Goal: Task Accomplishment & Management: Manage account settings

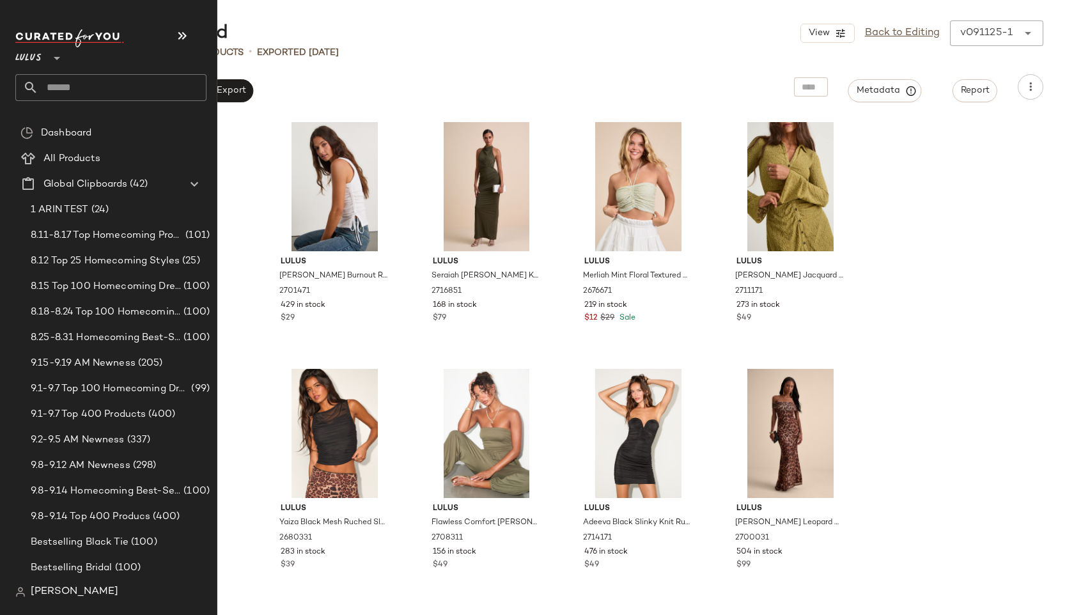
click at [63, 88] on input "text" at bounding box center [122, 87] width 168 height 27
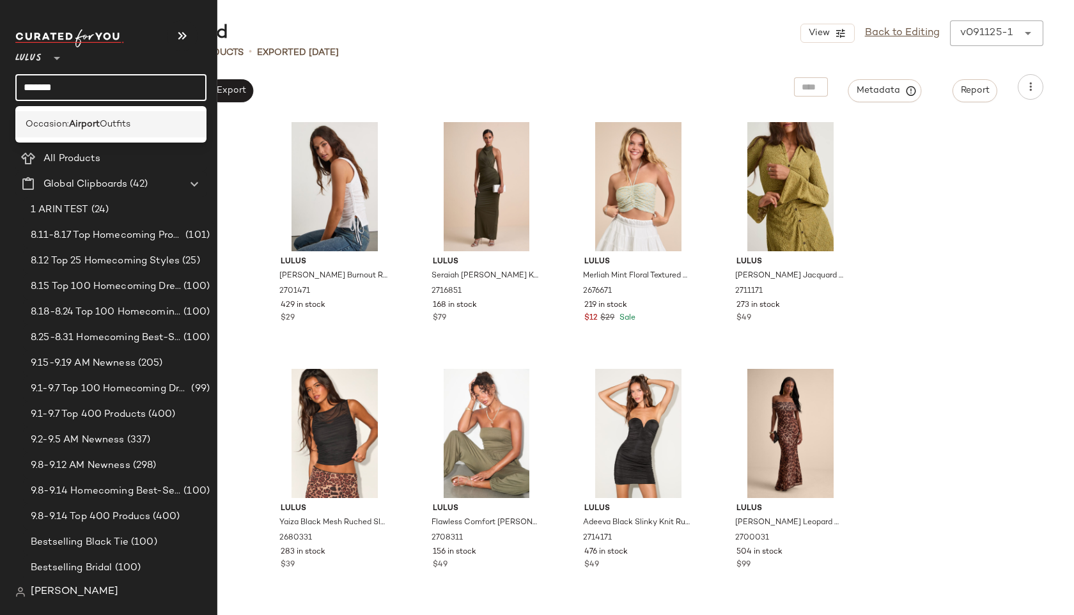
type input "*******"
click at [65, 124] on span "Occasion:" at bounding box center [47, 124] width 43 height 13
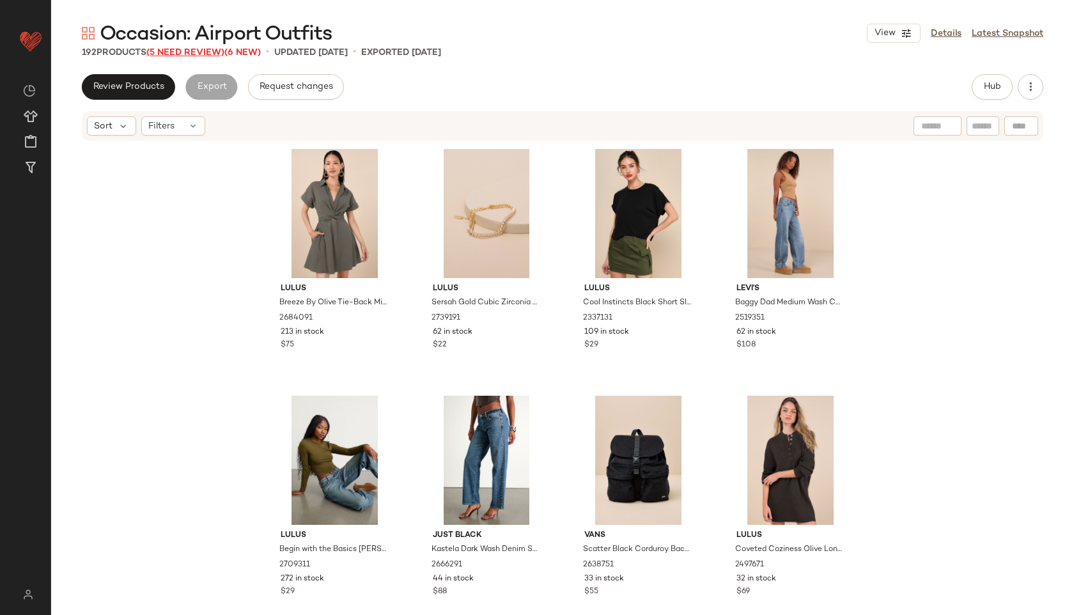
click at [194, 53] on span "(5 Need Review)" at bounding box center [185, 53] width 78 height 10
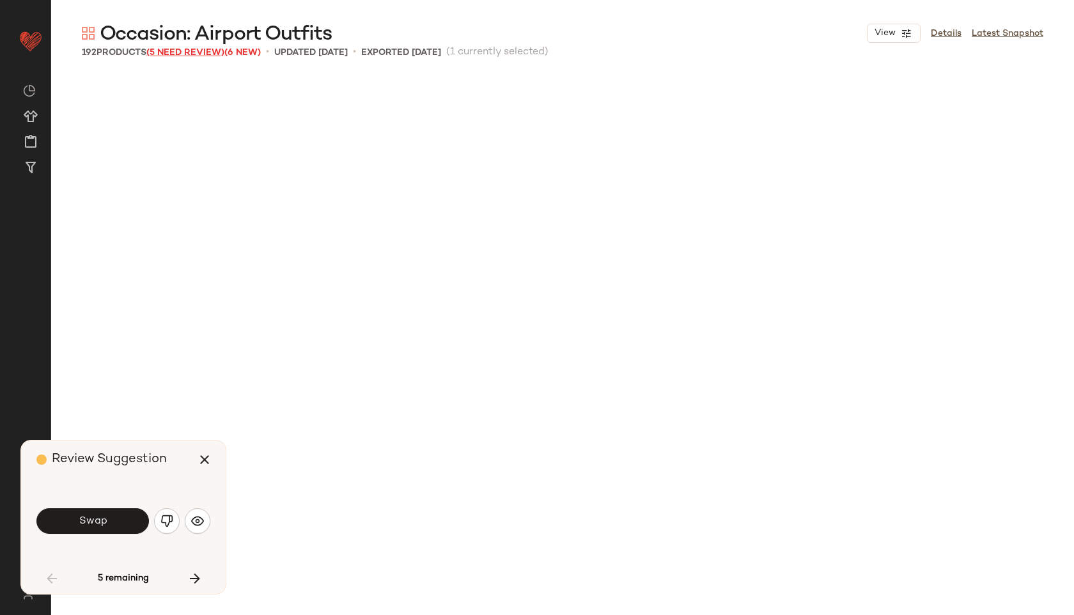
scroll to position [751, 0]
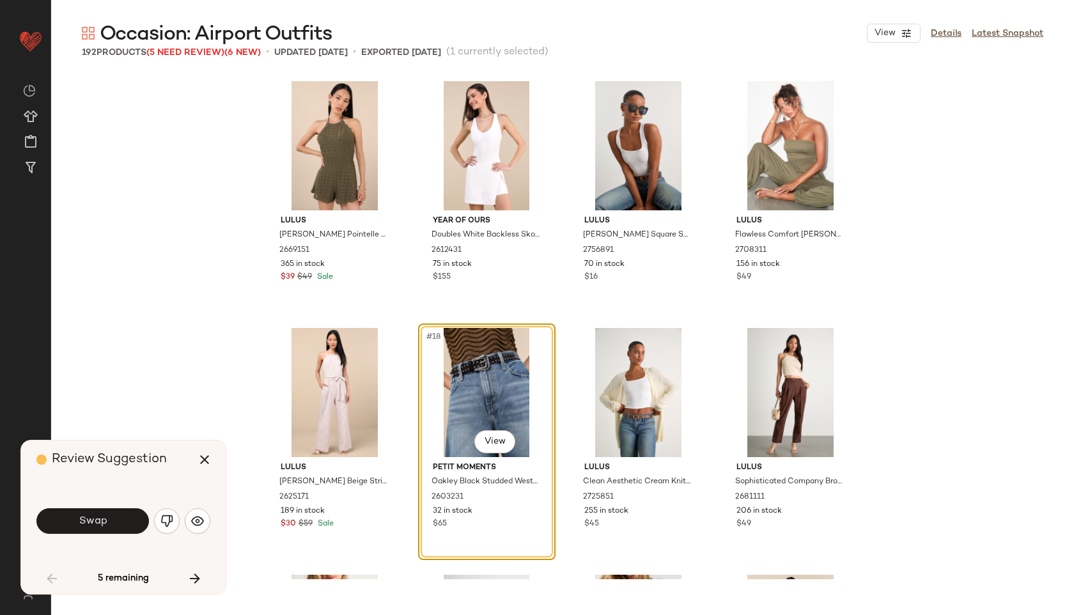
click at [84, 522] on span "Swap" at bounding box center [92, 521] width 29 height 12
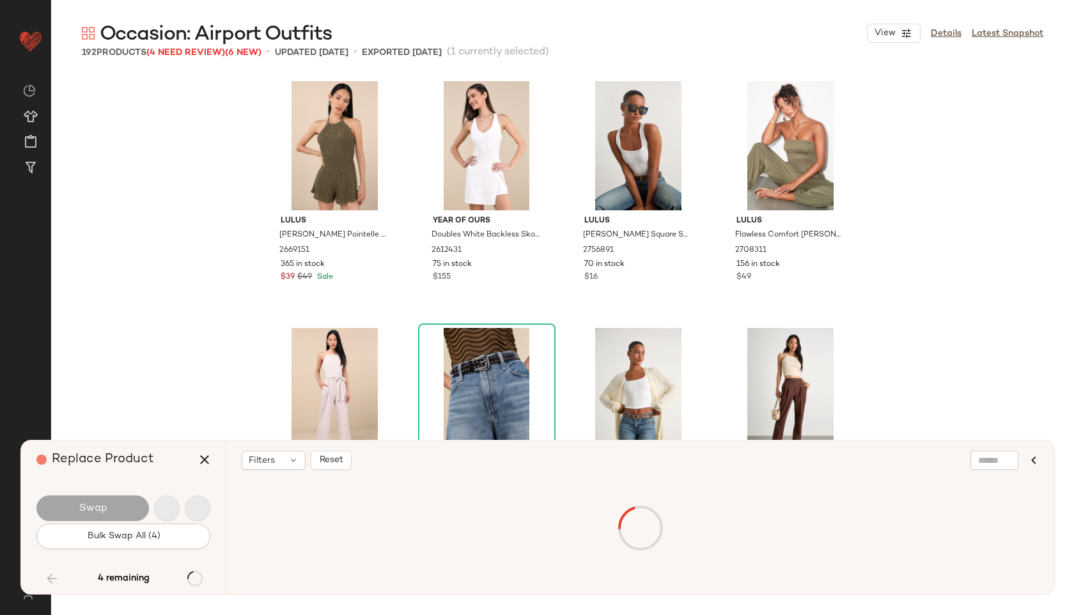
scroll to position [7405, 0]
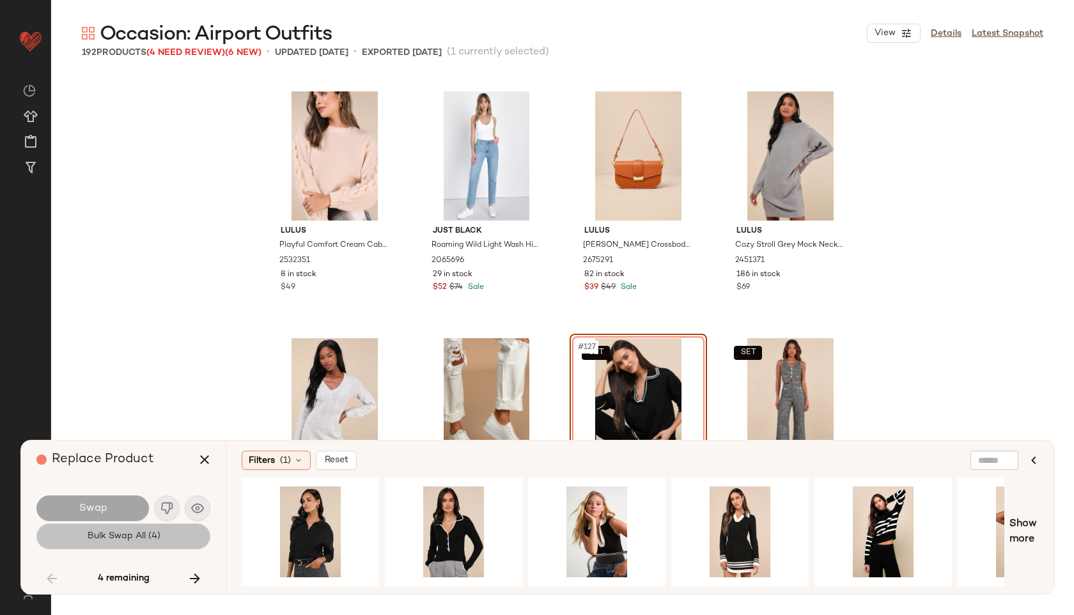
click at [125, 545] on button "Bulk Swap All (4)" at bounding box center [123, 537] width 174 height 26
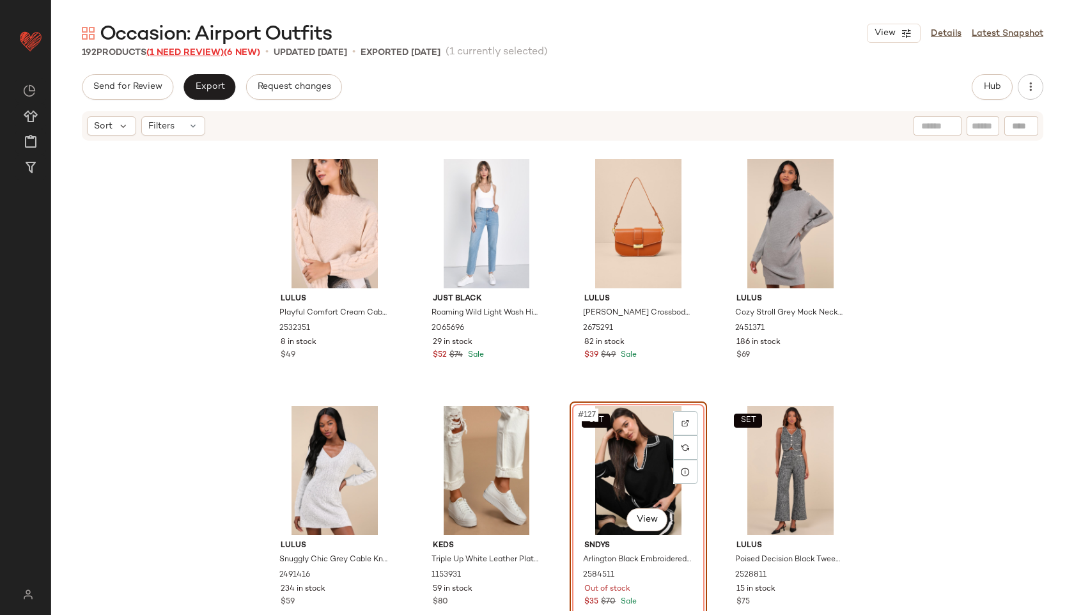
click at [218, 52] on span "(1 Need Review)" at bounding box center [184, 53] width 77 height 10
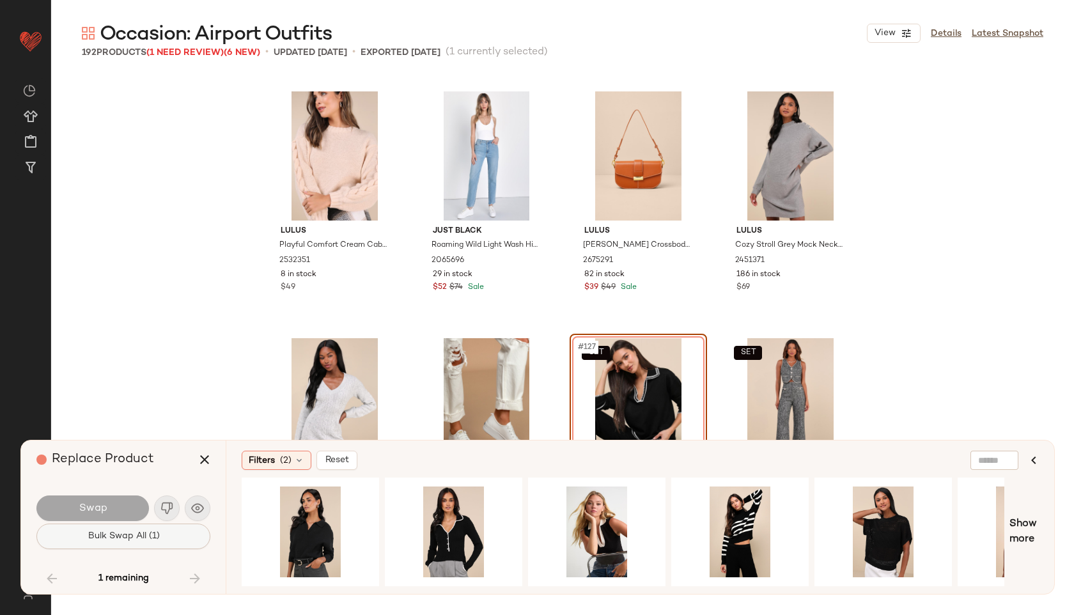
click at [86, 531] on button "Bulk Swap All (1)" at bounding box center [123, 537] width 174 height 26
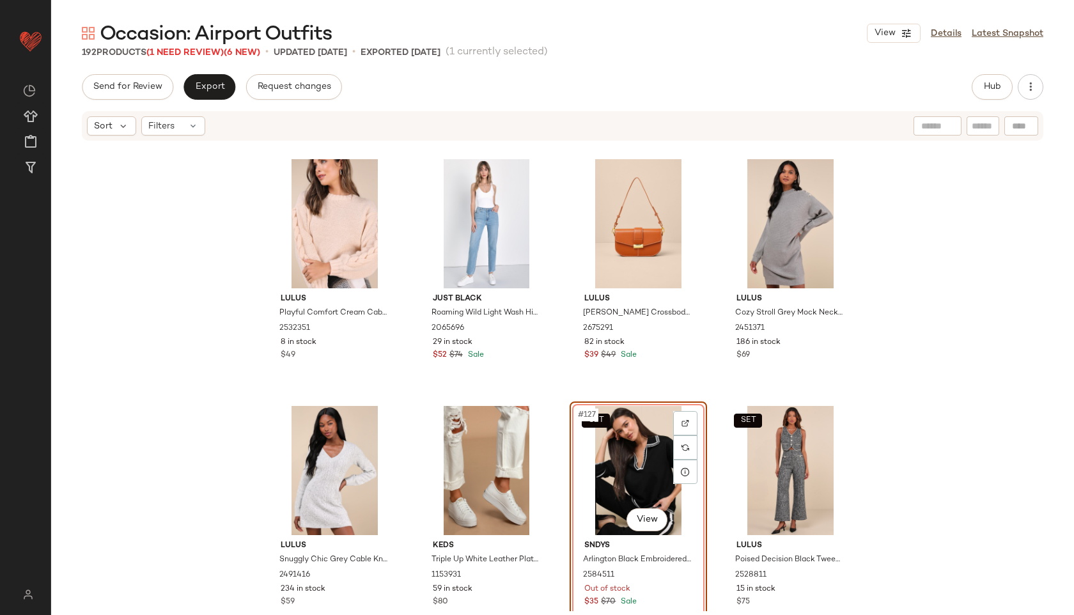
click at [592, 467] on div "SET #127 View" at bounding box center [638, 470] width 129 height 129
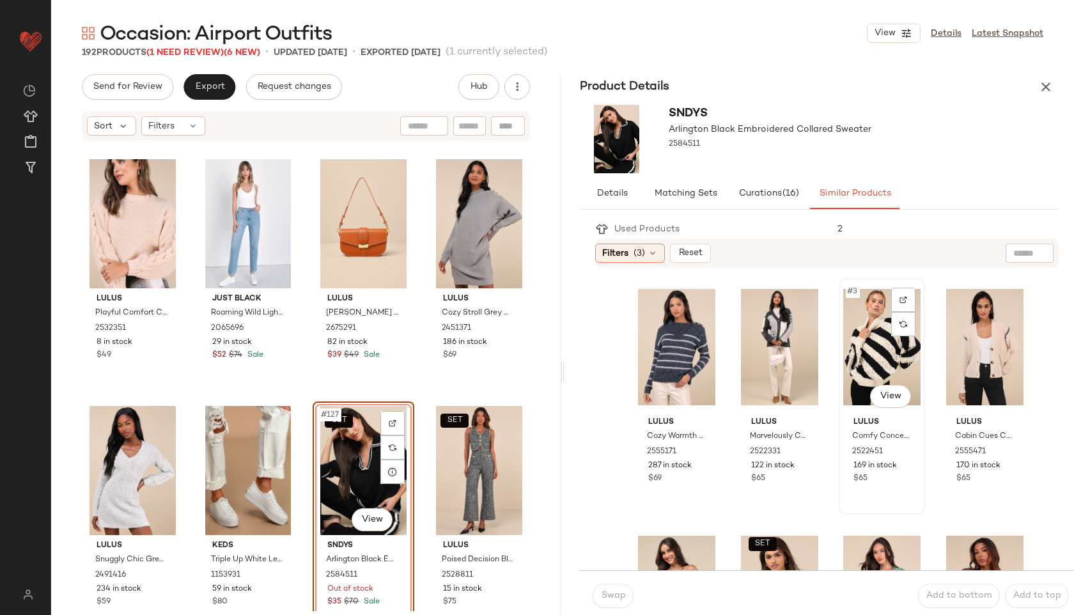
click at [850, 364] on div "#3 View" at bounding box center [881, 347] width 77 height 129
click at [605, 599] on span "Swap" at bounding box center [612, 596] width 25 height 10
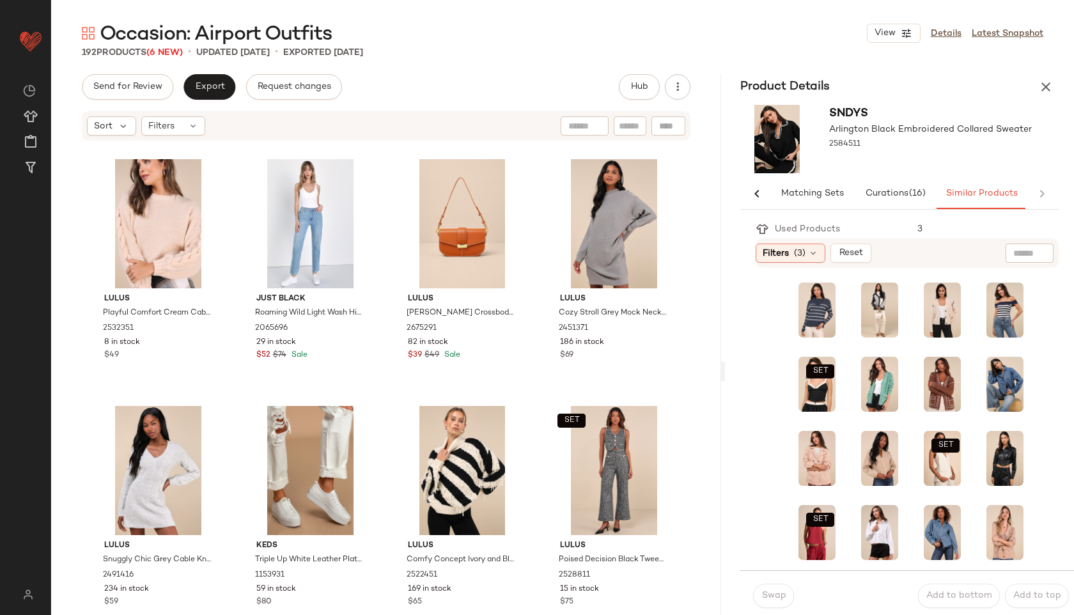
scroll to position [0, 68]
drag, startPoint x: 562, startPoint y: 372, endPoint x: 776, endPoint y: 366, distance: 213.7
click at [776, 366] on div "Occasion: Airport Outfits View Details Latest Snapshot 192 Products (6 New) • u…" at bounding box center [562, 317] width 1023 height 595
click at [1044, 87] on icon "button" at bounding box center [1045, 86] width 15 height 15
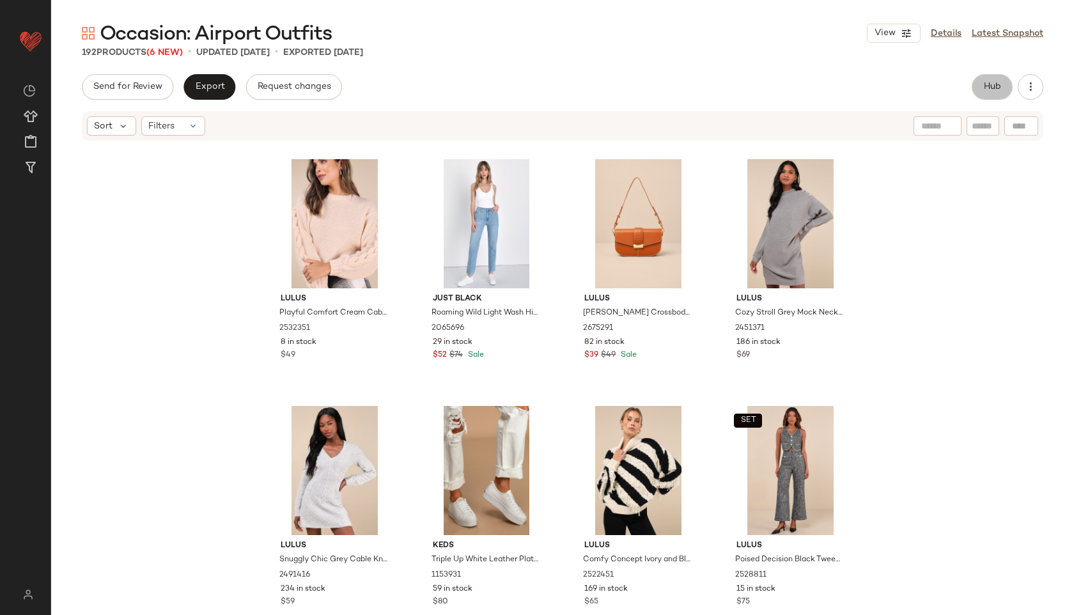
click at [992, 77] on button "Hub" at bounding box center [992, 87] width 41 height 26
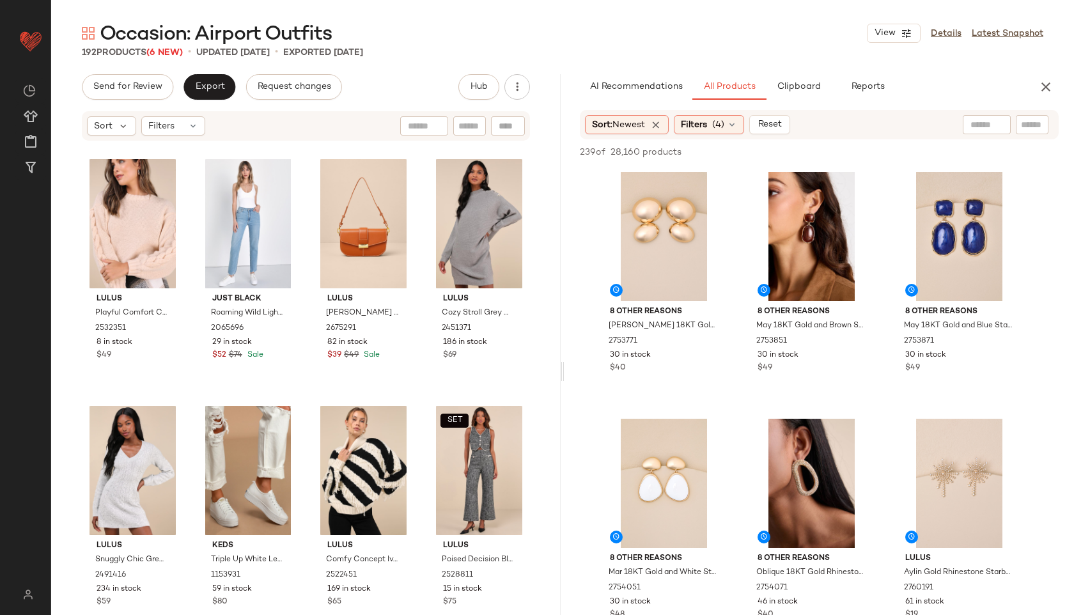
scroll to position [0, 0]
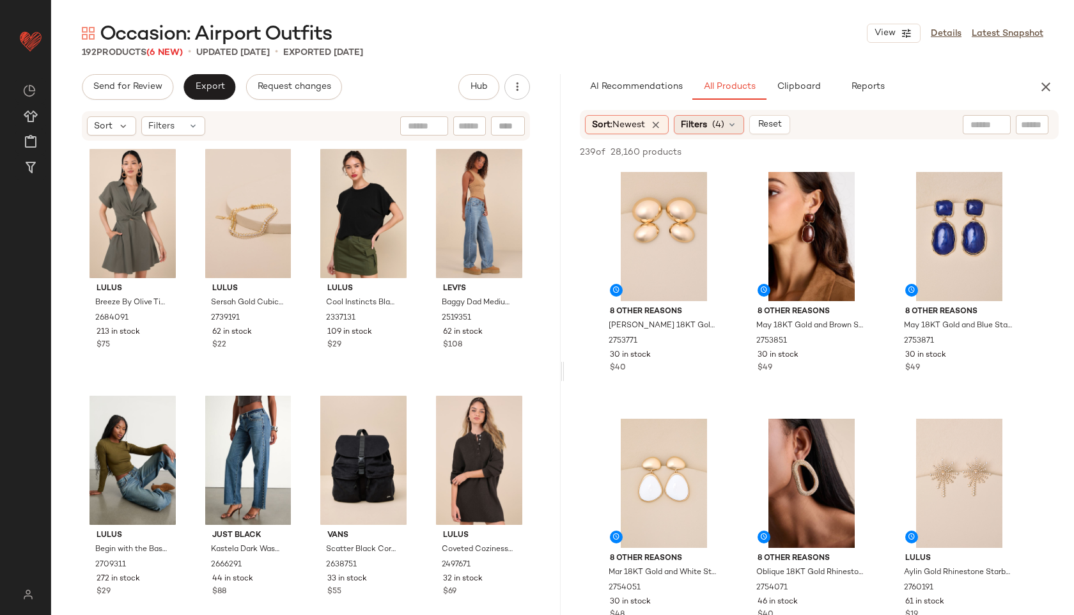
click at [734, 124] on icon at bounding box center [732, 125] width 10 height 10
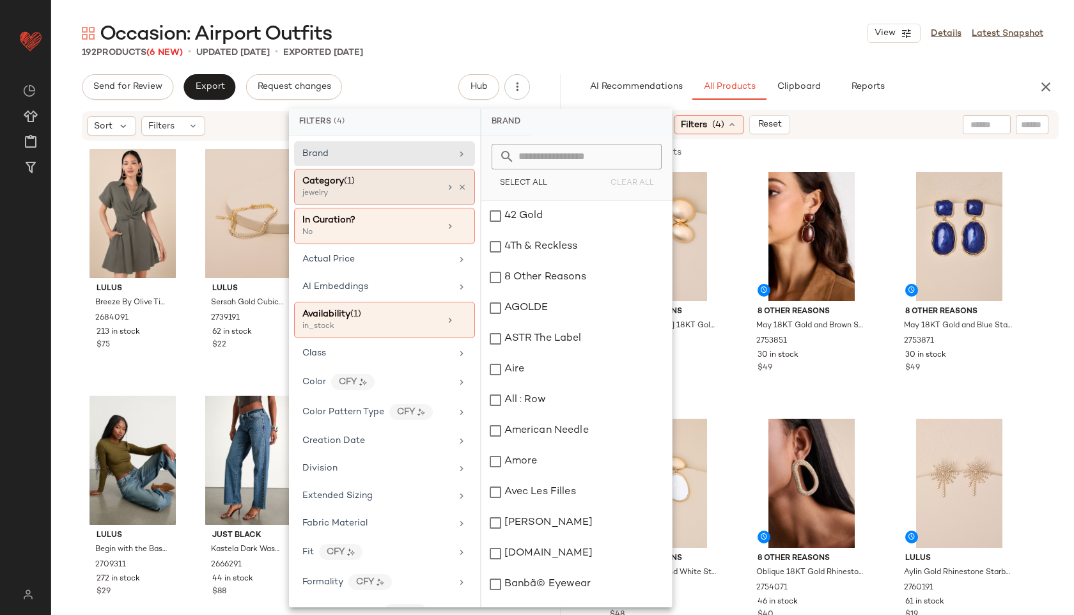
click at [416, 192] on div "jewelry" at bounding box center [366, 194] width 128 height 12
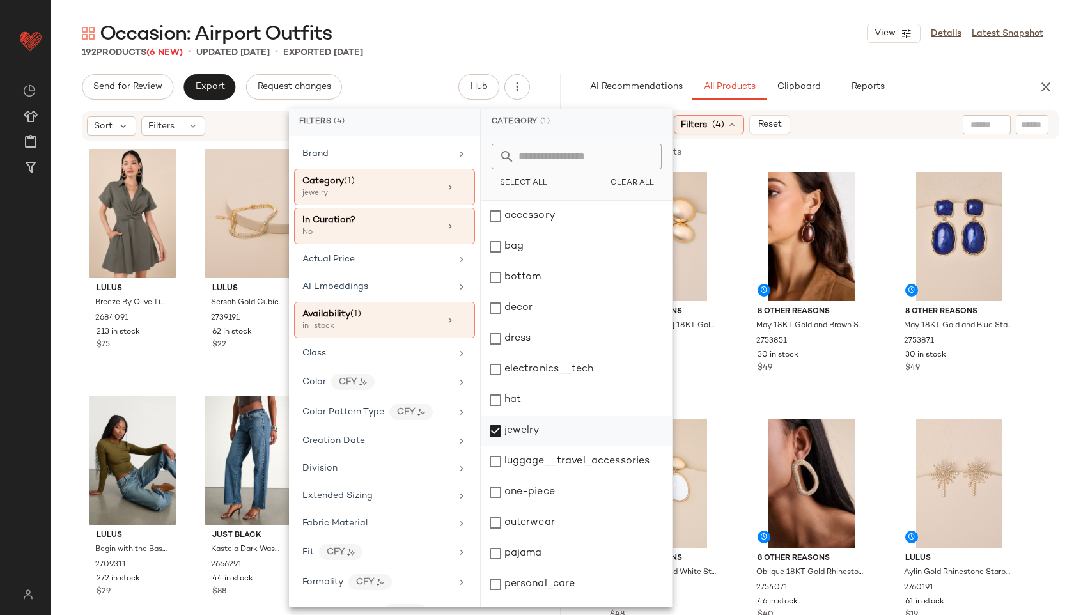
click at [515, 434] on div "jewelry" at bounding box center [577, 431] width 191 height 31
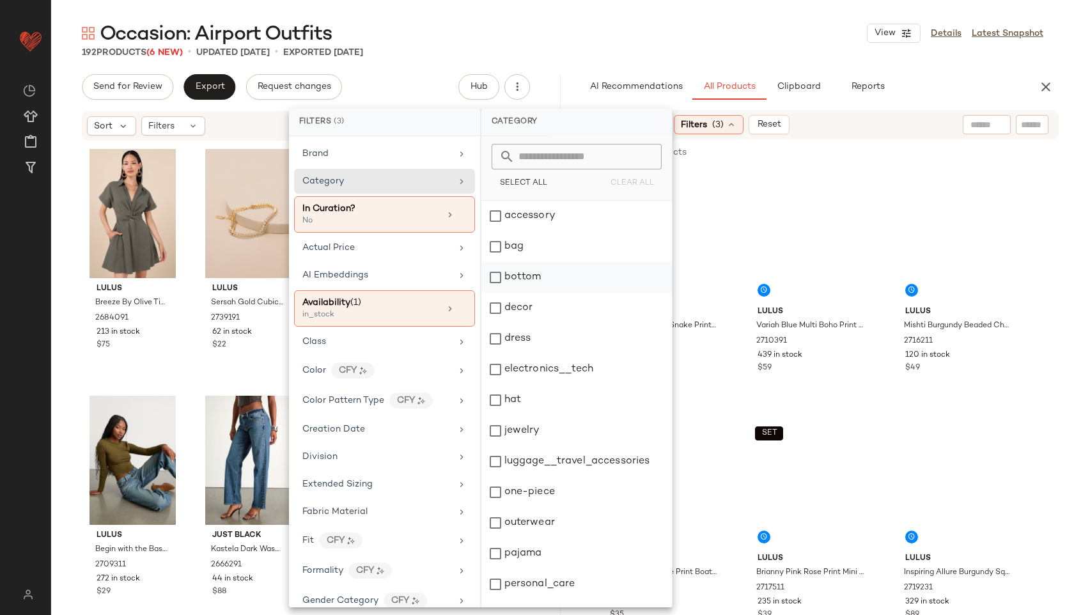
click at [547, 280] on div "bottom" at bounding box center [577, 277] width 191 height 31
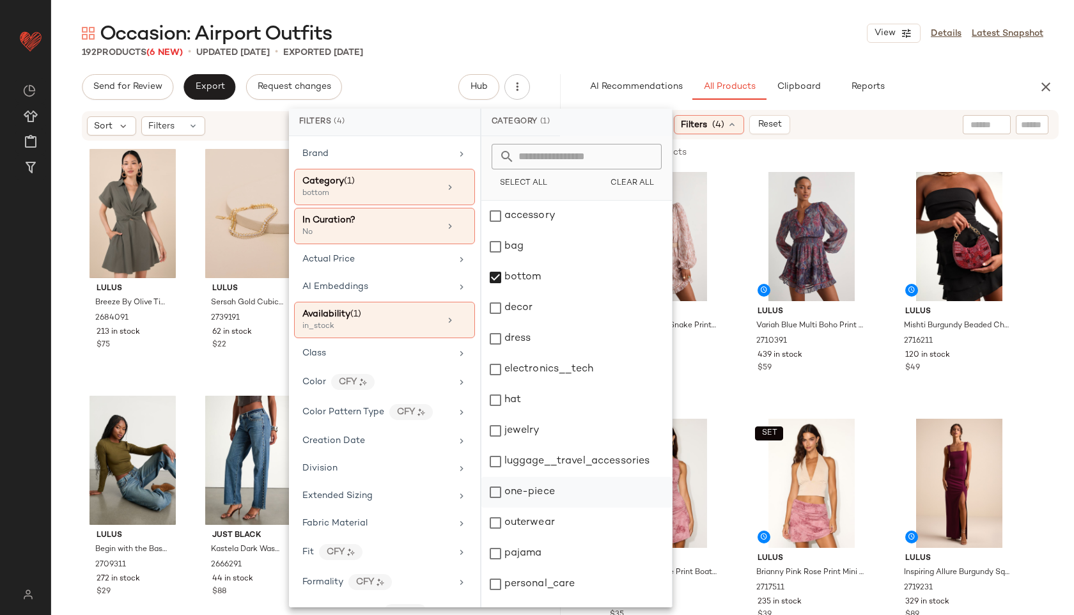
scroll to position [115, 0]
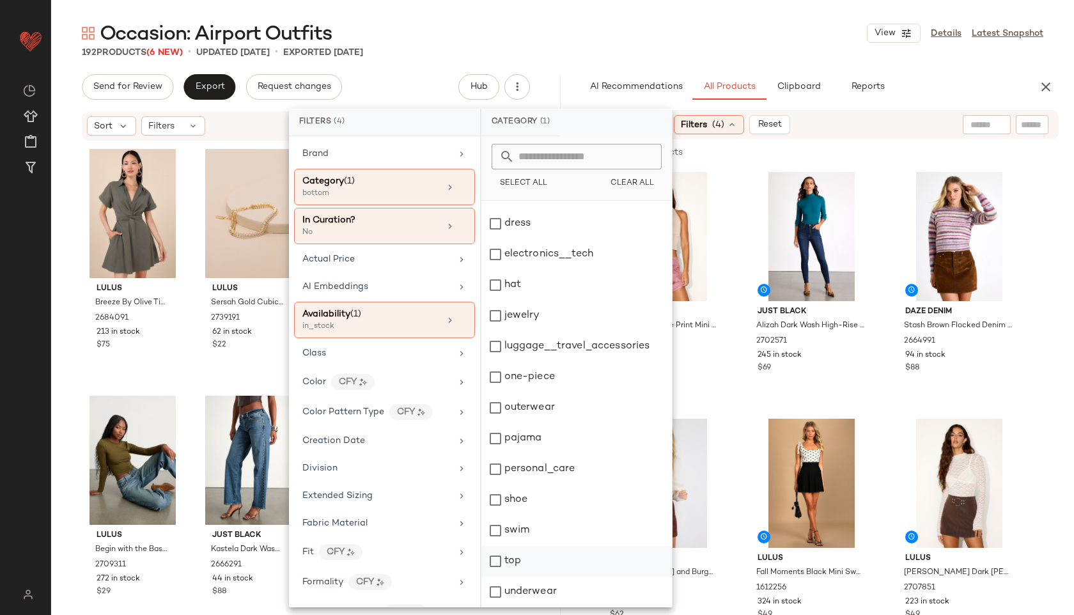
click at [515, 561] on div "top" at bounding box center [577, 561] width 191 height 31
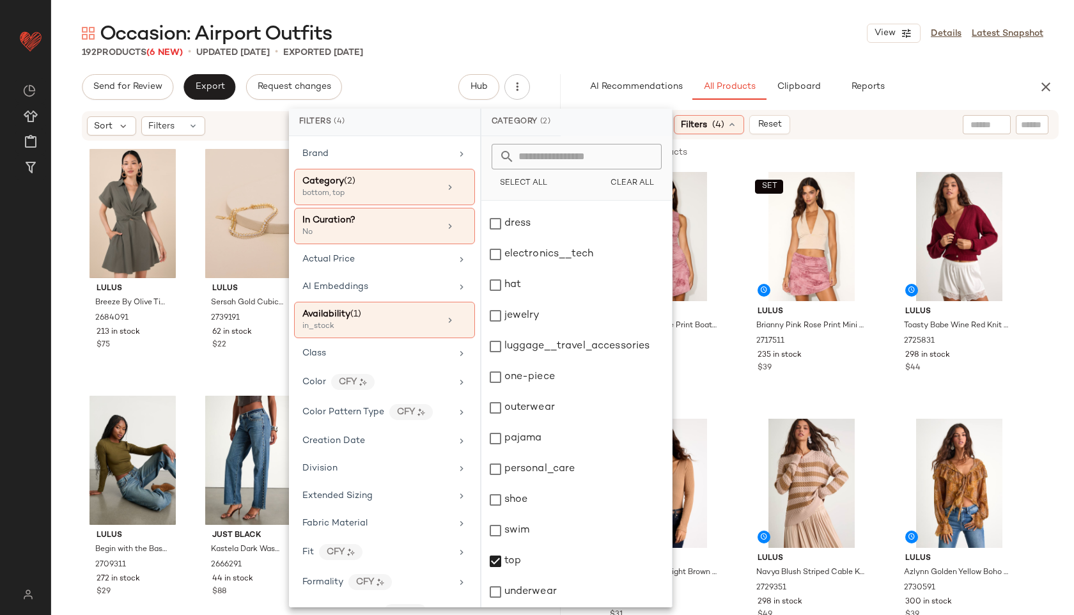
click at [706, 37] on div "Occasion: Airport Outfits View Details Latest Snapshot" at bounding box center [562, 33] width 1023 height 26
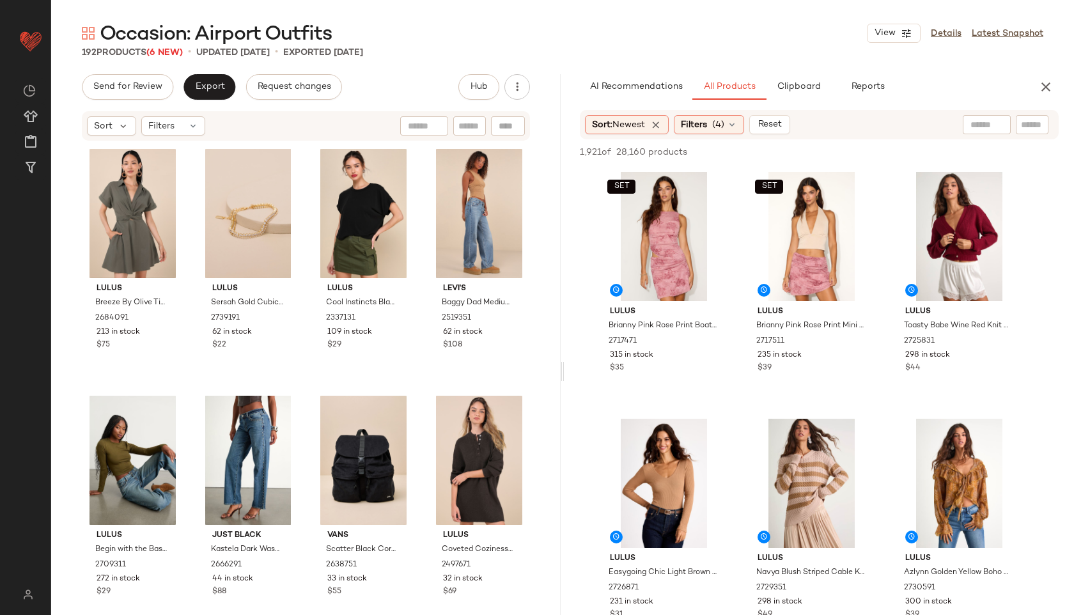
click at [977, 124] on input "text" at bounding box center [987, 124] width 33 height 13
type input "*****"
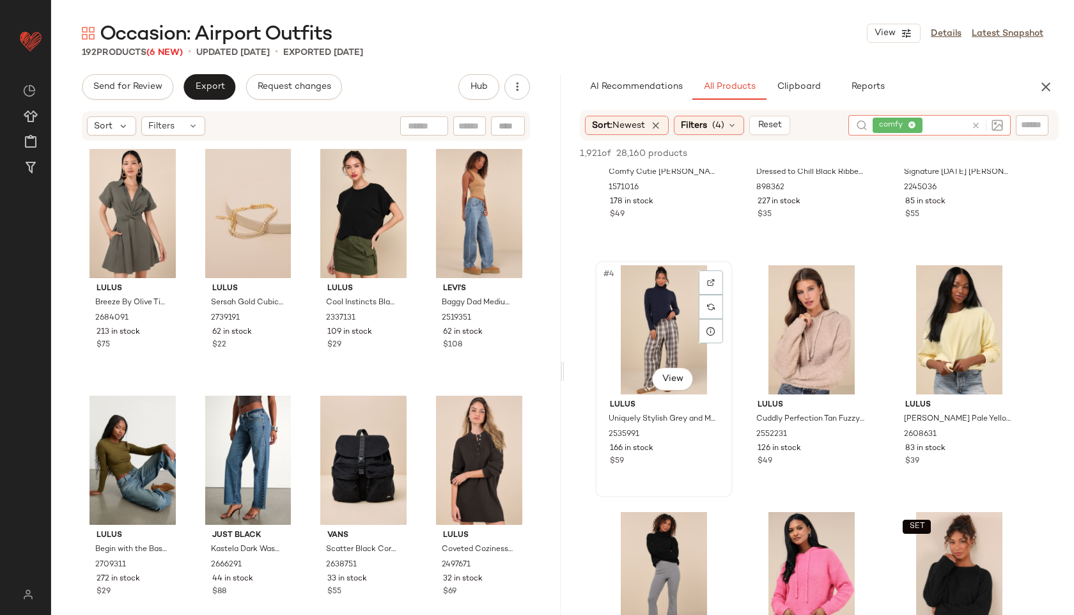
scroll to position [161, 0]
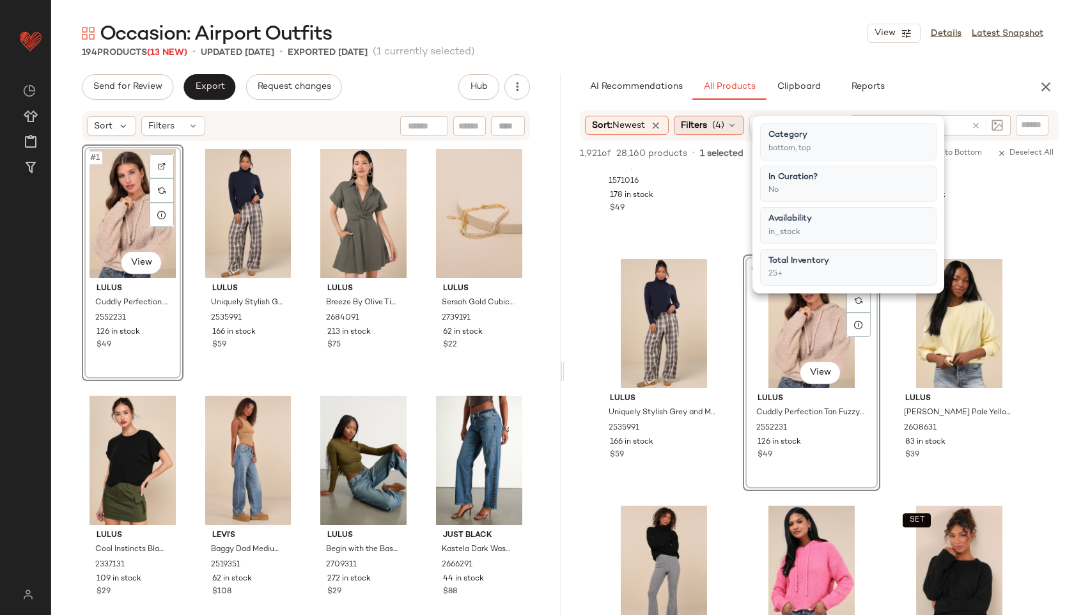
click at [729, 120] on div "Filters (4)" at bounding box center [709, 125] width 70 height 19
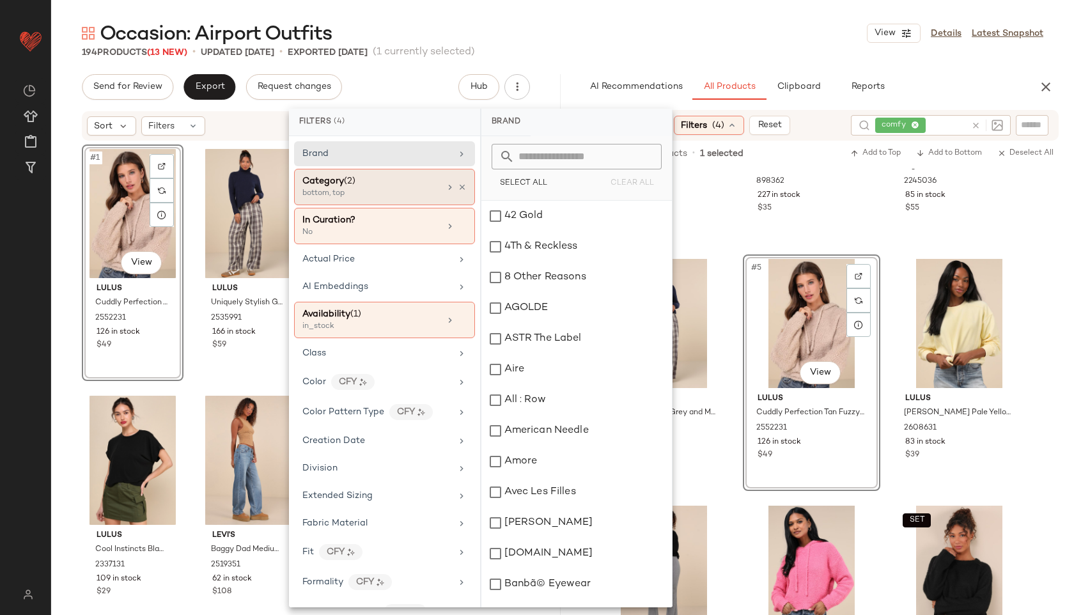
click at [419, 180] on div "Category (2)" at bounding box center [370, 181] width 137 height 13
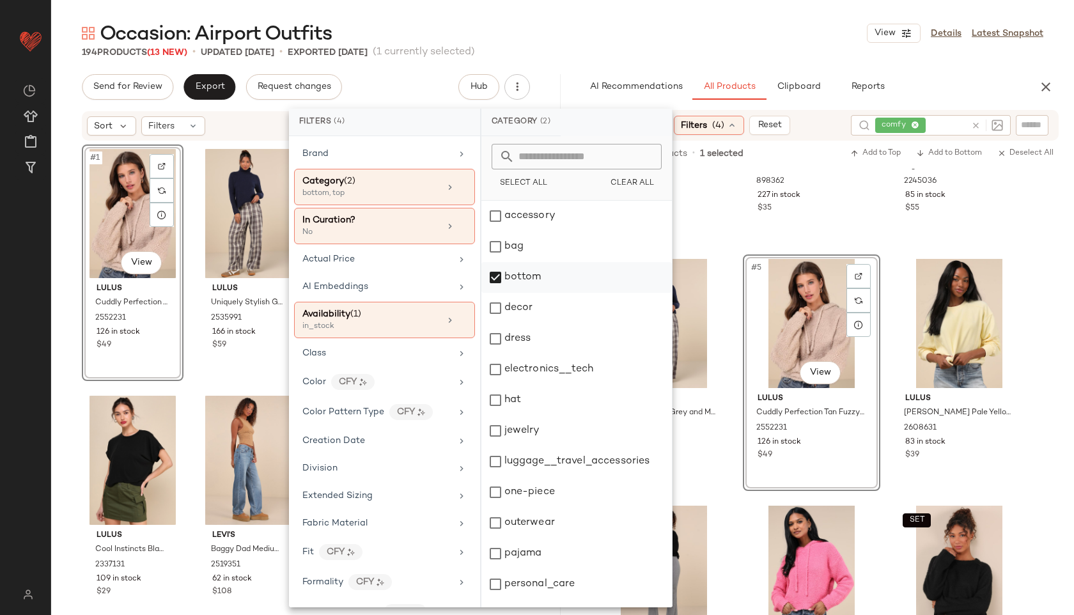
click at [513, 273] on div "bottom" at bounding box center [577, 277] width 191 height 31
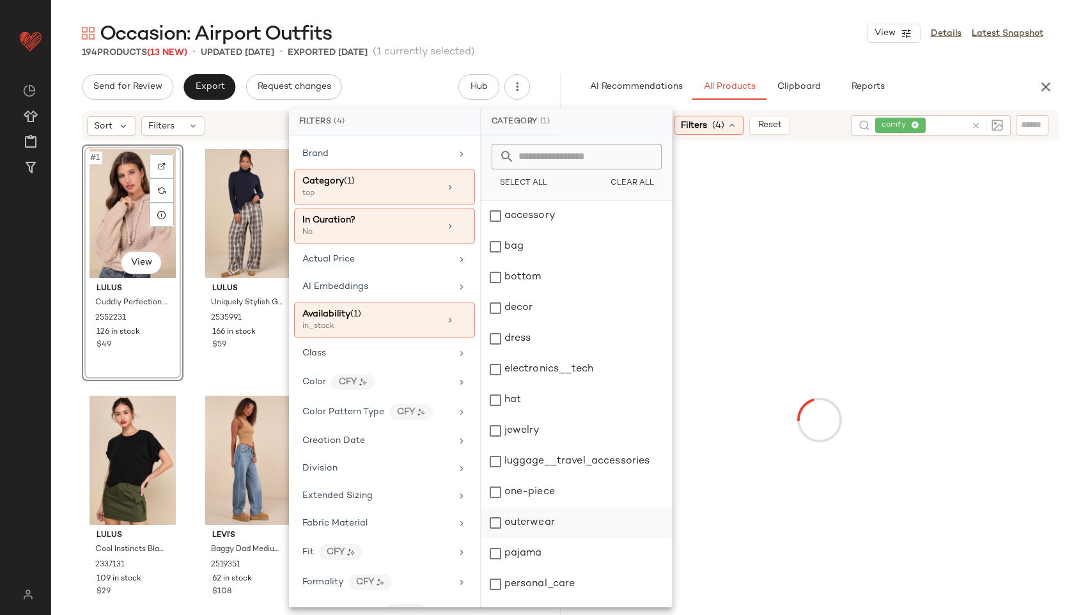
click at [524, 520] on div "outerwear" at bounding box center [577, 523] width 191 height 31
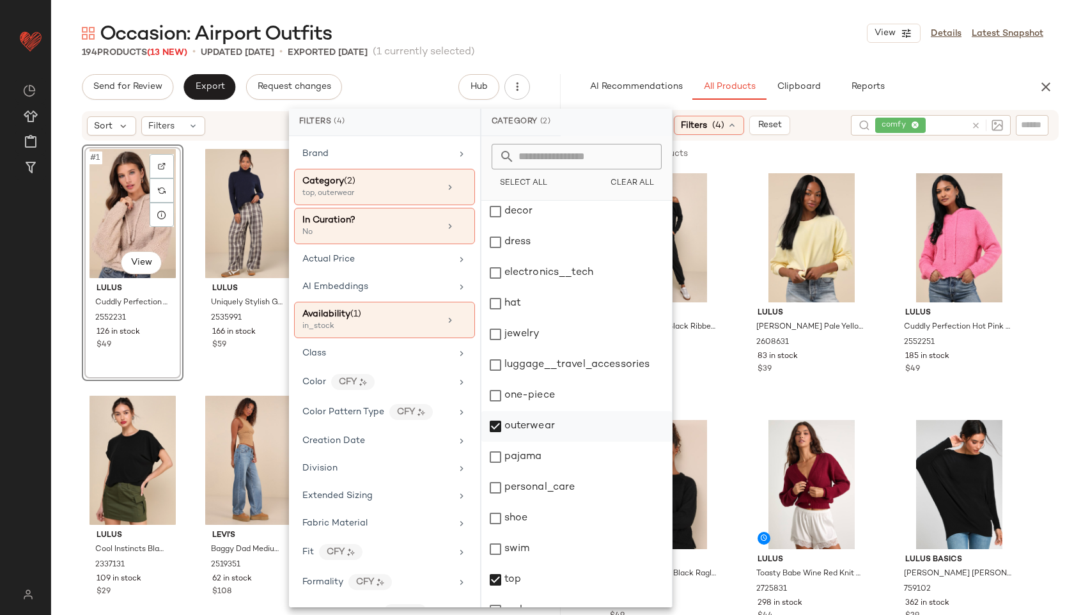
scroll to position [115, 0]
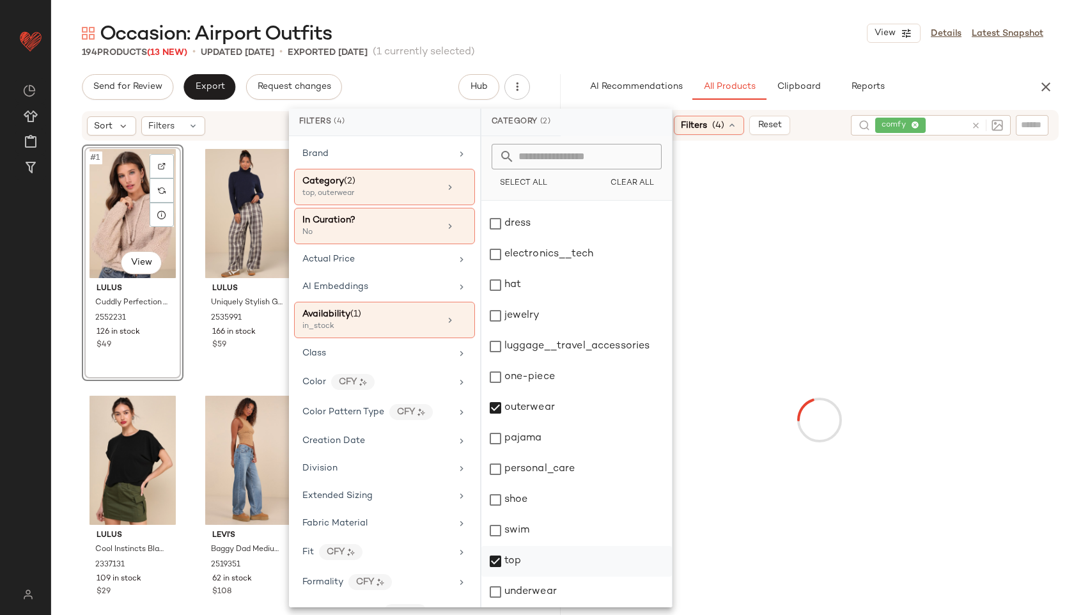
click at [519, 560] on div "top" at bounding box center [577, 561] width 191 height 31
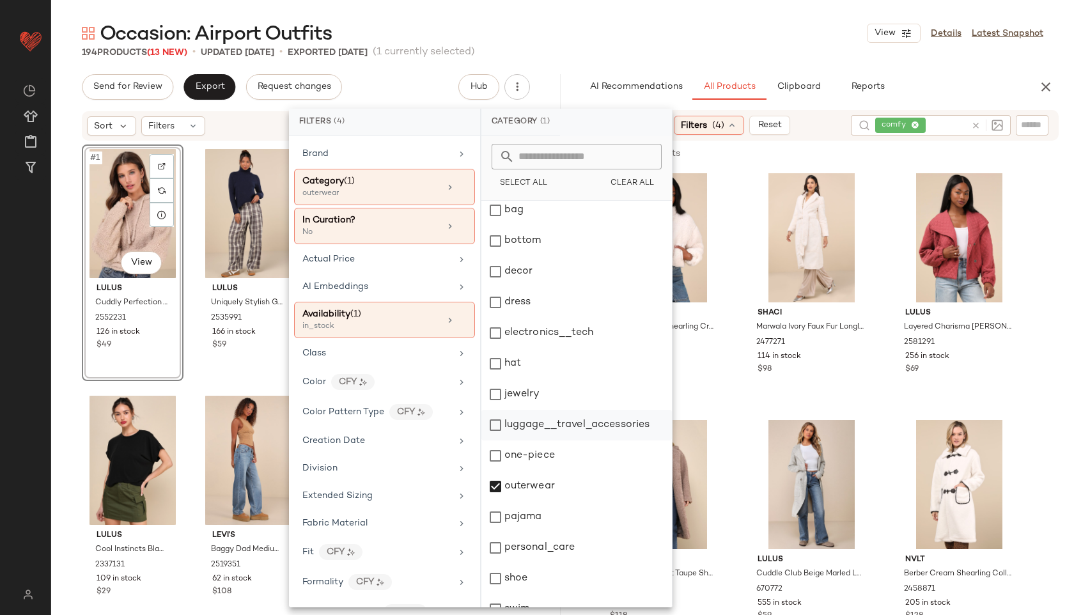
scroll to position [0, 0]
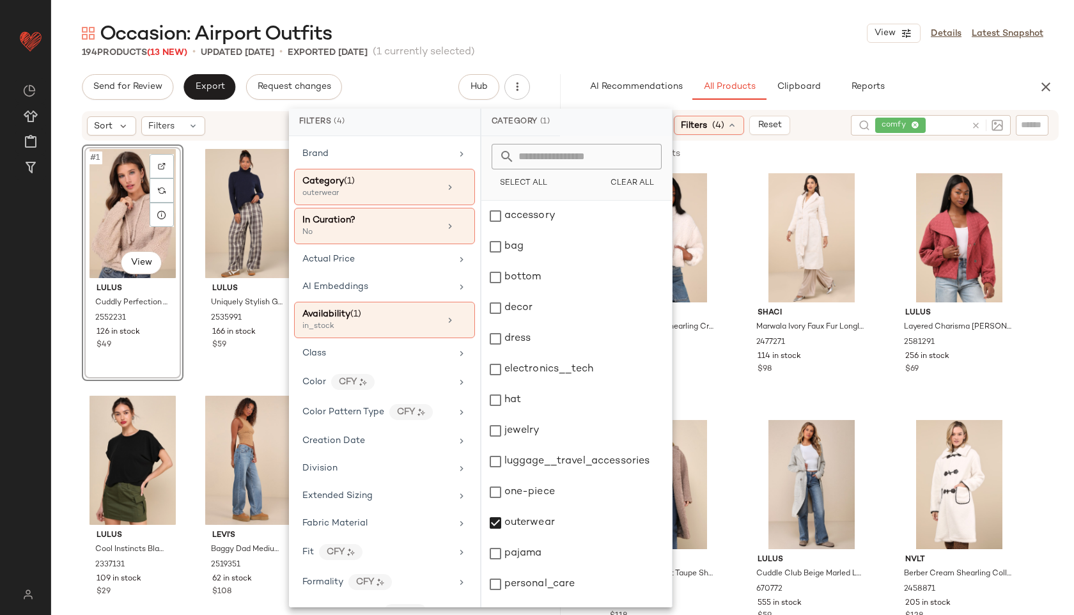
click at [805, 72] on div "Occasion: Airport Outfits View Details Latest Snapshot 194 Products (13 New) • …" at bounding box center [562, 317] width 1023 height 595
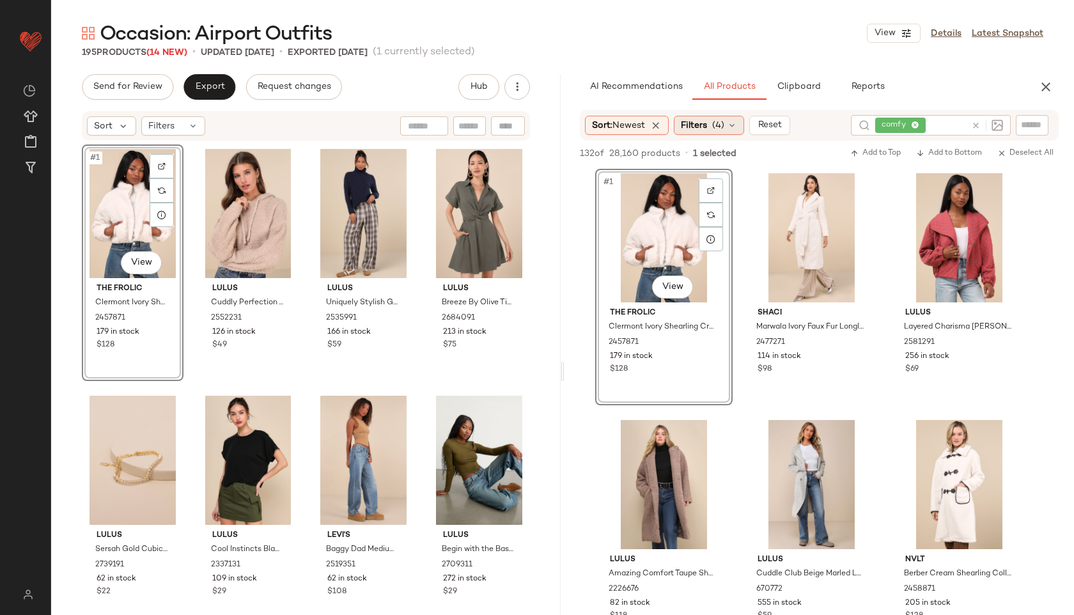
click at [733, 125] on icon at bounding box center [732, 125] width 10 height 10
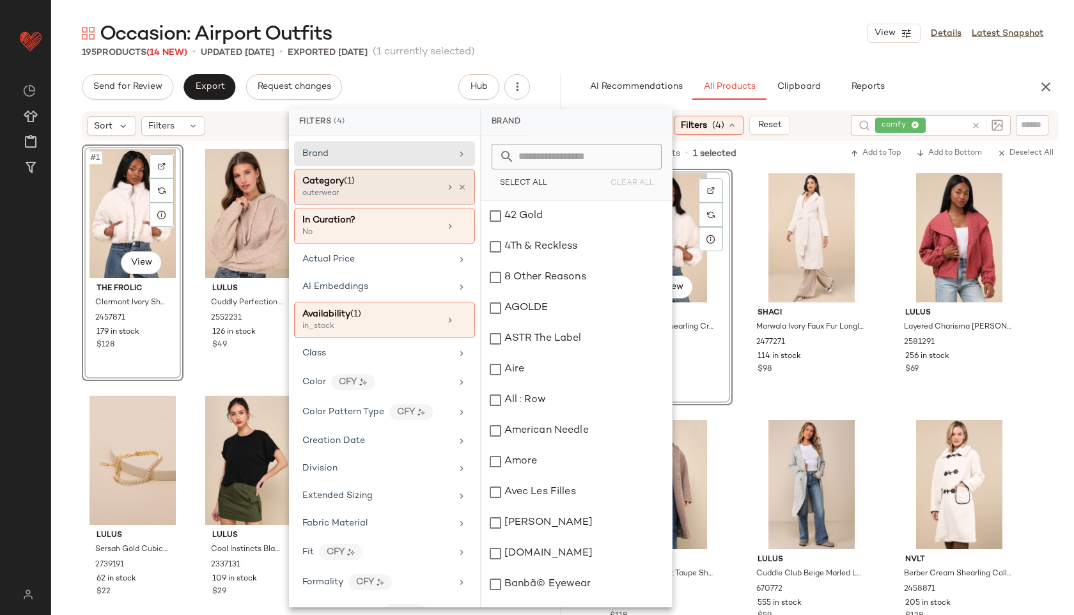
click at [406, 180] on div "Category (1)" at bounding box center [370, 181] width 137 height 13
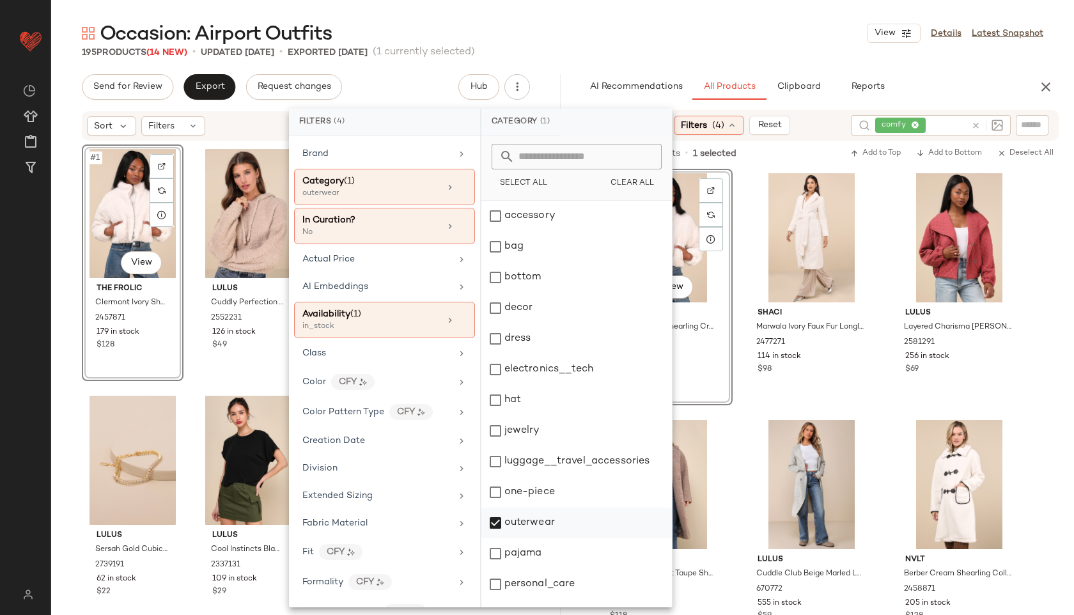
click at [516, 518] on div "outerwear" at bounding box center [577, 523] width 191 height 31
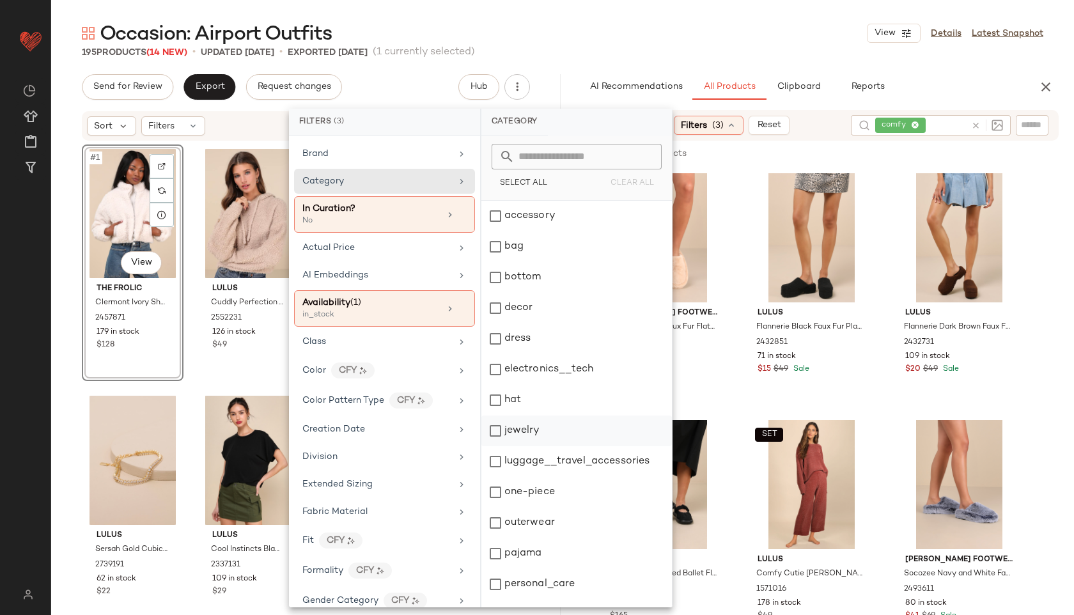
scroll to position [115, 0]
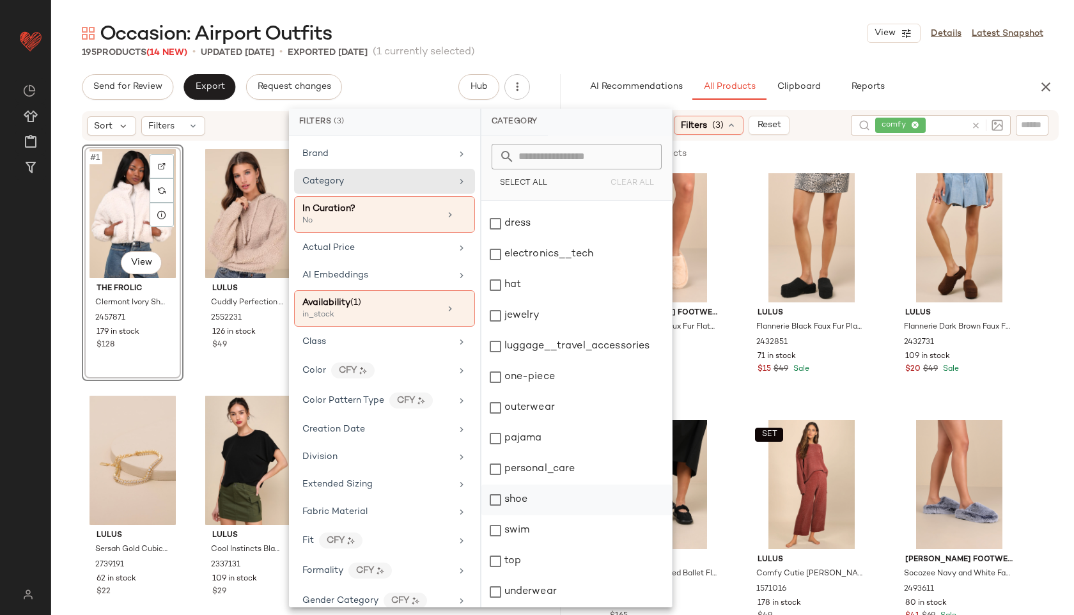
click at [514, 493] on div "shoe" at bounding box center [577, 500] width 191 height 31
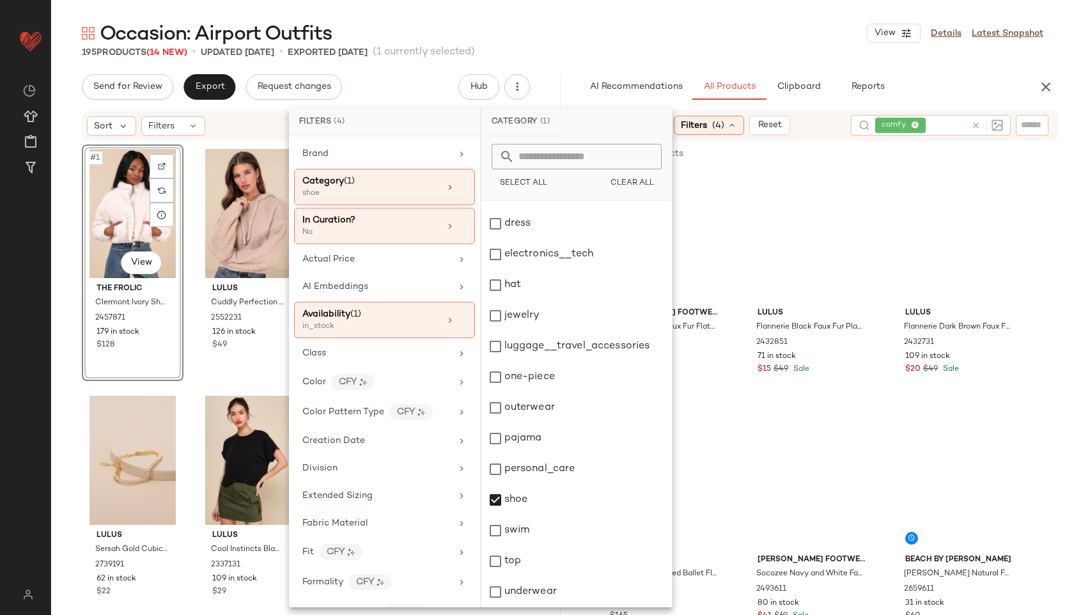
click at [665, 44] on div "Occasion: Airport Outfits View Details Latest Snapshot" at bounding box center [562, 33] width 1023 height 26
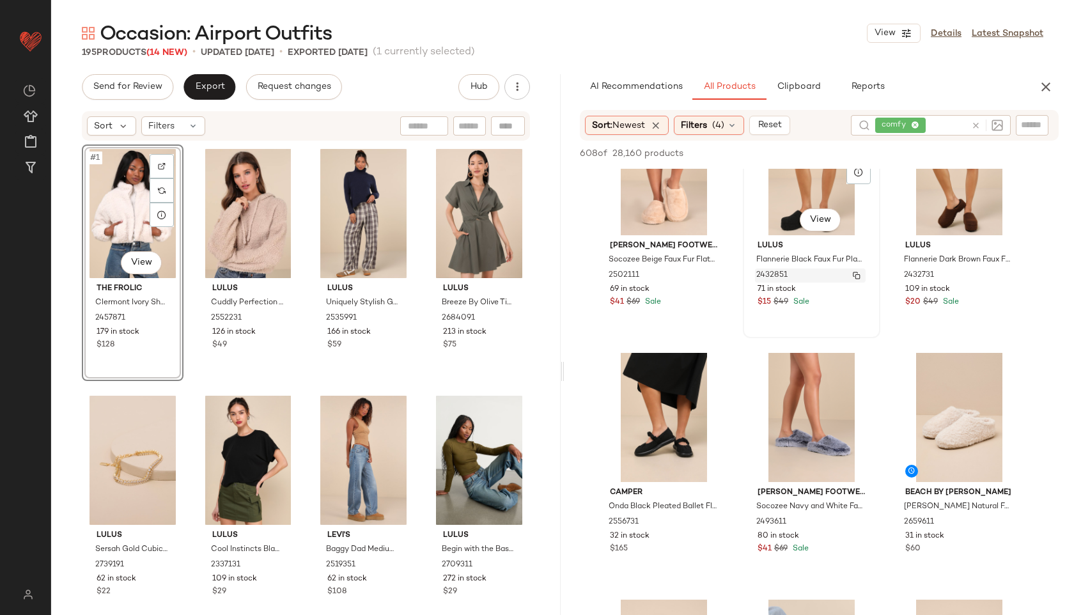
scroll to position [0, 0]
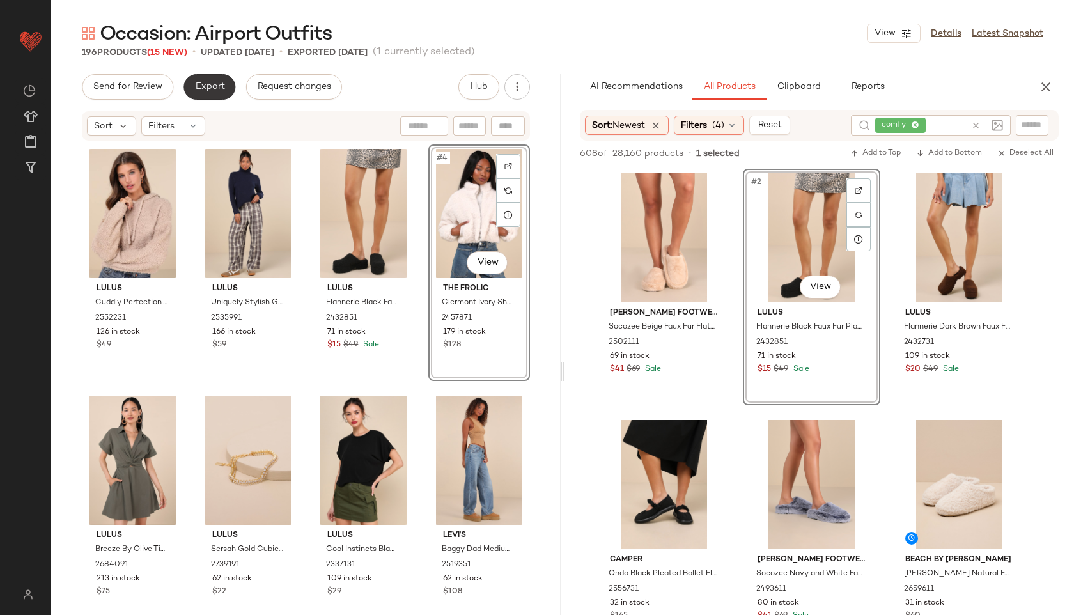
click at [212, 79] on button "Export" at bounding box center [210, 87] width 52 height 26
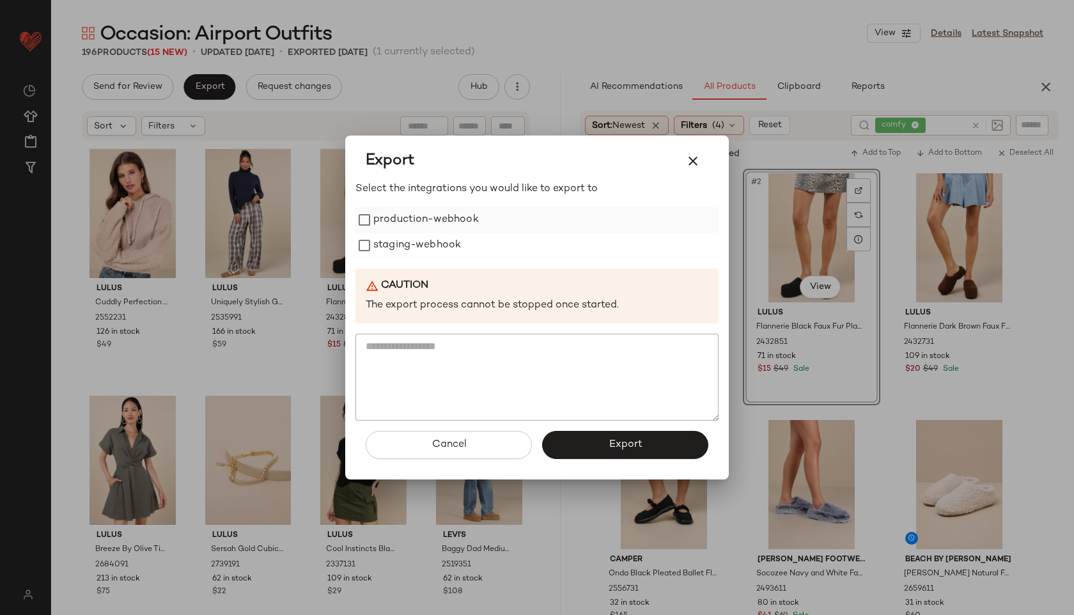
click at [414, 224] on label "production-webhook" at bounding box center [426, 220] width 106 height 26
click at [410, 243] on label "staging-webhook" at bounding box center [417, 246] width 88 height 26
click at [589, 447] on button "Export" at bounding box center [625, 445] width 166 height 28
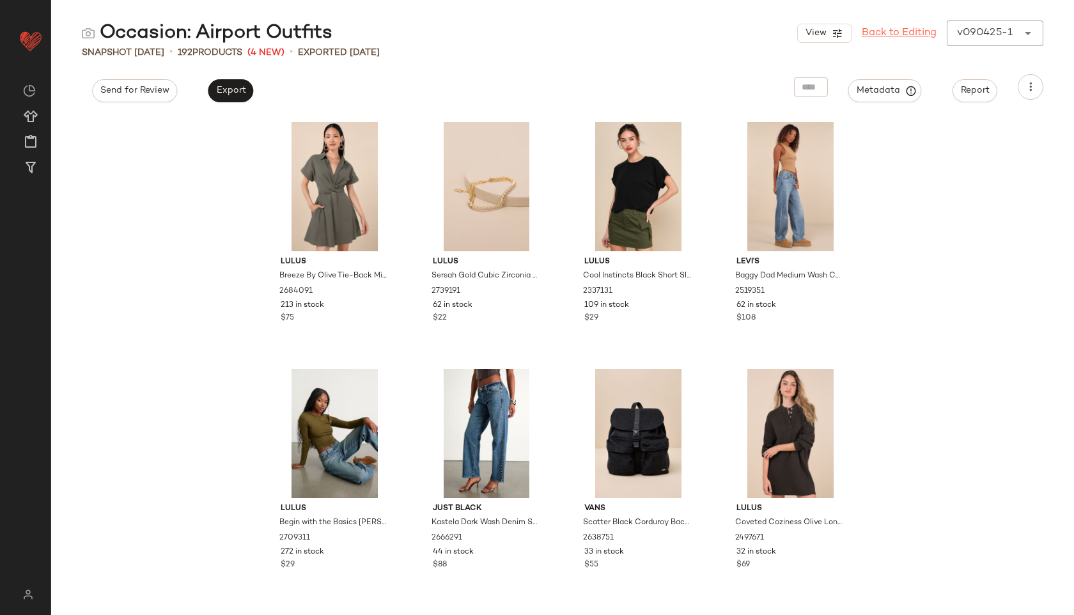
click at [886, 32] on link "Back to Editing" at bounding box center [899, 33] width 75 height 15
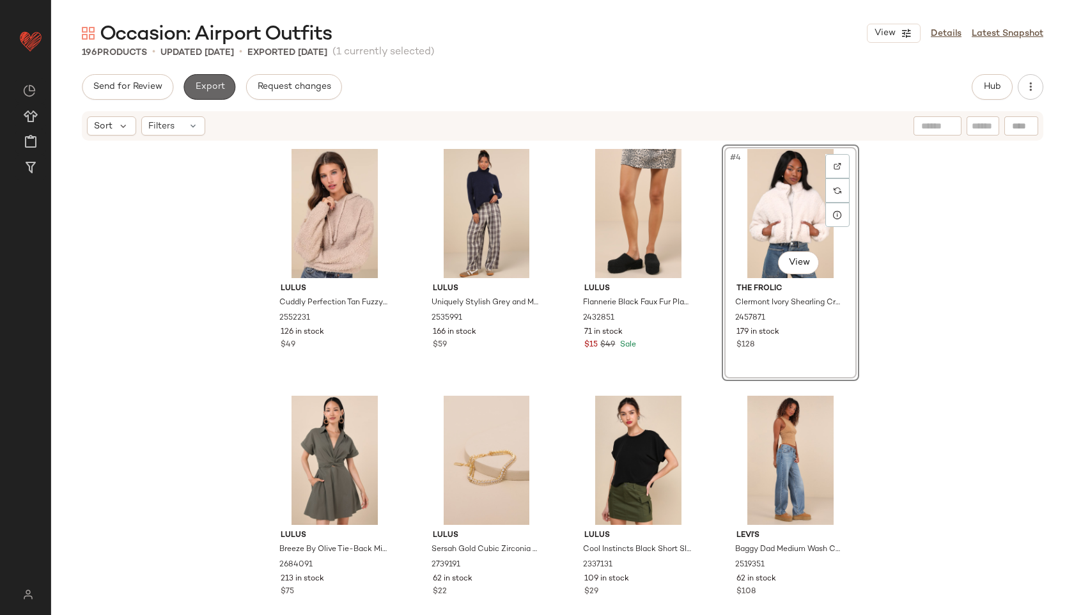
click at [207, 90] on span "Export" at bounding box center [209, 87] width 30 height 10
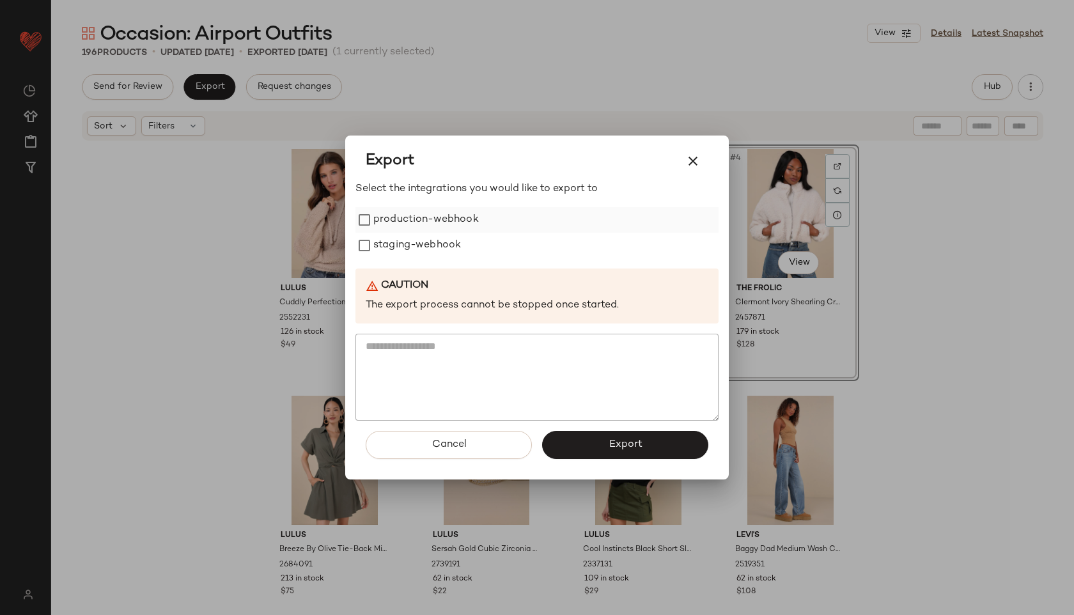
click at [412, 220] on label "production-webhook" at bounding box center [426, 220] width 106 height 26
click at [418, 248] on label "staging-webhook" at bounding box center [417, 246] width 88 height 26
click at [614, 446] on span "Export" at bounding box center [625, 445] width 34 height 12
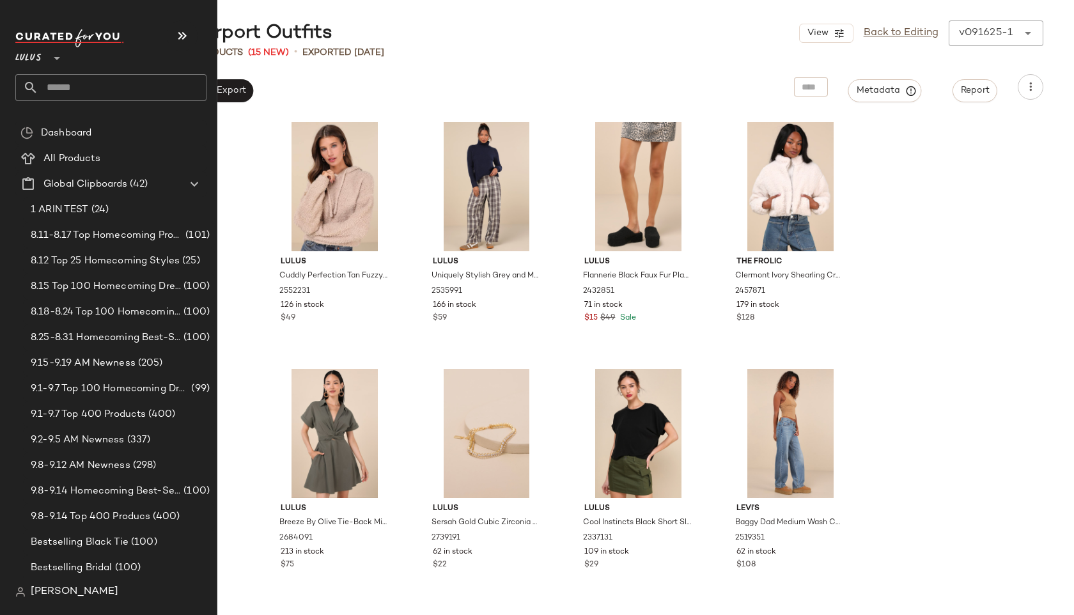
click at [77, 79] on input "text" at bounding box center [122, 87] width 168 height 27
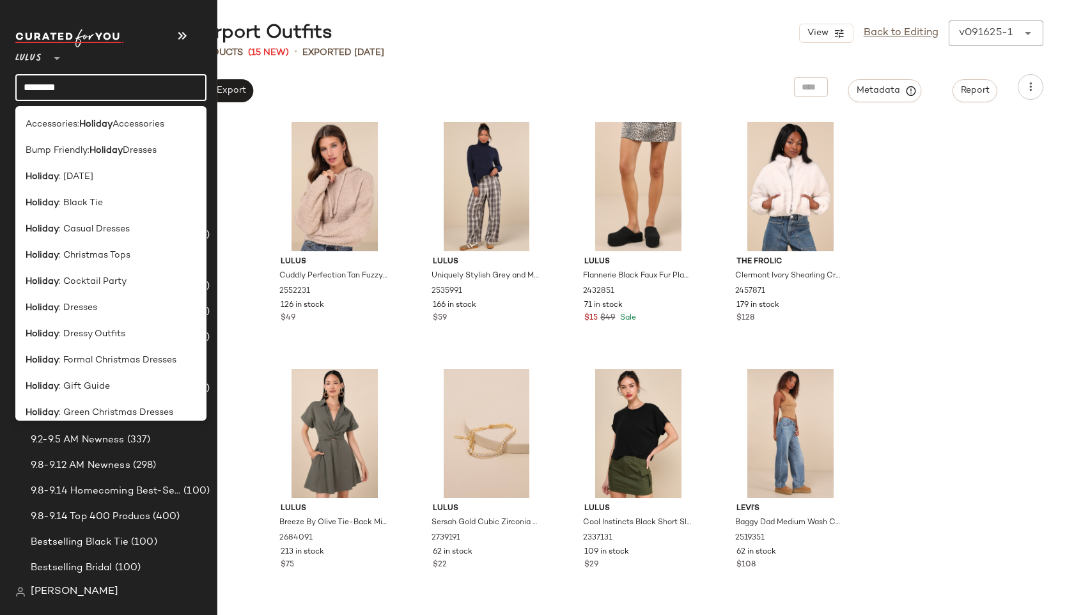
click at [114, 82] on input "*******" at bounding box center [110, 87] width 191 height 27
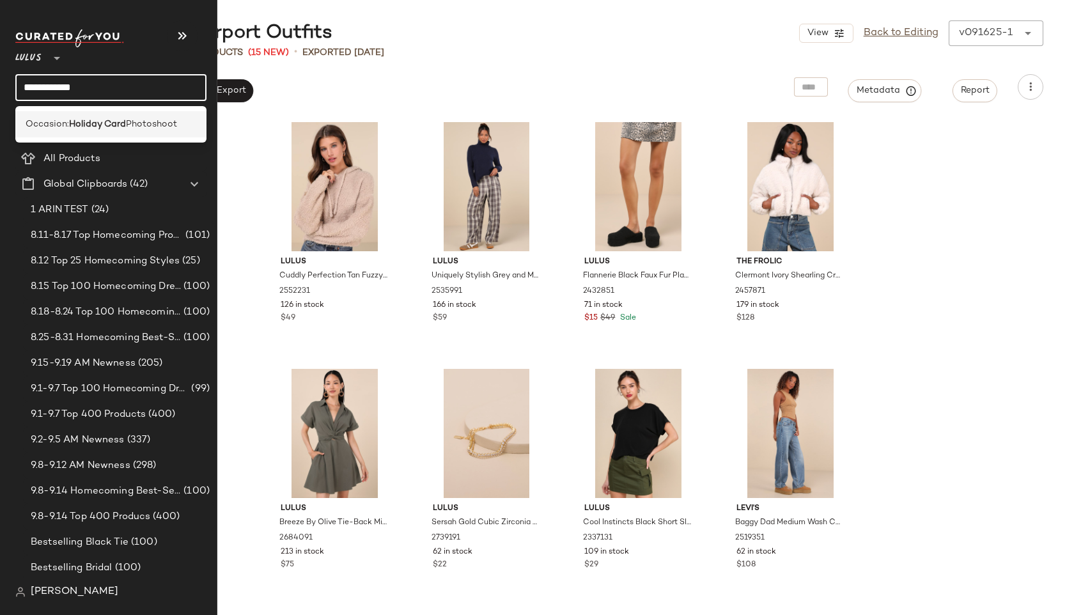
type input "**********"
click at [114, 130] on b "Holiday Card" at bounding box center [97, 124] width 57 height 13
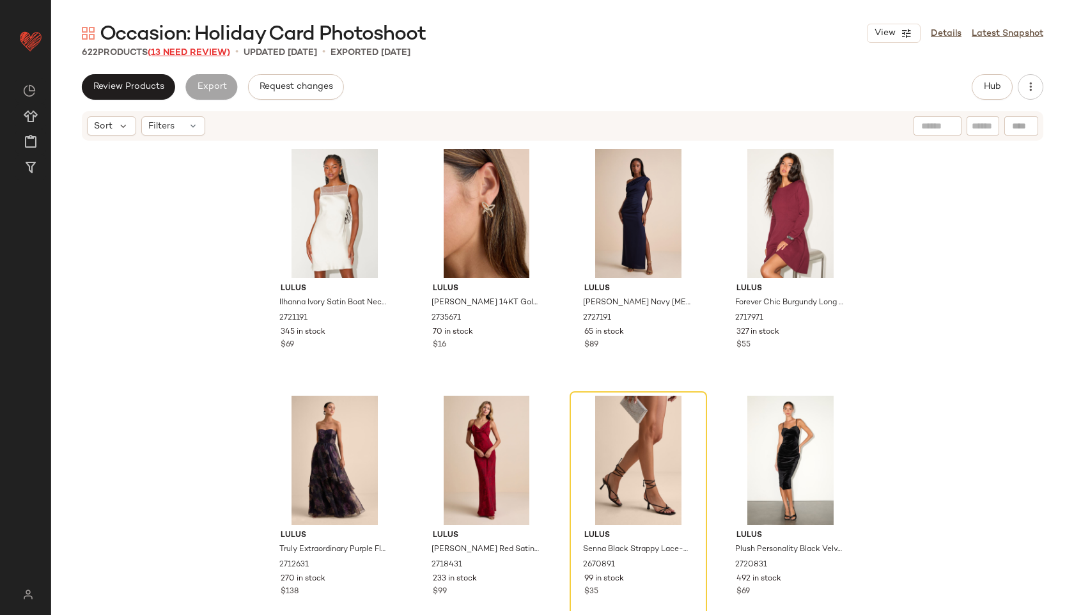
click at [213, 48] on span "(13 Need Review)" at bounding box center [189, 53] width 82 height 10
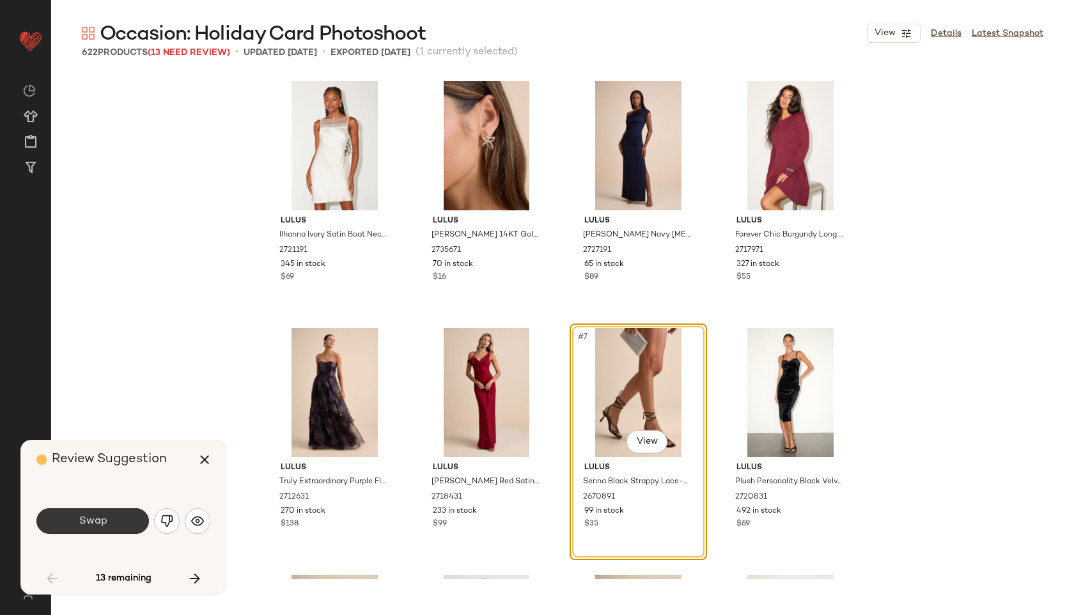
click at [96, 522] on span "Swap" at bounding box center [92, 521] width 29 height 12
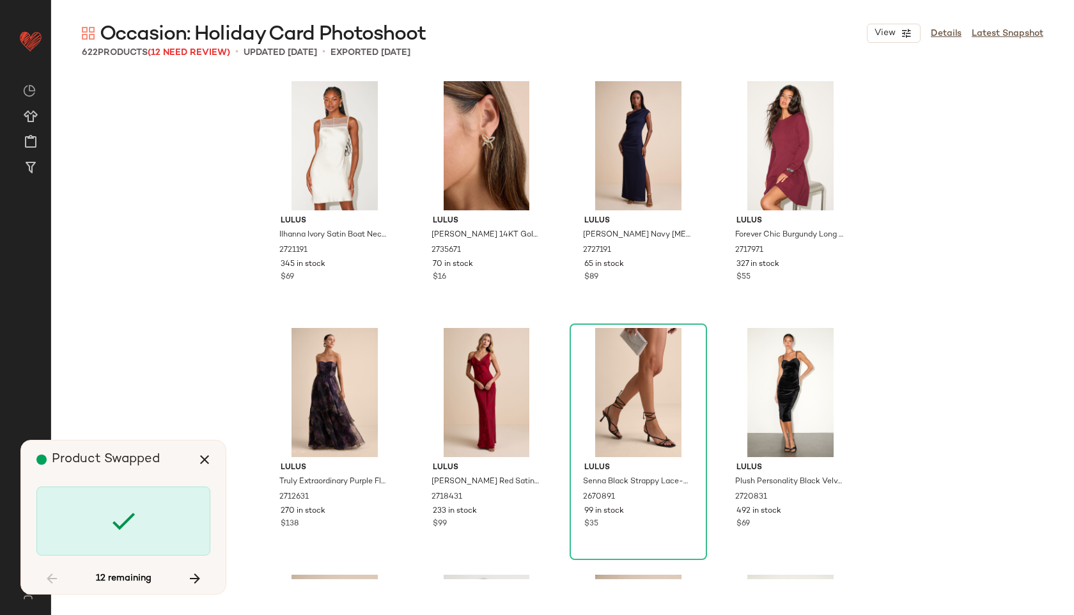
scroll to position [1481, 0]
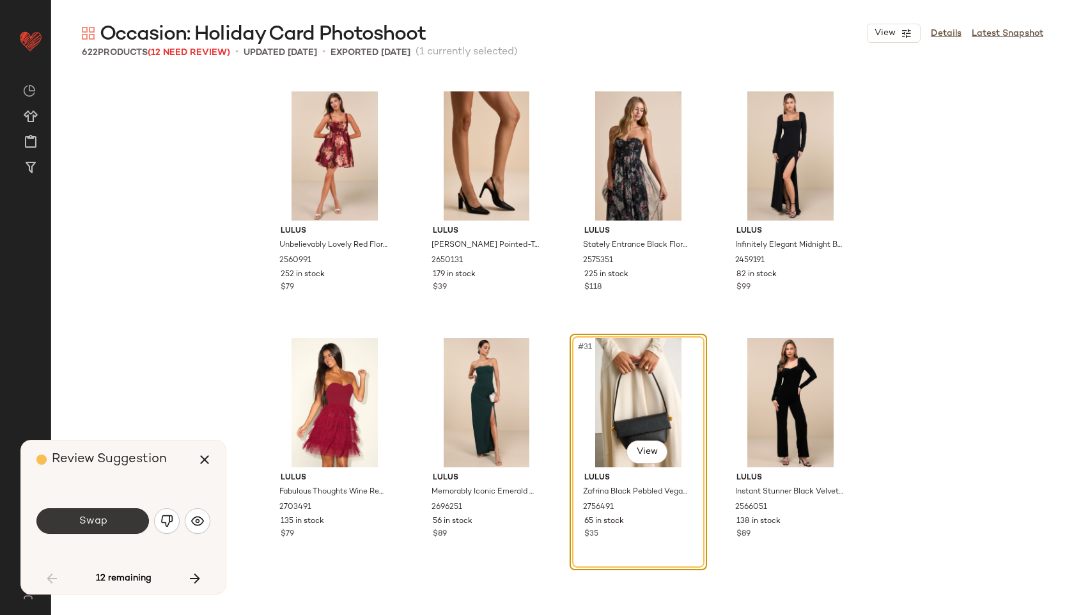
click at [97, 522] on span "Swap" at bounding box center [92, 521] width 29 height 12
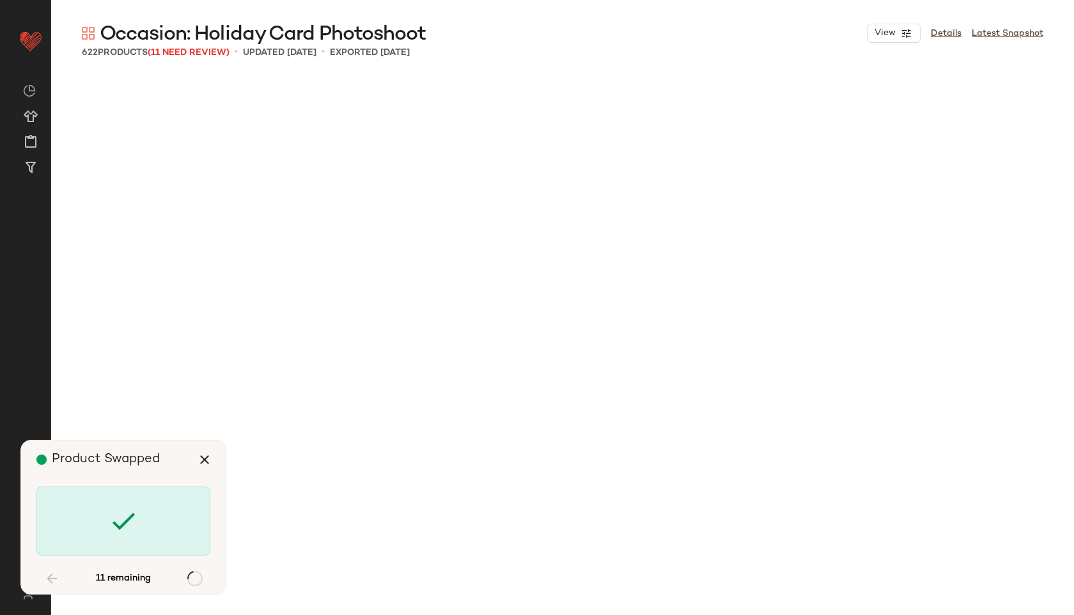
scroll to position [2468, 0]
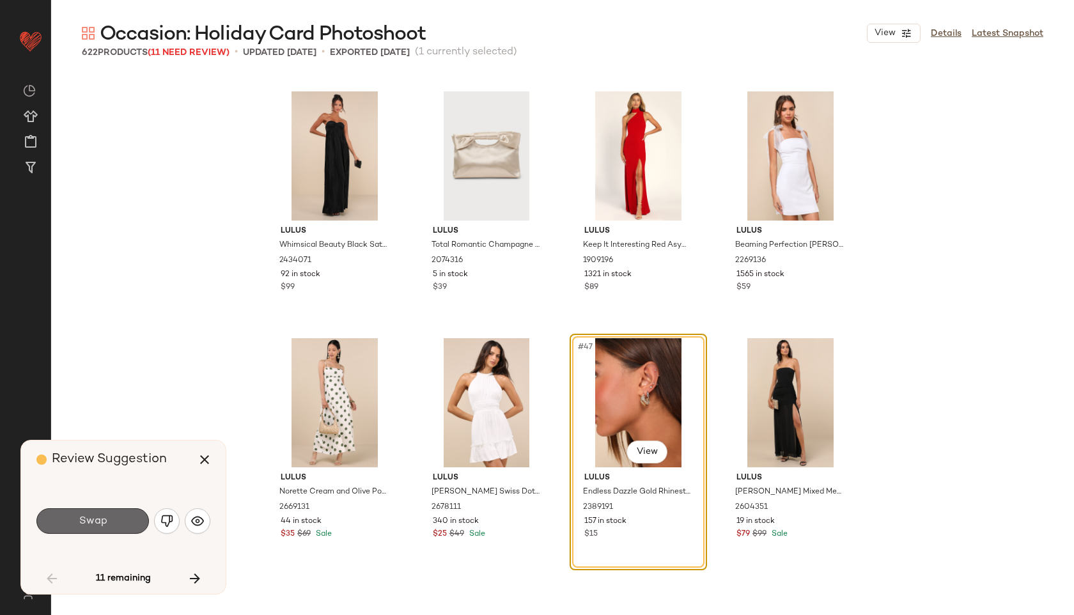
click at [97, 522] on span "Swap" at bounding box center [92, 521] width 29 height 12
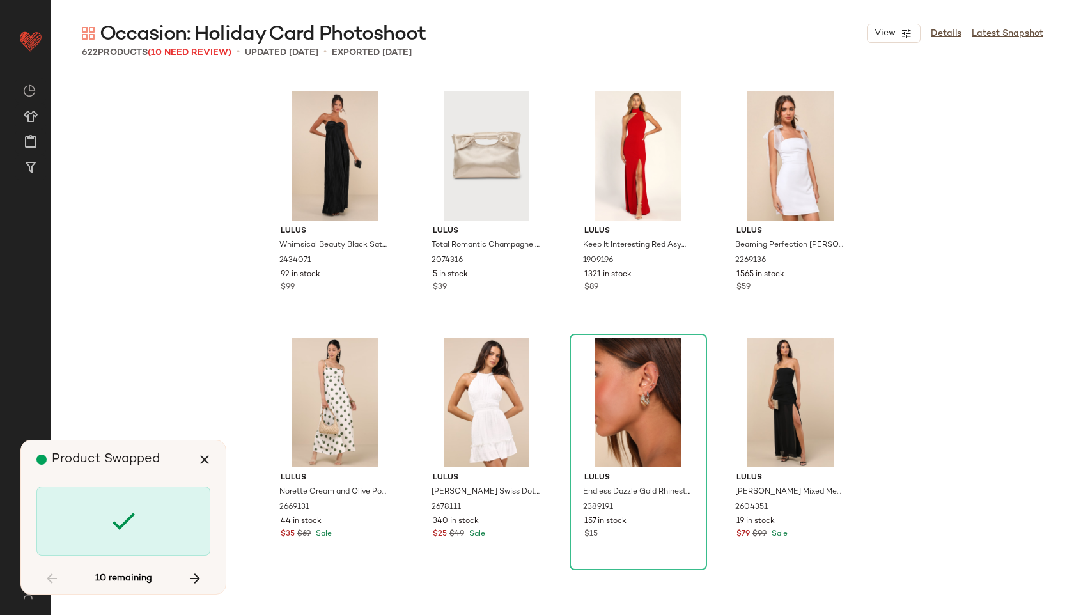
scroll to position [5924, 0]
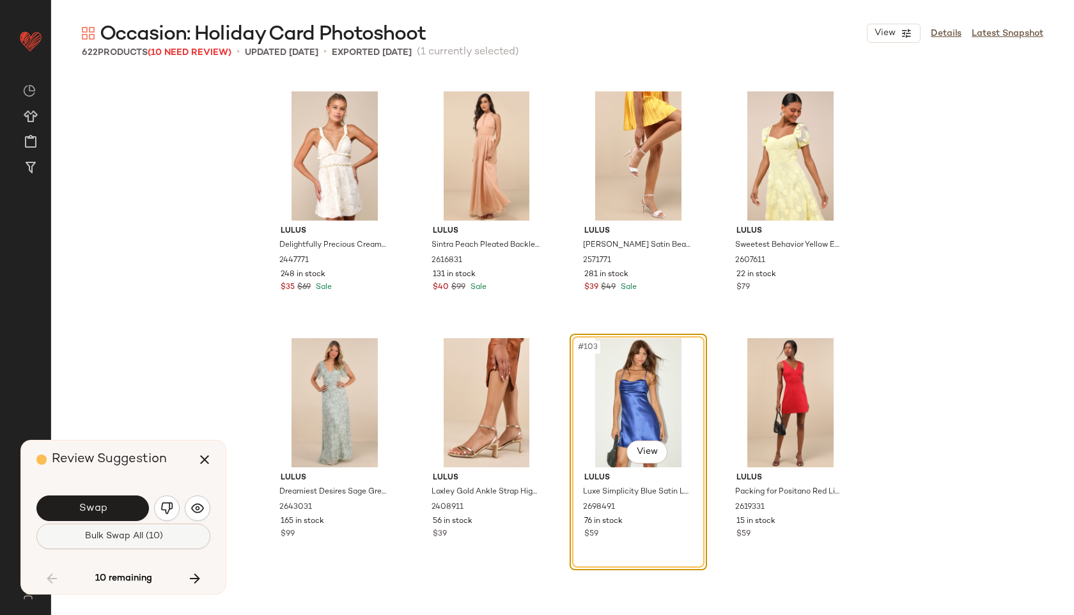
click at [113, 544] on button "Bulk Swap All (10)" at bounding box center [123, 537] width 174 height 26
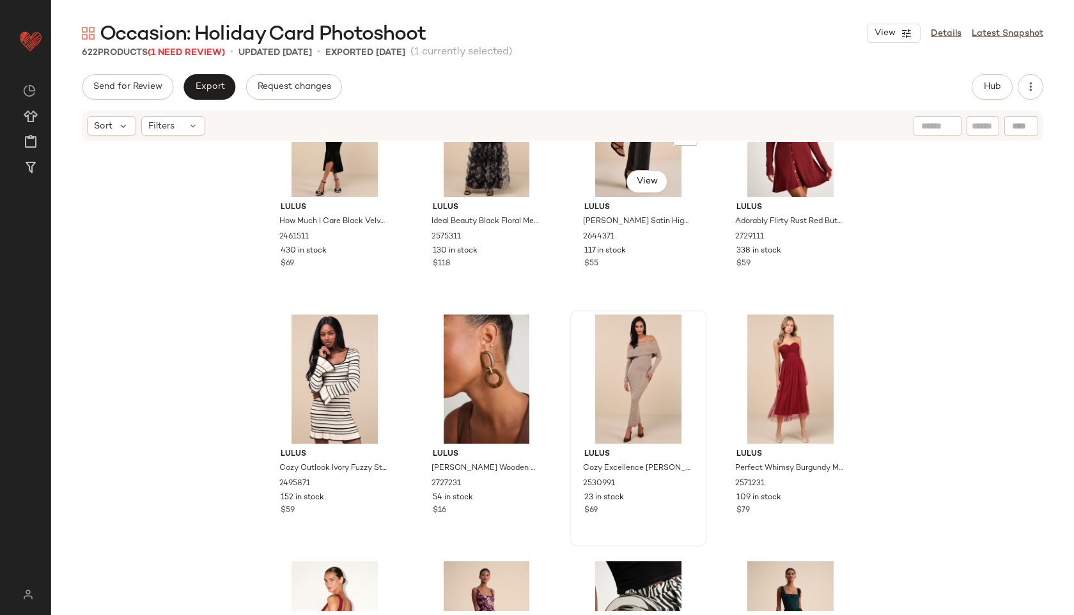
scroll to position [840, 0]
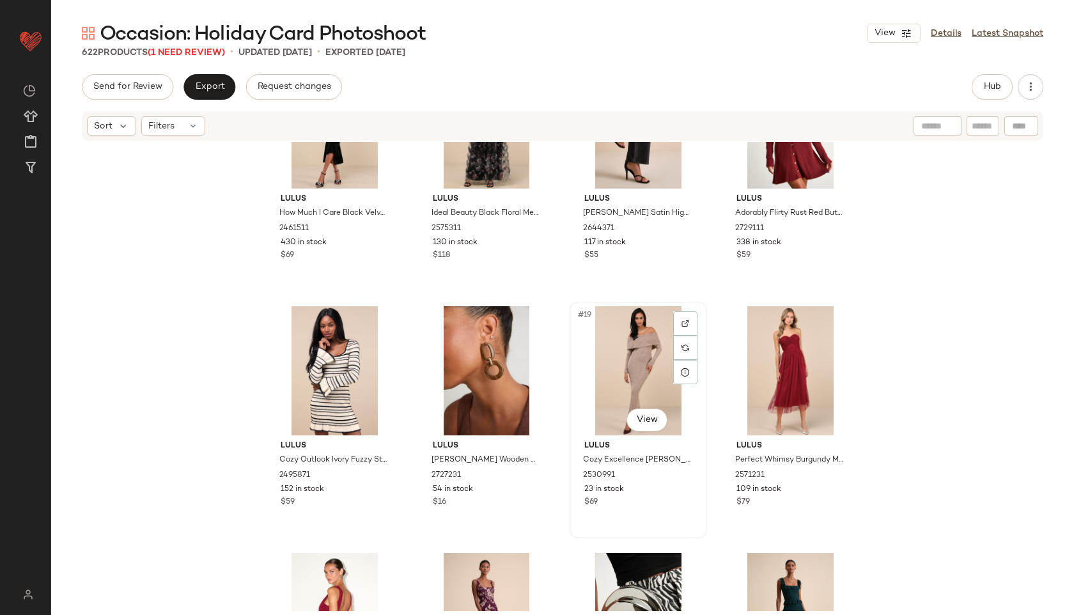
click at [622, 368] on div "#19 View" at bounding box center [638, 370] width 129 height 129
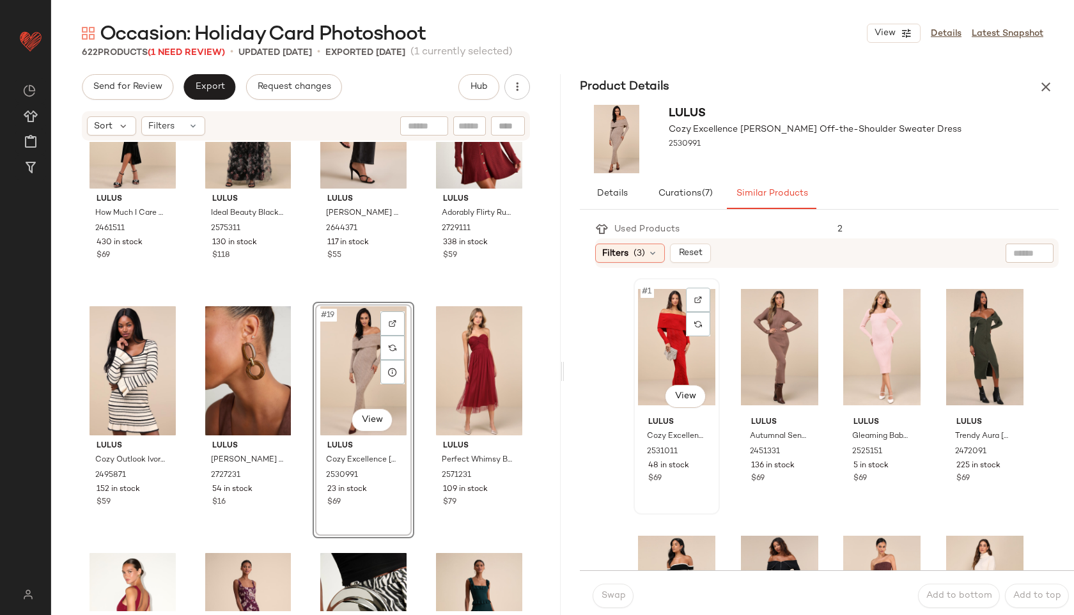
click at [662, 336] on div "#1 View" at bounding box center [676, 347] width 77 height 129
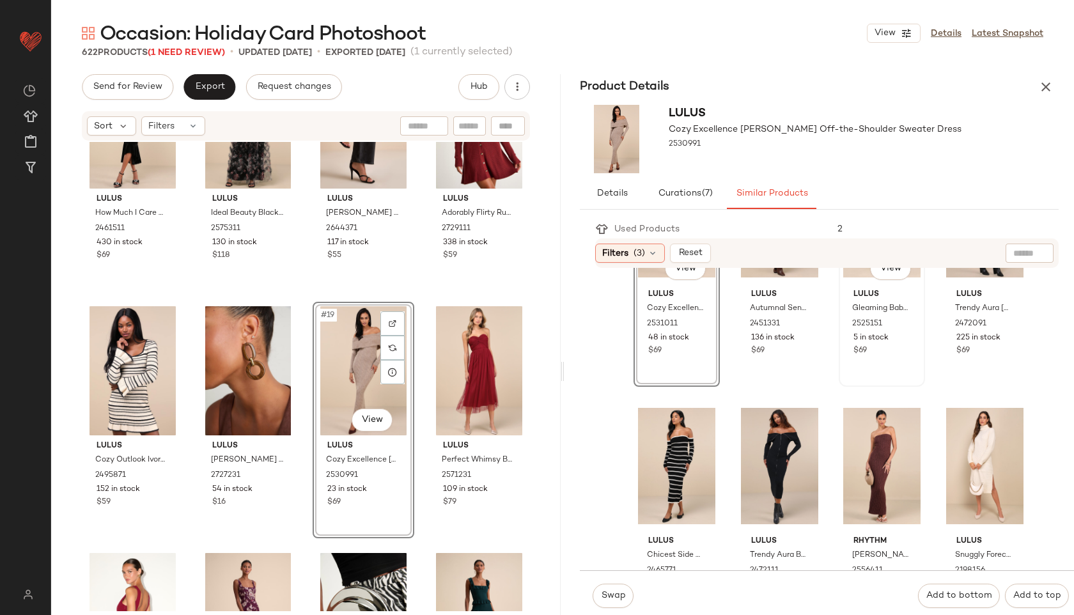
scroll to position [129, 0]
click at [870, 458] on div "#7 View" at bounding box center [881, 465] width 77 height 129
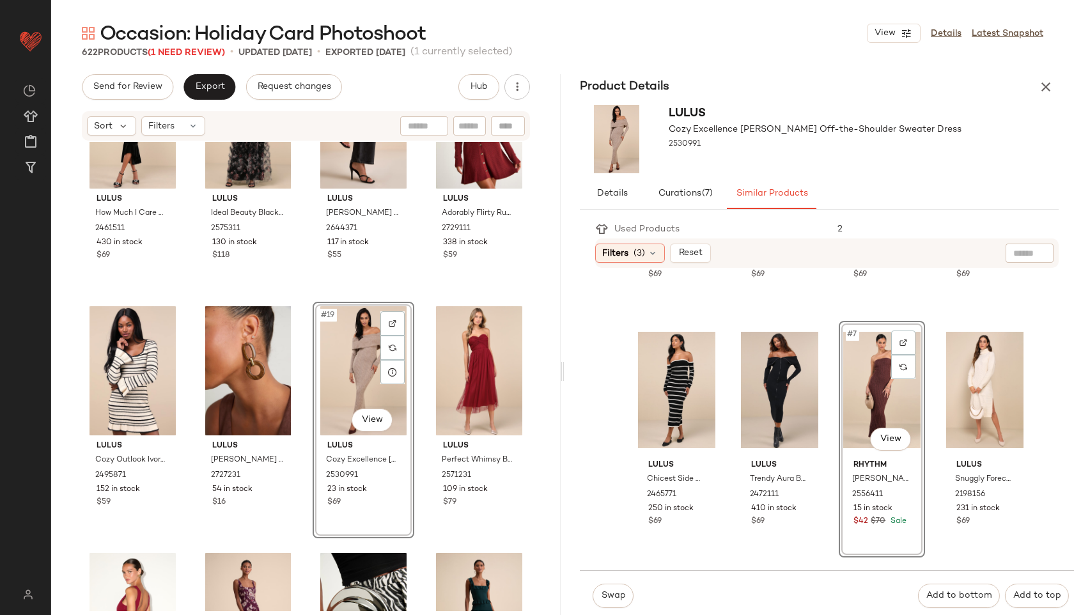
scroll to position [202, 0]
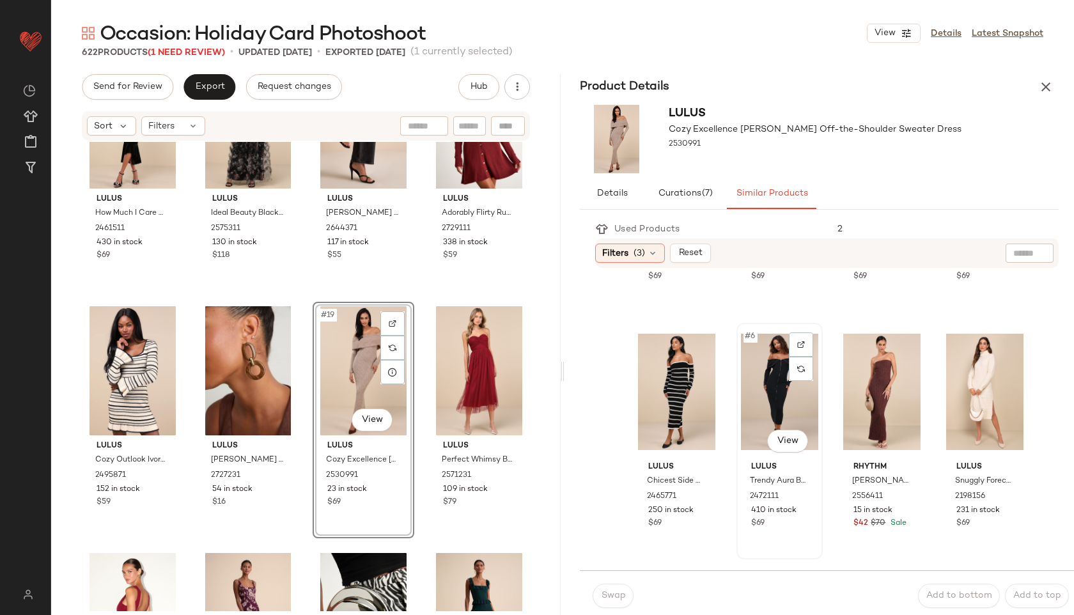
click at [766, 391] on div "#6 View" at bounding box center [779, 391] width 77 height 129
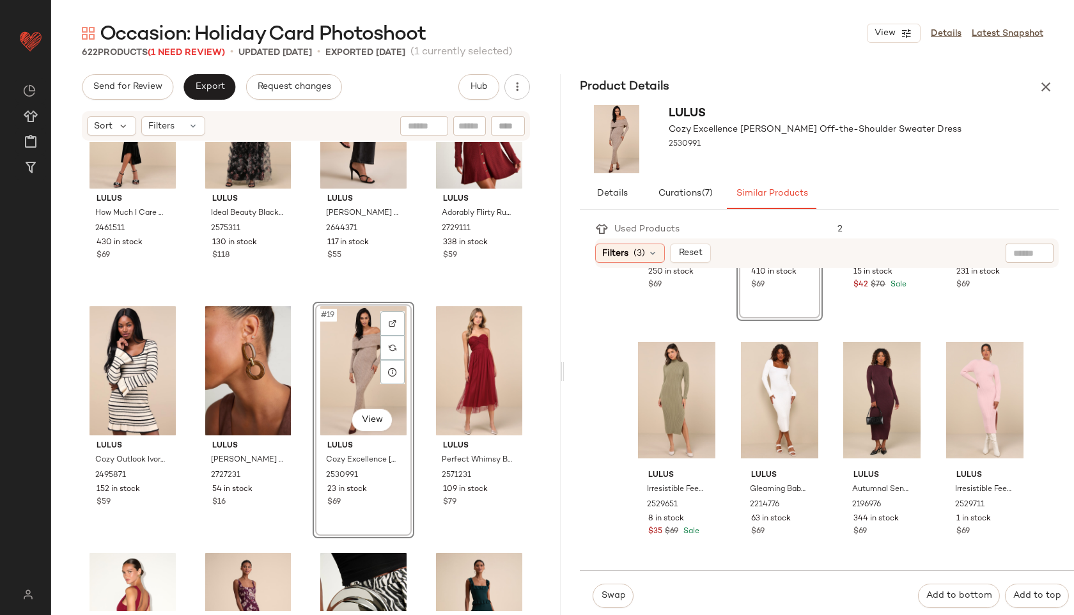
scroll to position [441, 0]
click at [768, 383] on div "#10 View" at bounding box center [779, 399] width 77 height 129
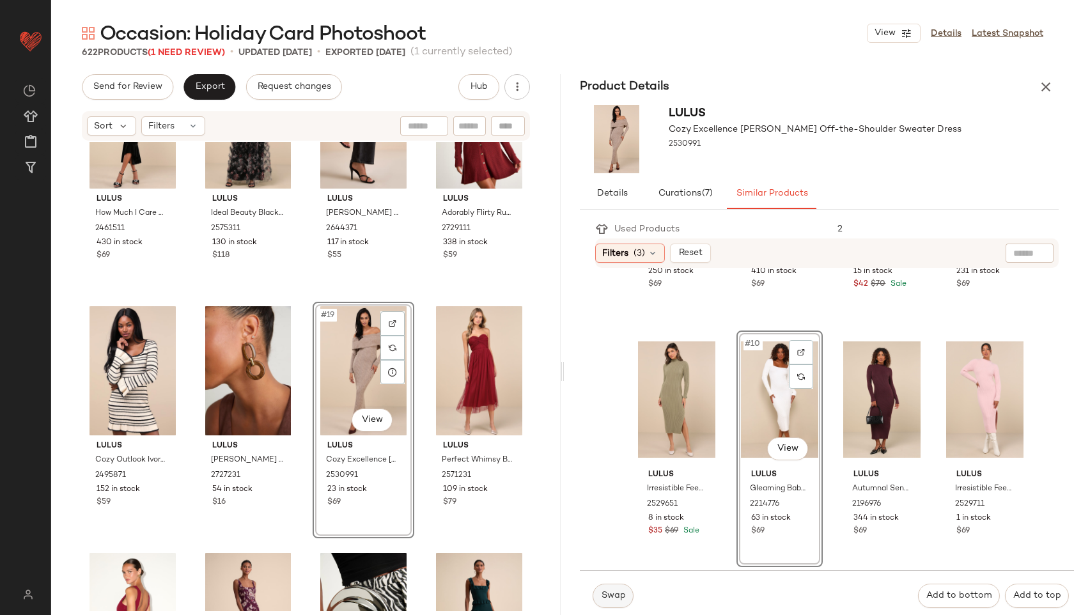
click at [611, 595] on span "Swap" at bounding box center [612, 596] width 25 height 10
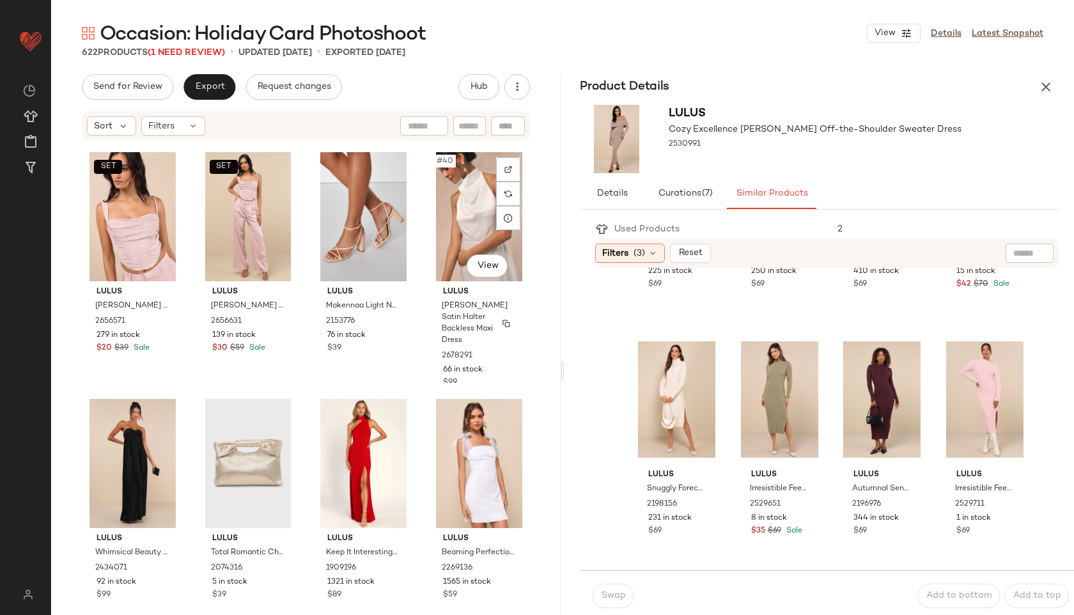
scroll to position [2264, 0]
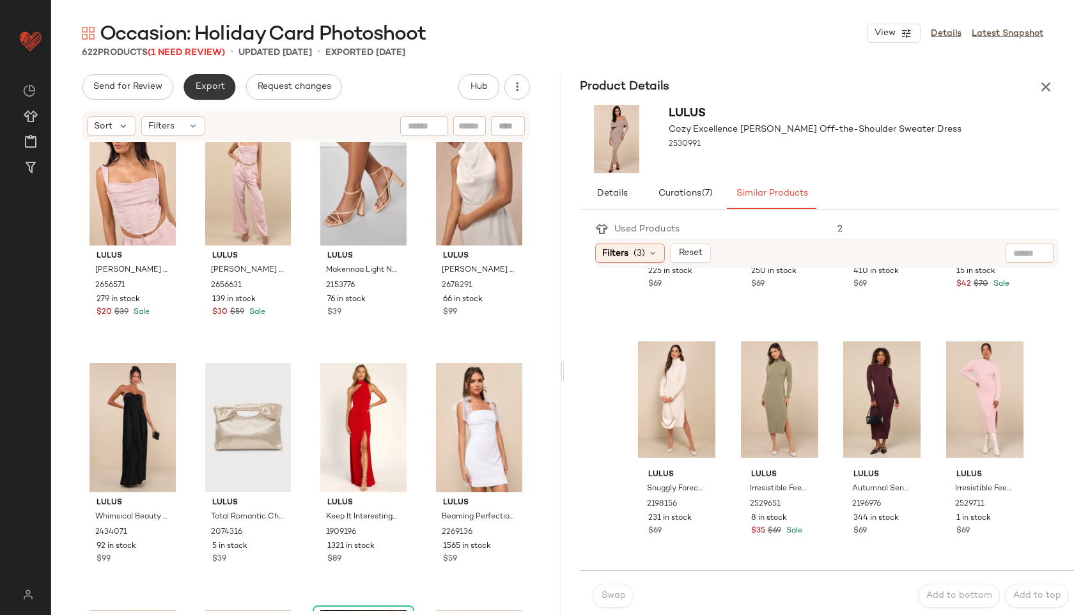
click at [205, 94] on button "Export" at bounding box center [210, 87] width 52 height 26
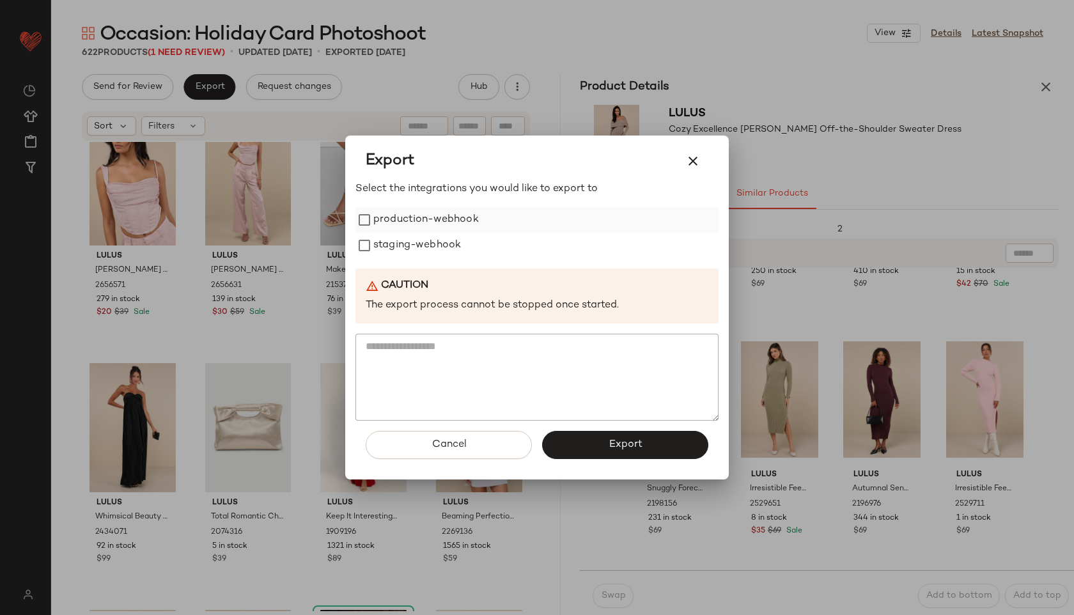
click at [432, 219] on label "production-webhook" at bounding box center [426, 220] width 106 height 26
click at [430, 242] on label "staging-webhook" at bounding box center [417, 246] width 88 height 26
click at [630, 444] on span "Export" at bounding box center [625, 445] width 34 height 12
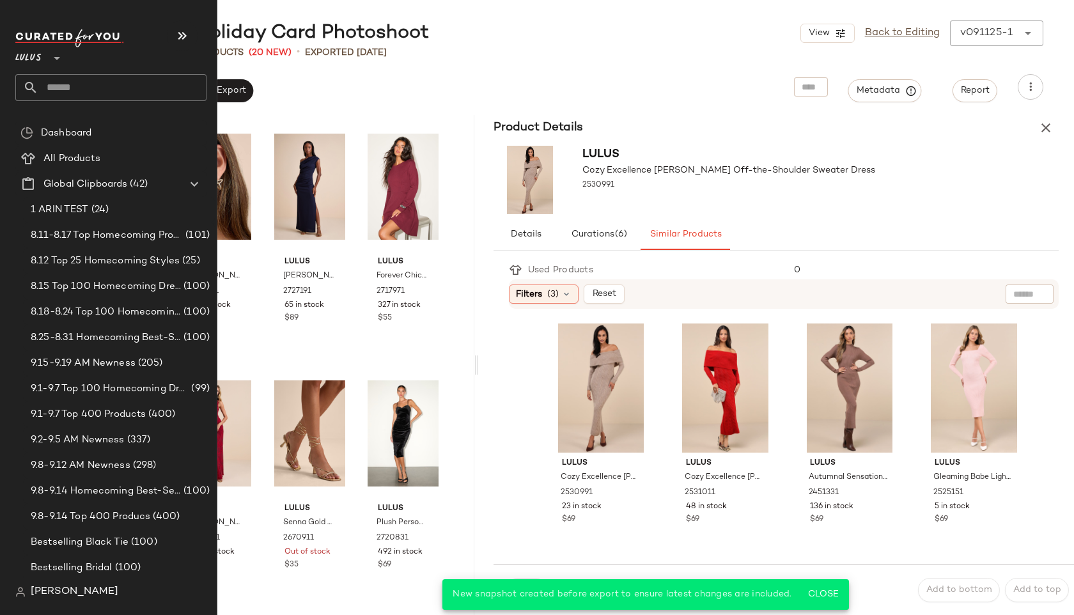
click at [89, 100] on input "text" at bounding box center [122, 87] width 168 height 27
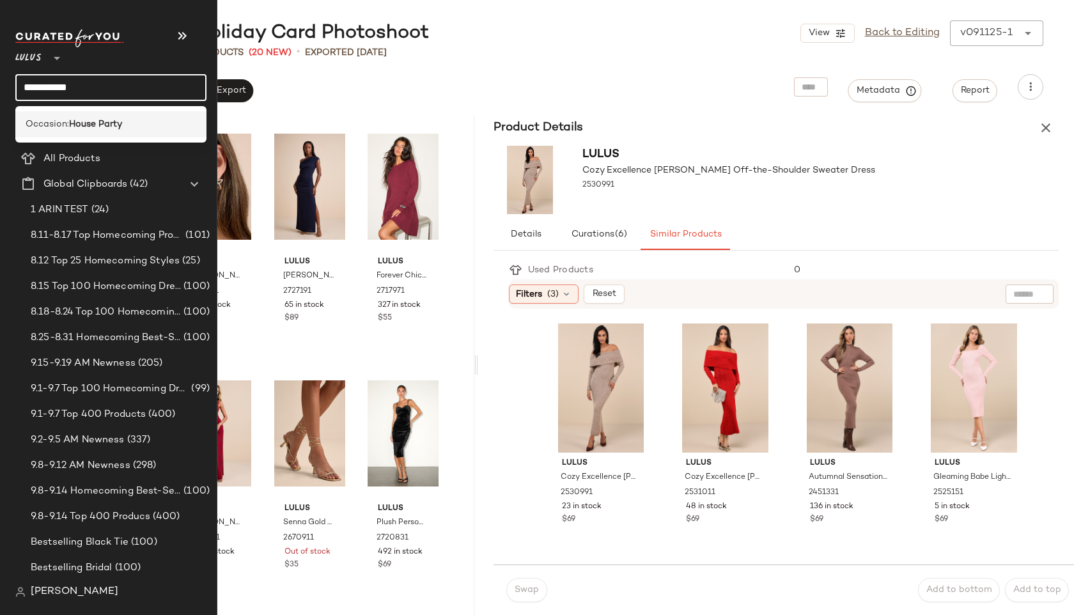
type input "**********"
click at [91, 129] on b "House Party" at bounding box center [95, 124] width 53 height 13
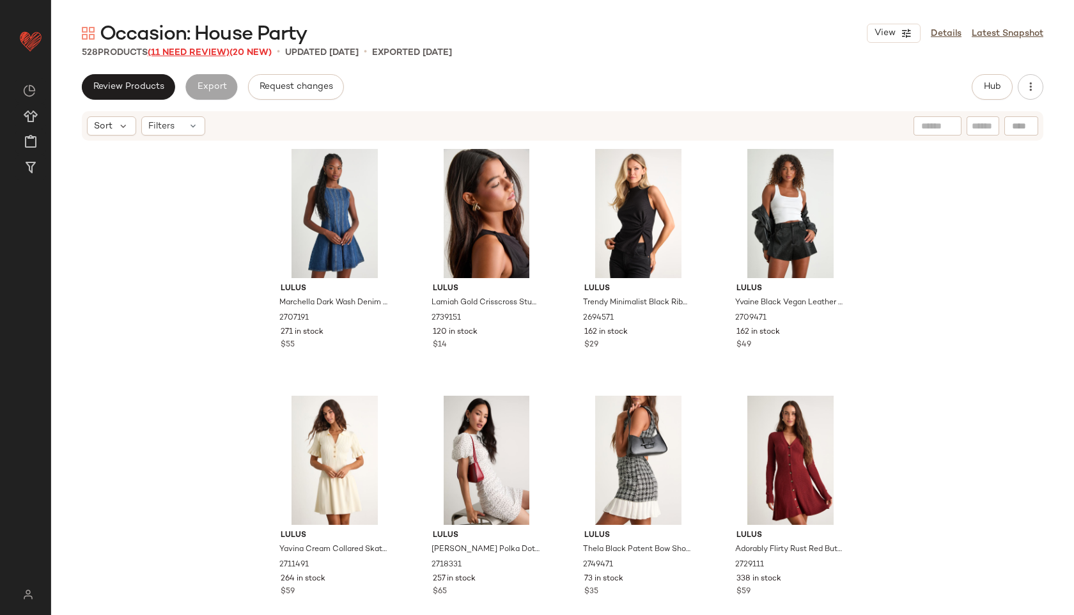
click at [204, 50] on span "(11 Need Review)" at bounding box center [189, 53] width 82 height 10
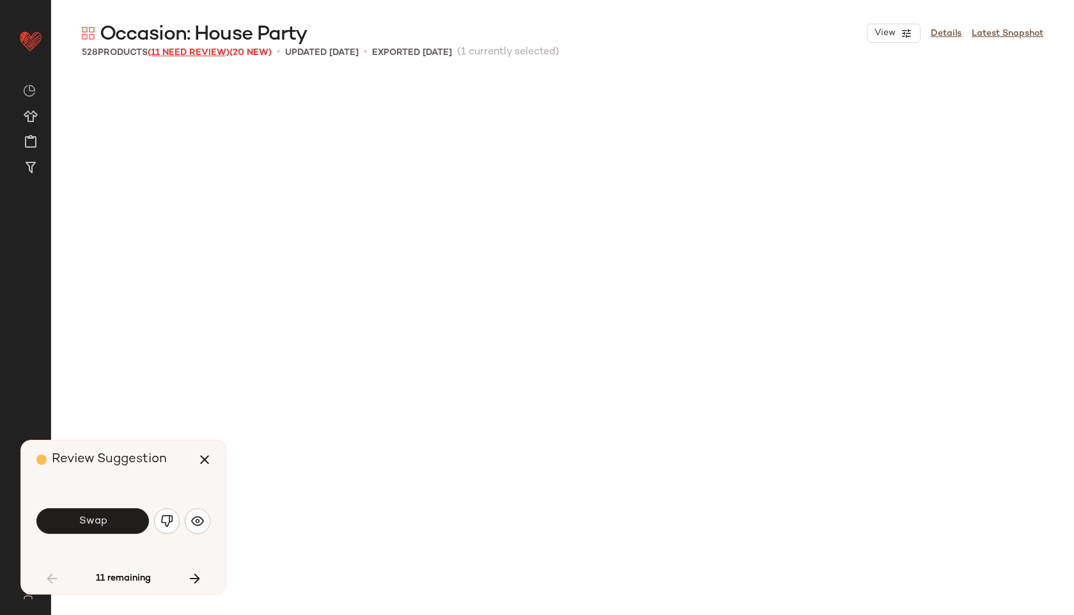
scroll to position [751, 0]
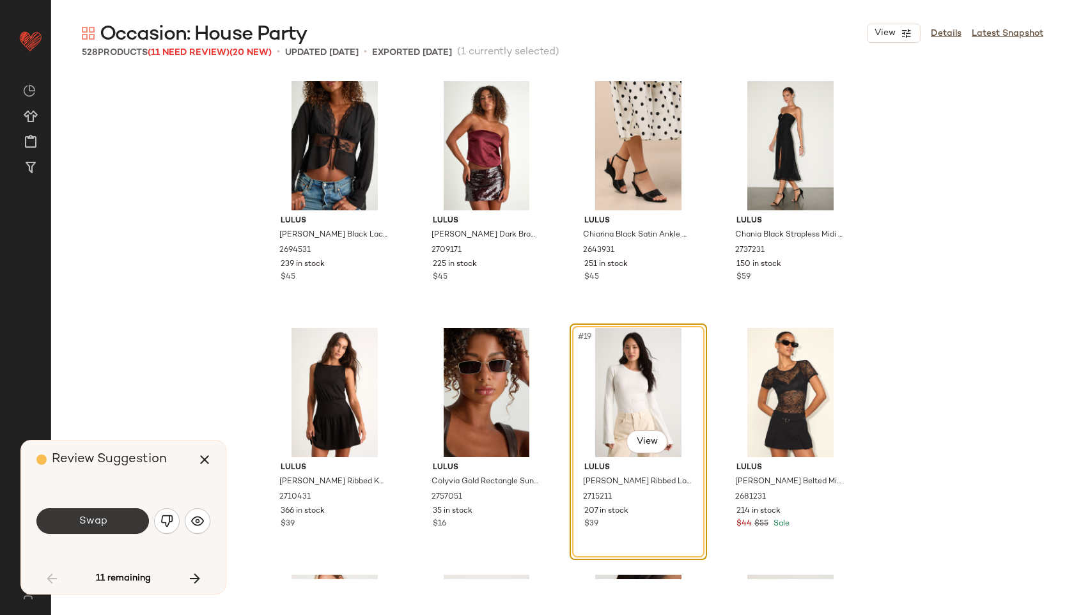
click at [95, 522] on span "Swap" at bounding box center [92, 521] width 29 height 12
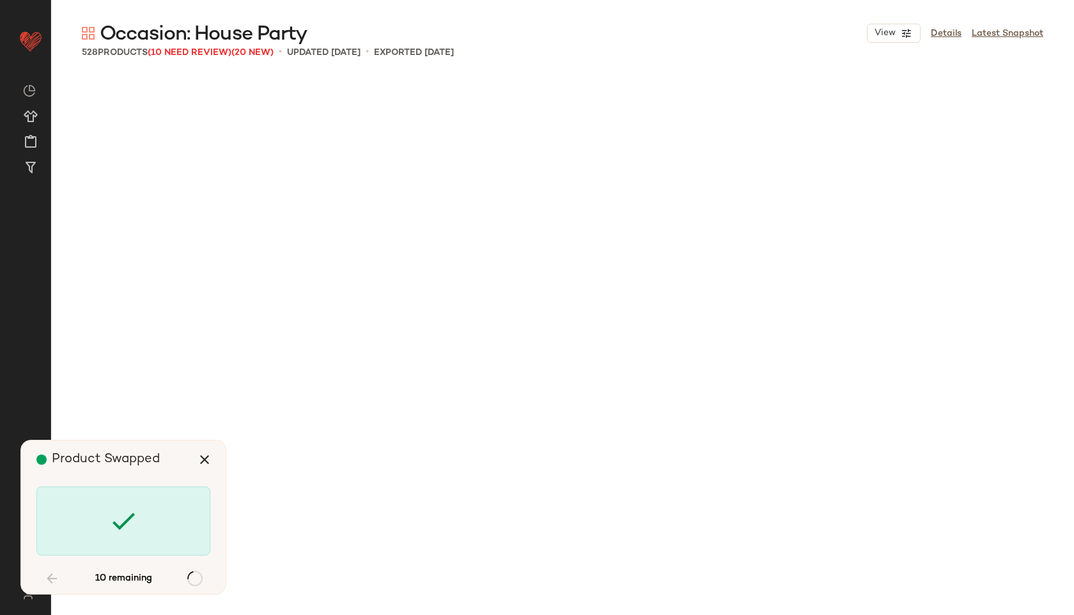
scroll to position [5430, 0]
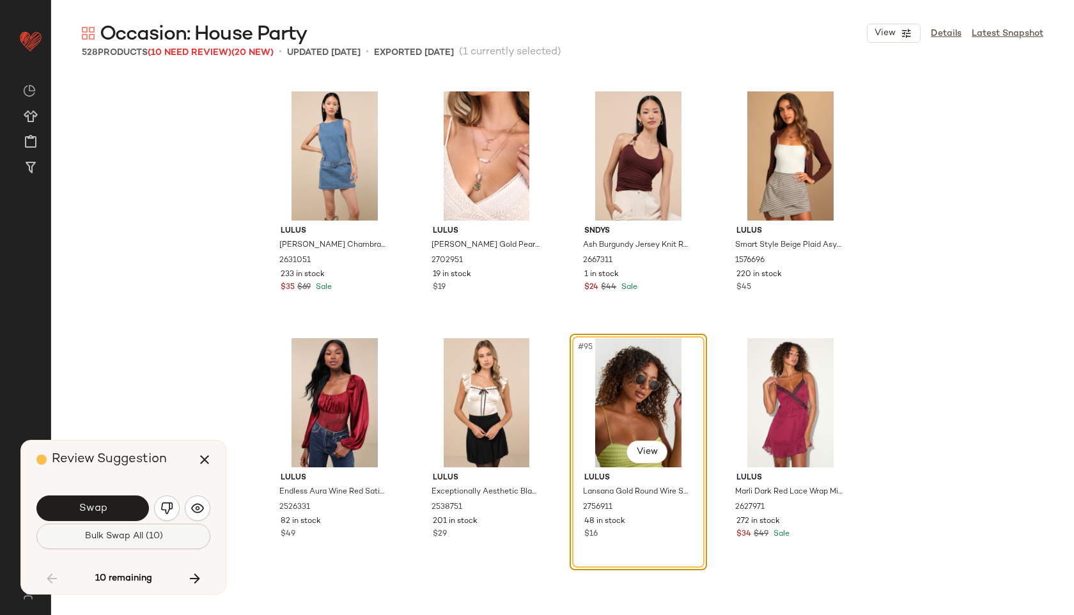
click at [102, 541] on span "Bulk Swap All (10)" at bounding box center [123, 536] width 79 height 10
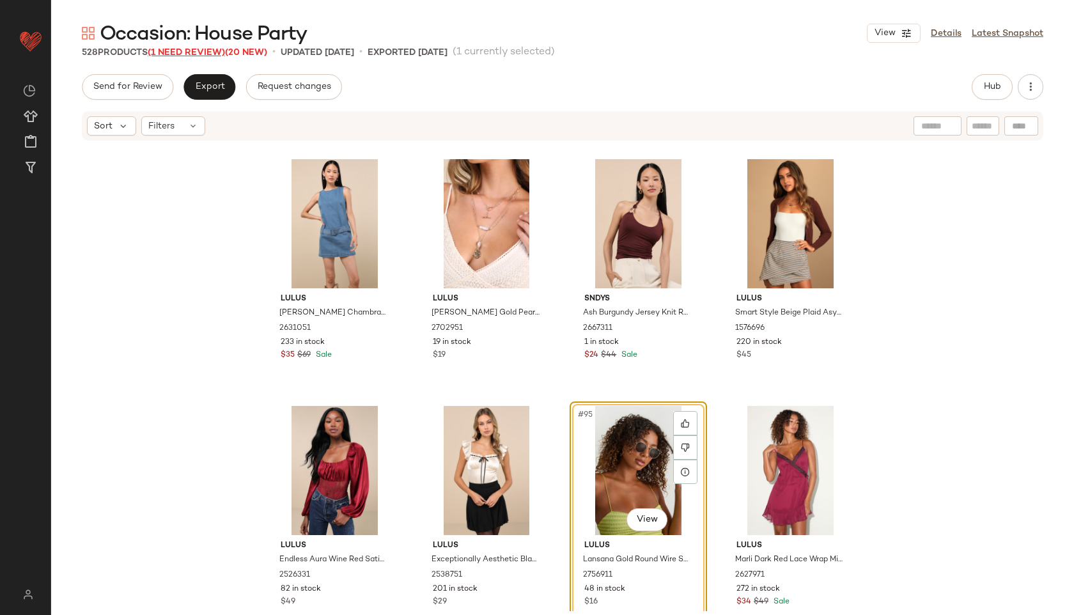
click at [212, 50] on span "(1 Need Review)" at bounding box center [186, 53] width 77 height 10
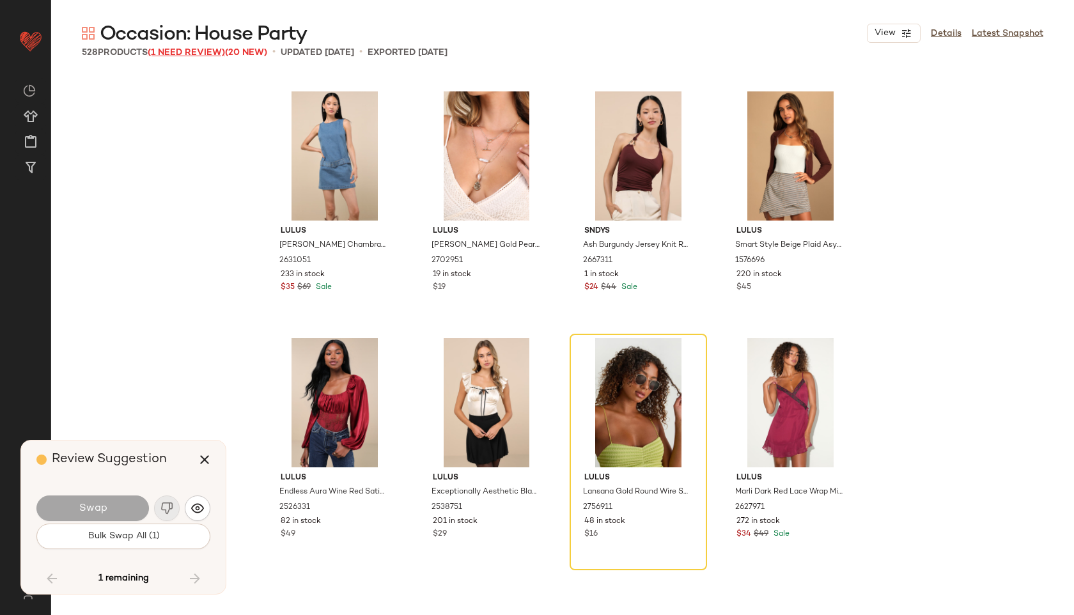
scroll to position [11848, 0]
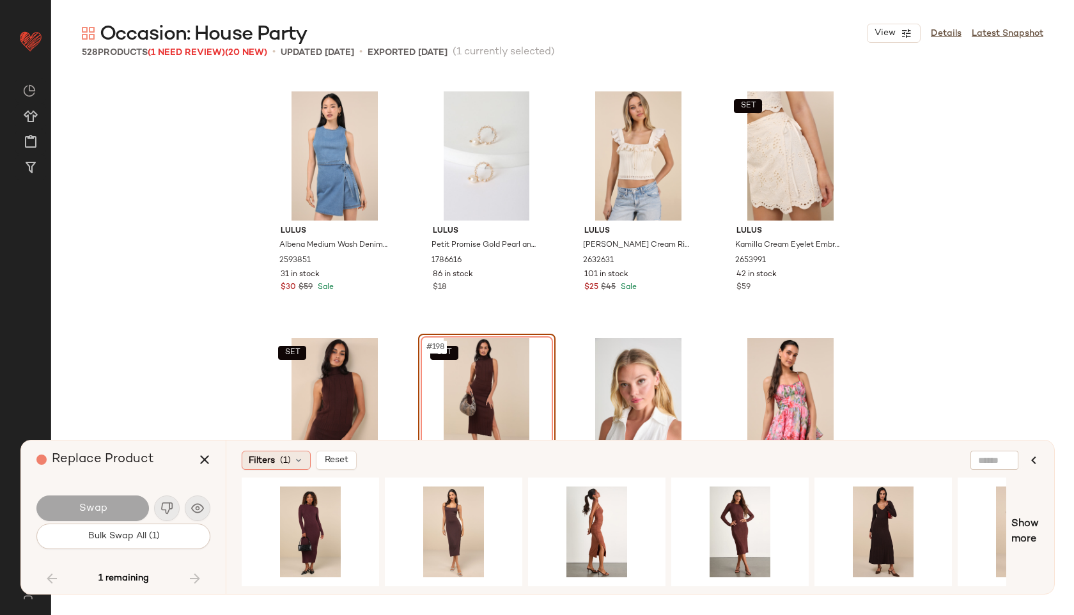
click at [290, 463] on span "(1)" at bounding box center [285, 460] width 11 height 13
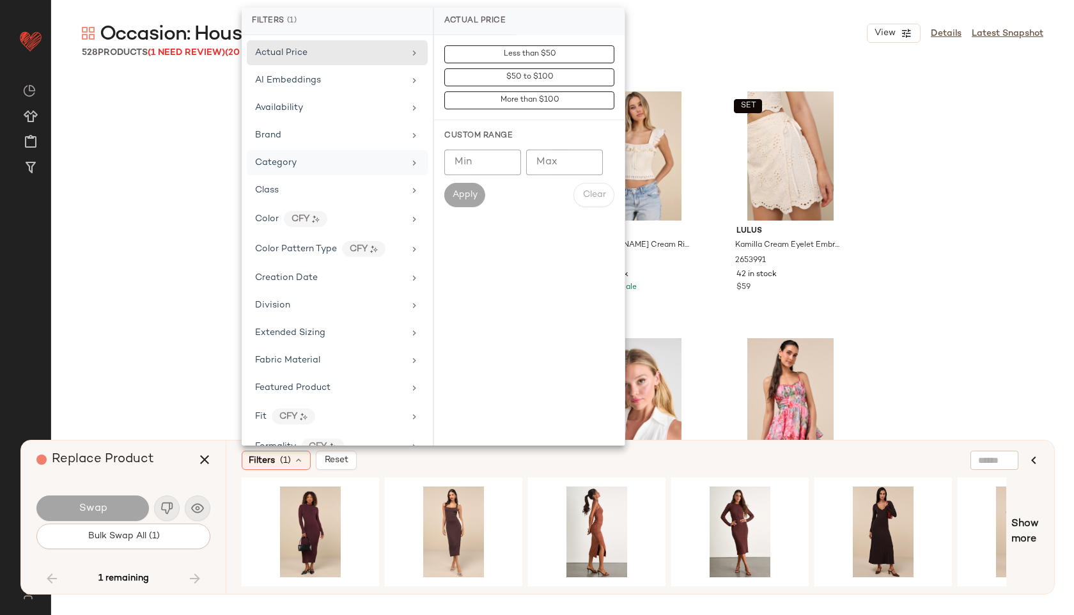
click at [321, 155] on div "Category" at bounding box center [337, 162] width 181 height 25
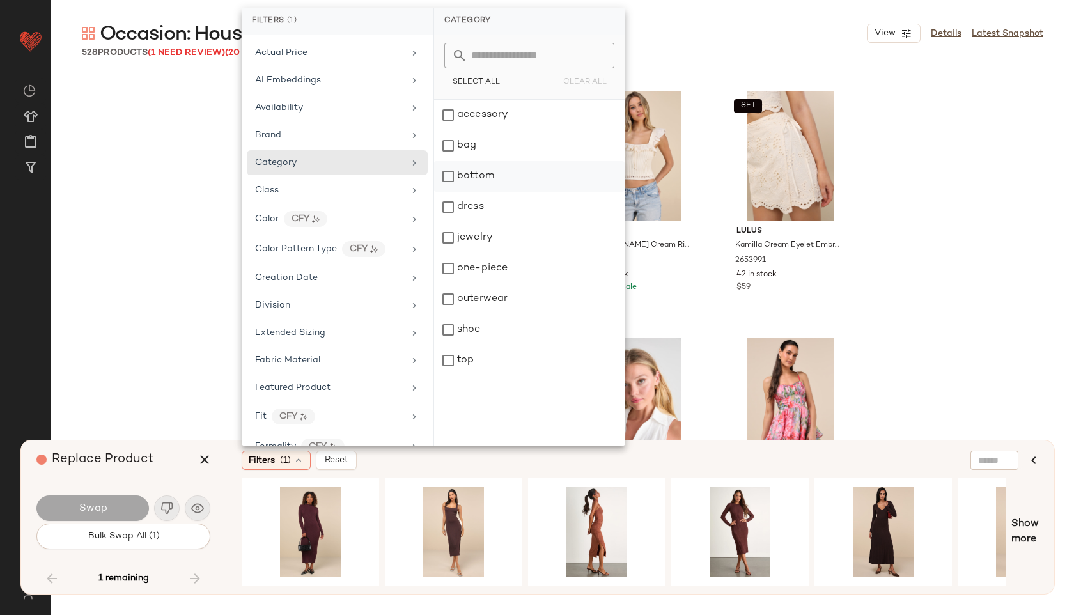
click at [475, 187] on div "bottom" at bounding box center [529, 176] width 191 height 31
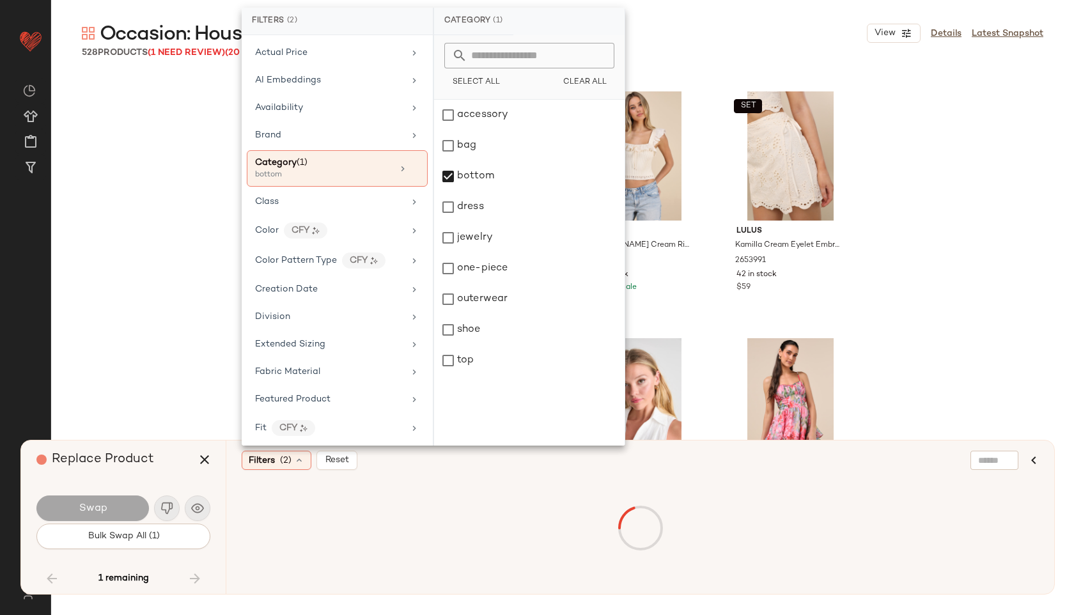
click at [726, 24] on div "Occasion: House Party View Details Latest Snapshot" at bounding box center [562, 33] width 1023 height 26
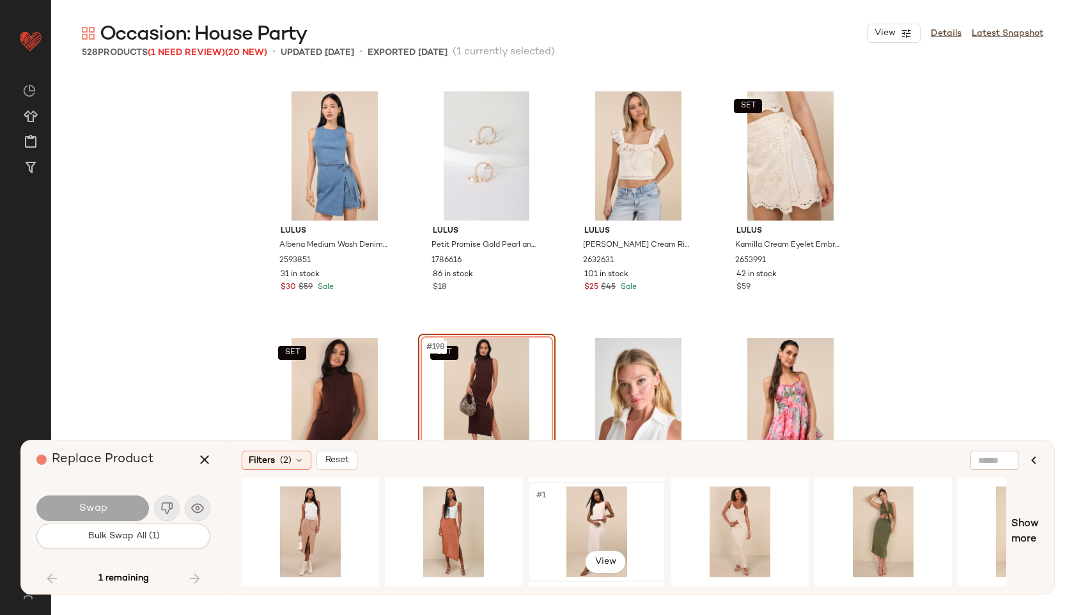
click at [592, 513] on div "#1 View" at bounding box center [597, 532] width 129 height 91
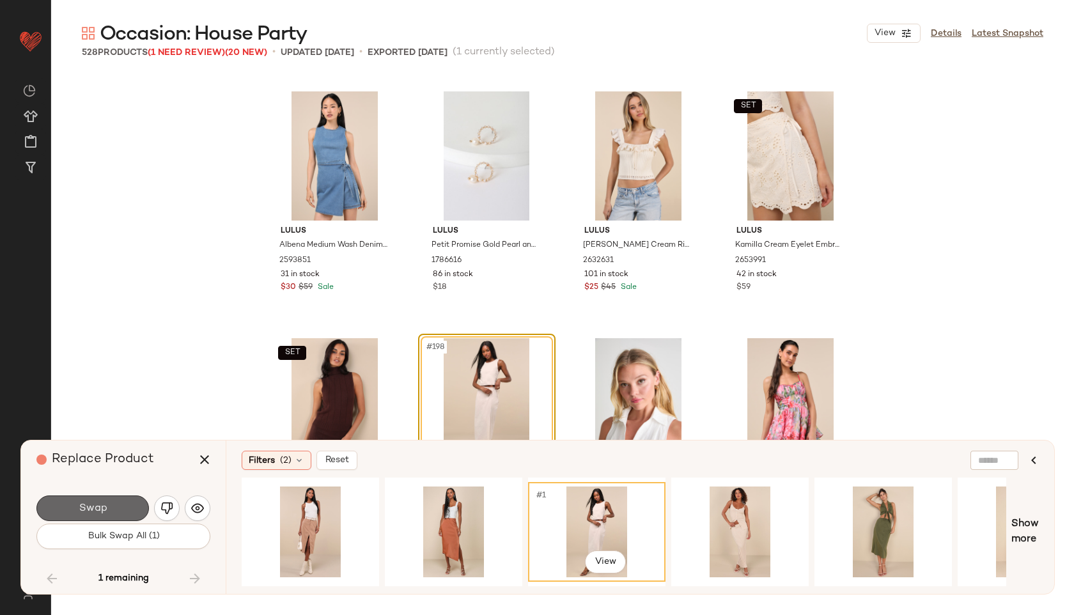
click at [135, 509] on button "Swap" at bounding box center [92, 509] width 113 height 26
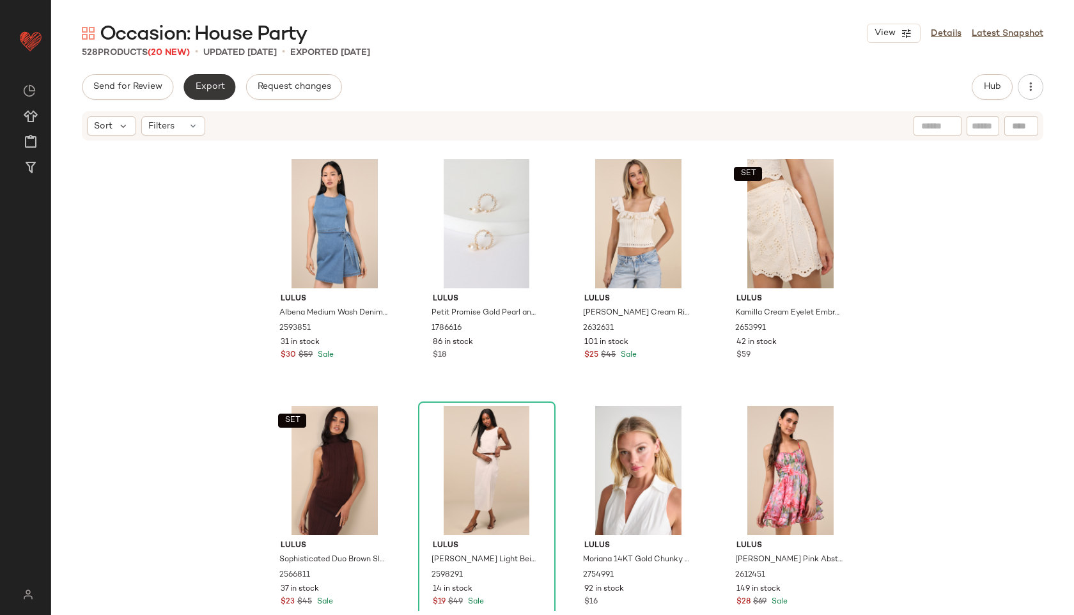
click at [218, 86] on span "Export" at bounding box center [209, 87] width 30 height 10
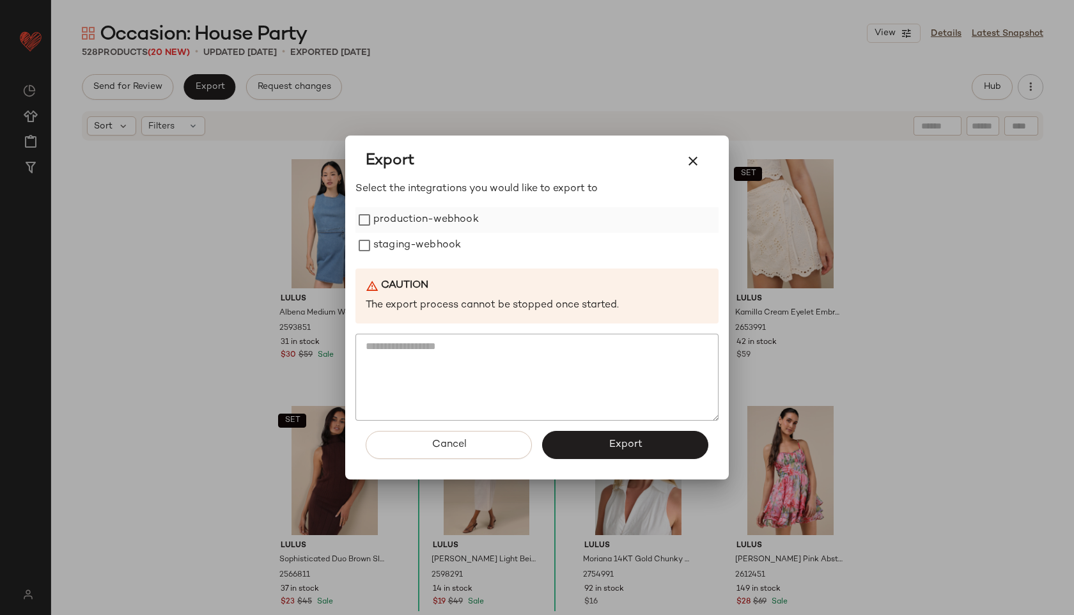
click at [388, 217] on label "production-webhook" at bounding box center [426, 220] width 106 height 26
click at [395, 241] on label "staging-webhook" at bounding box center [417, 246] width 88 height 26
click at [604, 441] on button "Export" at bounding box center [625, 445] width 166 height 28
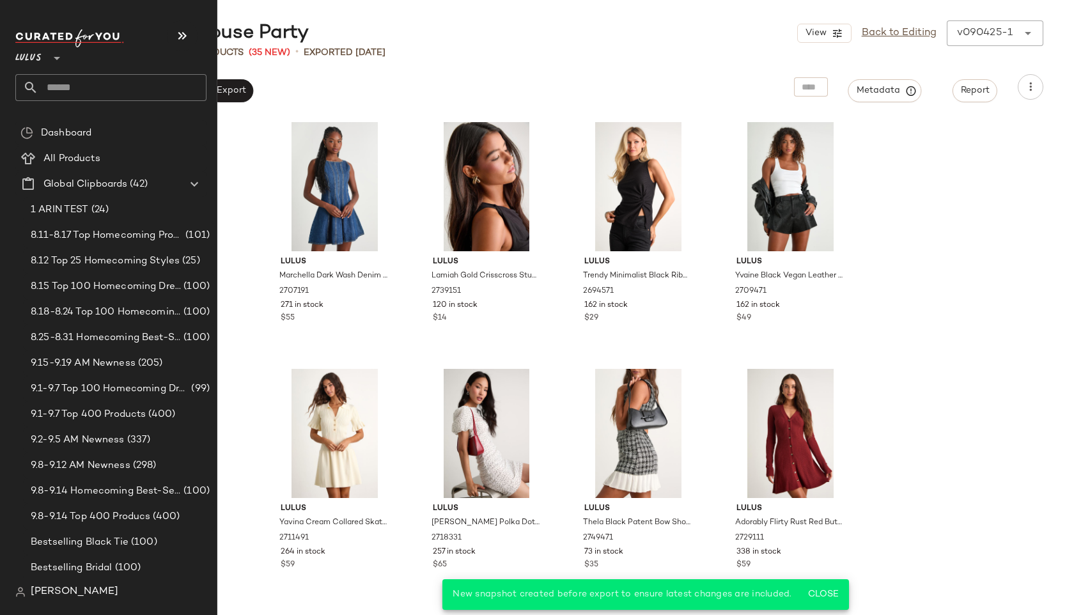
click at [109, 90] on input "text" at bounding box center [122, 87] width 168 height 27
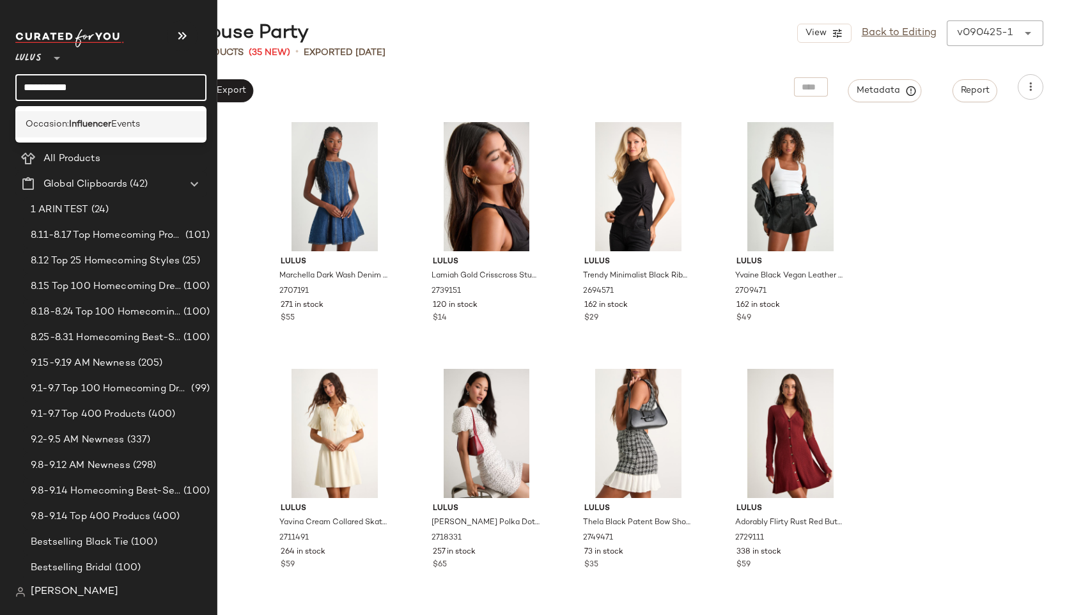
type input "**********"
click at [118, 125] on span "Events" at bounding box center [125, 124] width 29 height 13
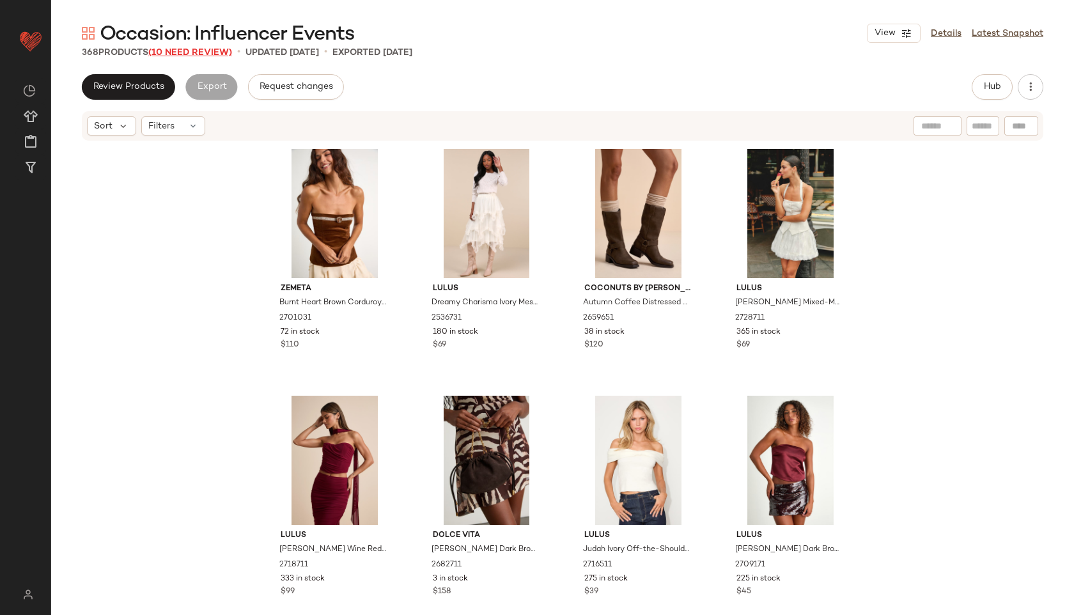
click at [203, 49] on span "(10 Need Review)" at bounding box center [190, 53] width 84 height 10
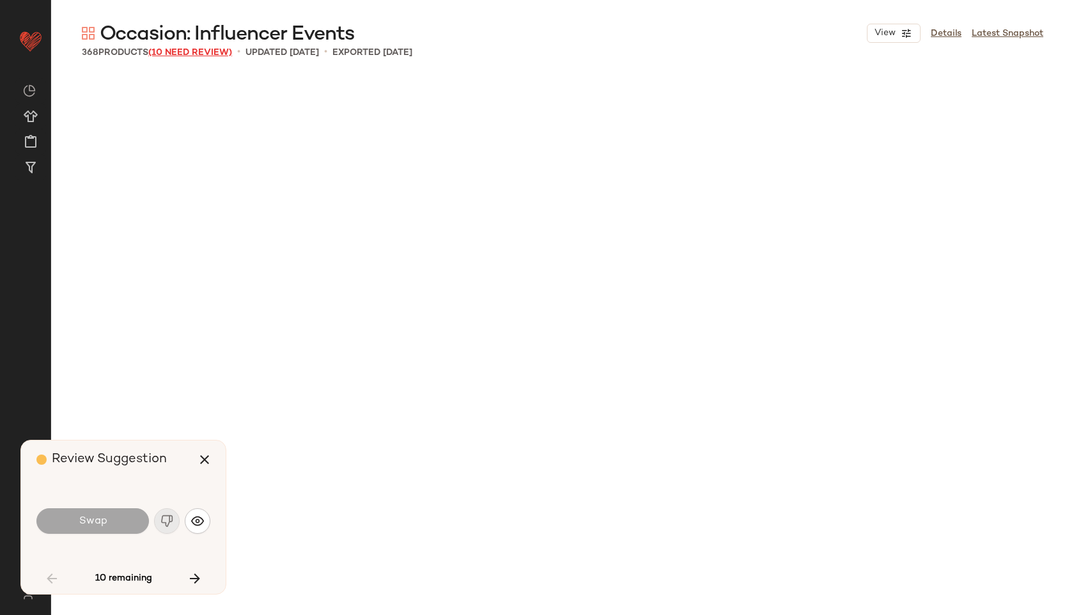
scroll to position [1728, 0]
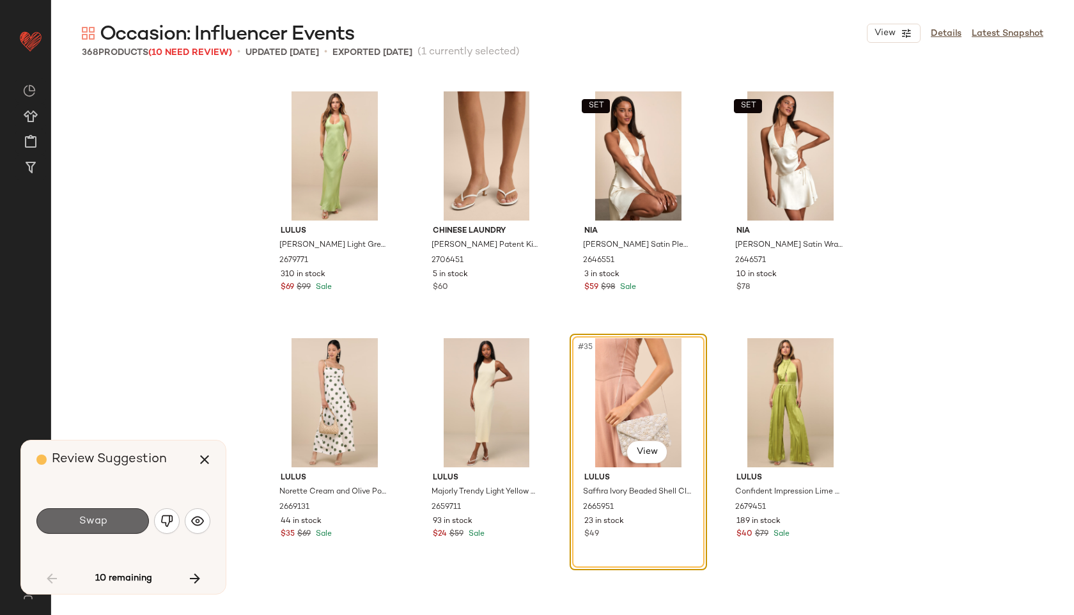
click at [105, 519] on span "Swap" at bounding box center [92, 521] width 29 height 12
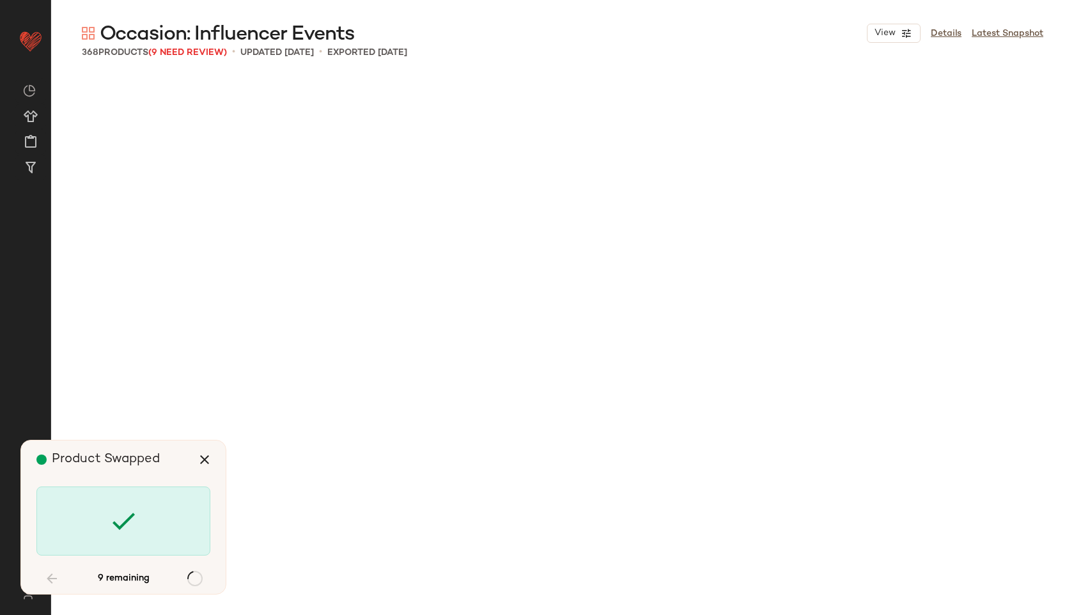
scroll to position [9133, 0]
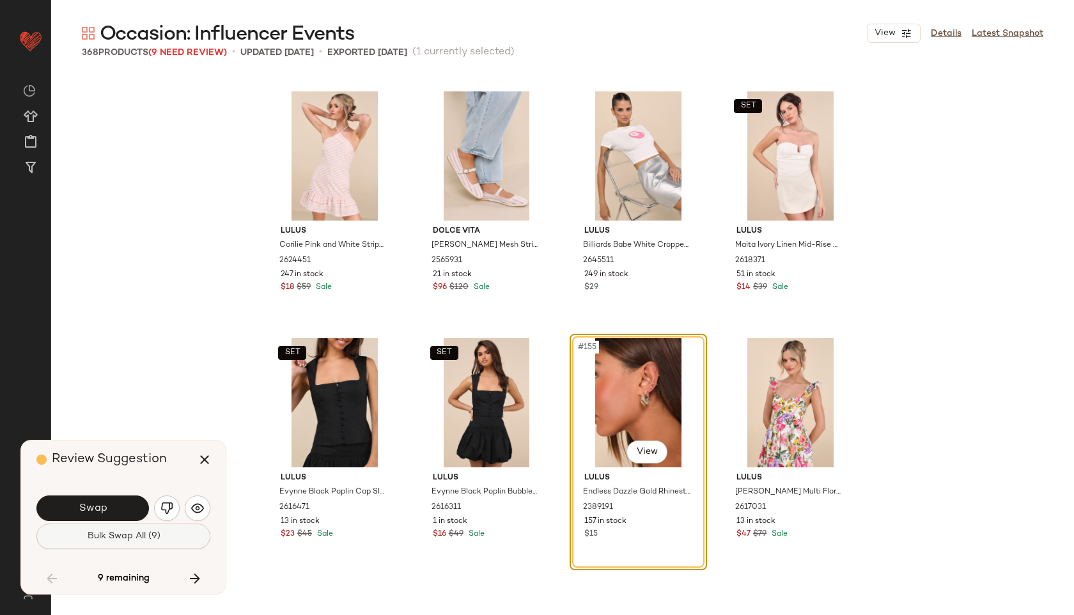
click at [117, 535] on span "Bulk Swap All (9)" at bounding box center [123, 536] width 74 height 10
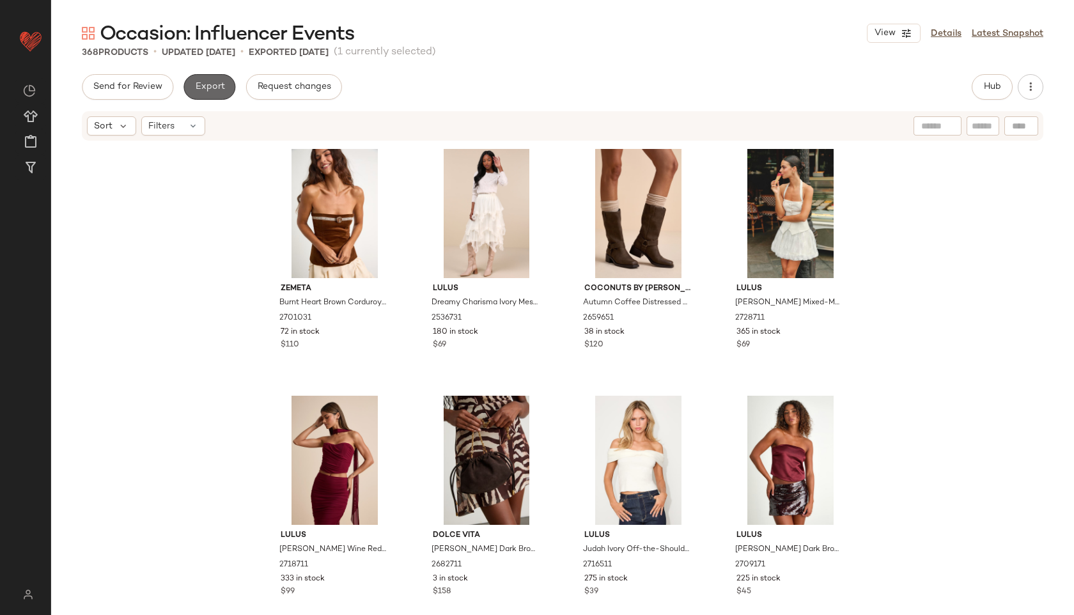
click at [200, 97] on button "Export" at bounding box center [210, 87] width 52 height 26
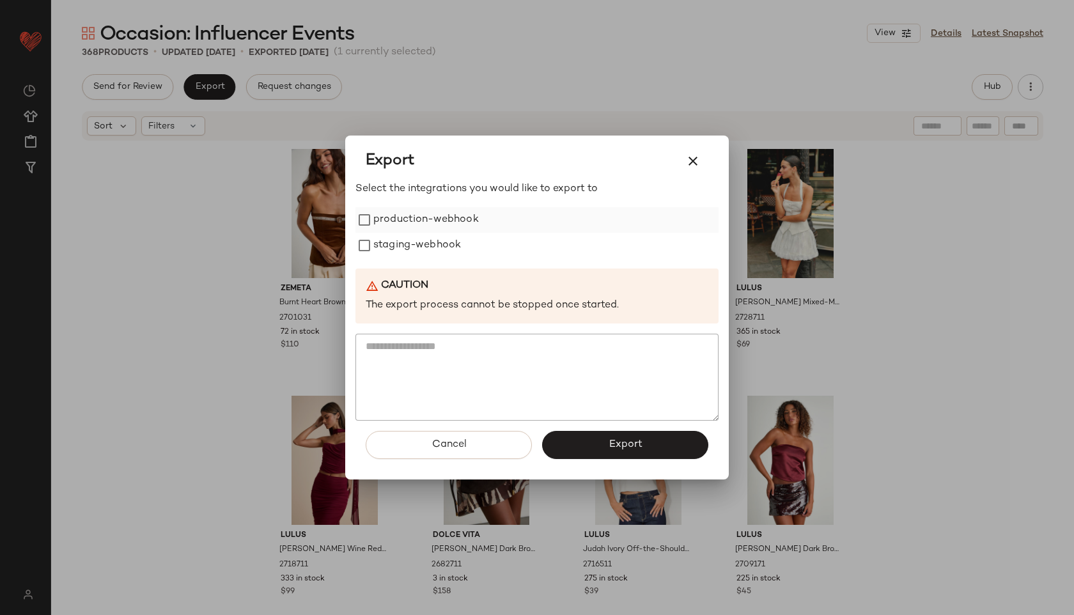
click at [400, 217] on label "production-webhook" at bounding box center [426, 220] width 106 height 26
click at [393, 240] on label "staging-webhook" at bounding box center [417, 246] width 88 height 26
click at [604, 446] on button "Export" at bounding box center [625, 445] width 166 height 28
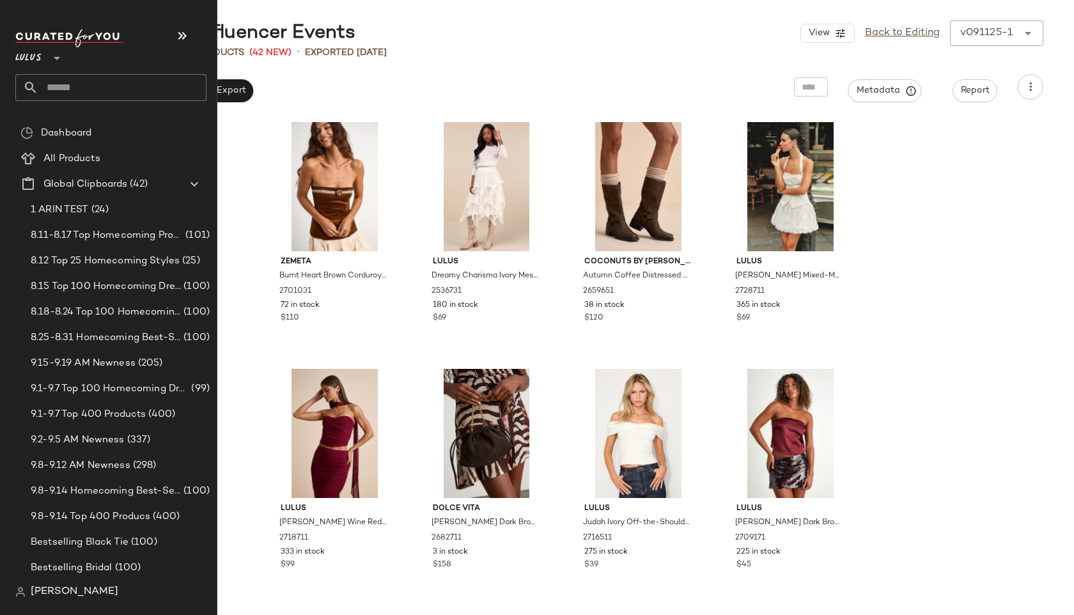
click at [93, 91] on input "text" at bounding box center [122, 87] width 168 height 27
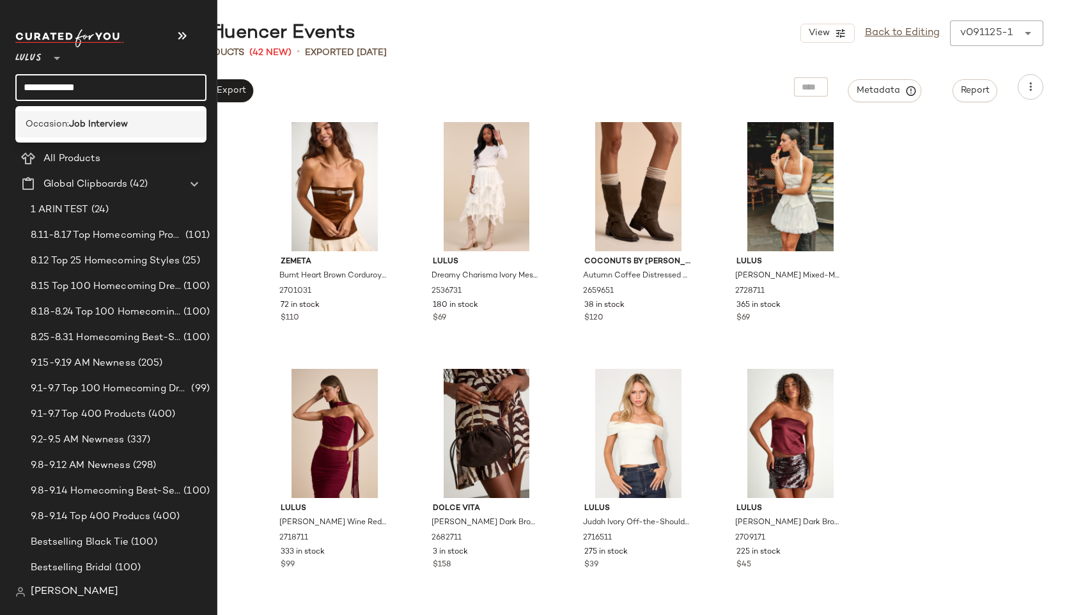
type input "**********"
click at [95, 131] on div "Occasion: Job Interview" at bounding box center [110, 124] width 191 height 26
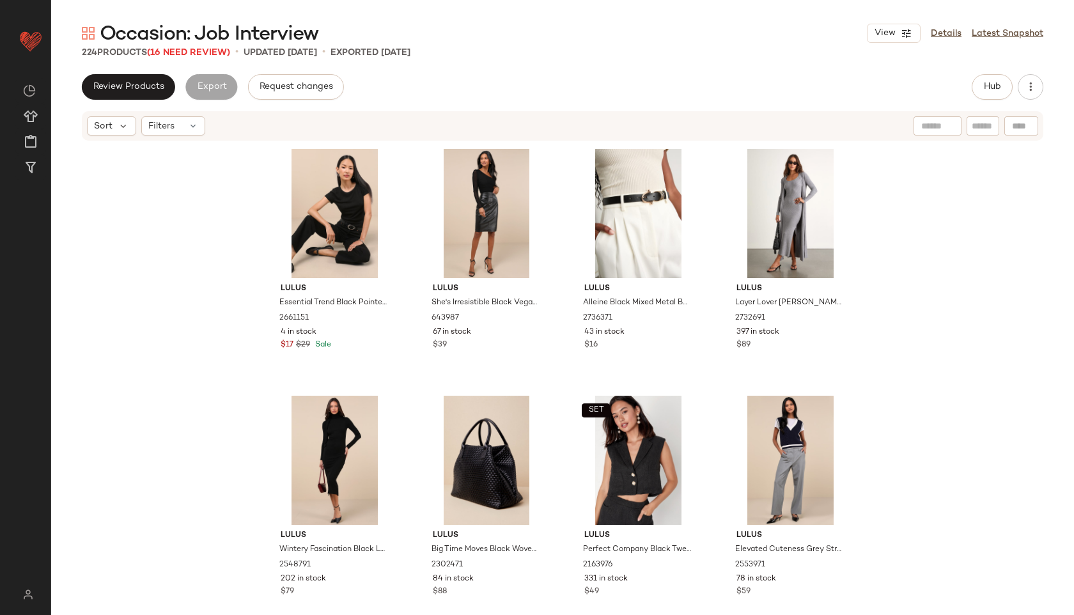
click at [217, 45] on span "Occasion: Job Interview" at bounding box center [209, 35] width 219 height 26
click at [216, 51] on span "(16 Need Review)" at bounding box center [188, 53] width 83 height 10
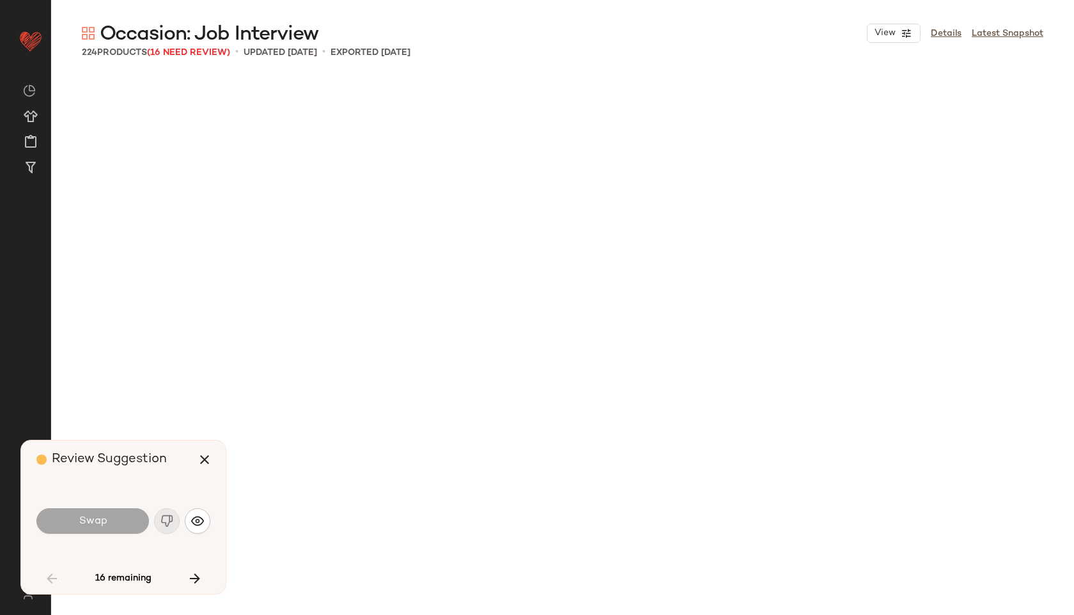
scroll to position [1234, 0]
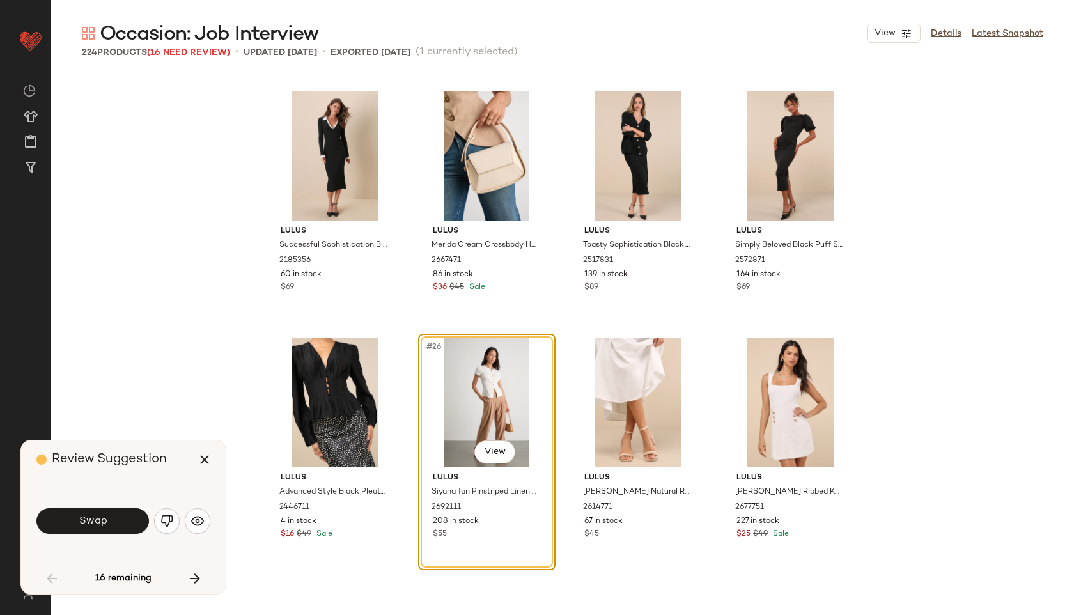
click at [76, 534] on div "Swap" at bounding box center [123, 521] width 174 height 31
click at [88, 523] on span "Swap" at bounding box center [92, 521] width 29 height 12
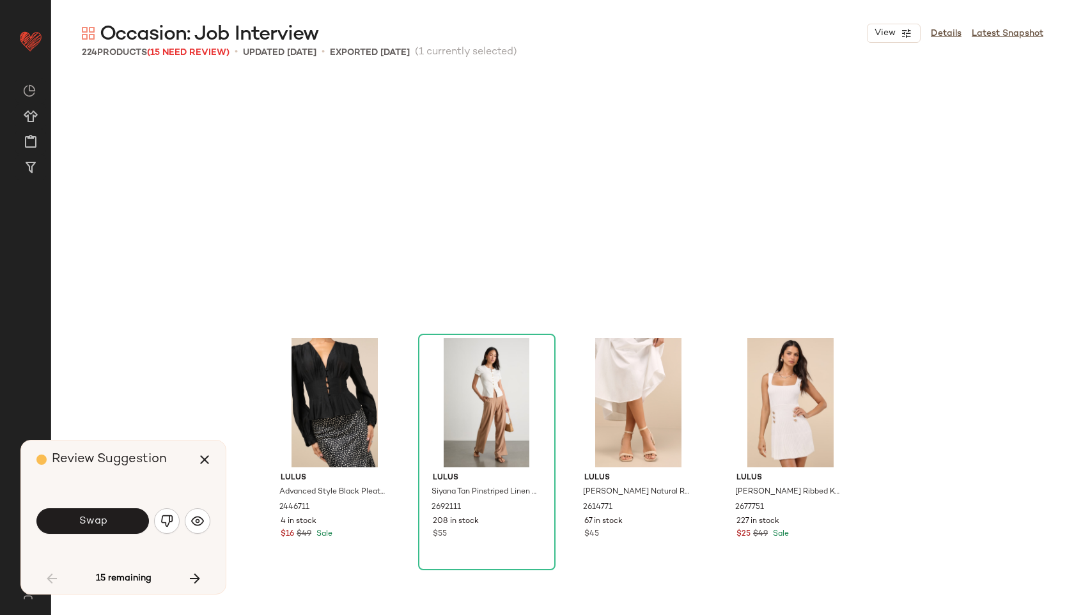
scroll to position [1481, 0]
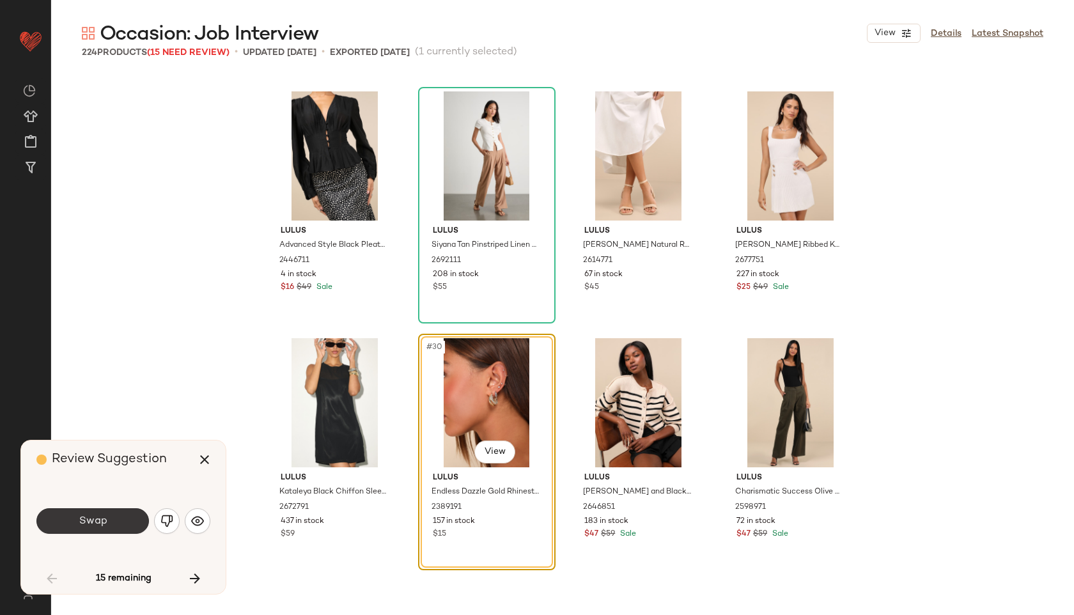
click at [94, 519] on span "Swap" at bounding box center [92, 521] width 29 height 12
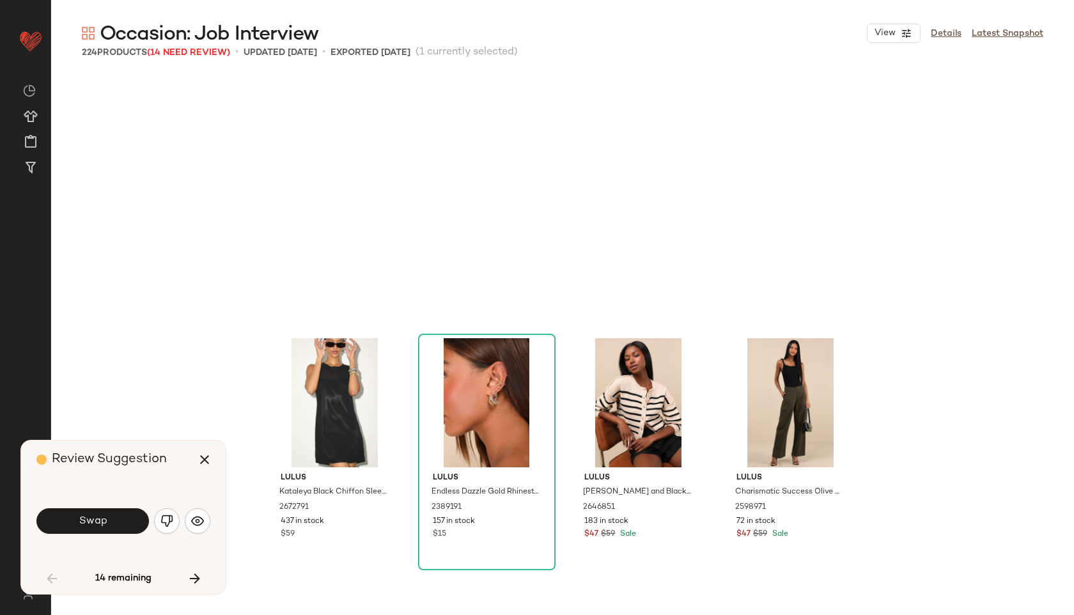
scroll to position [1728, 0]
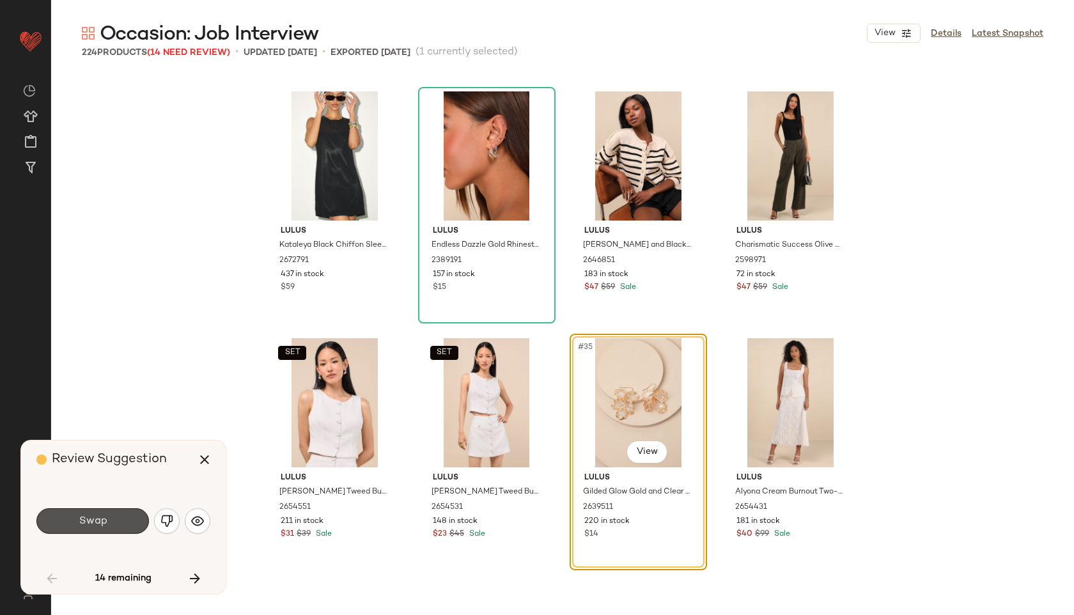
click at [94, 519] on span "Swap" at bounding box center [92, 521] width 29 height 12
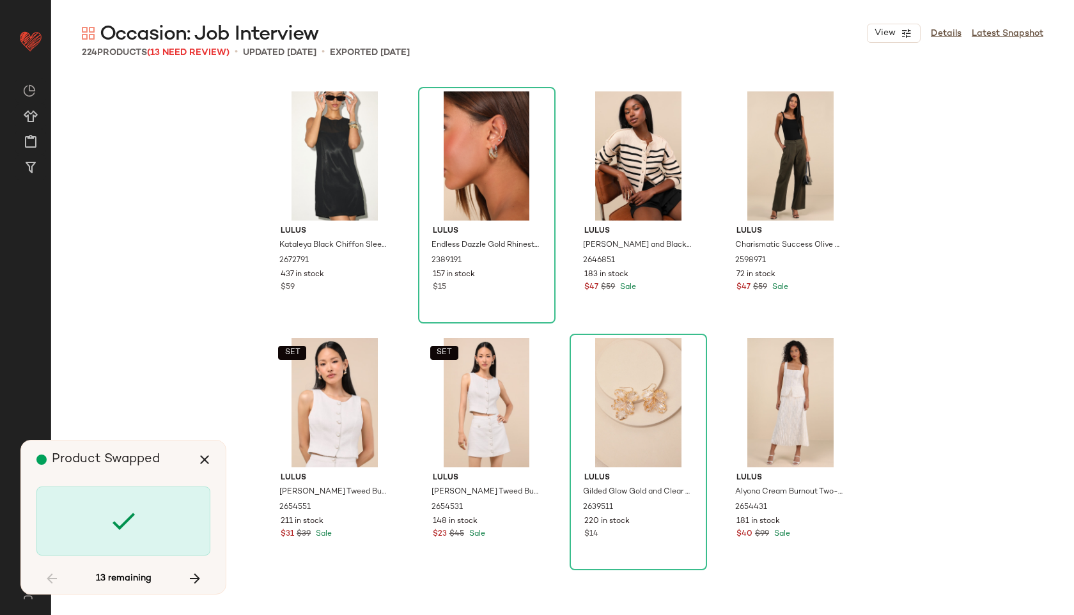
scroll to position [3949, 0]
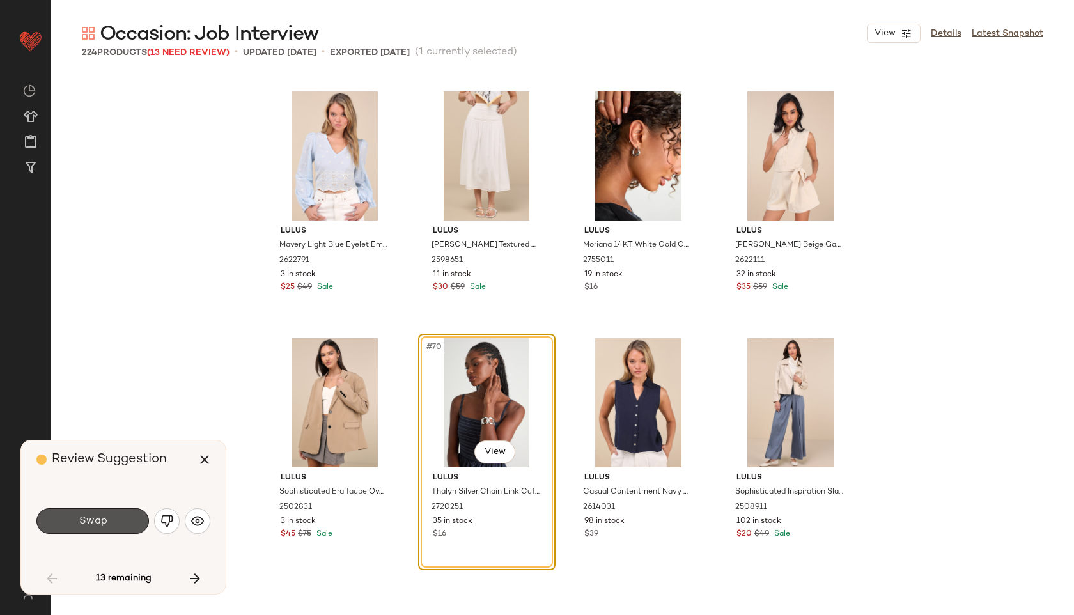
click at [94, 519] on span "Swap" at bounding box center [92, 521] width 29 height 12
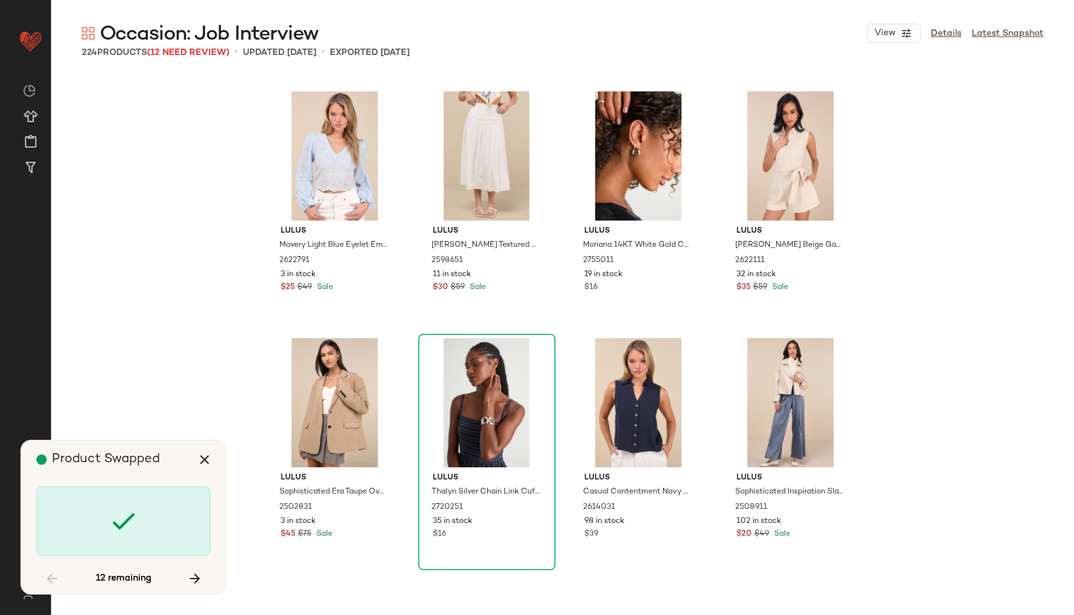
scroll to position [5924, 0]
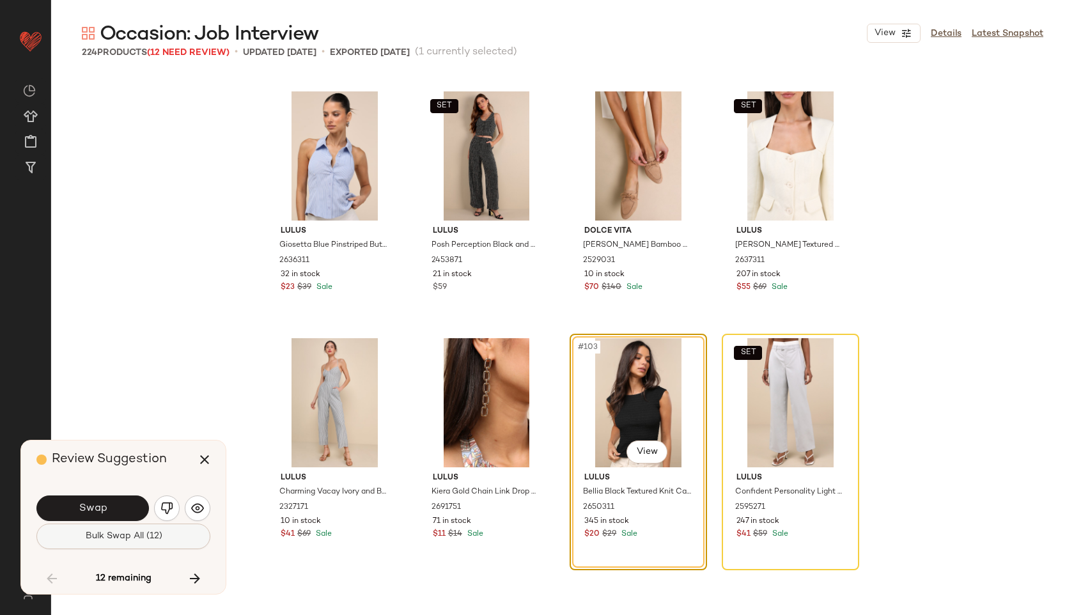
click at [100, 535] on span "Bulk Swap All (12)" at bounding box center [122, 536] width 77 height 10
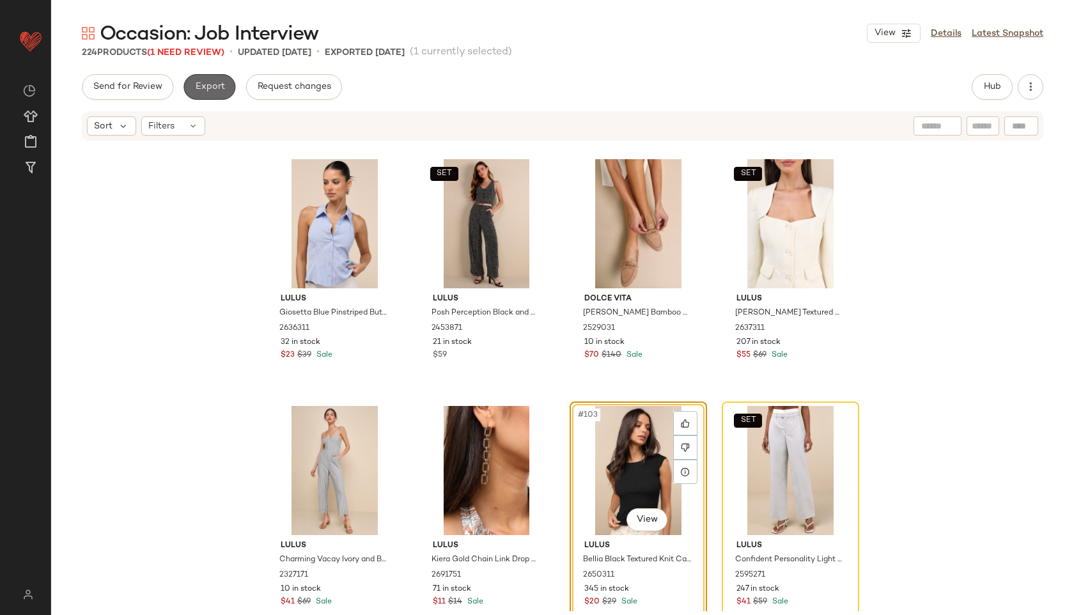
click at [216, 82] on span "Export" at bounding box center [209, 87] width 30 height 10
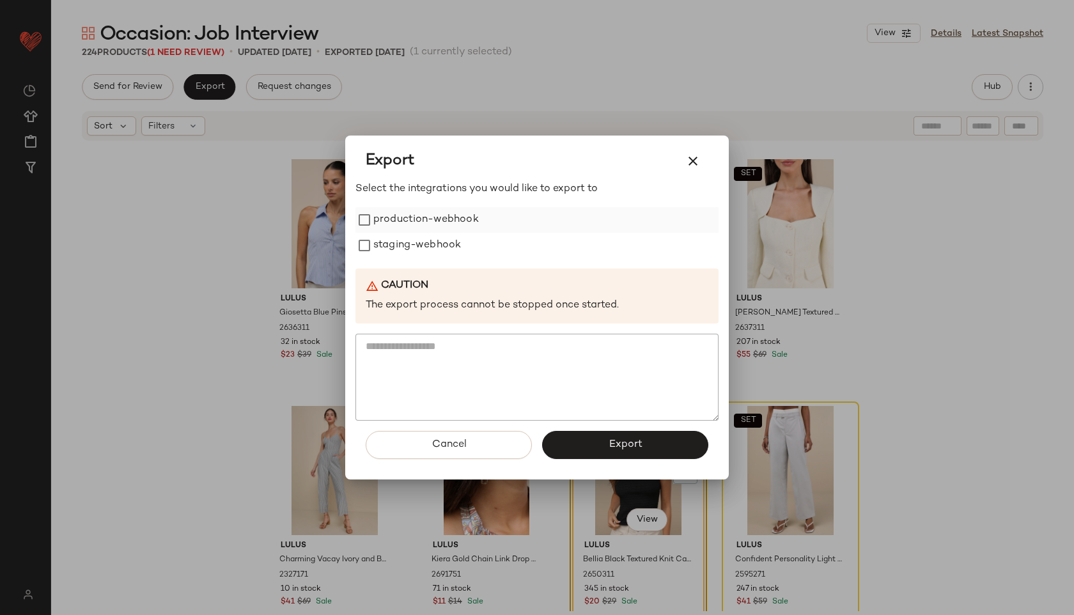
click at [421, 222] on label "production-webhook" at bounding box center [426, 220] width 106 height 26
click at [416, 247] on label "staging-webhook" at bounding box center [417, 246] width 88 height 26
click at [616, 440] on span "Export" at bounding box center [625, 445] width 34 height 12
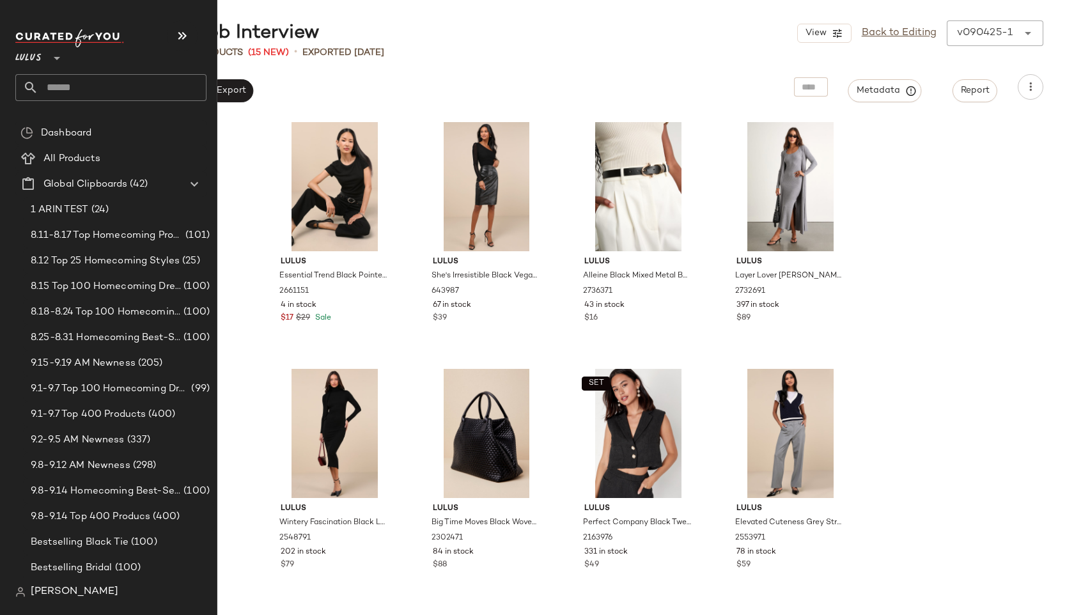
click at [66, 93] on input "text" at bounding box center [122, 87] width 168 height 27
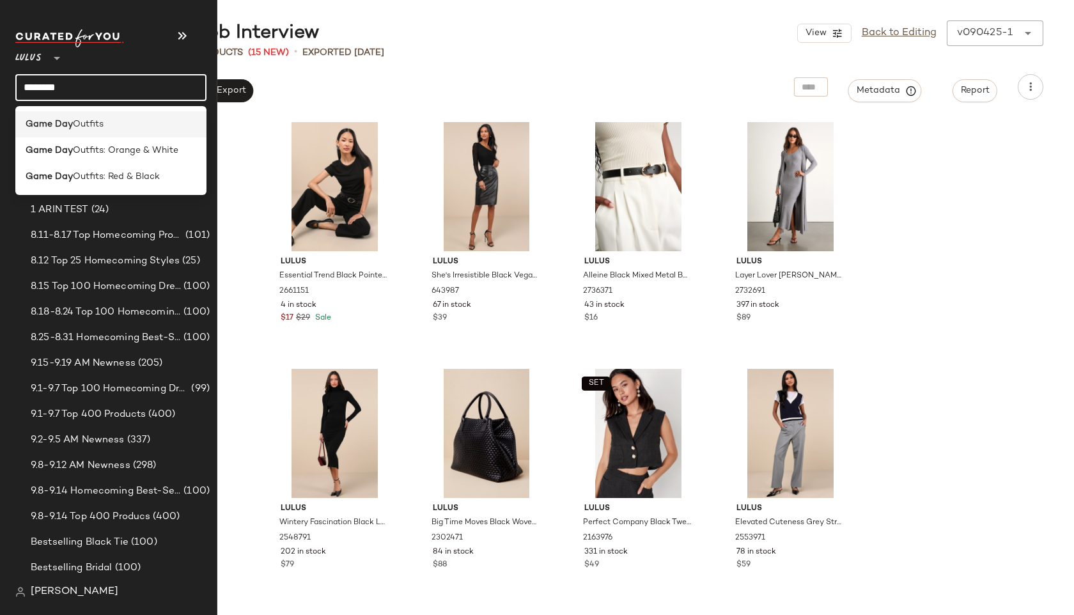
type input "********"
click at [56, 128] on b "Game Day" at bounding box center [49, 124] width 47 height 13
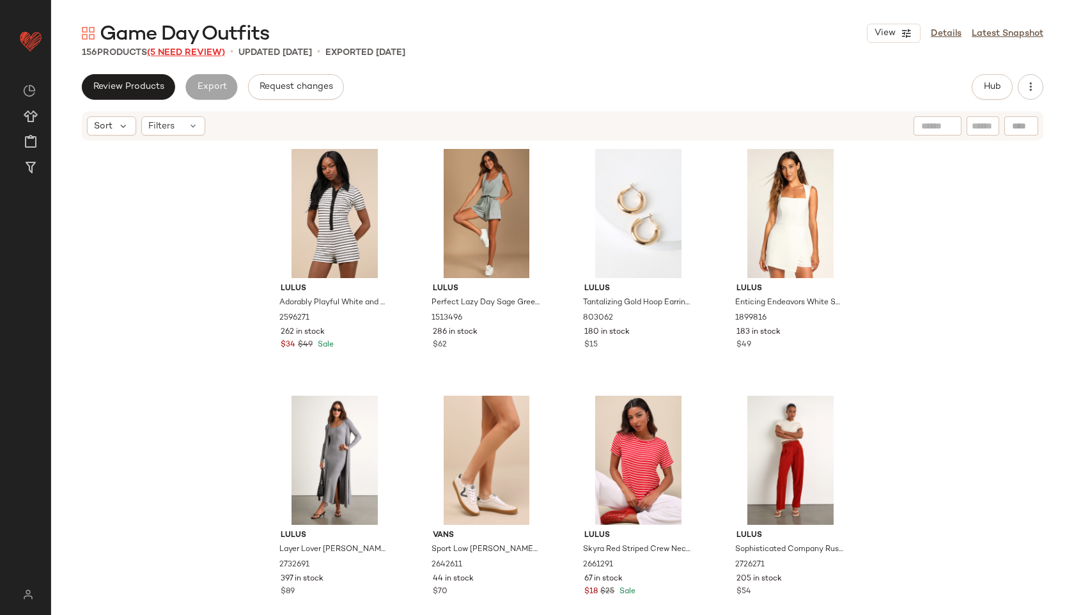
click at [200, 49] on span "(5 Need Review)" at bounding box center [186, 53] width 78 height 10
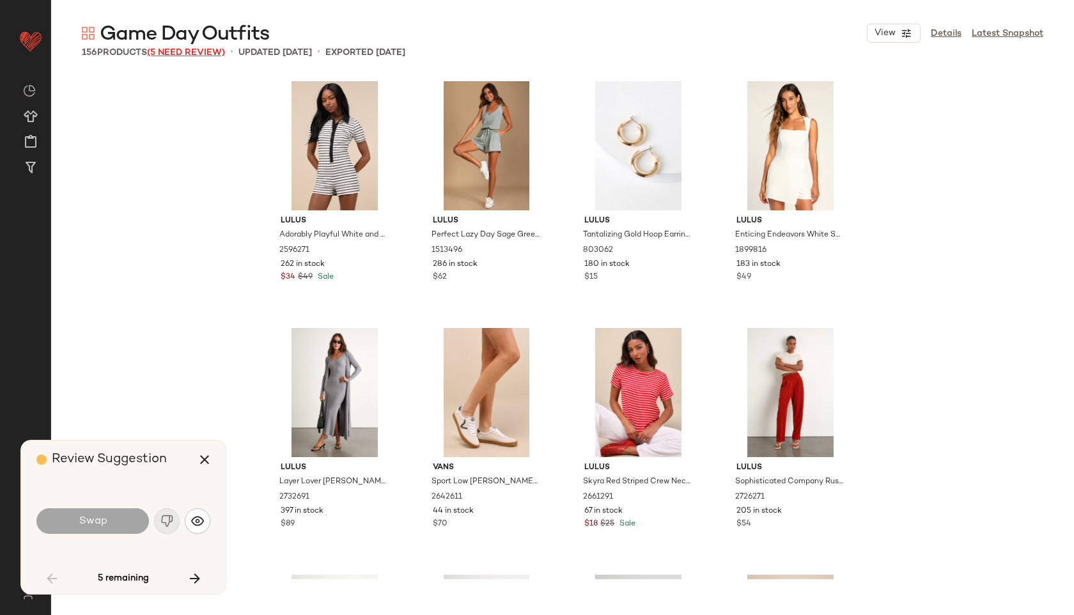
scroll to position [2468, 0]
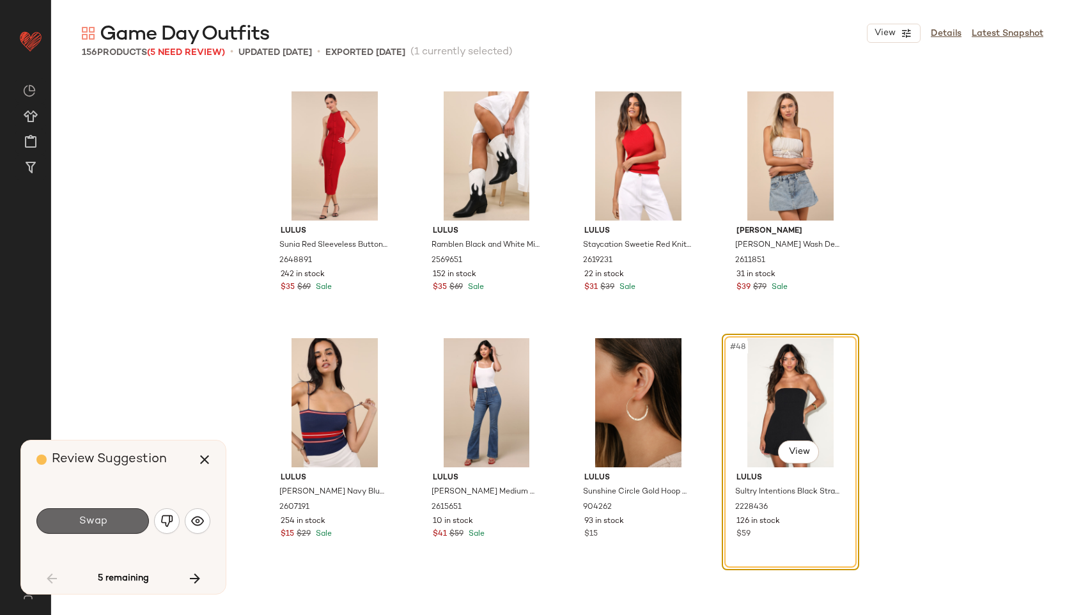
click at [106, 522] on span "Swap" at bounding box center [92, 521] width 29 height 12
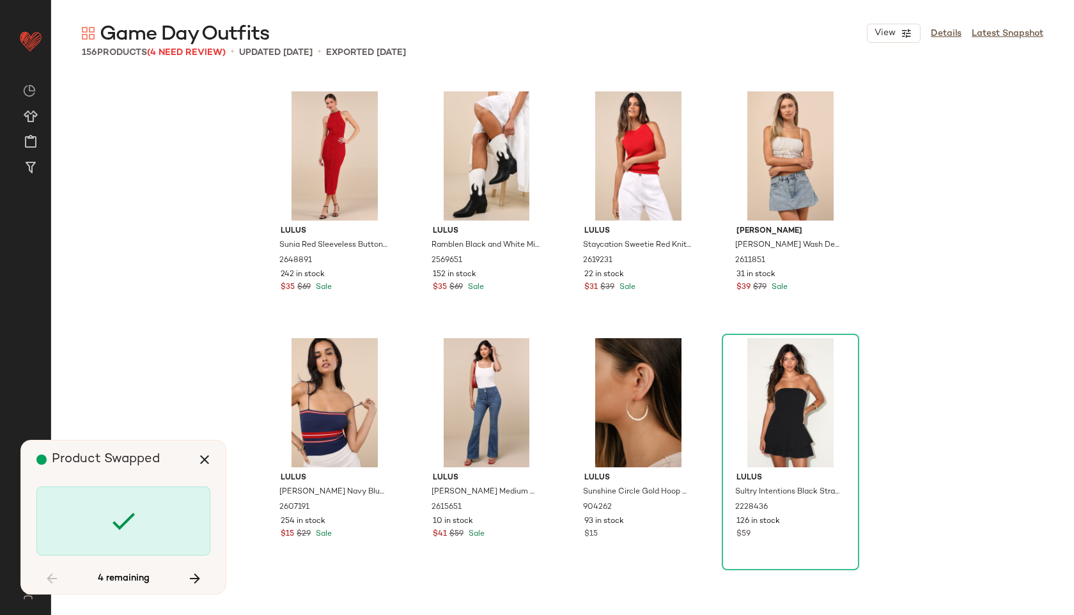
scroll to position [3949, 0]
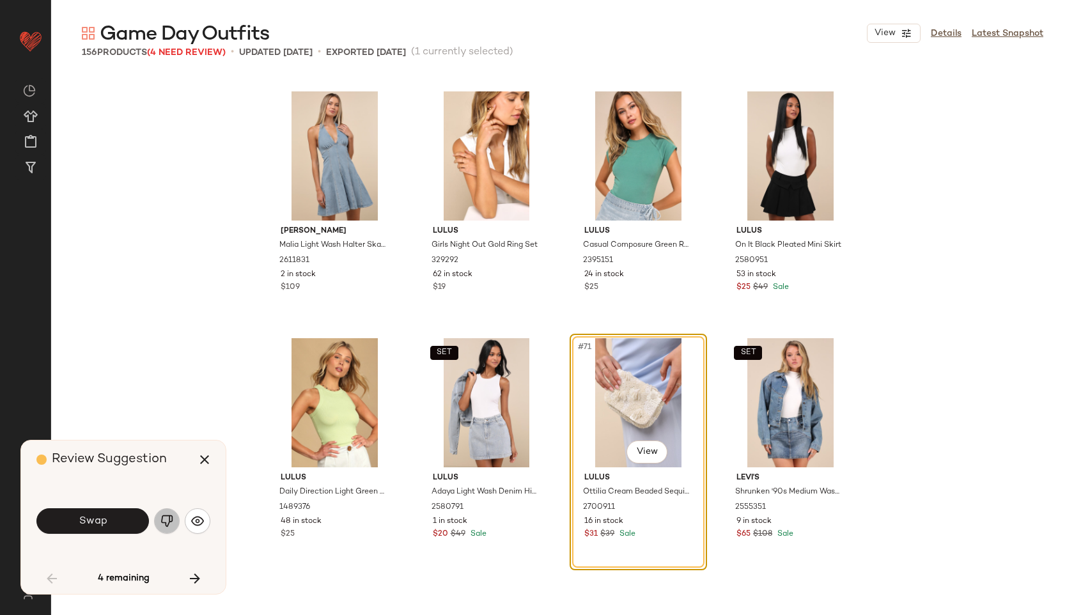
click at [165, 517] on img "button" at bounding box center [167, 521] width 13 height 13
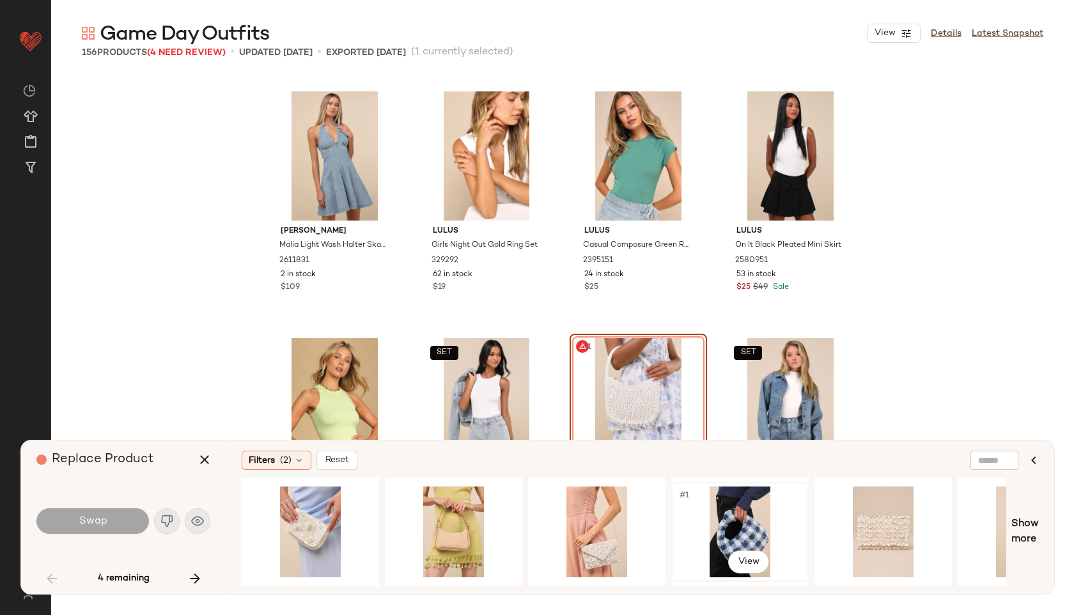
click at [737, 519] on div "#1 View" at bounding box center [740, 532] width 129 height 91
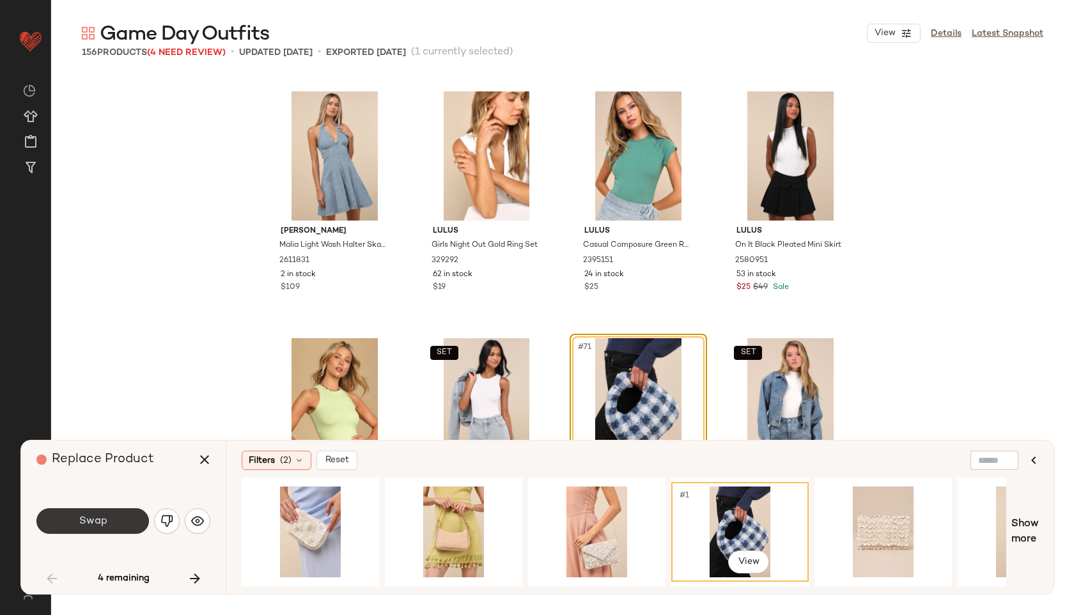
click at [113, 513] on button "Swap" at bounding box center [92, 521] width 113 height 26
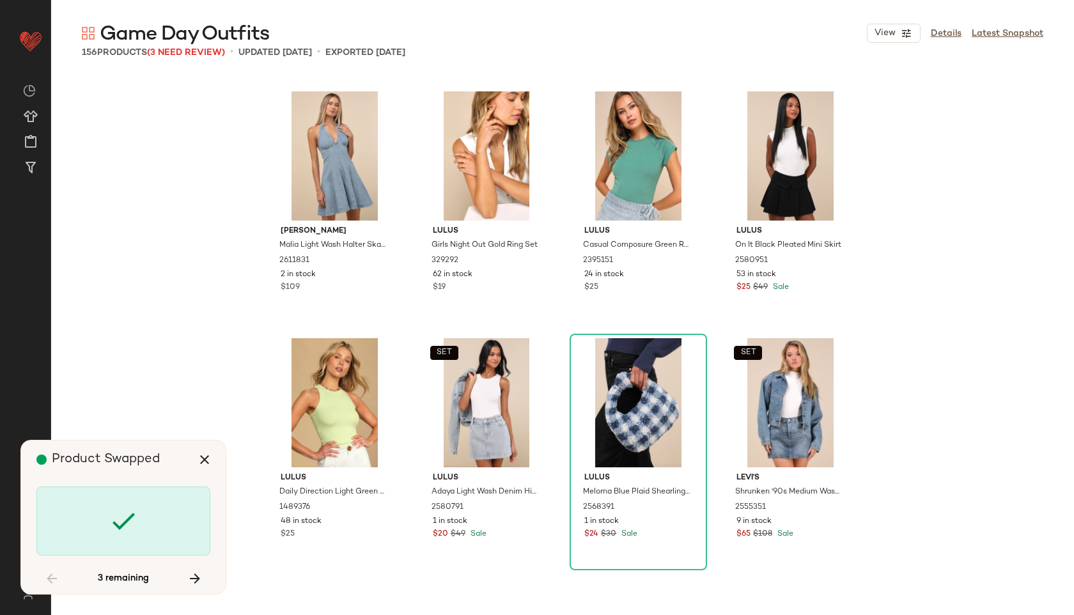
scroll to position [4690, 0]
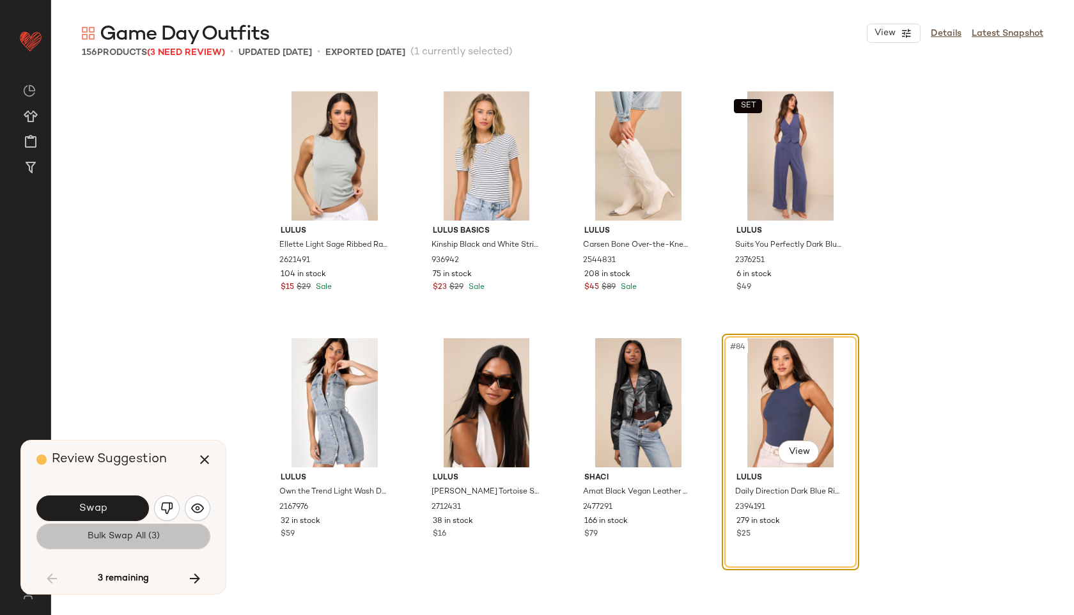
click at [102, 540] on span "Bulk Swap All (3)" at bounding box center [123, 536] width 73 height 10
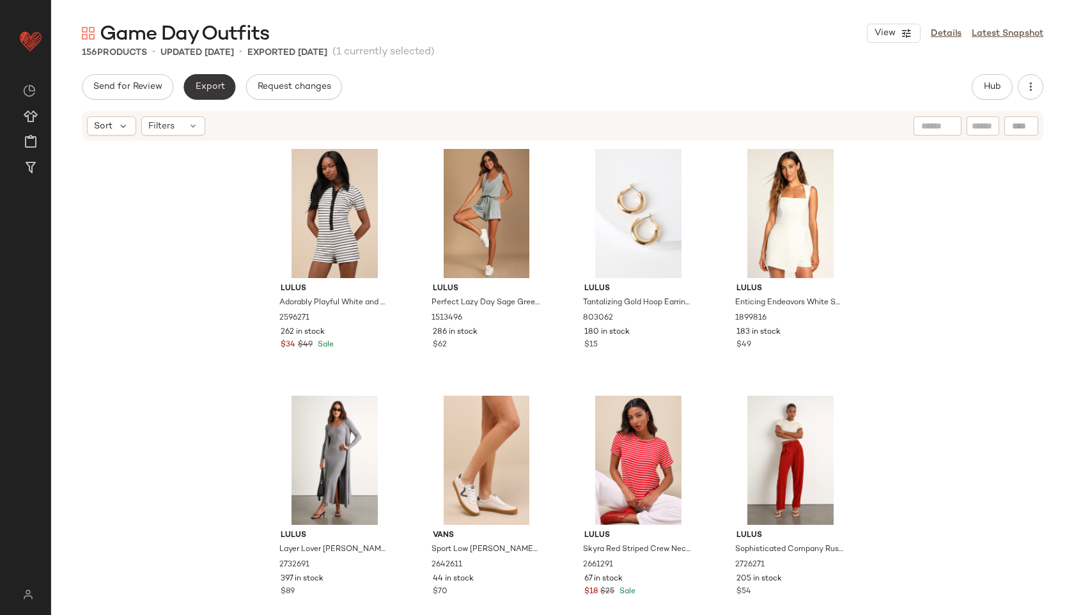
click at [207, 86] on span "Export" at bounding box center [209, 87] width 30 height 10
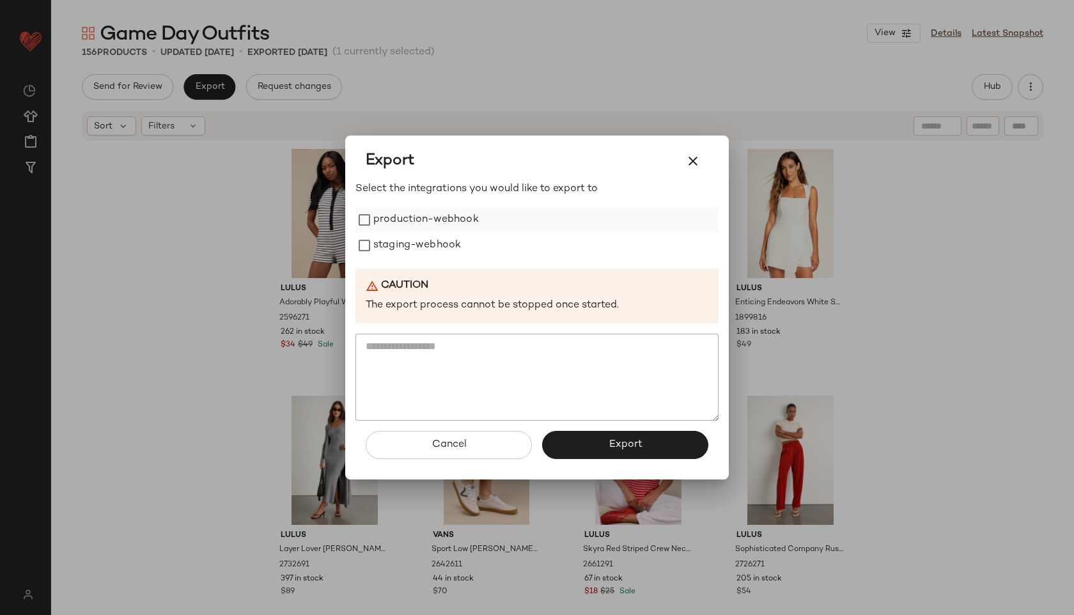
click at [429, 219] on label "production-webhook" at bounding box center [426, 220] width 106 height 26
click at [428, 256] on label "staging-webhook" at bounding box center [417, 246] width 88 height 26
click at [623, 444] on span "Export" at bounding box center [625, 445] width 34 height 12
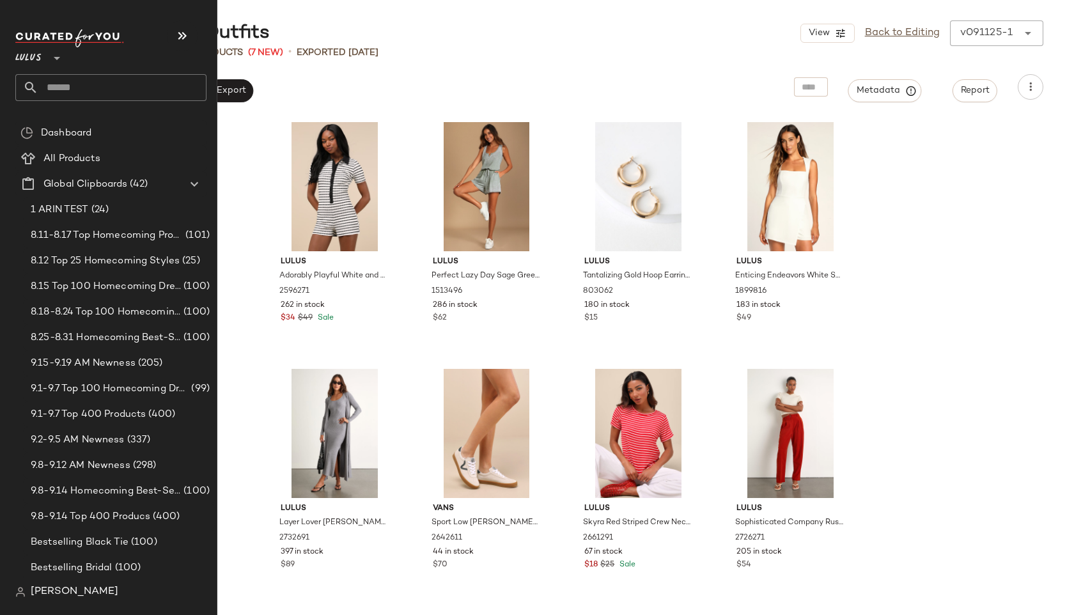
click at [65, 88] on input "text" at bounding box center [122, 87] width 168 height 27
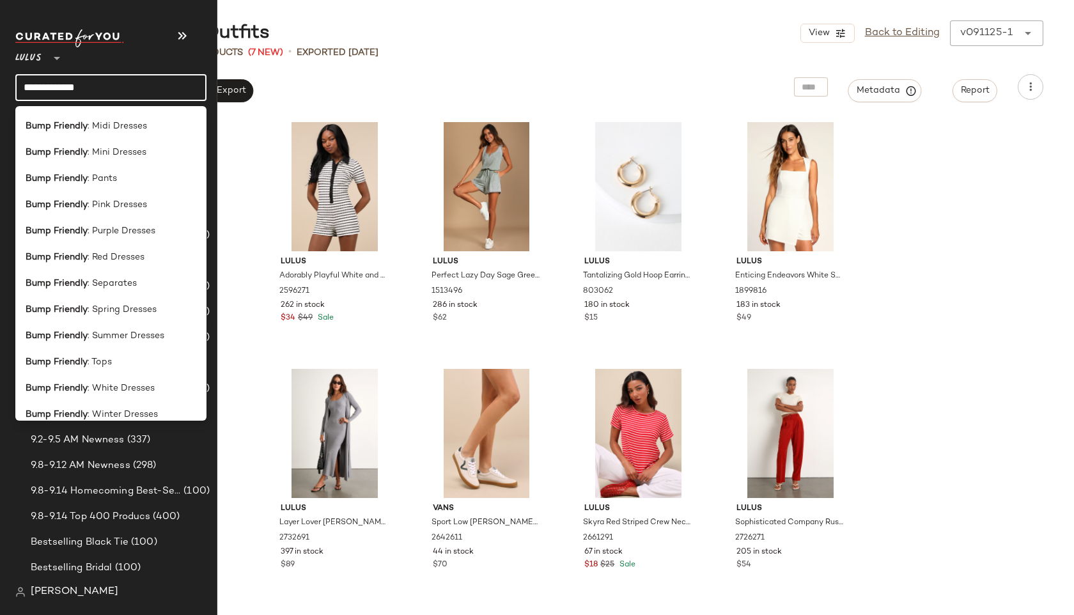
scroll to position [289, 0]
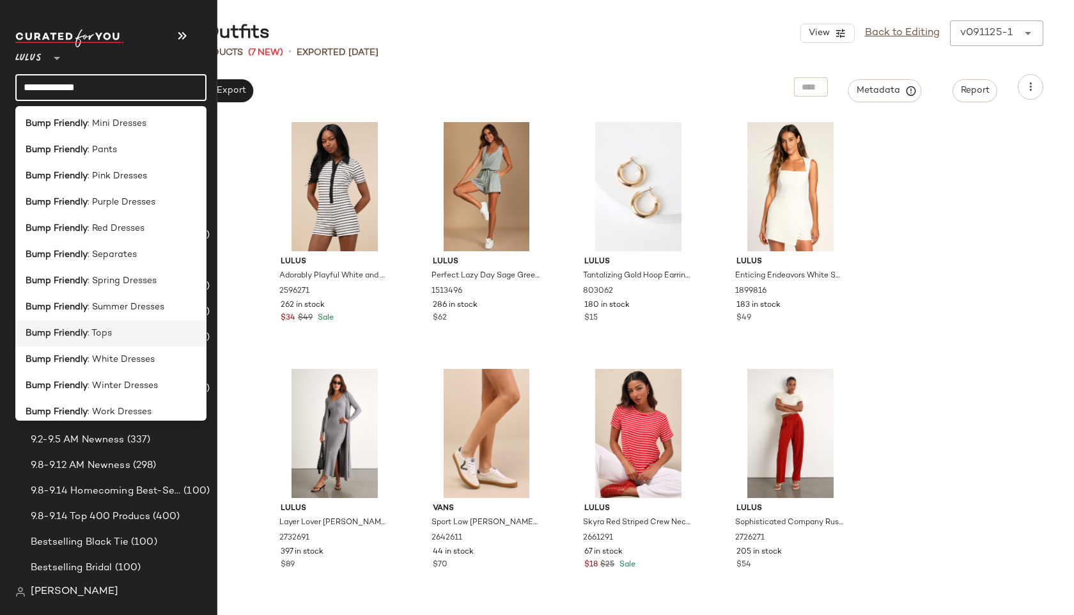
type input "**********"
click at [91, 334] on span ": Tops" at bounding box center [100, 333] width 24 height 13
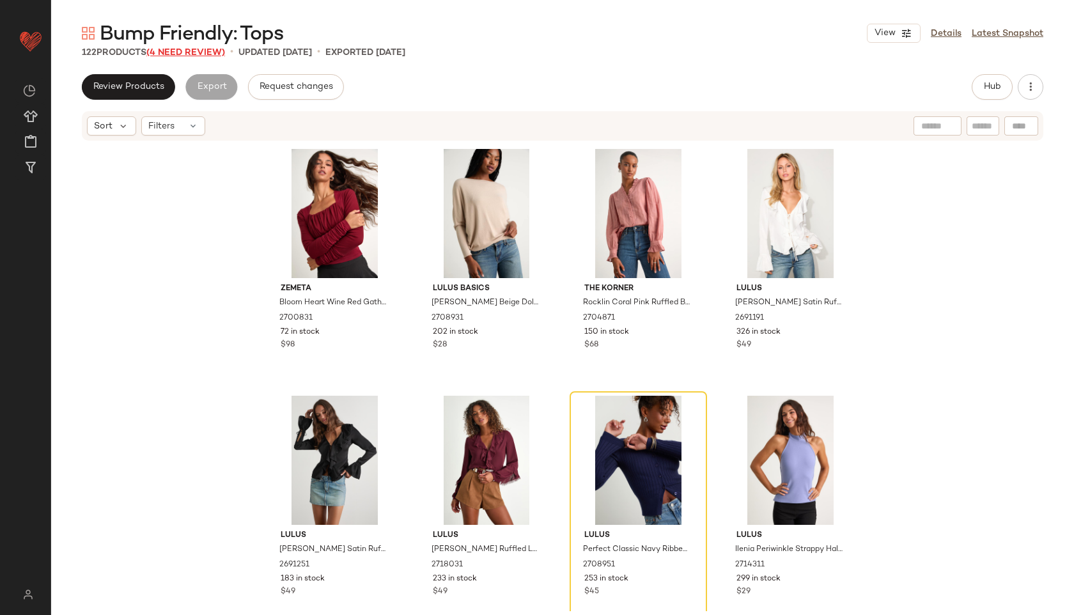
click at [210, 51] on span "(4 Need Review)" at bounding box center [185, 53] width 79 height 10
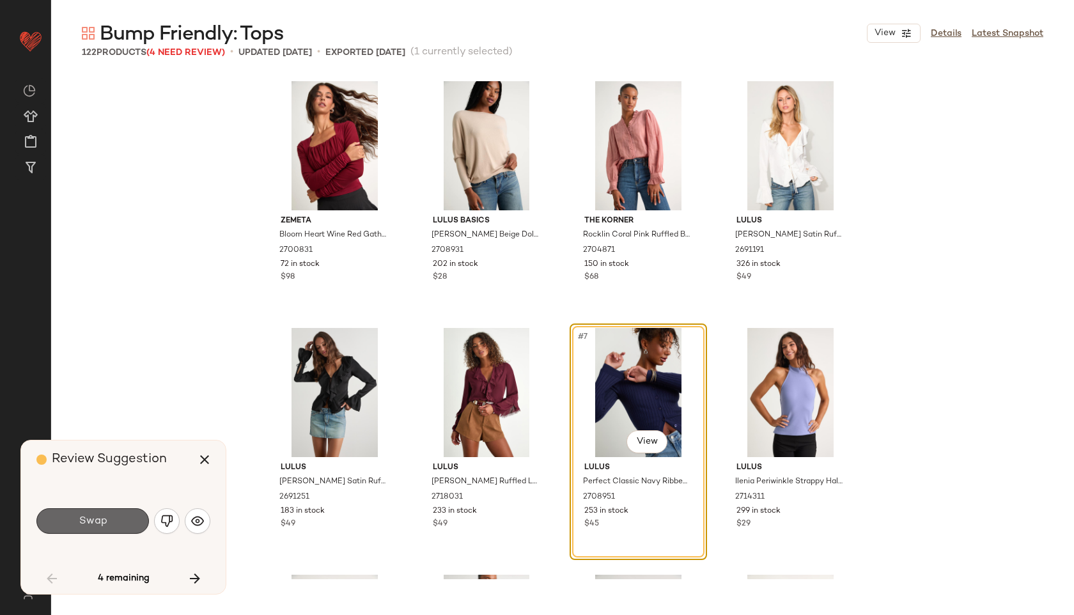
click at [102, 519] on span "Swap" at bounding box center [92, 521] width 29 height 12
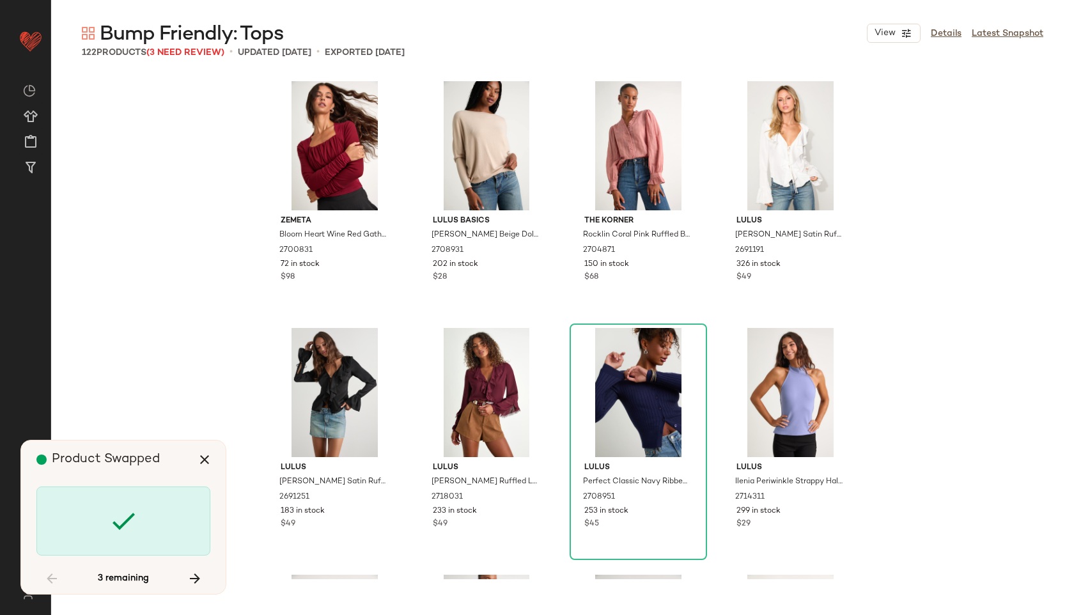
scroll to position [6418, 0]
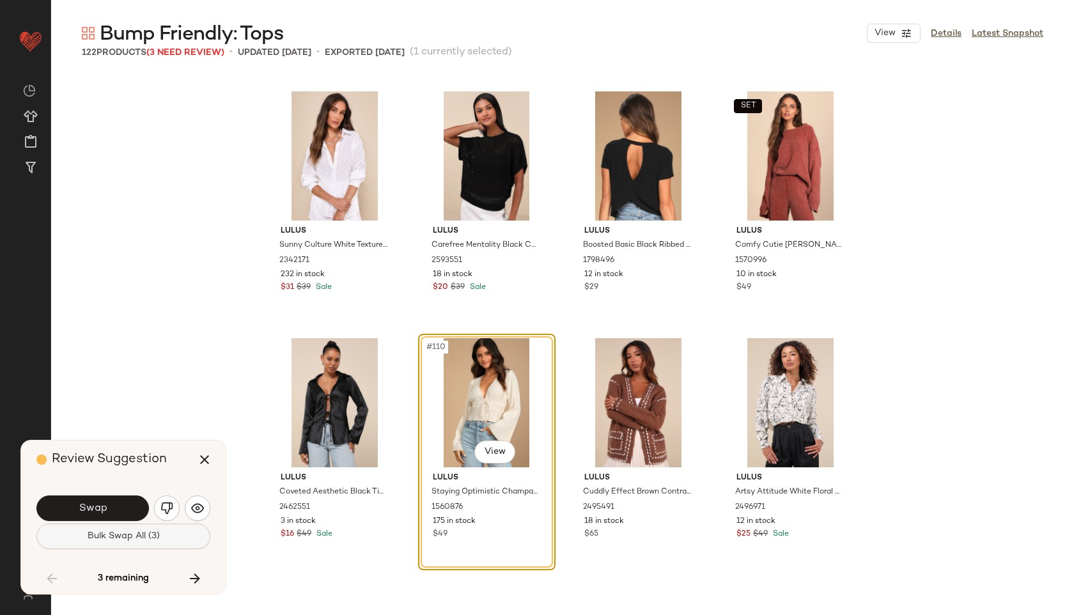
click at [132, 531] on button "Bulk Swap All (3)" at bounding box center [123, 537] width 174 height 26
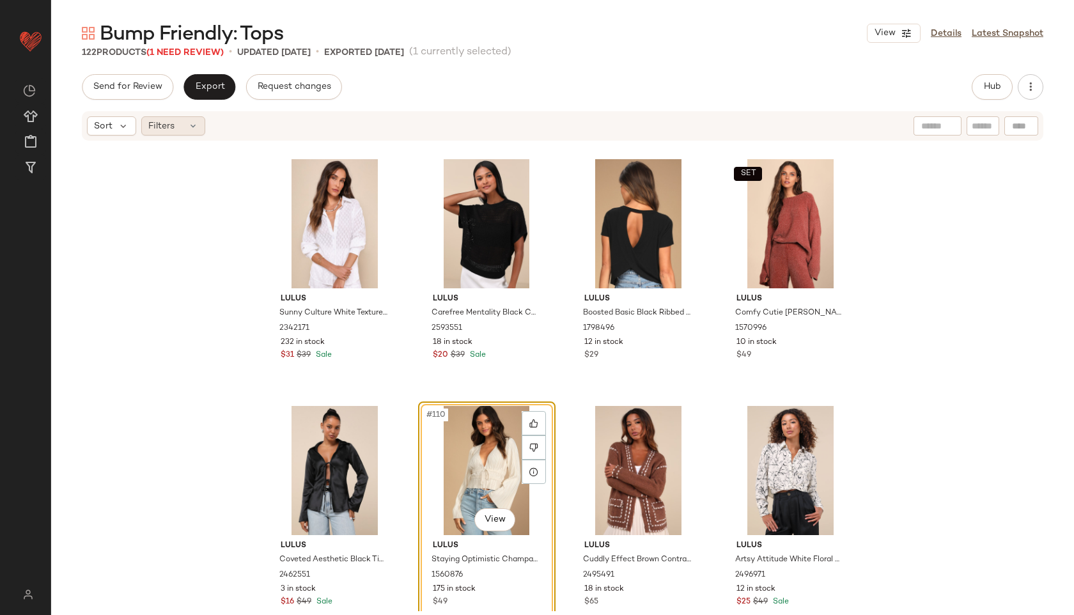
click at [182, 127] on div "Filters" at bounding box center [173, 125] width 64 height 19
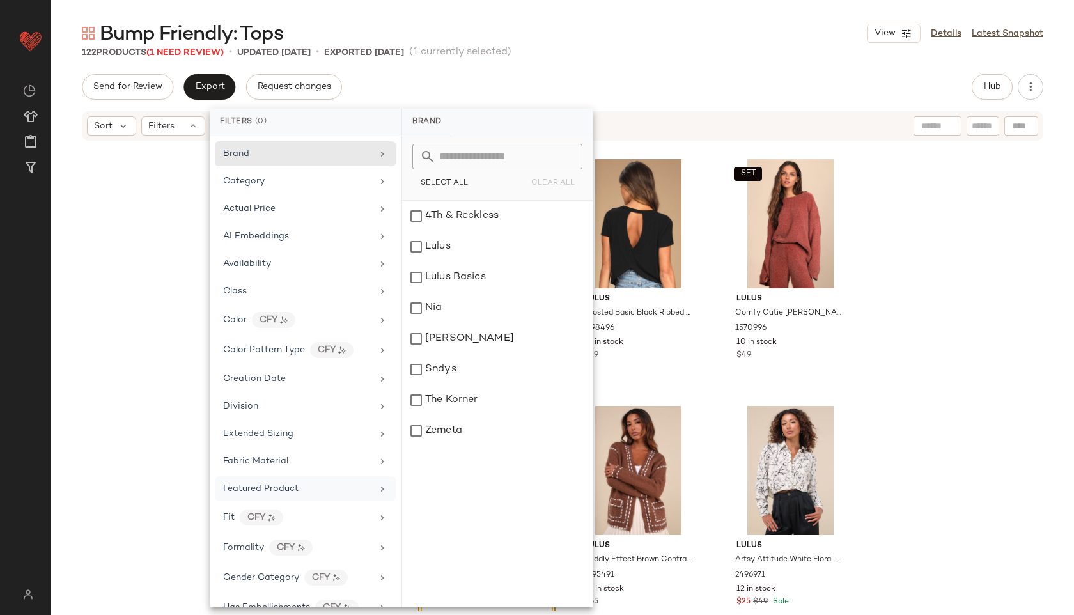
scroll to position [600, 0]
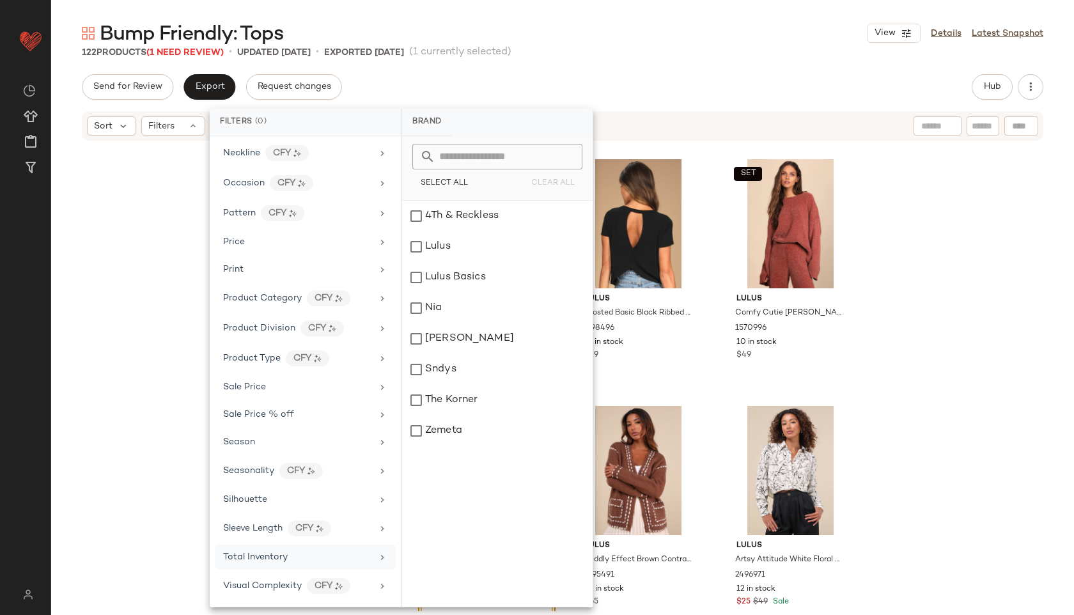
click at [281, 568] on div "Total Inventory" at bounding box center [305, 557] width 181 height 25
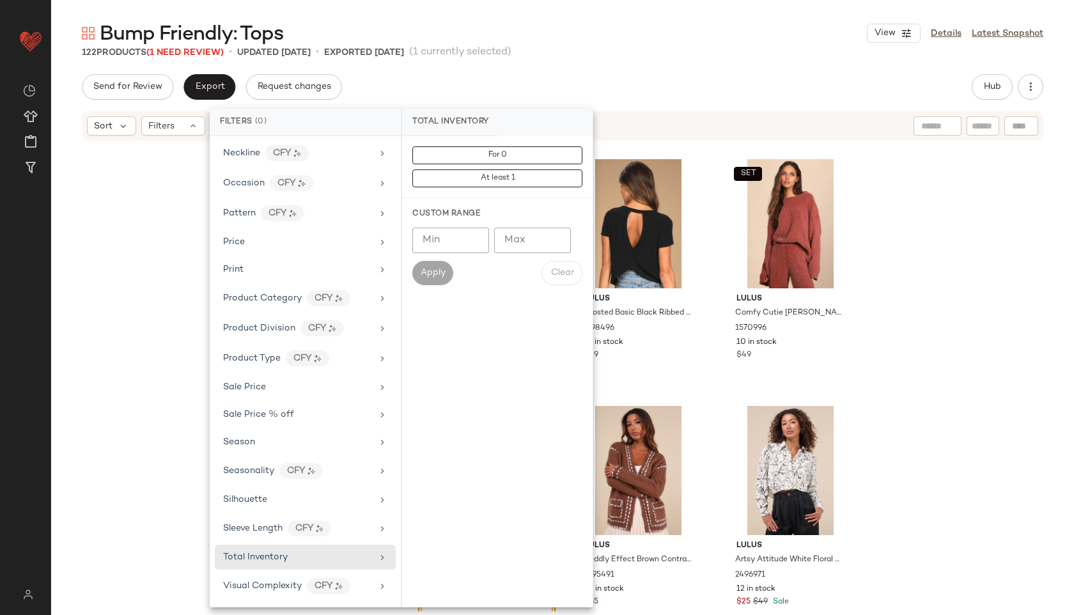
click at [526, 240] on input "Max" at bounding box center [532, 241] width 77 height 26
type input "**"
click at [428, 274] on span "Apply" at bounding box center [433, 273] width 26 height 10
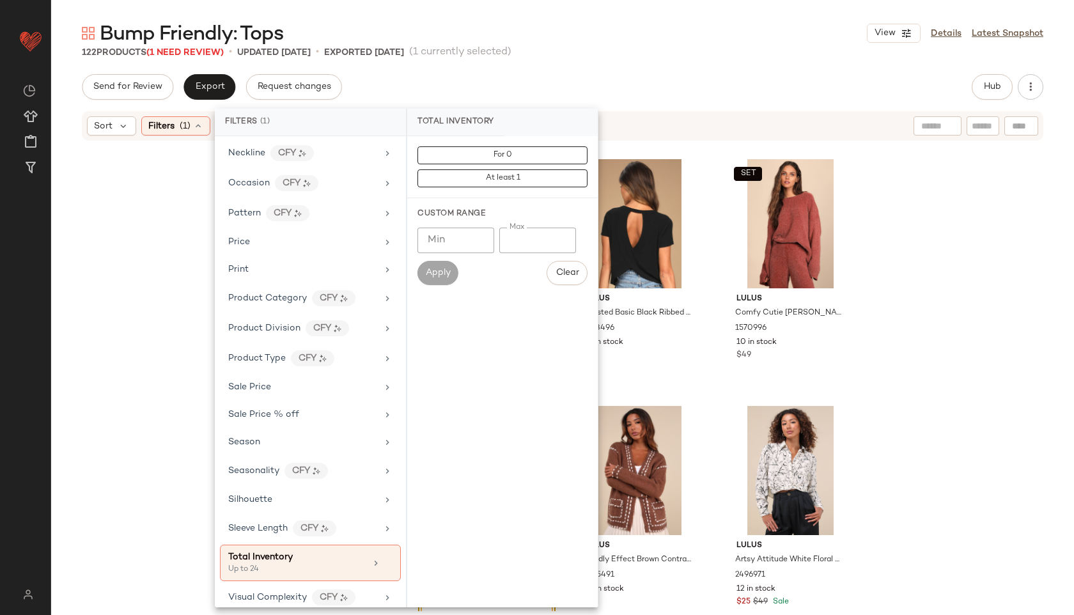
click at [623, 47] on div "122 Products (1 Need Review) • updated [DATE] • Exported [DATE] (1 currently se…" at bounding box center [562, 52] width 1023 height 13
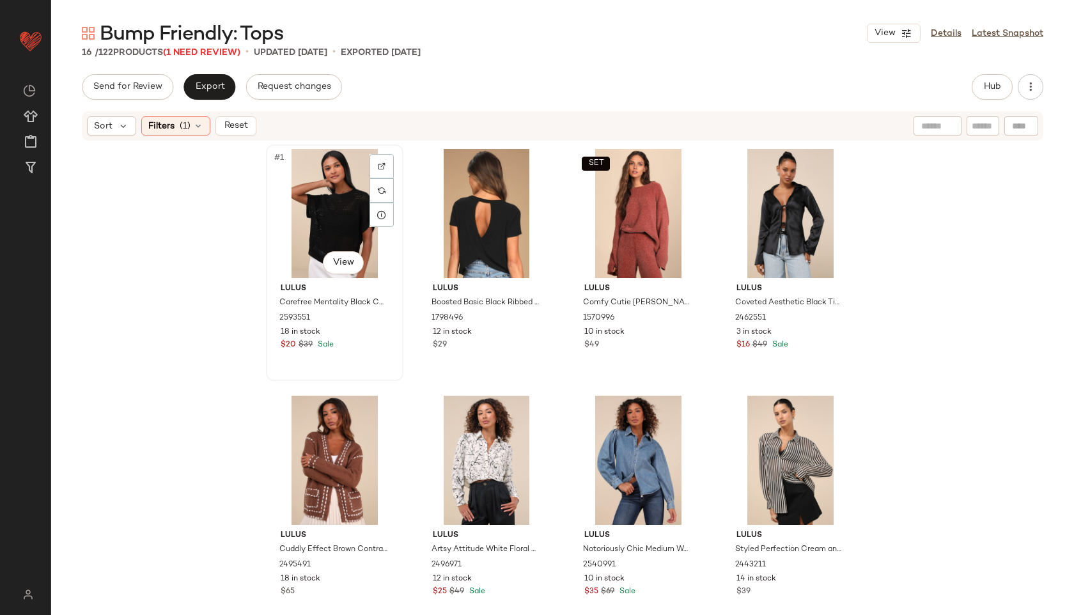
click at [308, 204] on div "#1 View" at bounding box center [334, 213] width 129 height 129
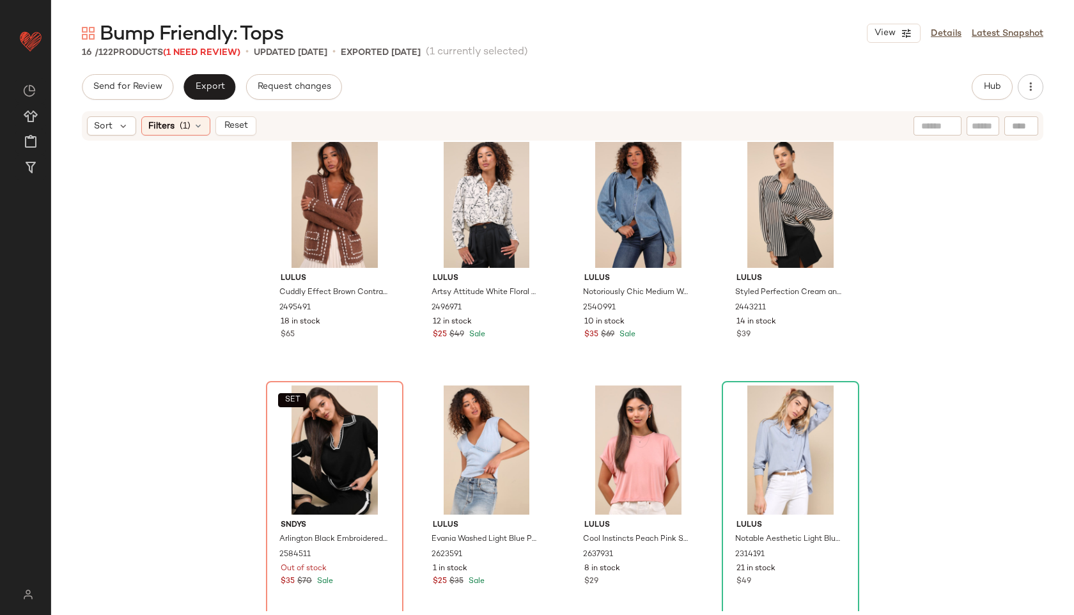
scroll to position [521, 0]
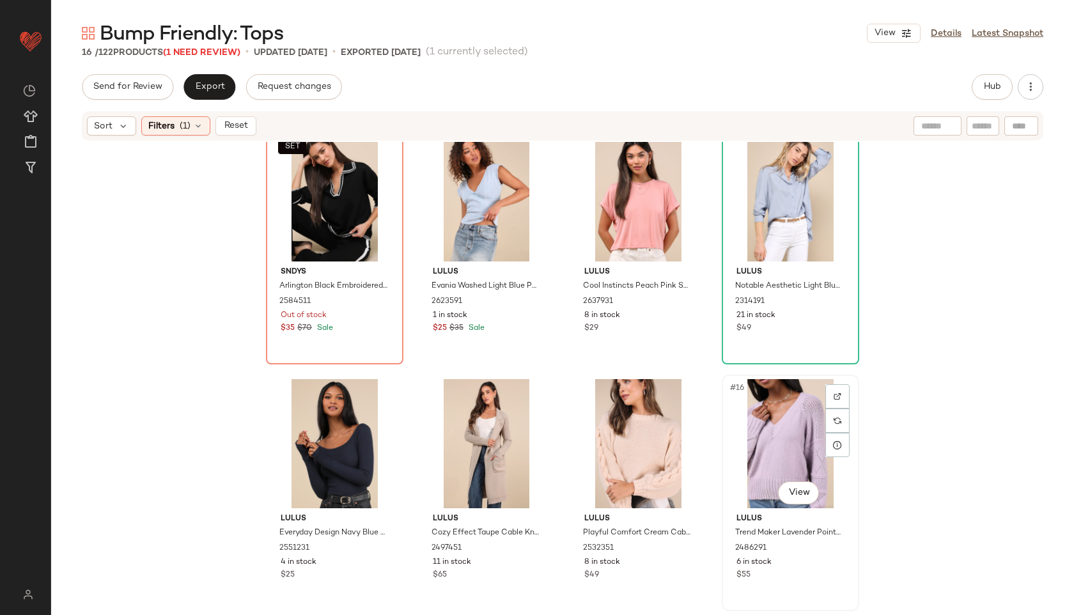
click at [765, 429] on div "#16 View" at bounding box center [790, 443] width 129 height 129
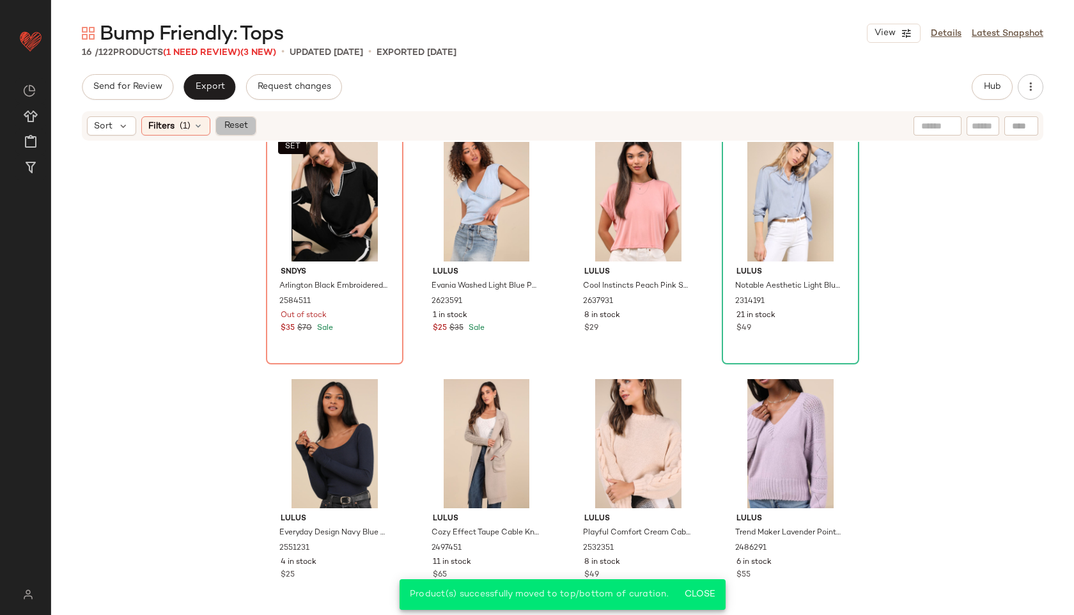
click at [243, 127] on span "Reset" at bounding box center [235, 126] width 24 height 10
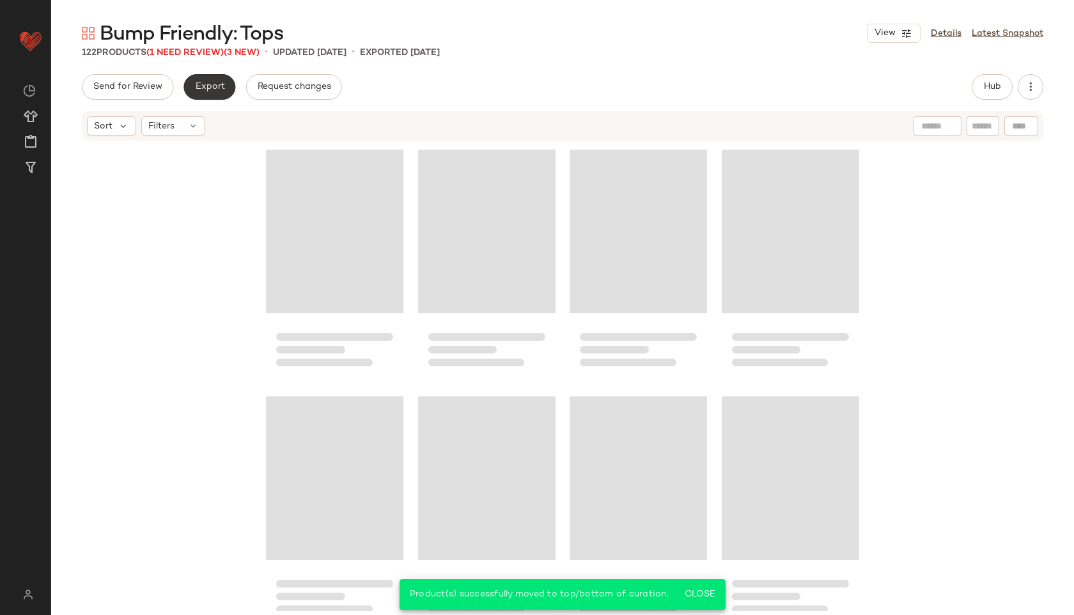
click at [210, 84] on span "Export" at bounding box center [209, 87] width 30 height 10
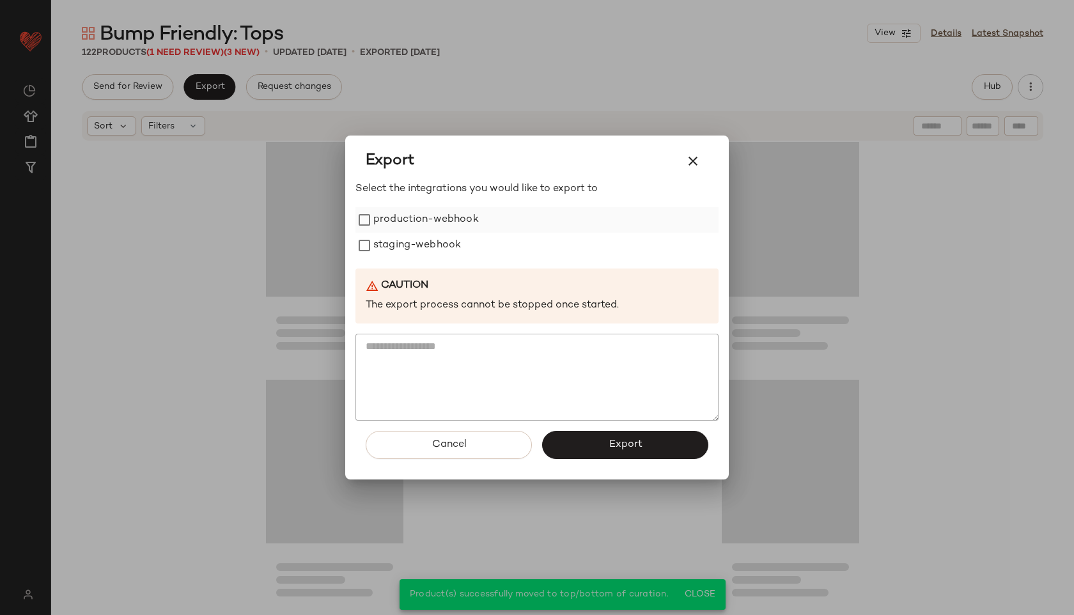
click at [441, 219] on label "production-webhook" at bounding box center [426, 220] width 106 height 26
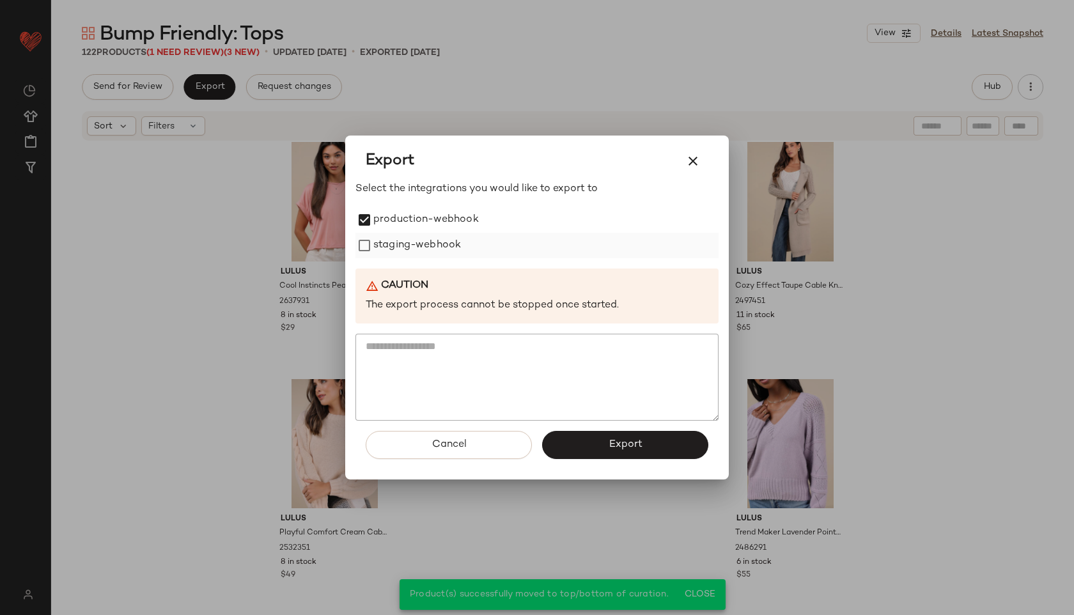
click at [441, 251] on label "staging-webhook" at bounding box center [417, 246] width 88 height 26
click at [597, 441] on button "Export" at bounding box center [625, 445] width 166 height 28
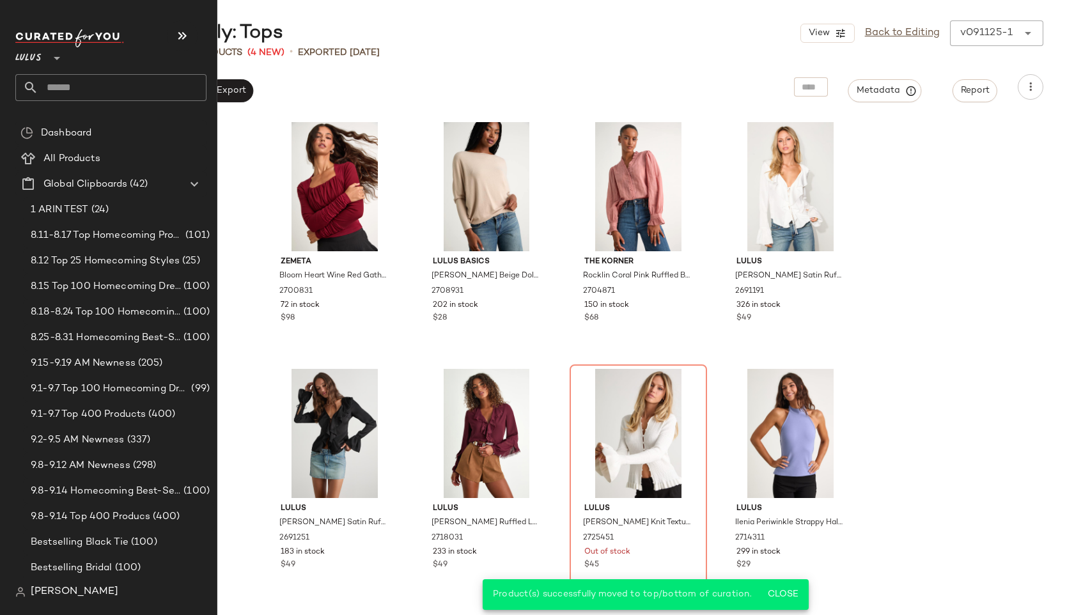
click at [77, 95] on input "text" at bounding box center [122, 87] width 168 height 27
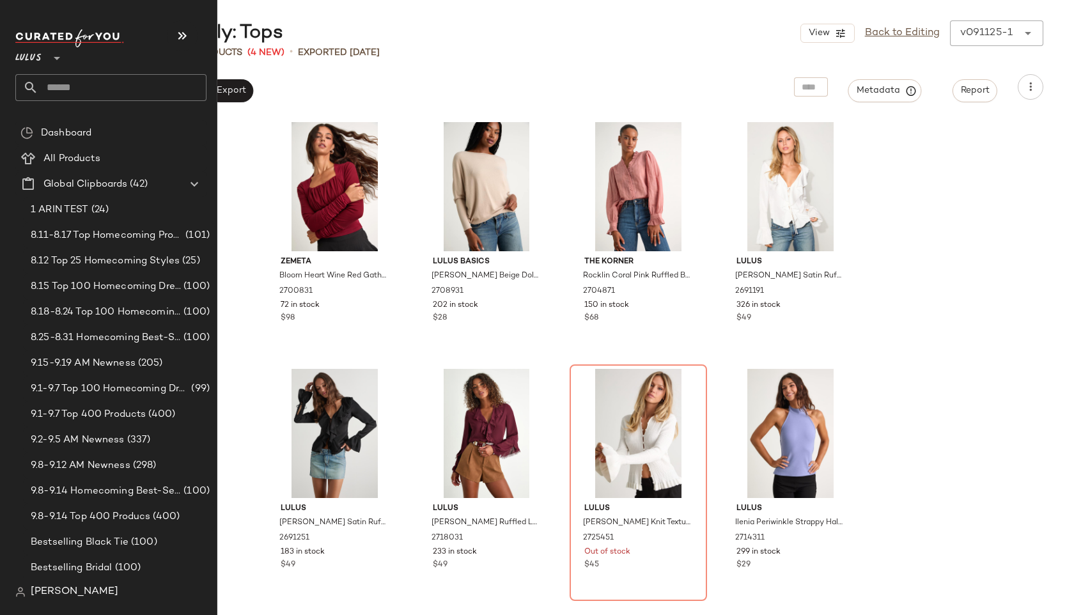
click at [121, 88] on input "text" at bounding box center [122, 87] width 168 height 27
type input "****"
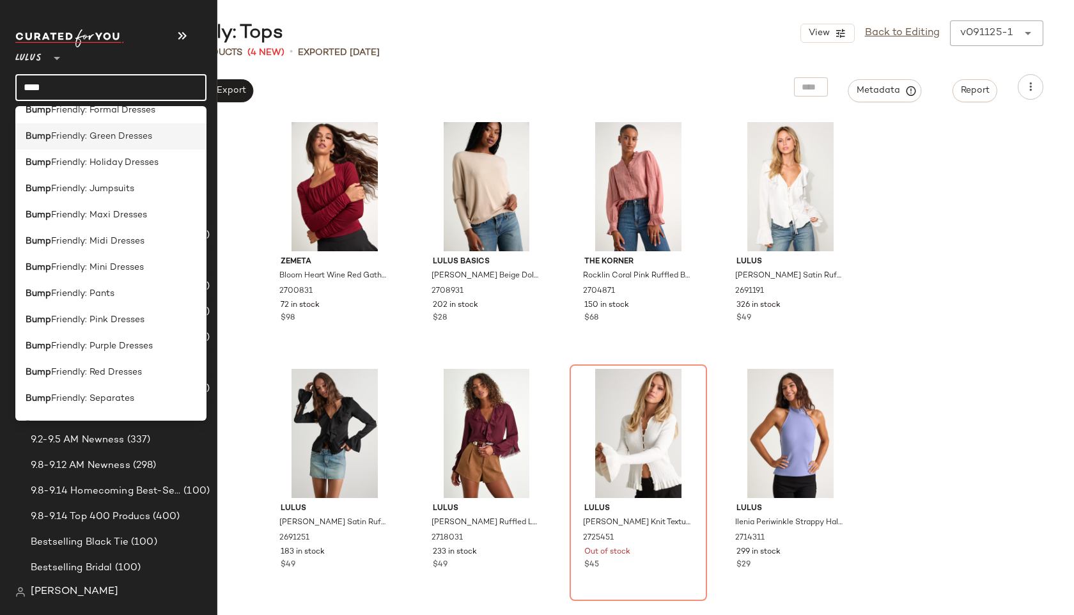
scroll to position [146, 0]
click at [97, 294] on span "Friendly: Pants" at bounding box center [82, 292] width 63 height 13
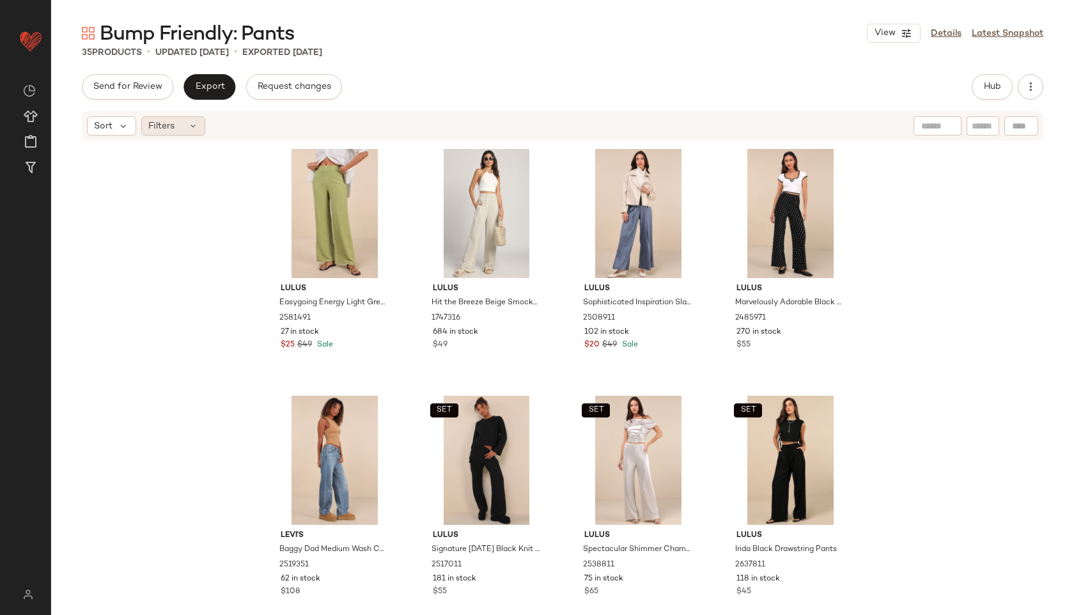
click at [168, 131] on span "Filters" at bounding box center [161, 126] width 26 height 13
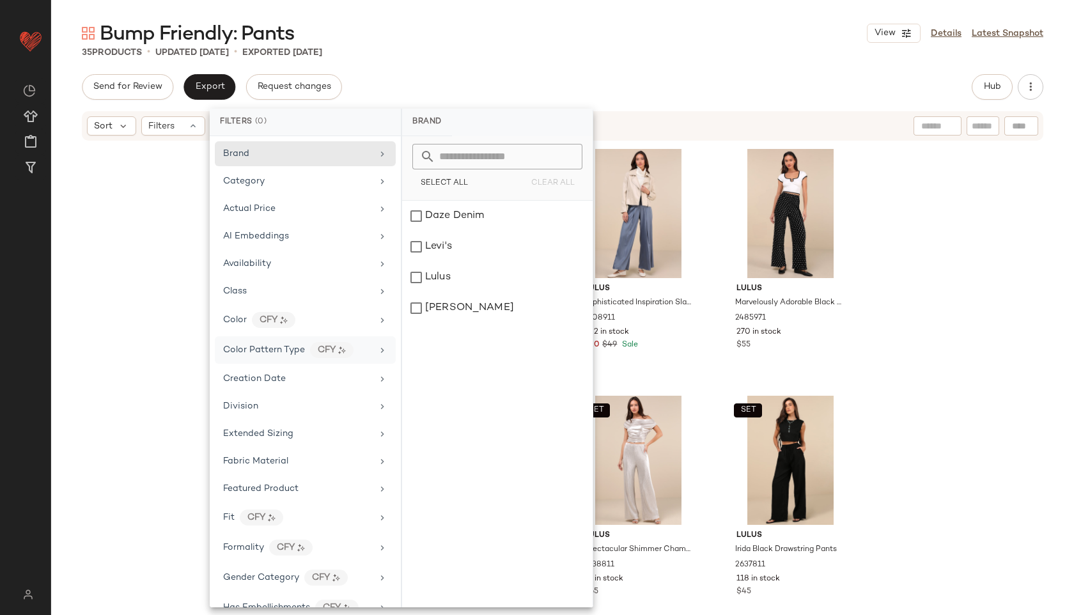
scroll to position [570, 0]
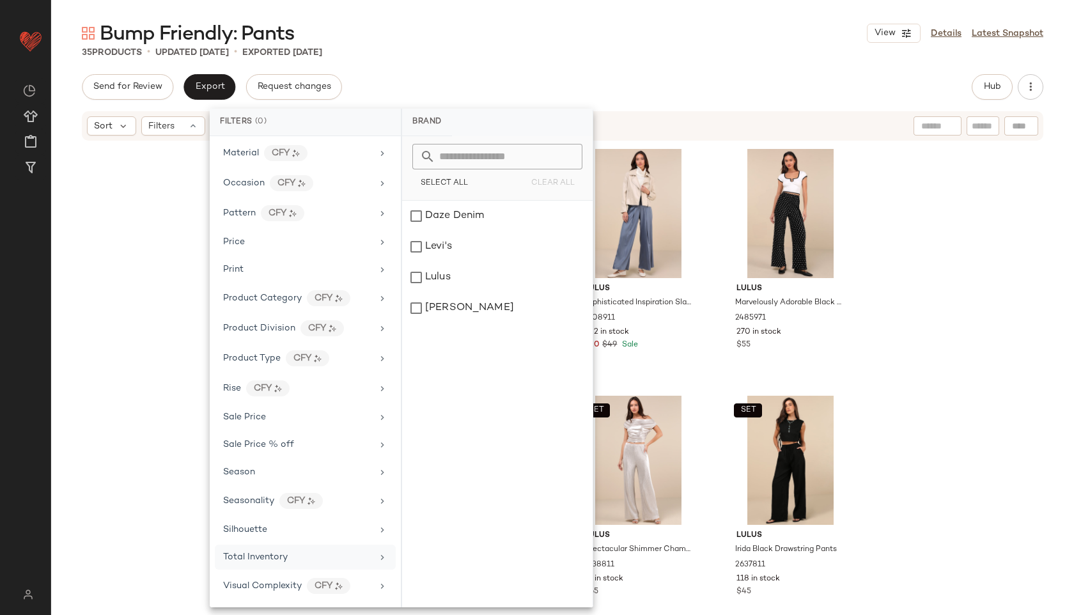
click at [275, 558] on span "Total Inventory" at bounding box center [255, 557] width 65 height 10
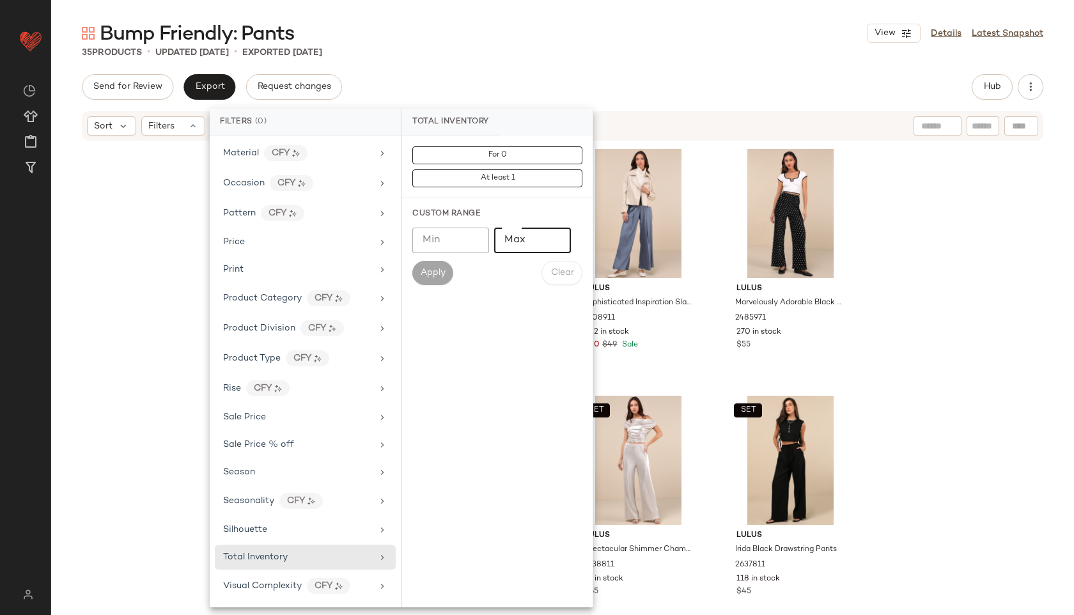
click at [528, 240] on input "Max" at bounding box center [532, 241] width 77 height 26
type input "**"
click at [435, 267] on button "Apply" at bounding box center [432, 273] width 41 height 24
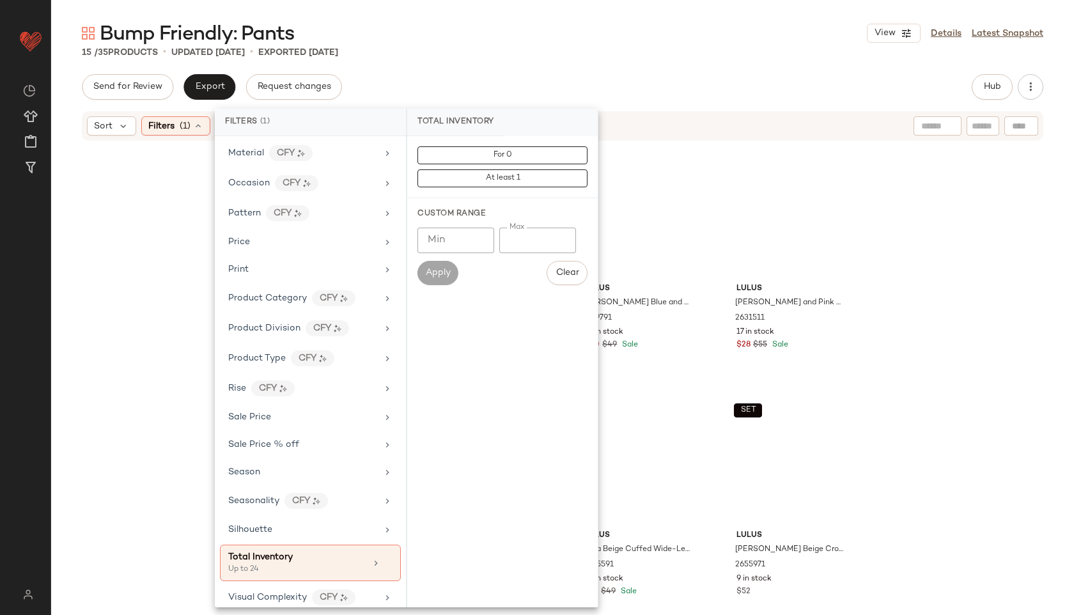
click at [519, 59] on div "Bump Friendly: Pants View Details Latest Snapshot 15 / 35 Products • updated [D…" at bounding box center [562, 317] width 1023 height 595
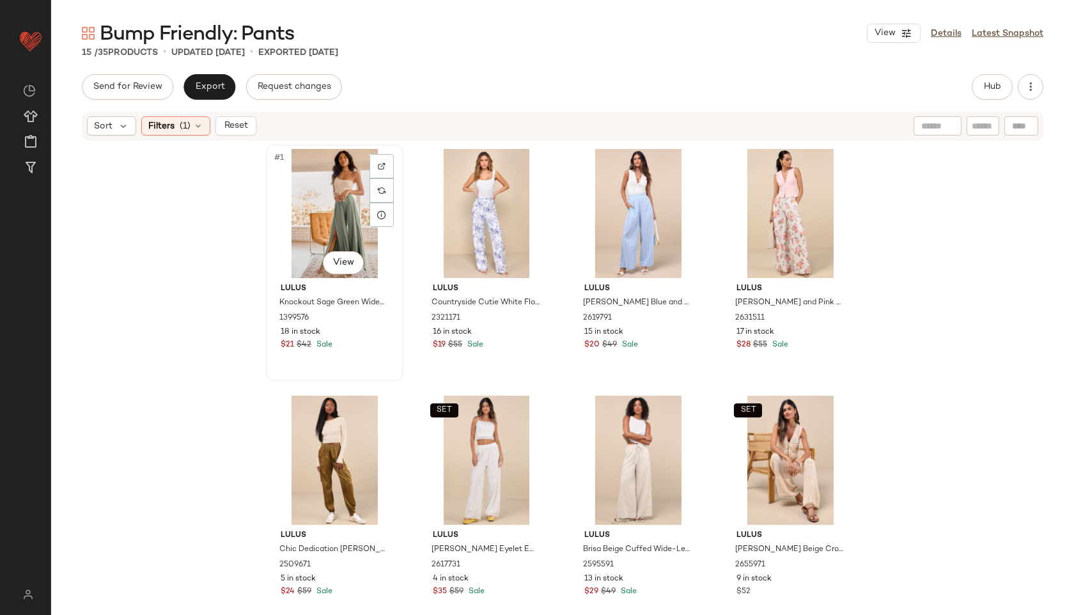
click at [294, 197] on div "#1 View" at bounding box center [334, 213] width 129 height 129
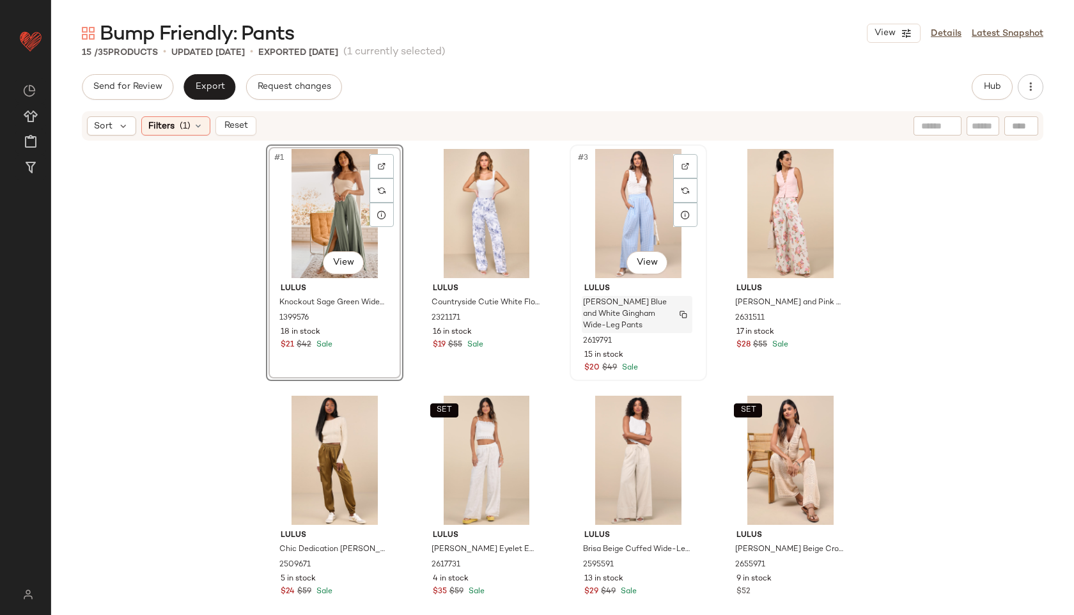
scroll to position [521, 0]
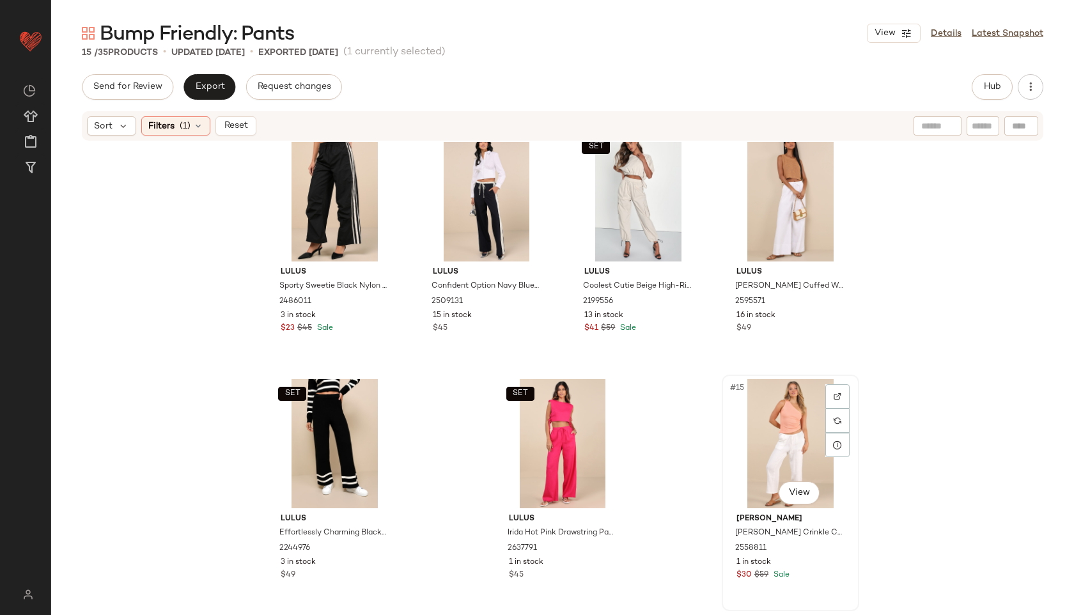
click at [790, 454] on div "#15 View" at bounding box center [790, 443] width 129 height 129
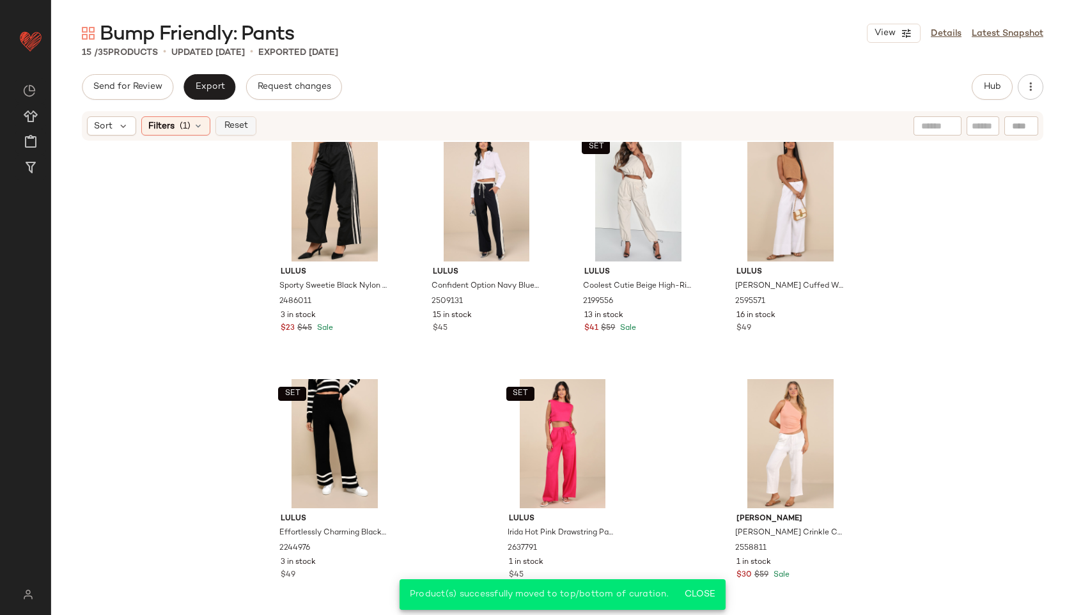
click at [233, 119] on button "Reset" at bounding box center [236, 125] width 41 height 19
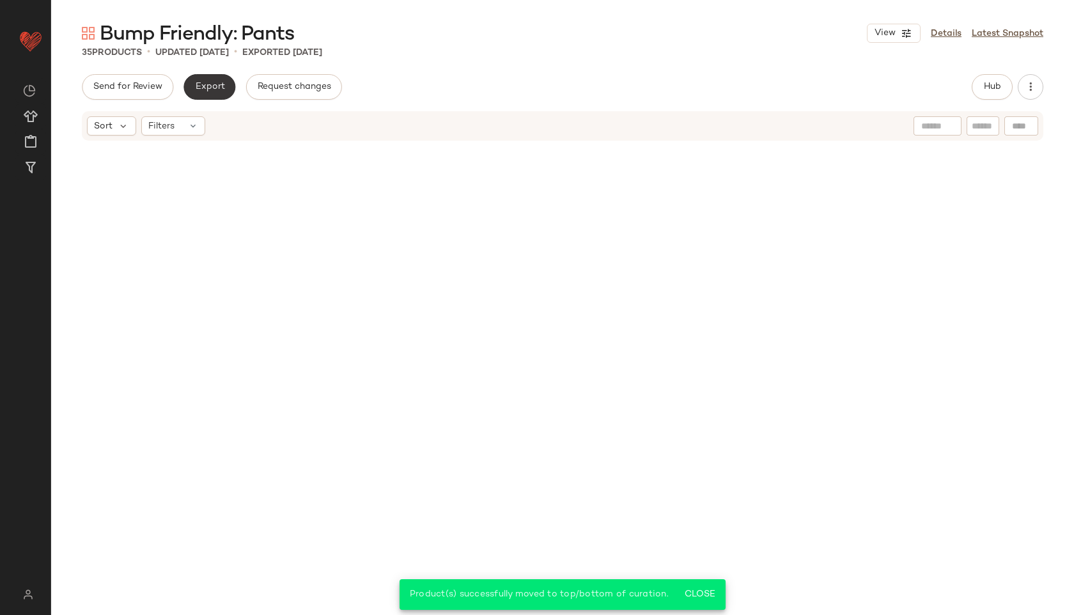
scroll to position [1755, 0]
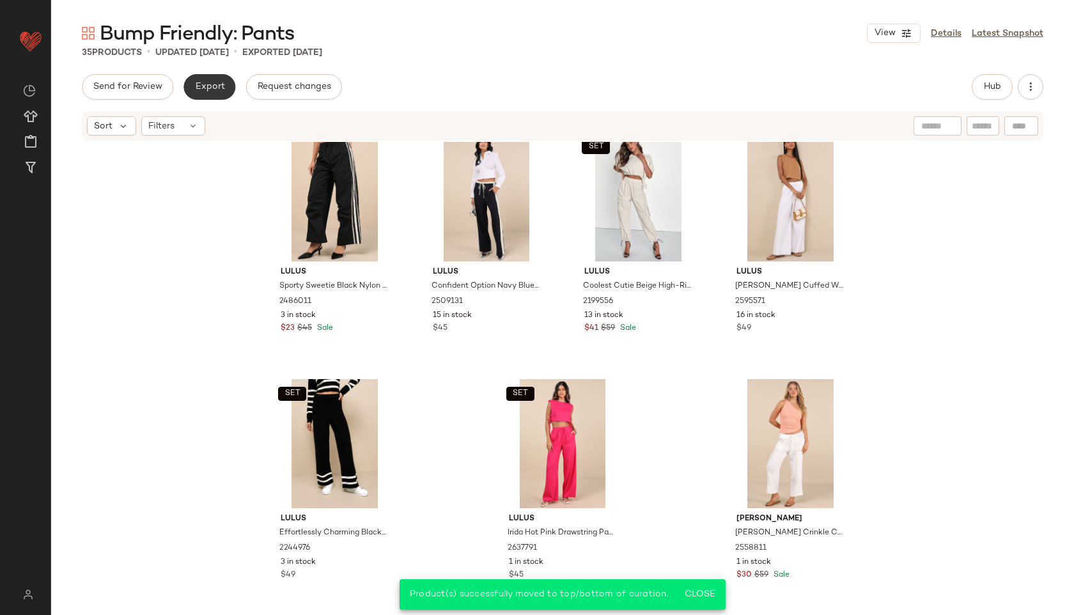
click at [203, 90] on span "Export" at bounding box center [209, 87] width 30 height 10
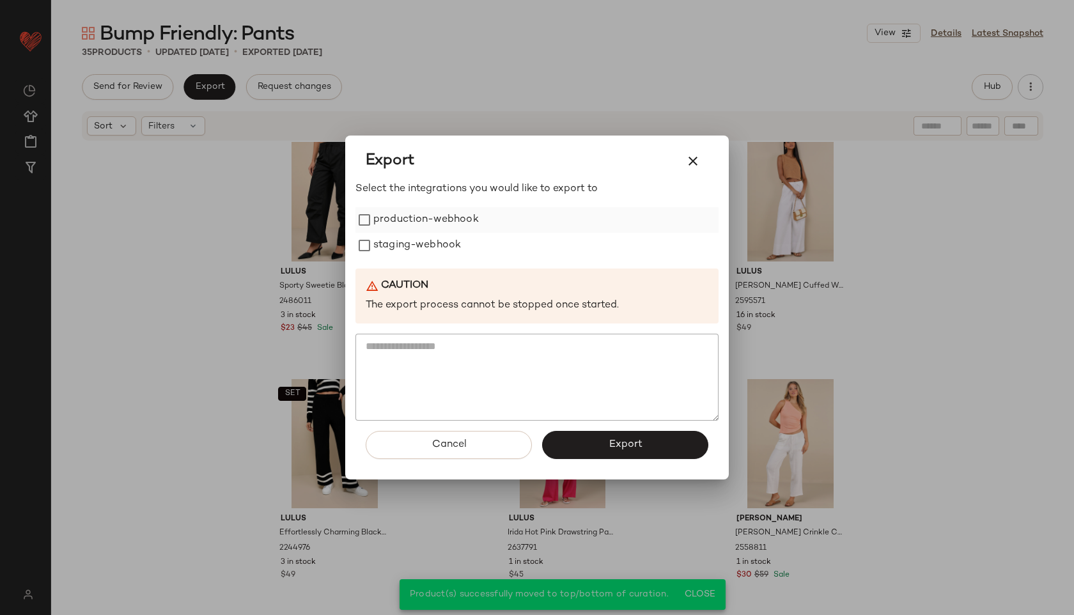
click at [407, 222] on label "production-webhook" at bounding box center [426, 220] width 106 height 26
click at [390, 253] on label "staging-webhook" at bounding box center [417, 246] width 88 height 26
click at [576, 443] on button "Export" at bounding box center [625, 445] width 166 height 28
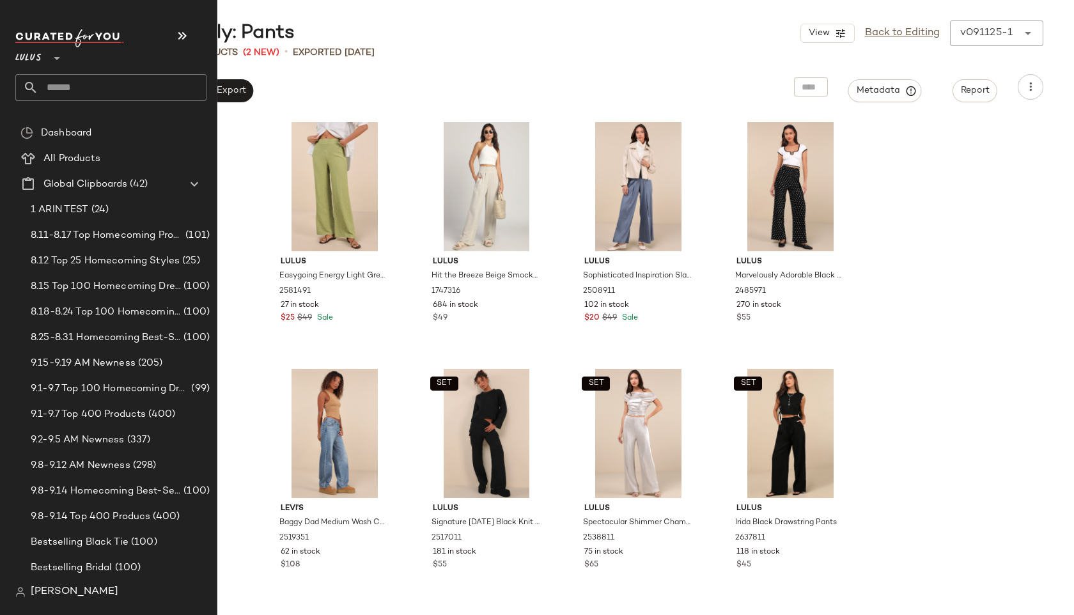
click at [79, 86] on input "text" at bounding box center [122, 87] width 168 height 27
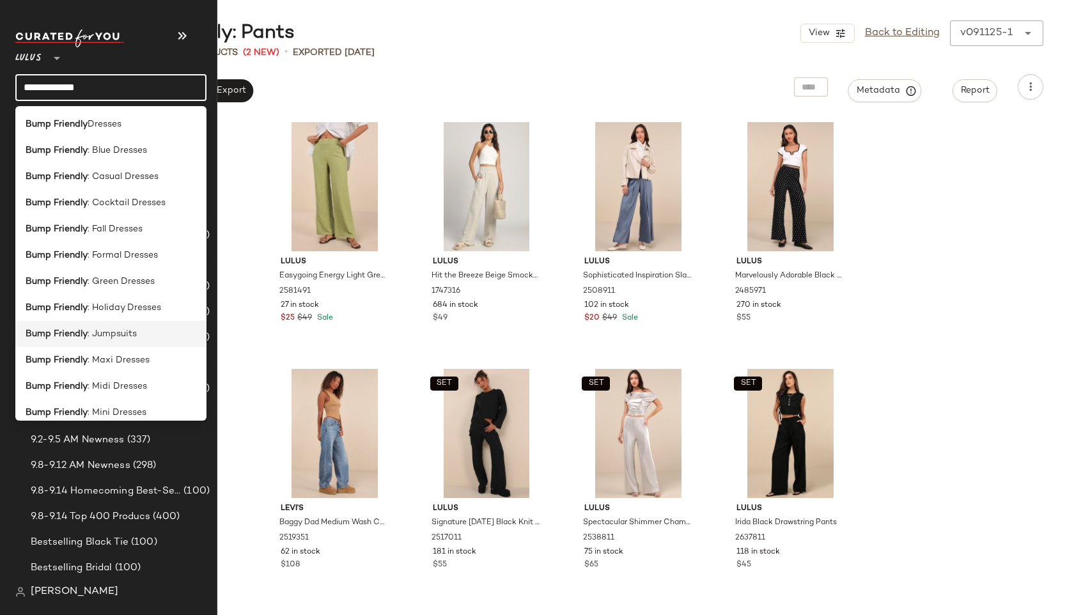
type input "**********"
click at [98, 335] on span ": Jumpsuits" at bounding box center [112, 333] width 49 height 13
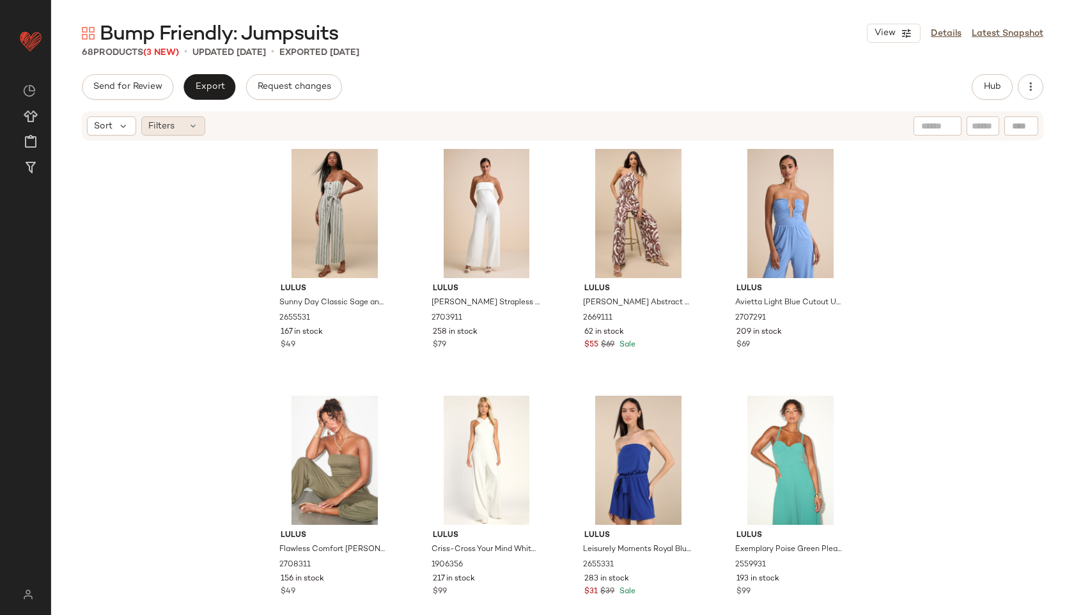
click at [187, 120] on div "Filters" at bounding box center [173, 125] width 64 height 19
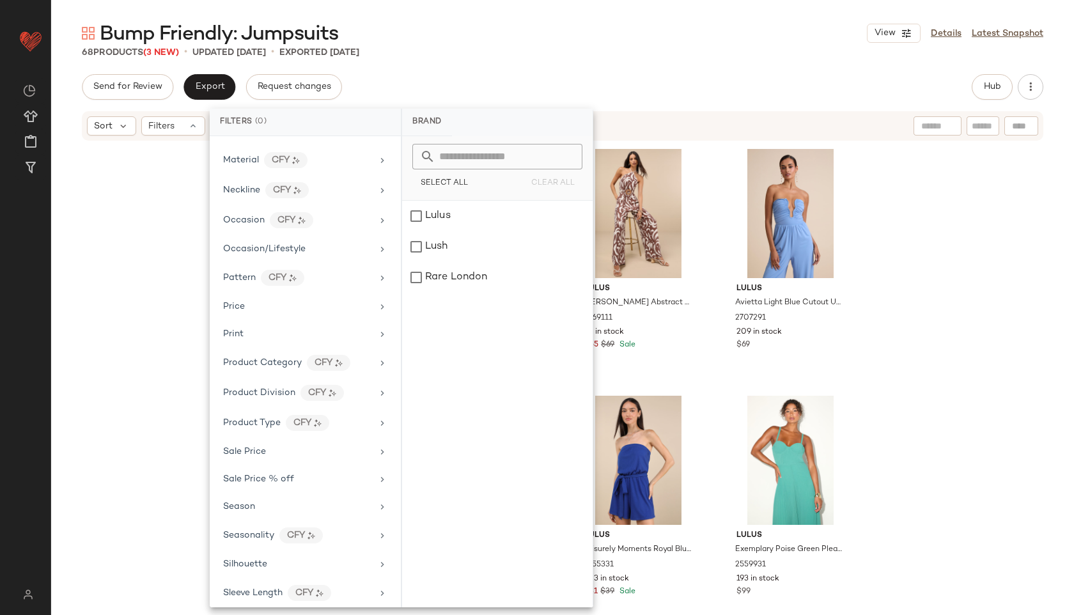
scroll to position [627, 0]
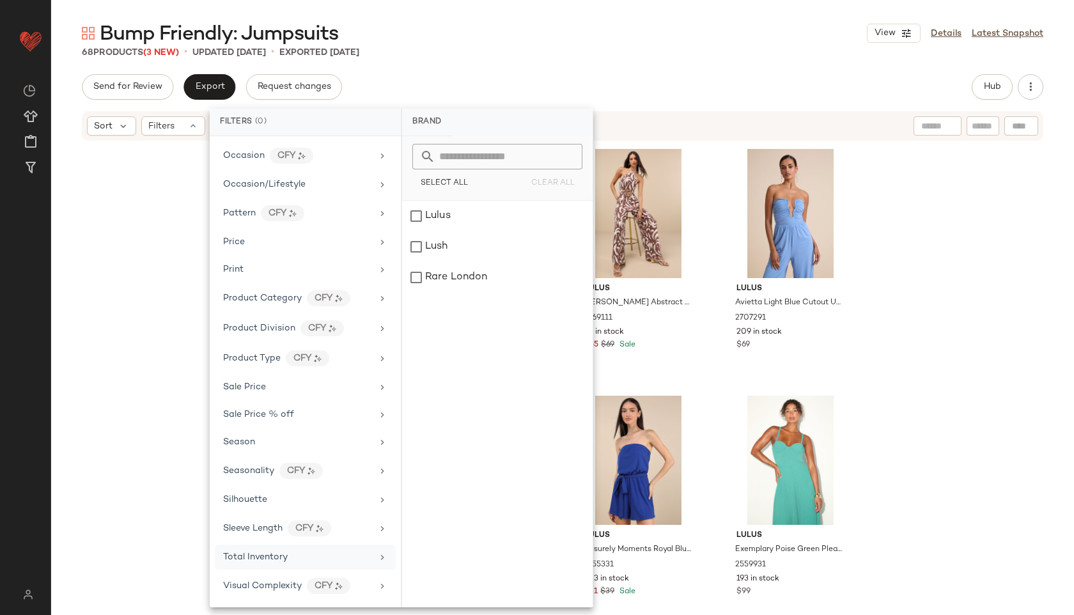
click at [270, 561] on span "Total Inventory" at bounding box center [255, 557] width 65 height 10
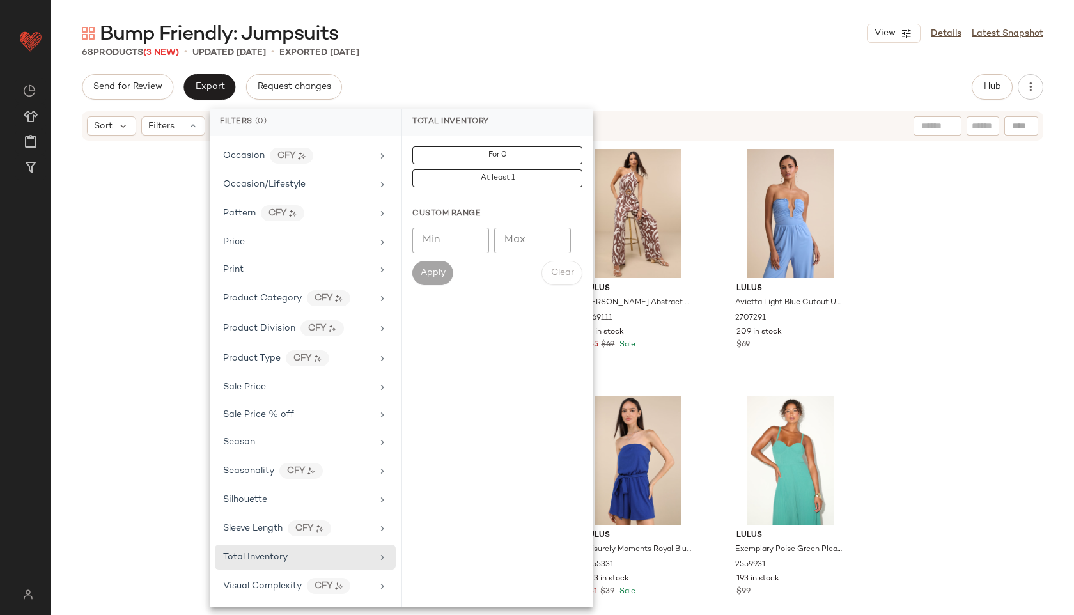
click at [532, 237] on input "Max" at bounding box center [532, 241] width 77 height 26
type input "**"
click at [430, 270] on span "Apply" at bounding box center [433, 273] width 26 height 10
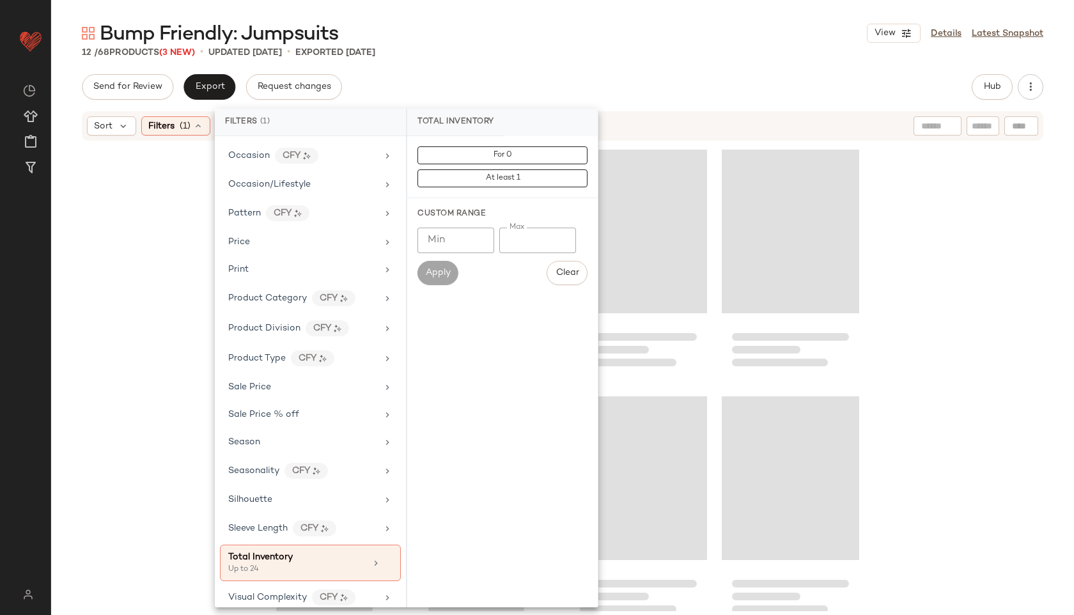
click at [562, 43] on div "Bump Friendly: Jumpsuits View Details Latest Snapshot" at bounding box center [562, 33] width 1023 height 26
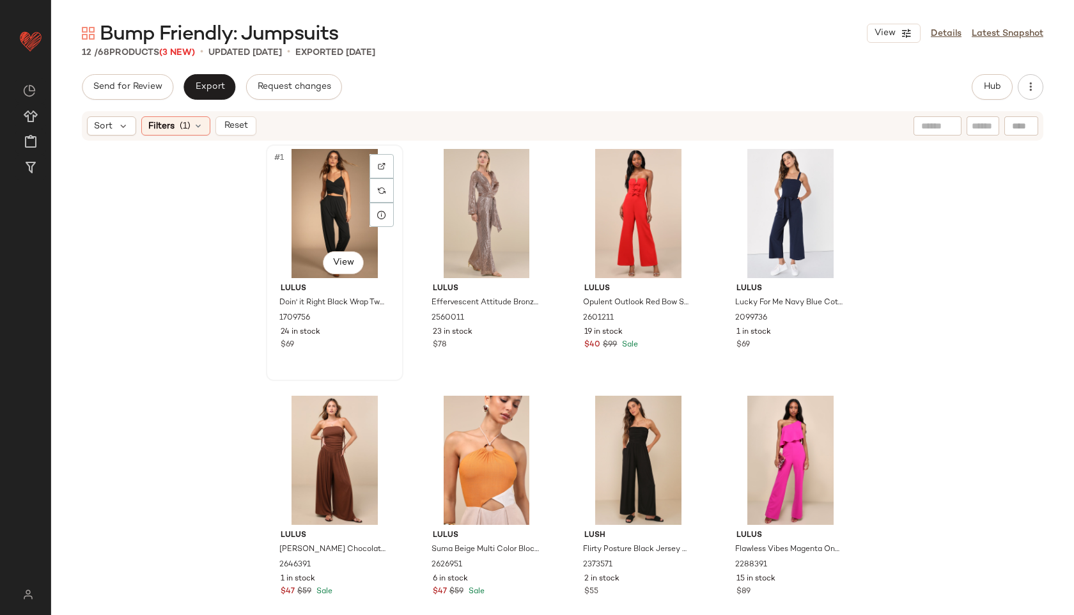
click at [333, 194] on div "#1 View" at bounding box center [334, 213] width 129 height 129
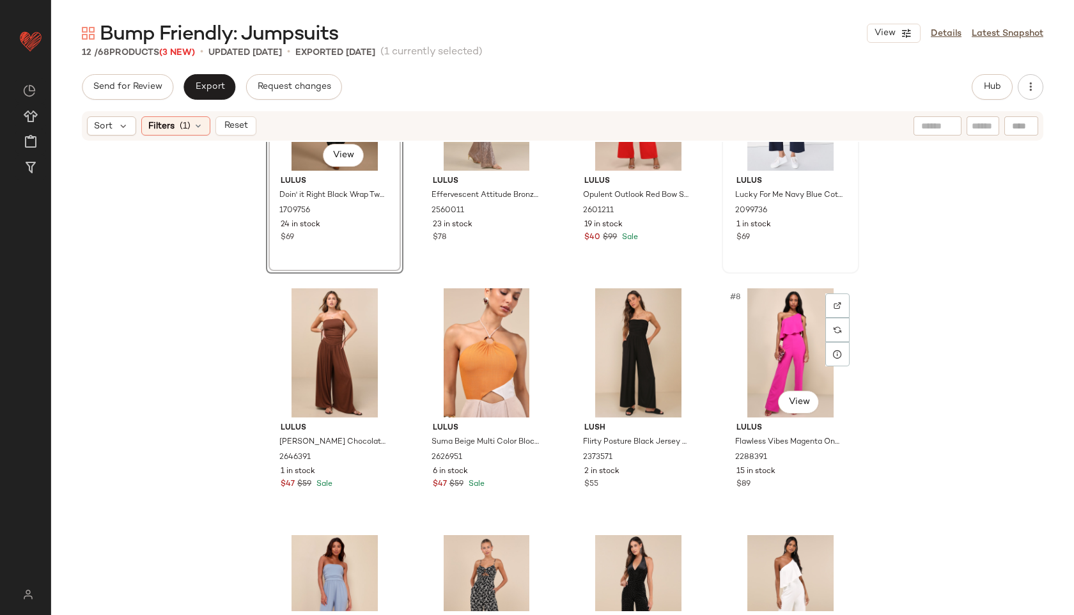
scroll to position [263, 0]
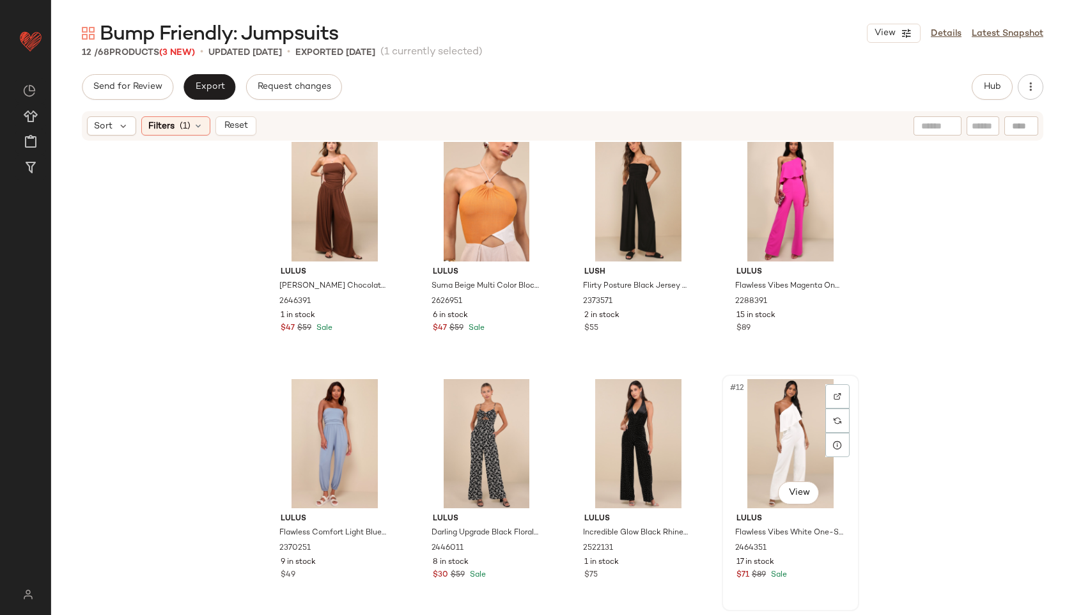
click at [787, 449] on div "#12 View" at bounding box center [790, 443] width 129 height 129
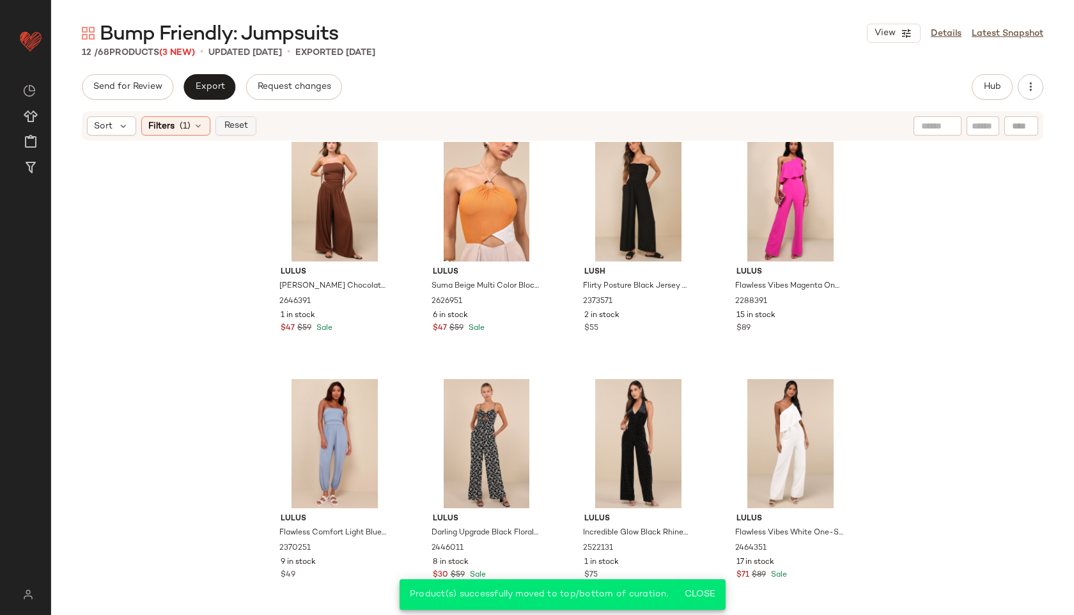
click at [234, 126] on span "Reset" at bounding box center [235, 126] width 24 height 10
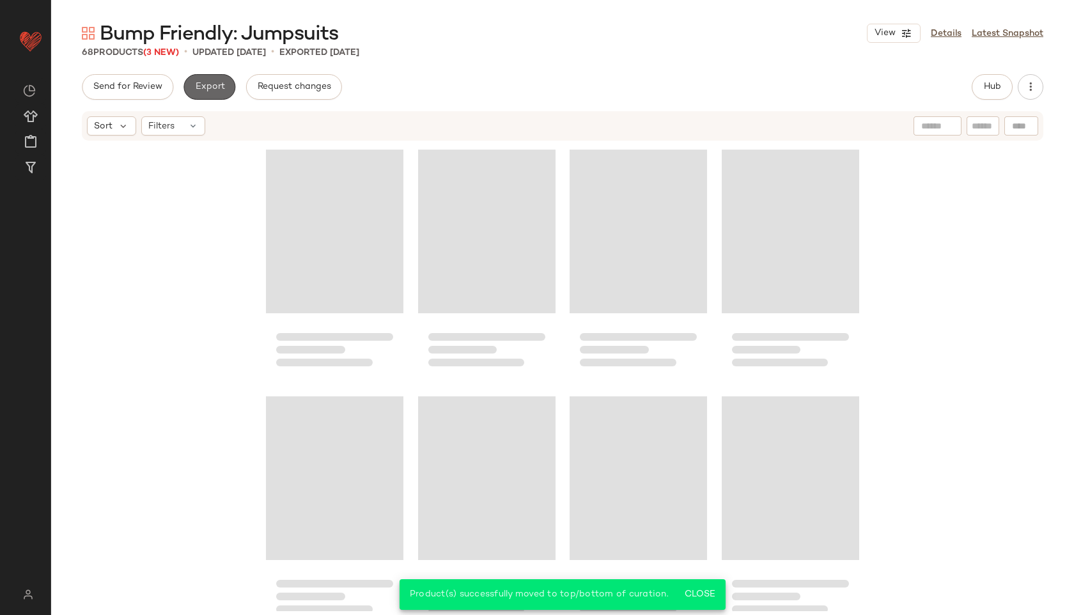
click at [211, 81] on button "Export" at bounding box center [210, 87] width 52 height 26
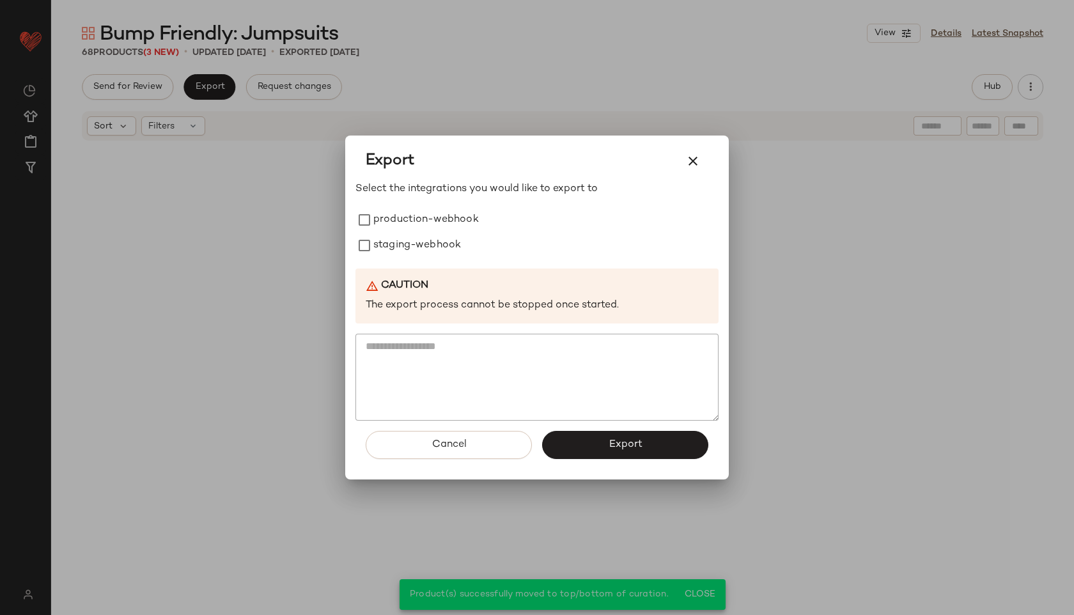
scroll to position [3729, 0]
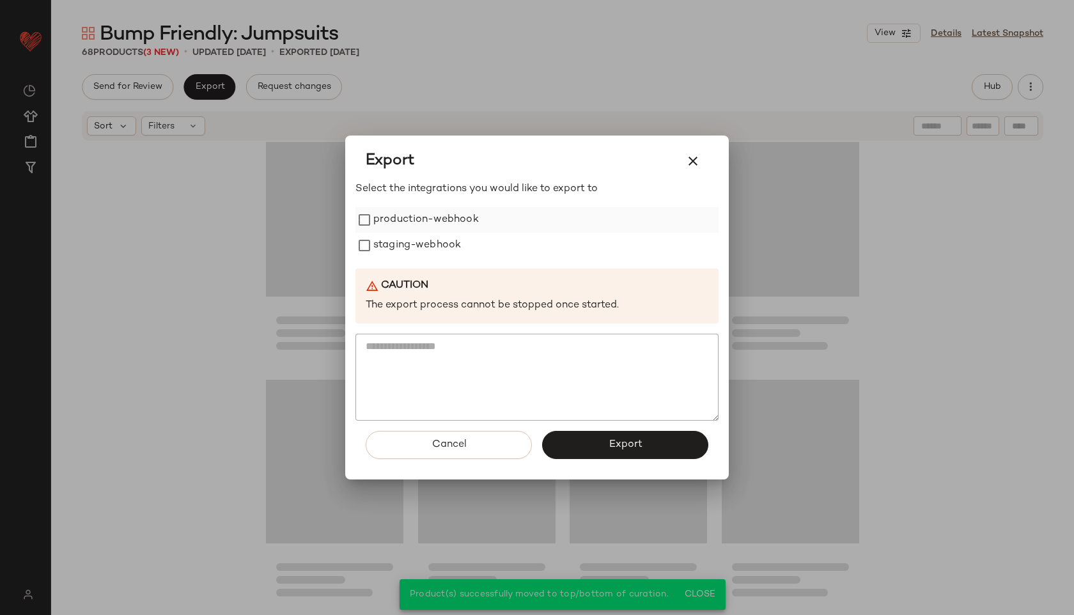
click at [407, 225] on label "production-webhook" at bounding box center [426, 220] width 106 height 26
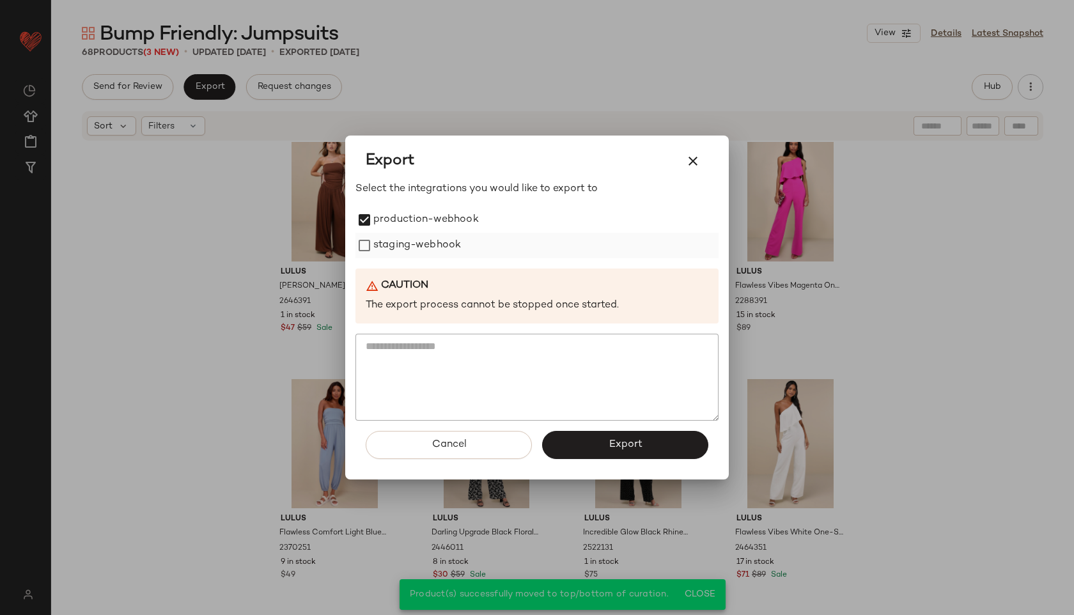
click at [405, 252] on label "staging-webhook" at bounding box center [417, 246] width 88 height 26
click at [580, 438] on button "Export" at bounding box center [625, 445] width 166 height 28
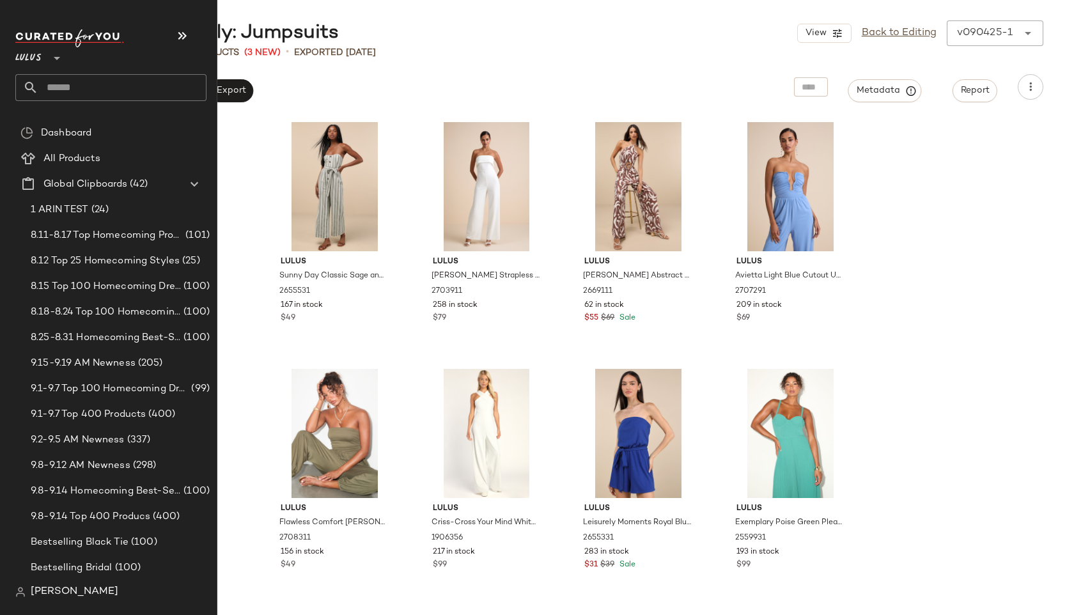
click at [61, 79] on input "text" at bounding box center [122, 87] width 168 height 27
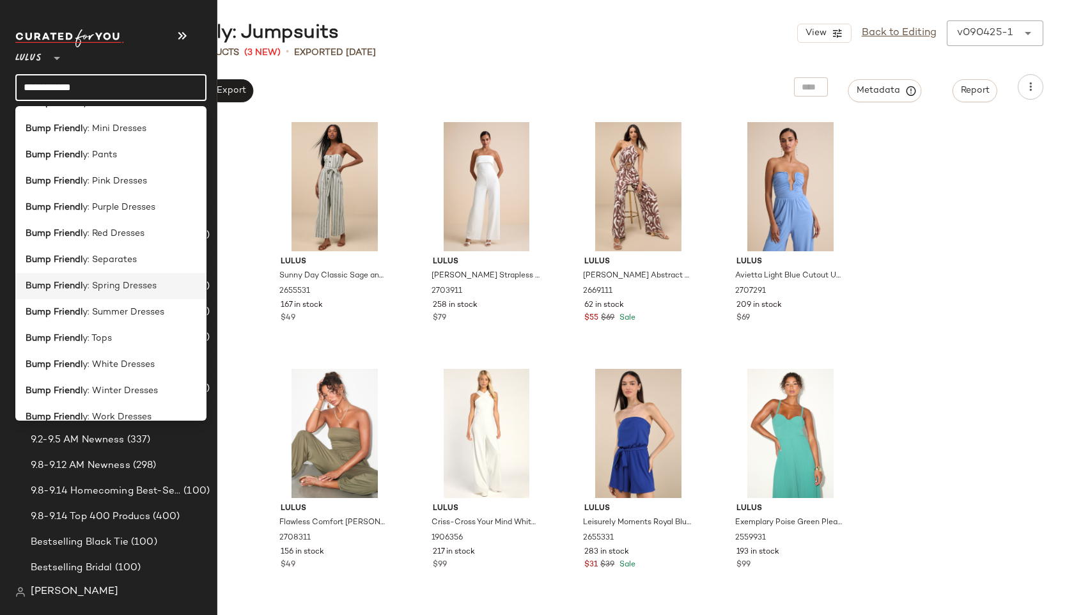
scroll to position [278, 0]
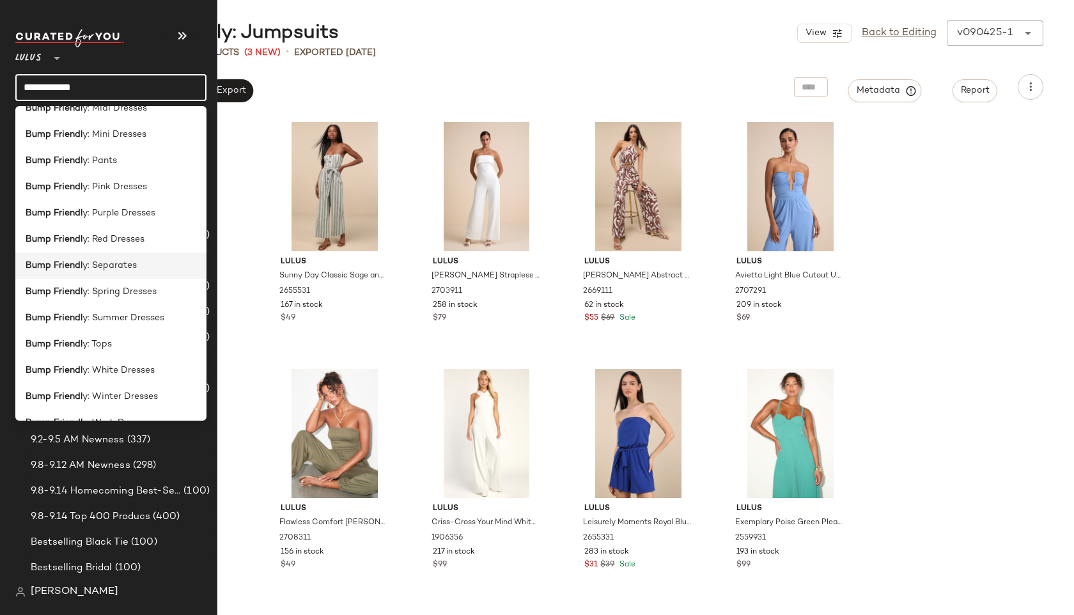
type input "**********"
click at [143, 267] on div "Bump Friendl y: Separates" at bounding box center [111, 265] width 171 height 13
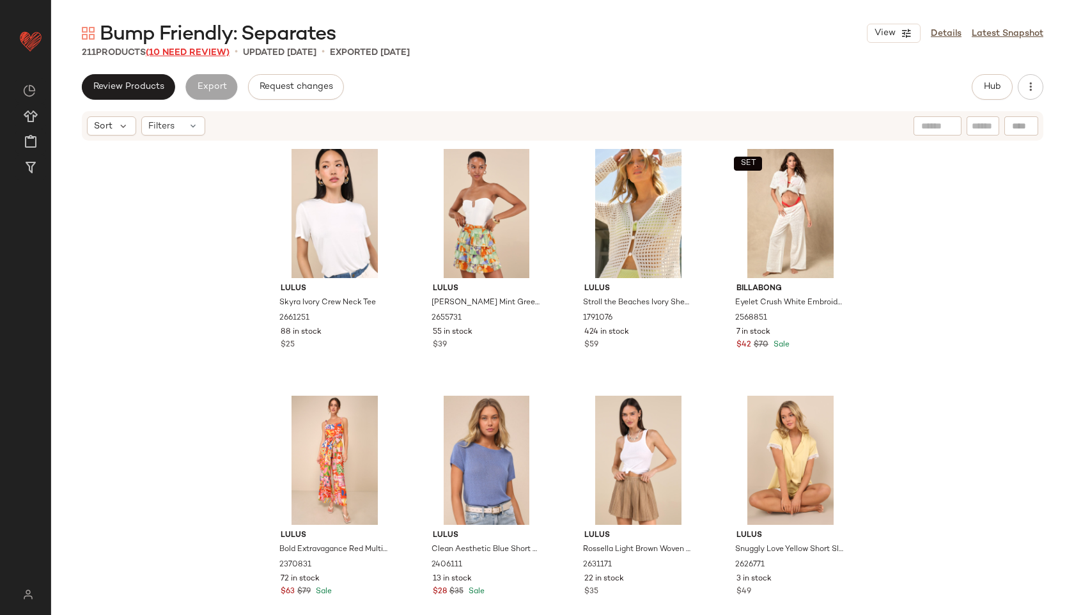
click at [214, 54] on span "(10 Need Review)" at bounding box center [188, 53] width 84 height 10
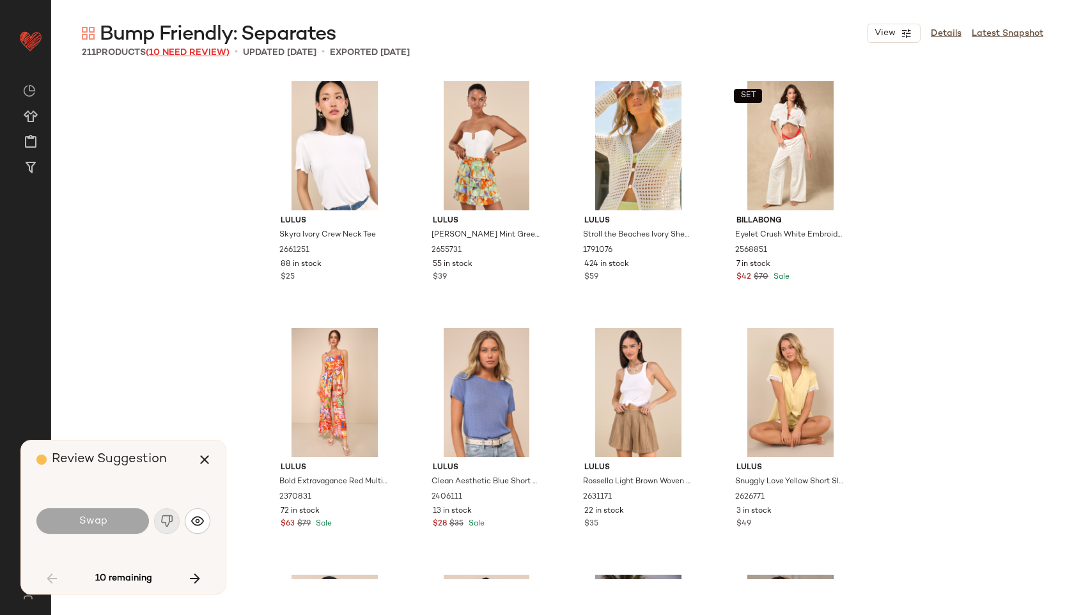
scroll to position [1481, 0]
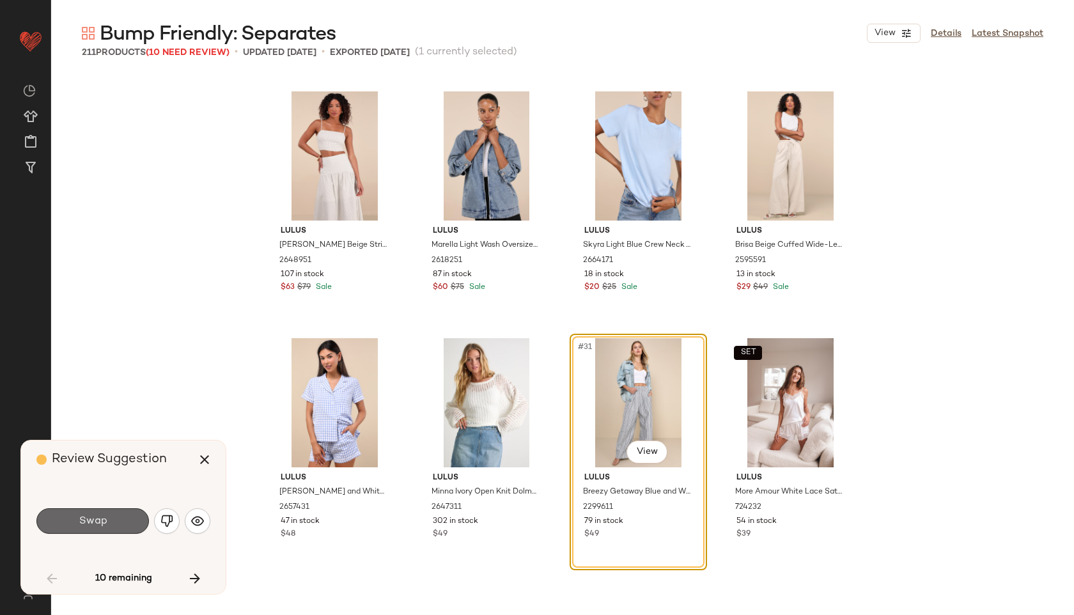
click at [88, 525] on span "Swap" at bounding box center [92, 521] width 29 height 12
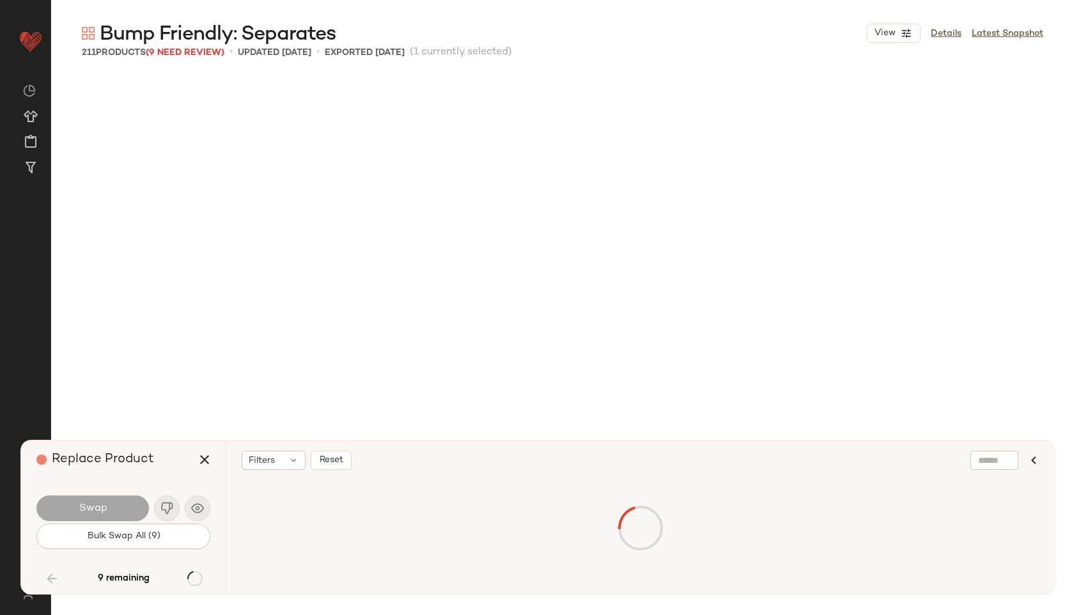
scroll to position [5677, 0]
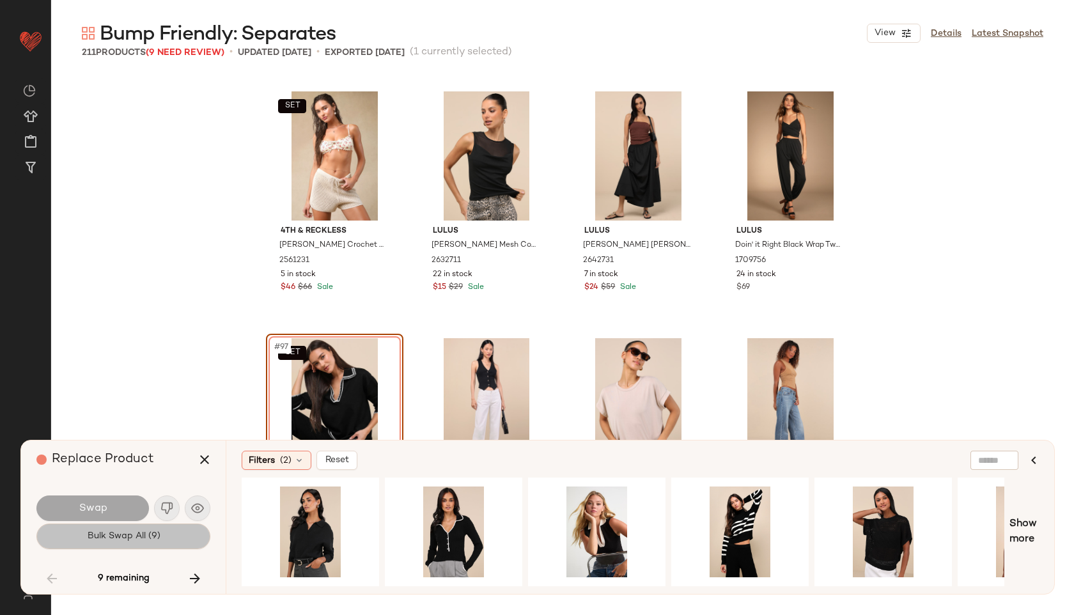
click at [98, 529] on button "Bulk Swap All (9)" at bounding box center [123, 537] width 174 height 26
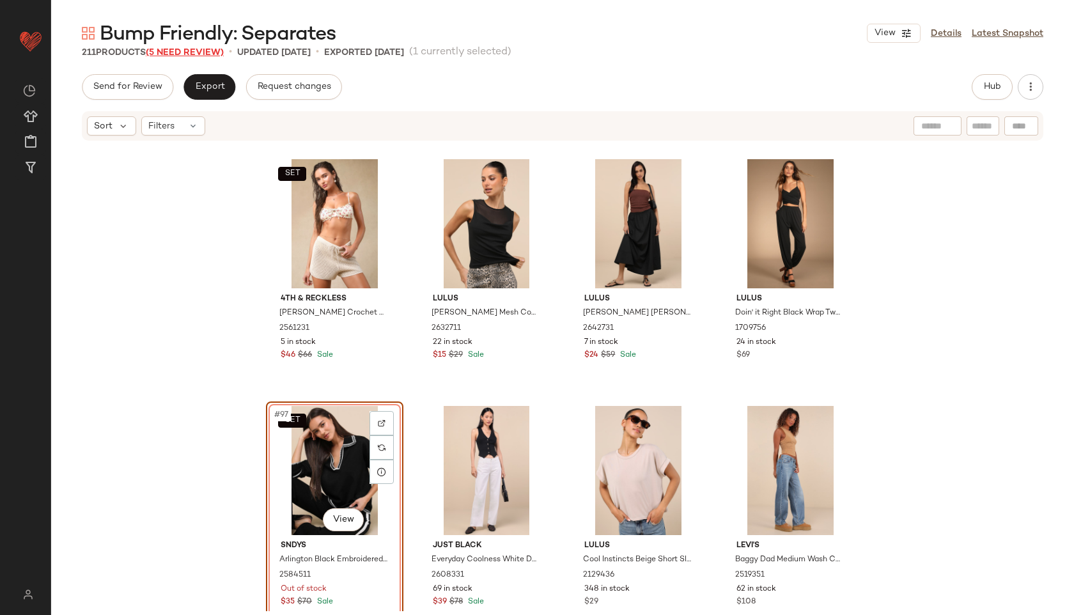
click at [210, 52] on span "(5 Need Review)" at bounding box center [185, 53] width 78 height 10
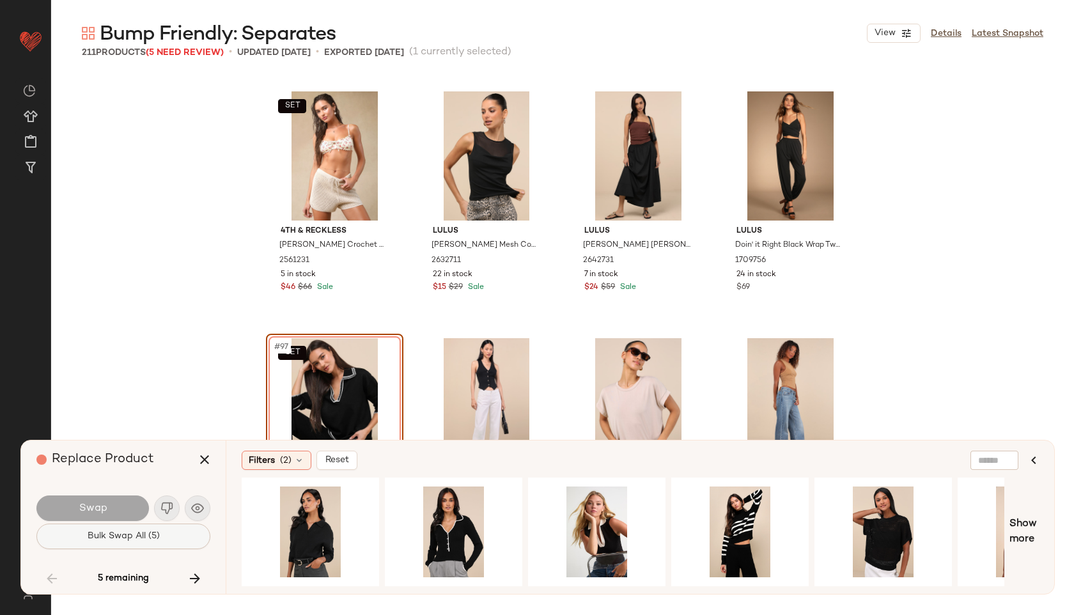
click at [166, 538] on button "Bulk Swap All (5)" at bounding box center [123, 537] width 174 height 26
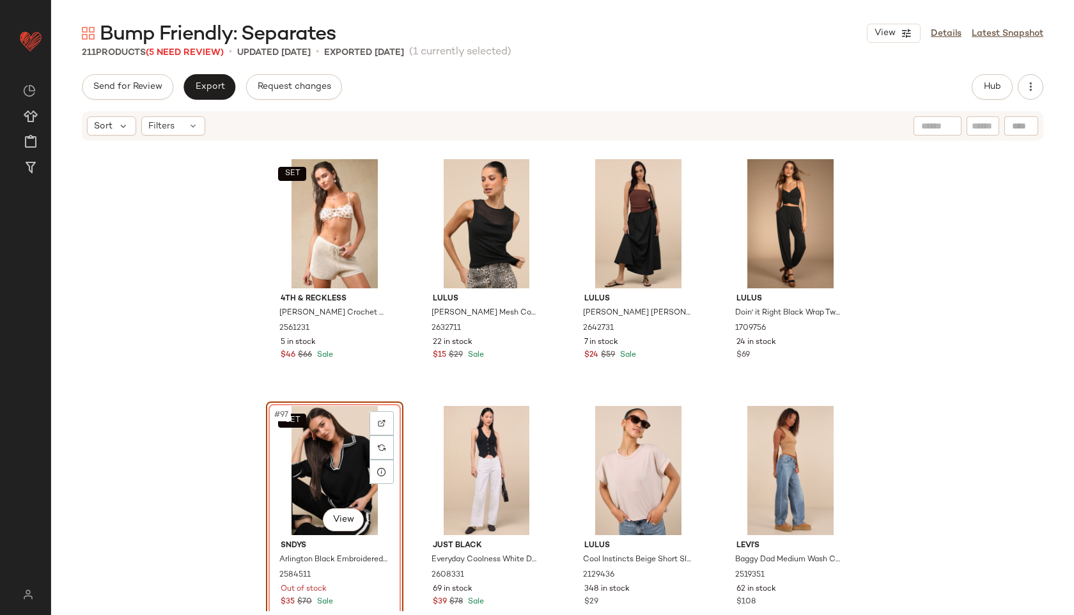
click at [303, 480] on div "SET #97 View" at bounding box center [334, 470] width 129 height 129
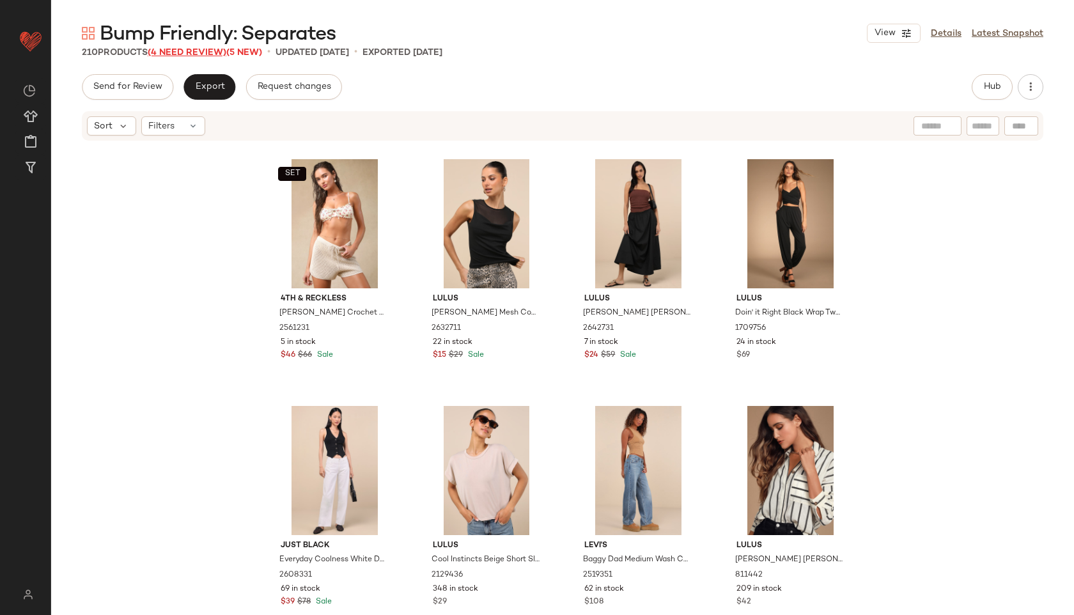
click at [200, 52] on span "(4 Need Review)" at bounding box center [187, 53] width 79 height 10
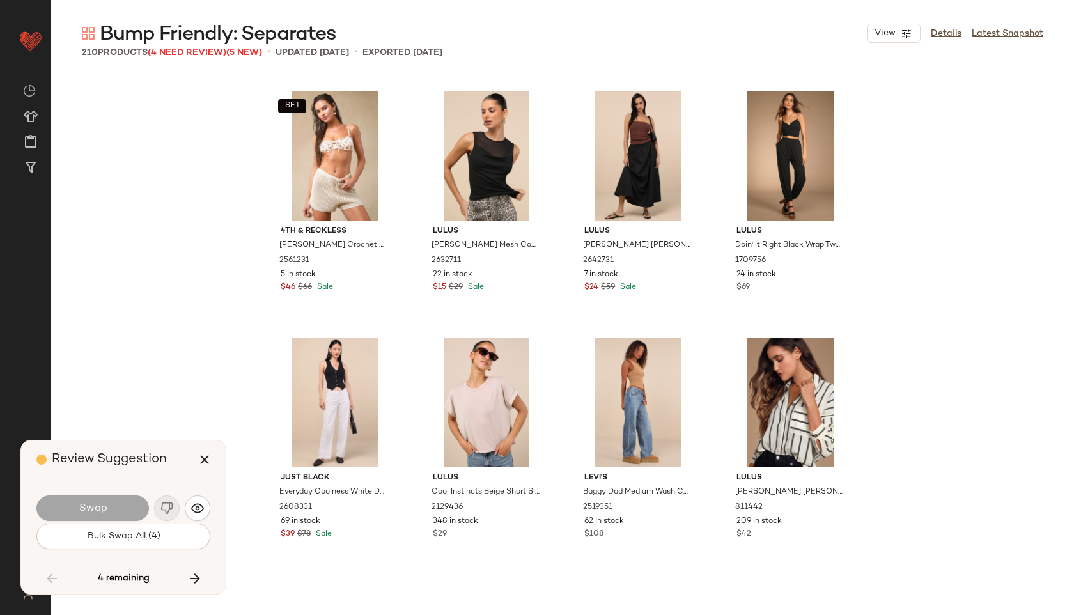
scroll to position [5924, 0]
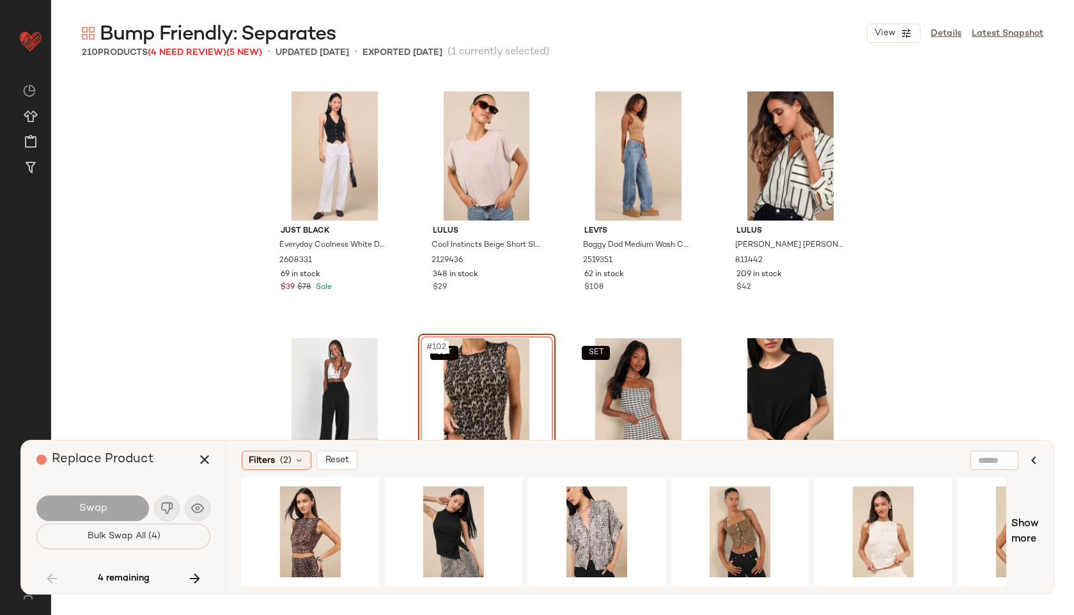
click at [159, 537] on span "Bulk Swap All (4)" at bounding box center [123, 536] width 74 height 10
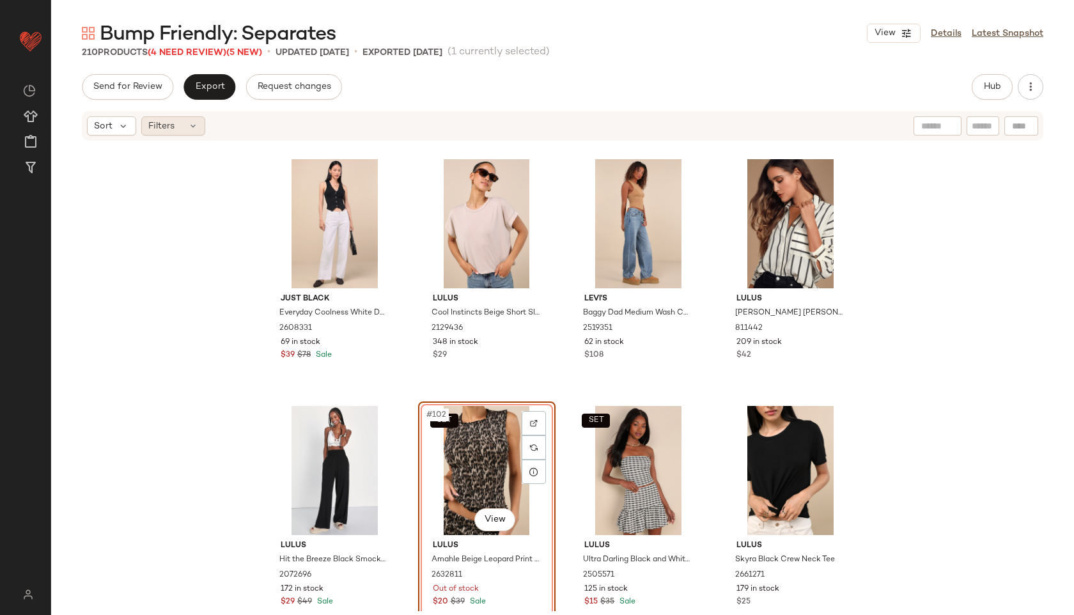
click at [192, 125] on icon at bounding box center [193, 126] width 10 height 10
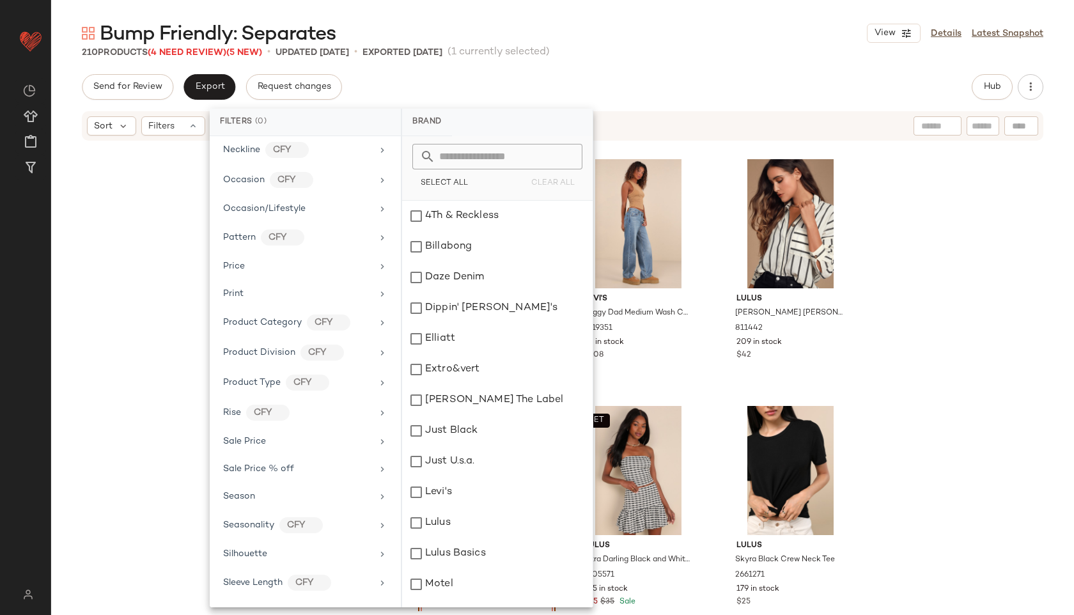
scroll to position [657, 0]
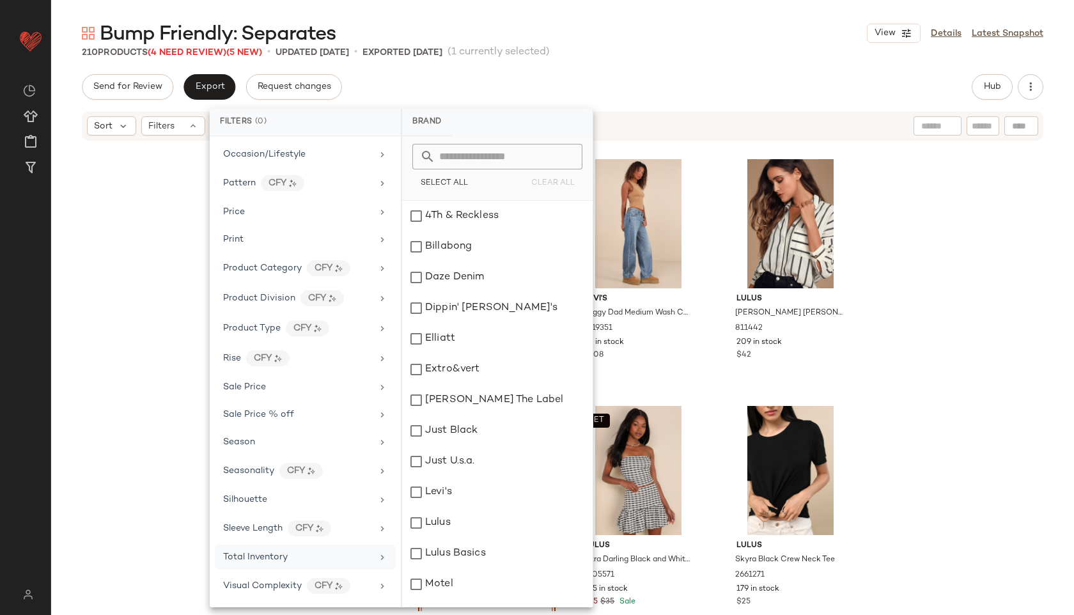
click at [282, 553] on span "Total Inventory" at bounding box center [255, 557] width 65 height 10
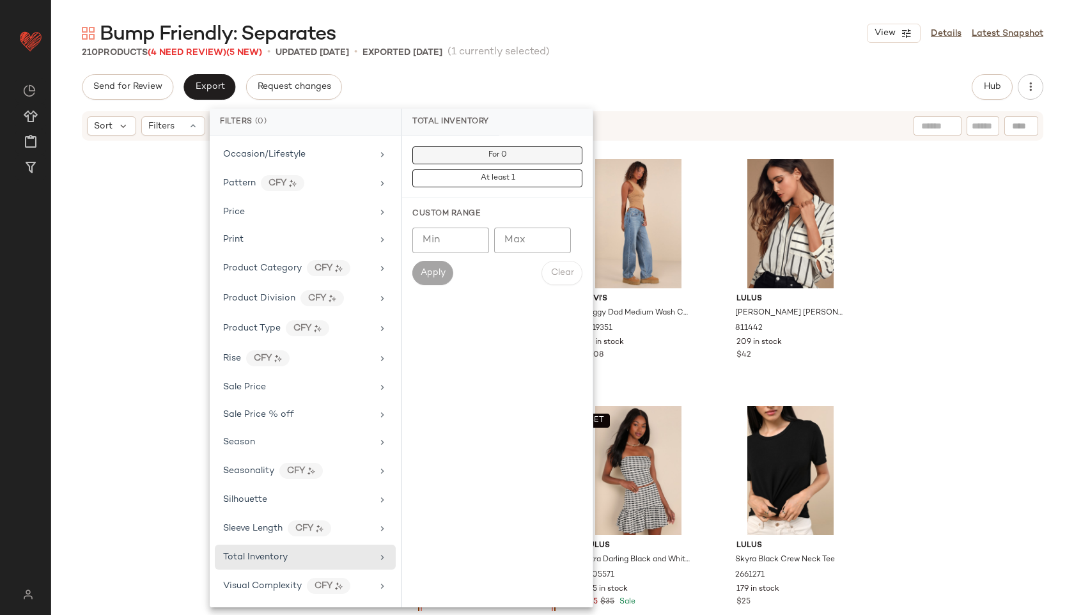
click at [490, 153] on span "For 0" at bounding box center [497, 155] width 19 height 9
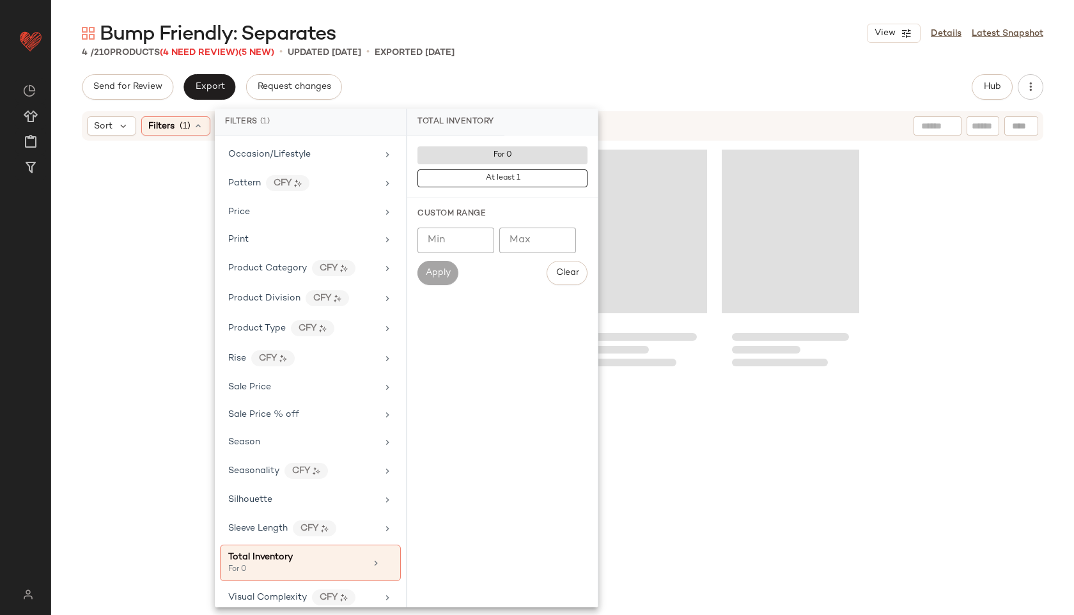
click at [618, 60] on div "Bump Friendly: Separates View Details Latest Snapshot 4 / 210 Products (4 Need …" at bounding box center [562, 317] width 1023 height 595
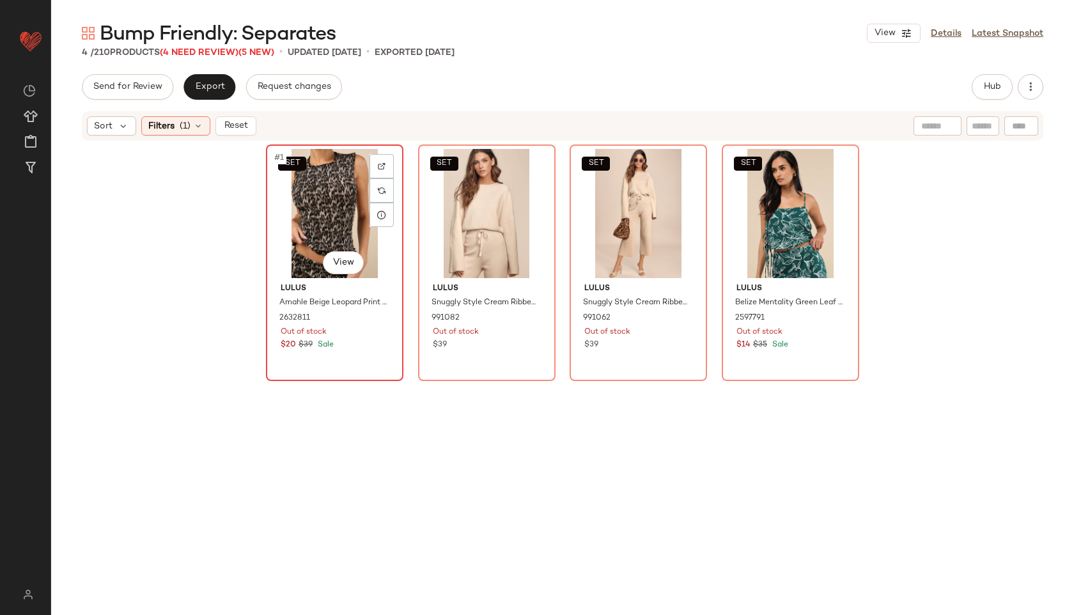
click at [326, 230] on div "SET #1 View" at bounding box center [334, 213] width 129 height 129
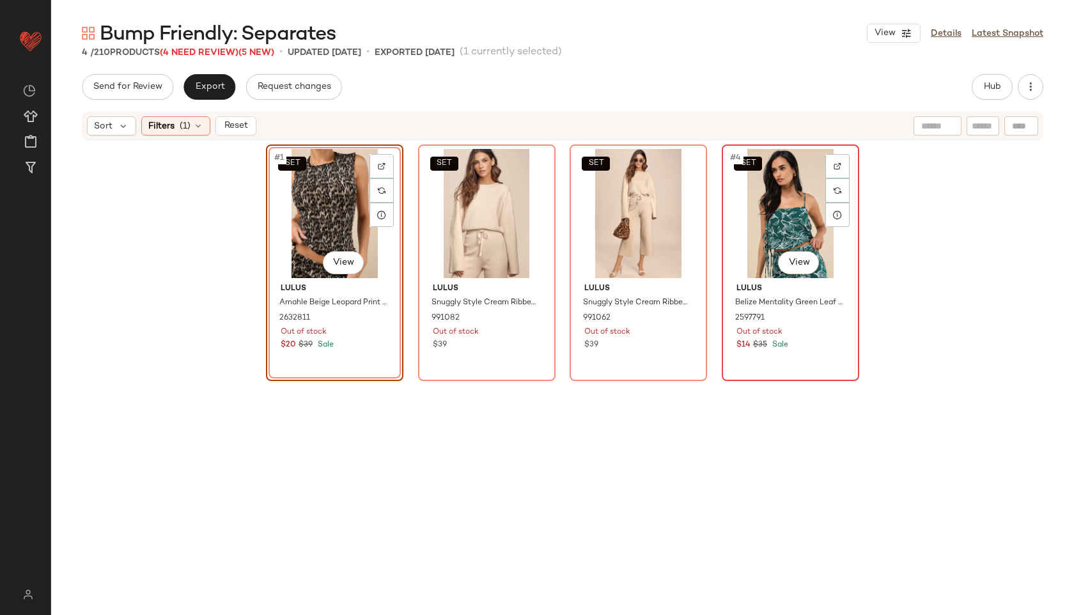
click at [758, 205] on div "SET #4 View" at bounding box center [790, 213] width 129 height 129
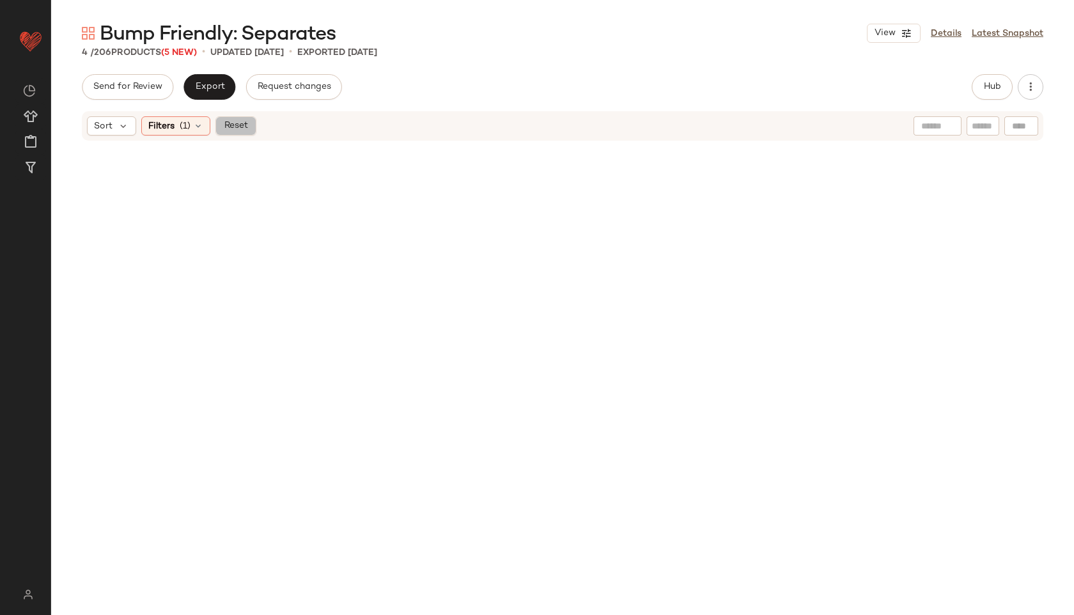
click at [242, 125] on span "Reset" at bounding box center [235, 126] width 24 height 10
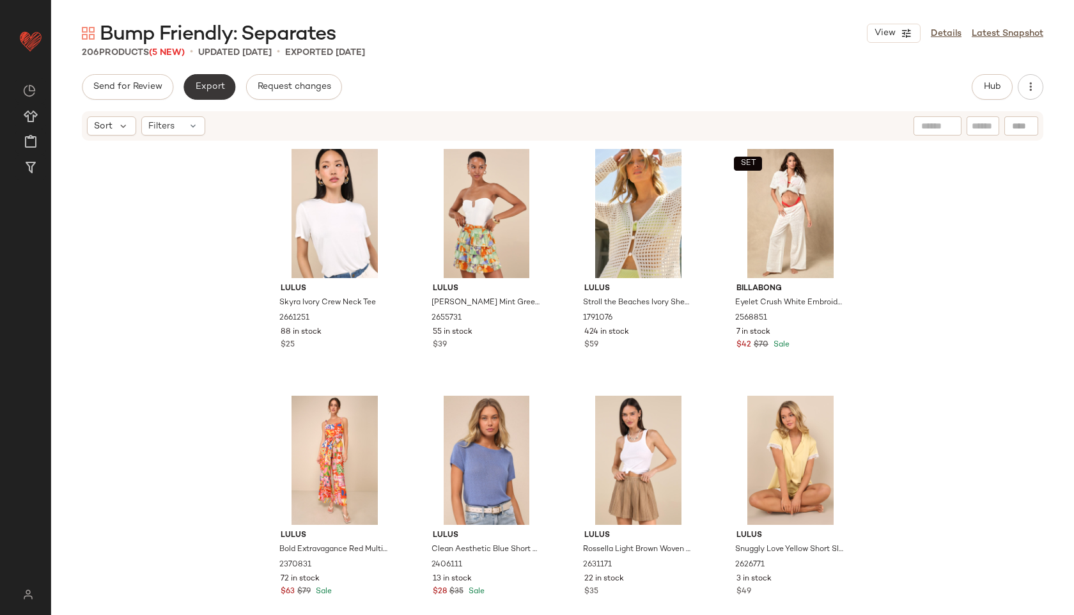
click at [214, 82] on span "Export" at bounding box center [209, 87] width 30 height 10
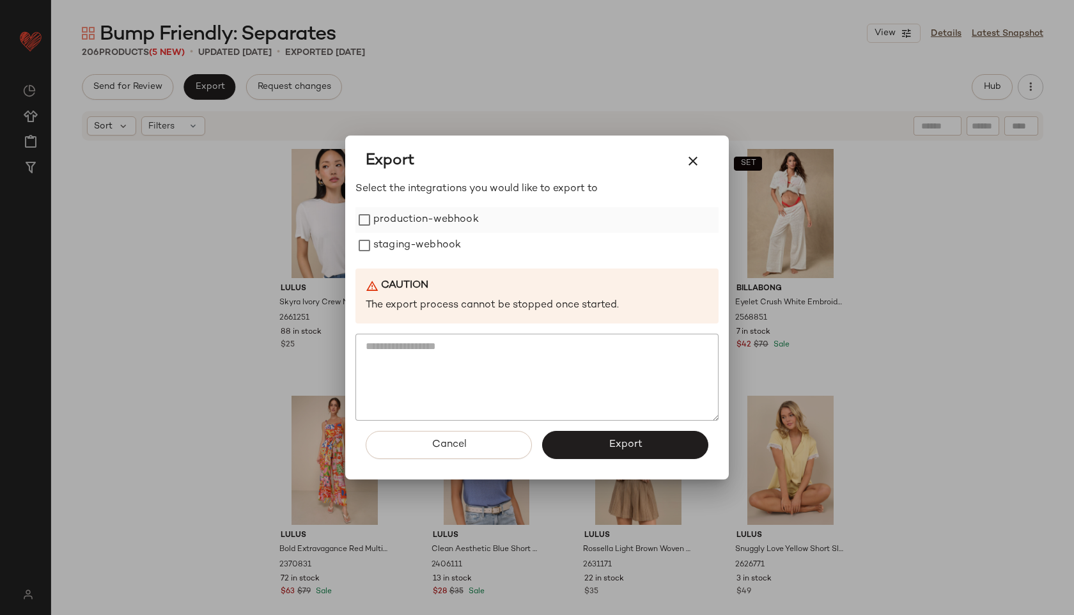
click at [428, 223] on label "production-webhook" at bounding box center [426, 220] width 106 height 26
click at [425, 245] on label "staging-webhook" at bounding box center [417, 246] width 88 height 26
click at [581, 450] on button "Export" at bounding box center [625, 445] width 166 height 28
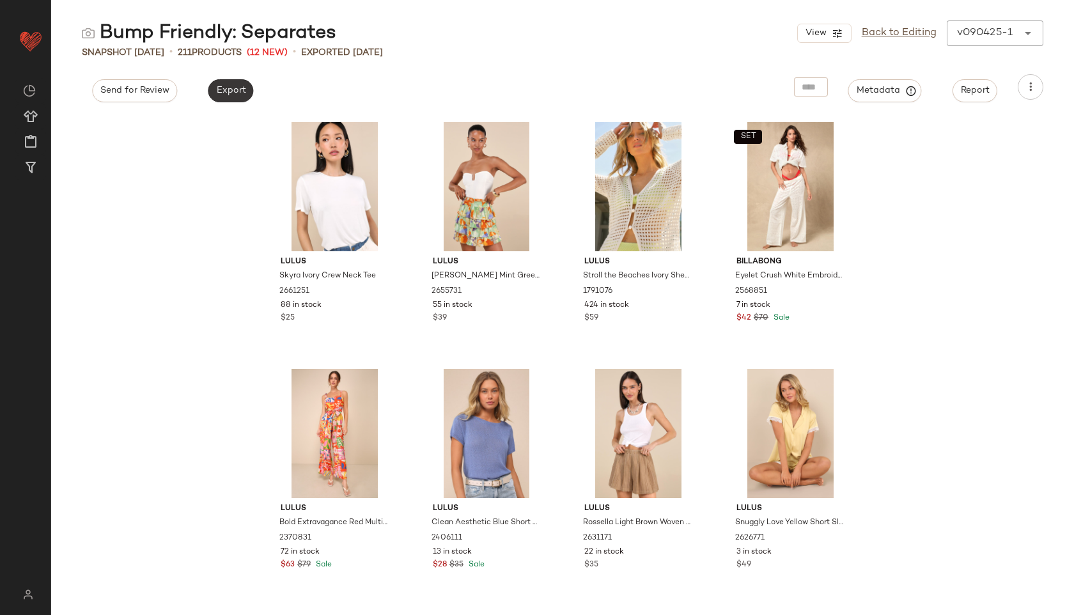
click at [227, 95] on span "Export" at bounding box center [231, 91] width 30 height 10
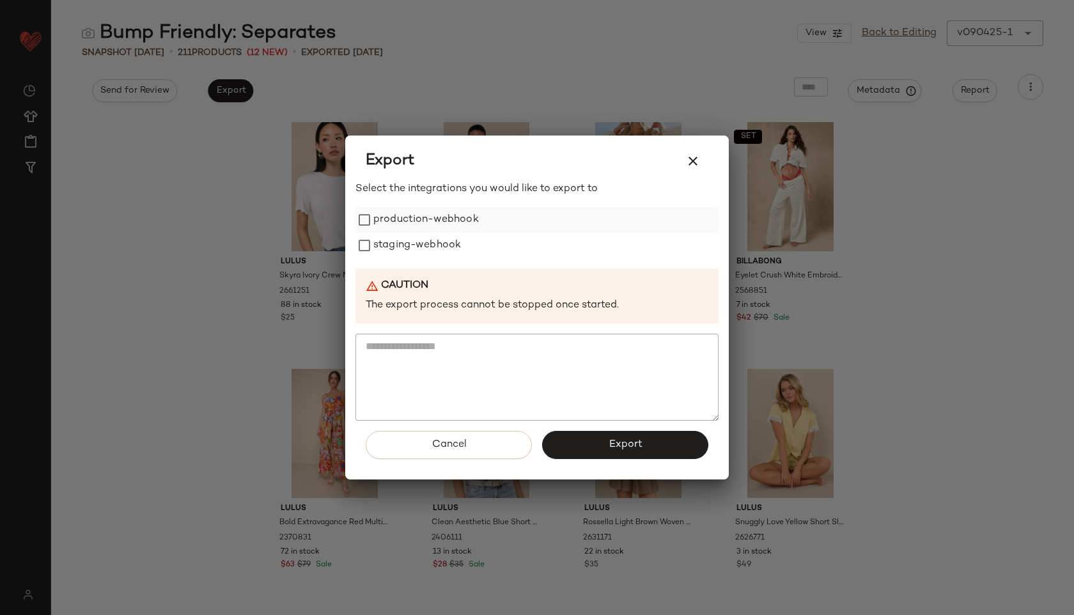
click at [405, 221] on label "production-webhook" at bounding box center [426, 220] width 106 height 26
click at [411, 256] on label "staging-webhook" at bounding box center [417, 246] width 88 height 26
click at [574, 453] on button "Export" at bounding box center [625, 445] width 166 height 28
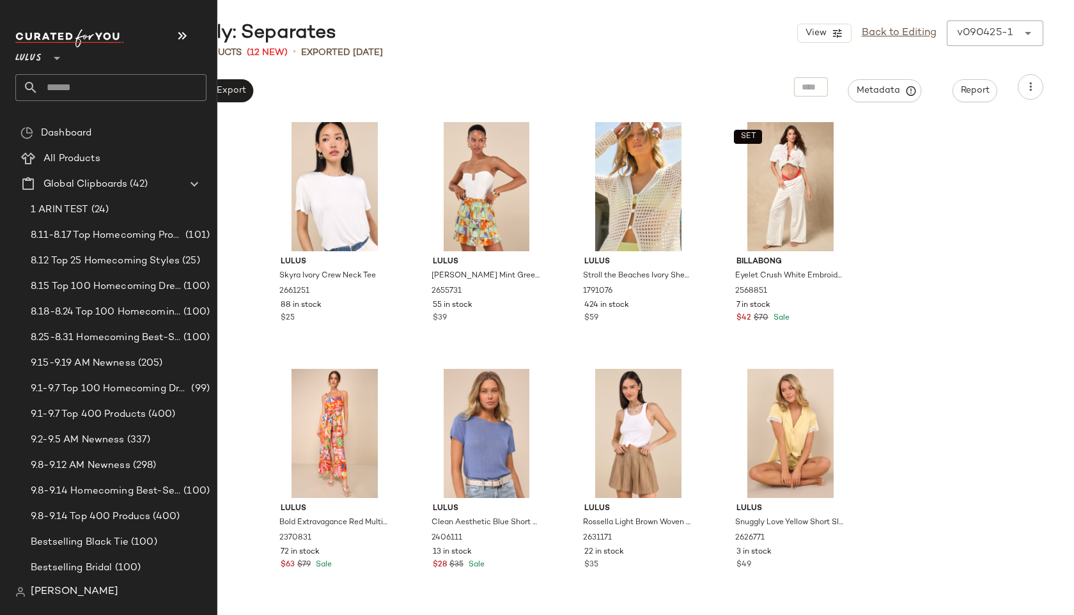
click at [73, 94] on input "text" at bounding box center [122, 87] width 168 height 27
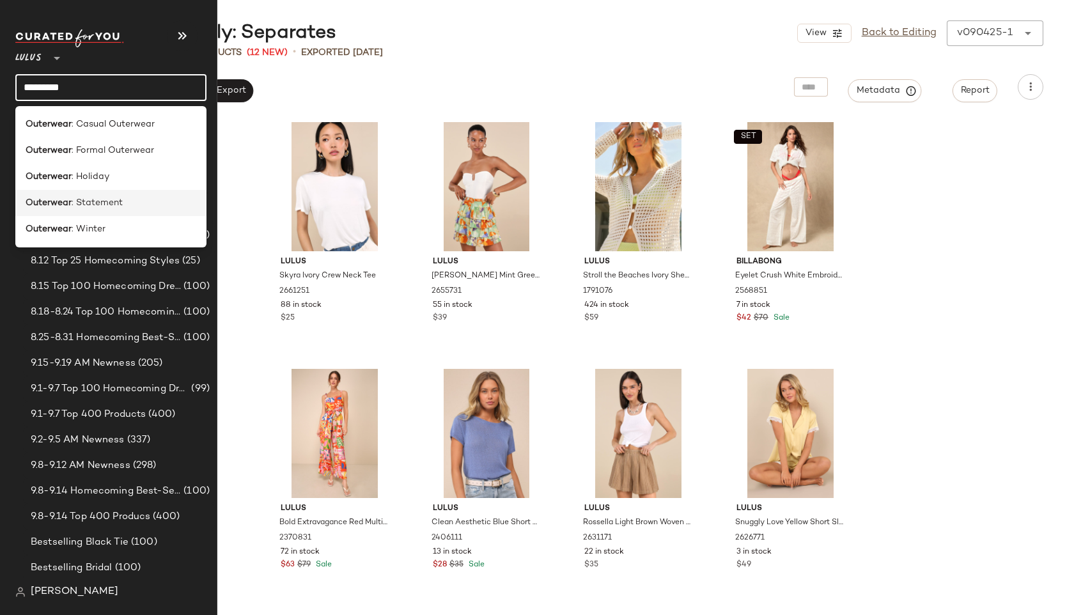
type input "*********"
click at [51, 199] on b "Outerwear" at bounding box center [49, 202] width 46 height 13
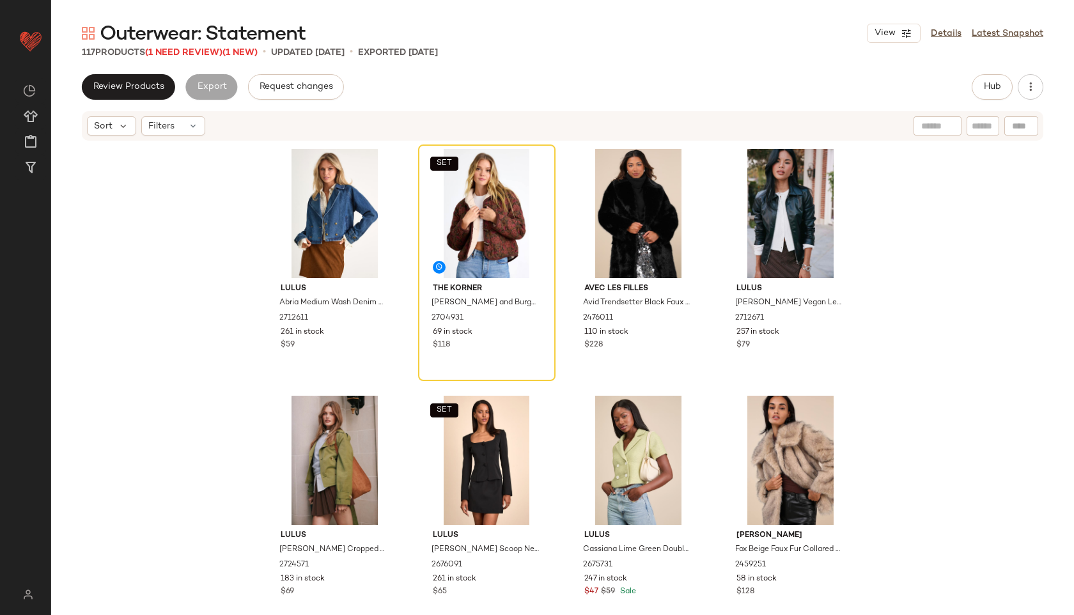
click at [204, 47] on span "Outerwear: Statement" at bounding box center [203, 35] width 206 height 26
click at [200, 54] on span "(1 Need Review)" at bounding box center [183, 53] width 77 height 10
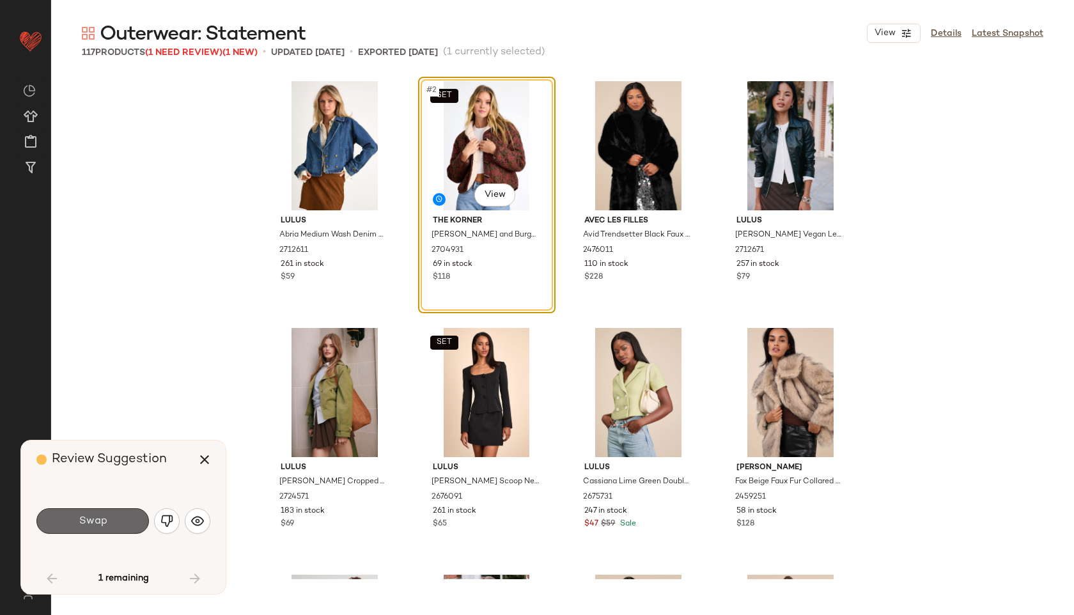
click at [109, 526] on button "Swap" at bounding box center [92, 521] width 113 height 26
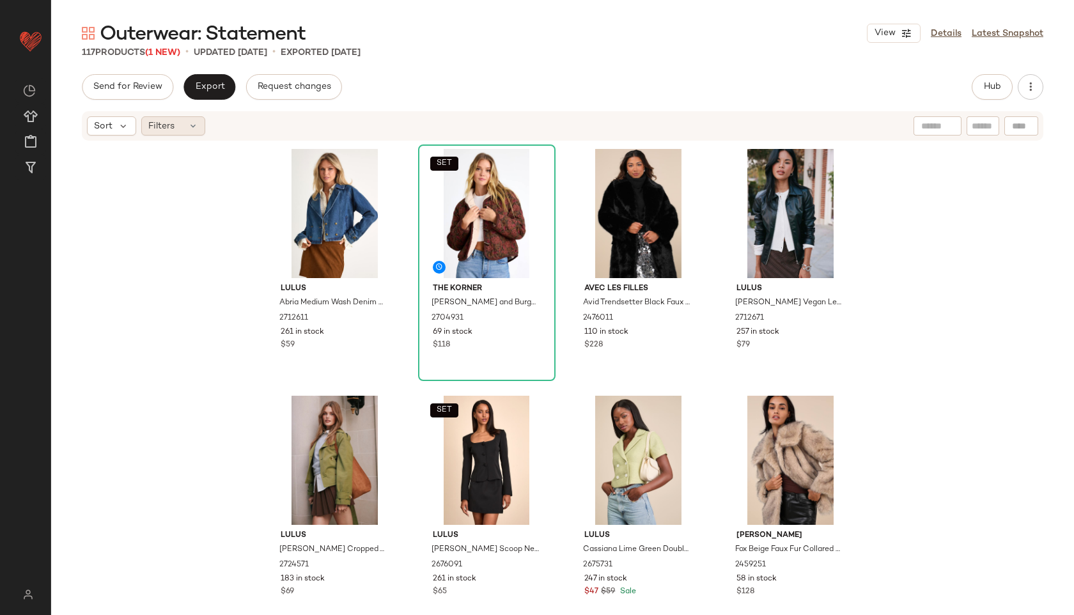
click at [176, 121] on div "Filters" at bounding box center [173, 125] width 64 height 19
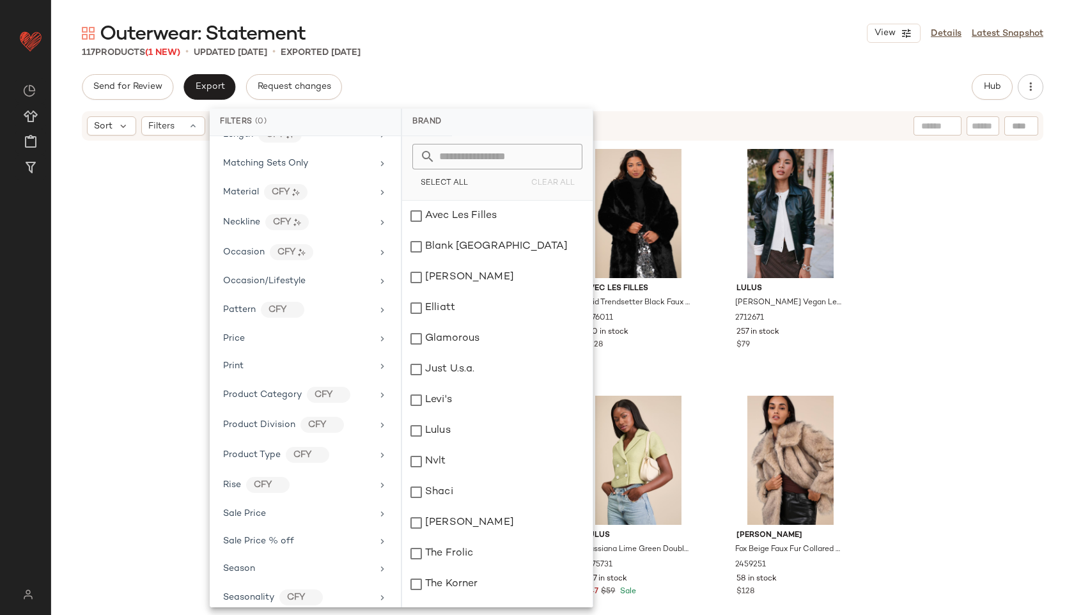
scroll to position [657, 0]
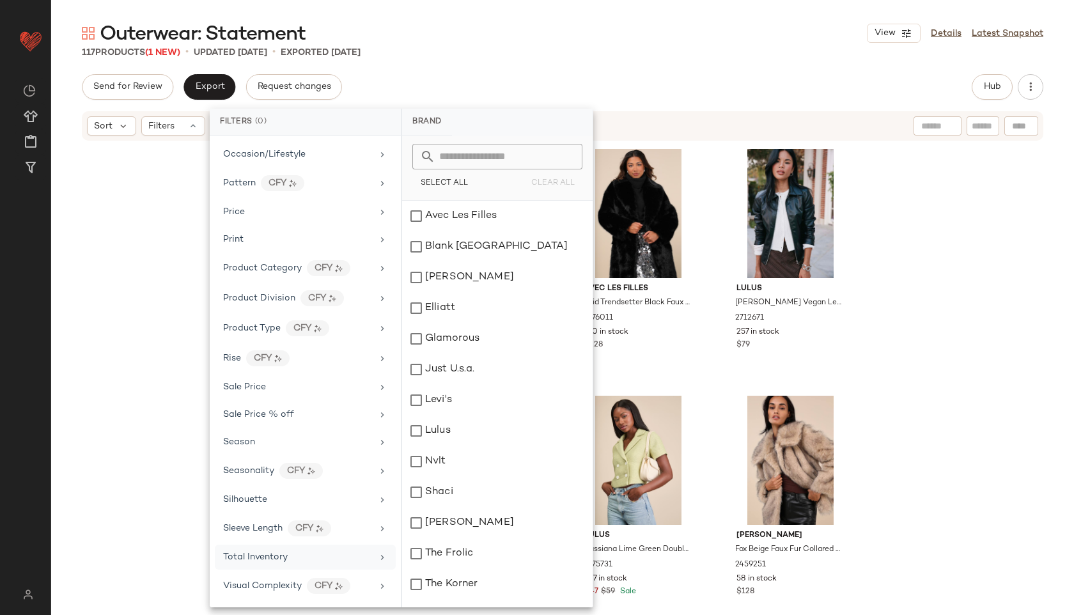
click at [281, 557] on span "Total Inventory" at bounding box center [255, 557] width 65 height 10
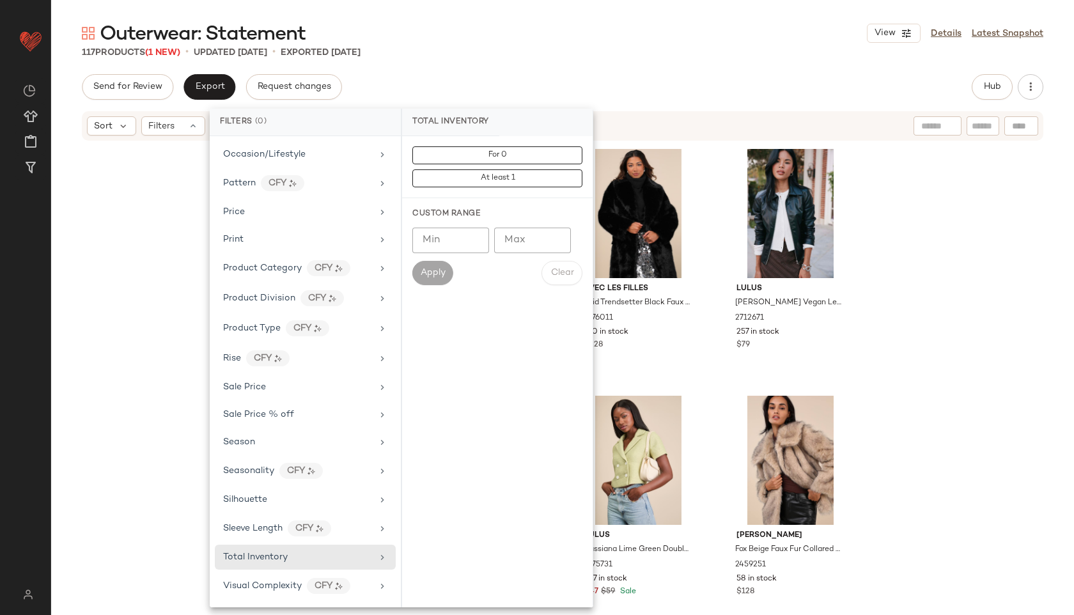
click at [524, 245] on input "Max" at bounding box center [532, 241] width 77 height 26
type input "**"
click at [432, 268] on span "Apply" at bounding box center [433, 273] width 26 height 10
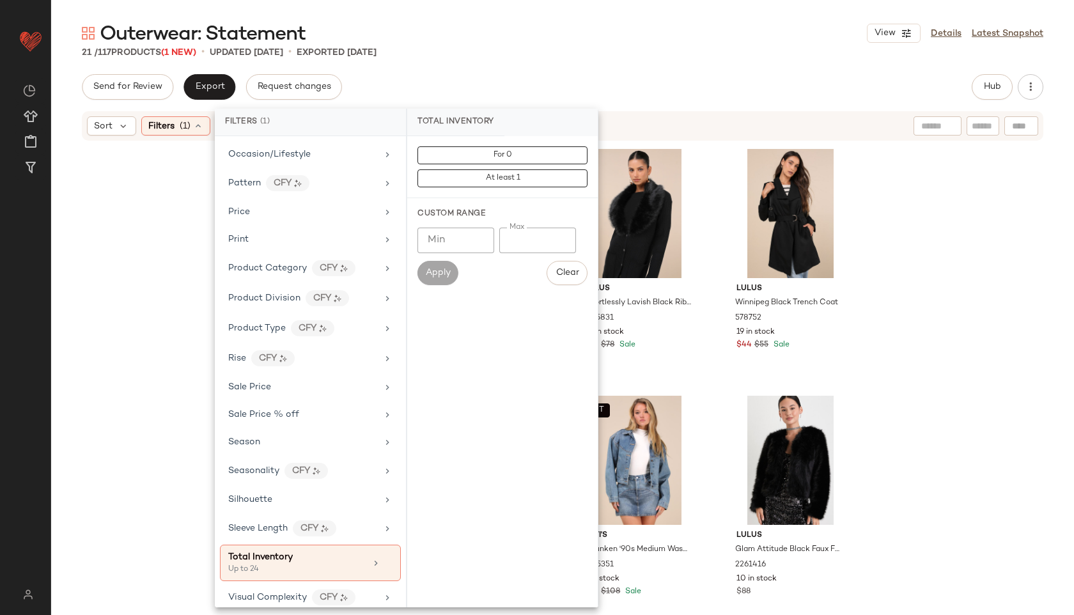
click at [618, 43] on div "Outerwear: Statement View Details Latest Snapshot" at bounding box center [562, 33] width 1023 height 26
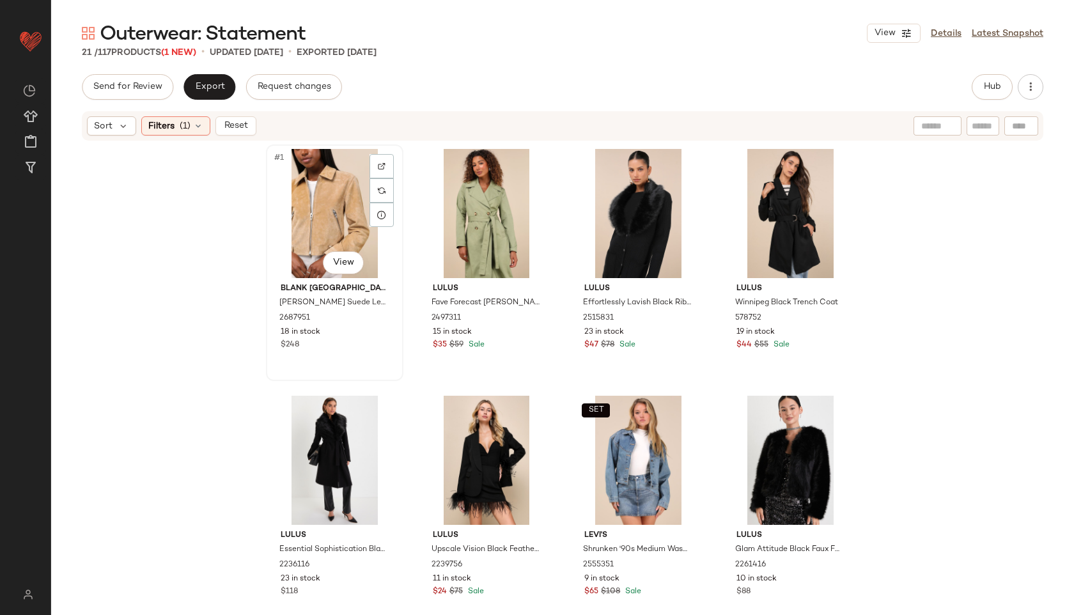
click at [325, 194] on div "#1 View" at bounding box center [334, 213] width 129 height 129
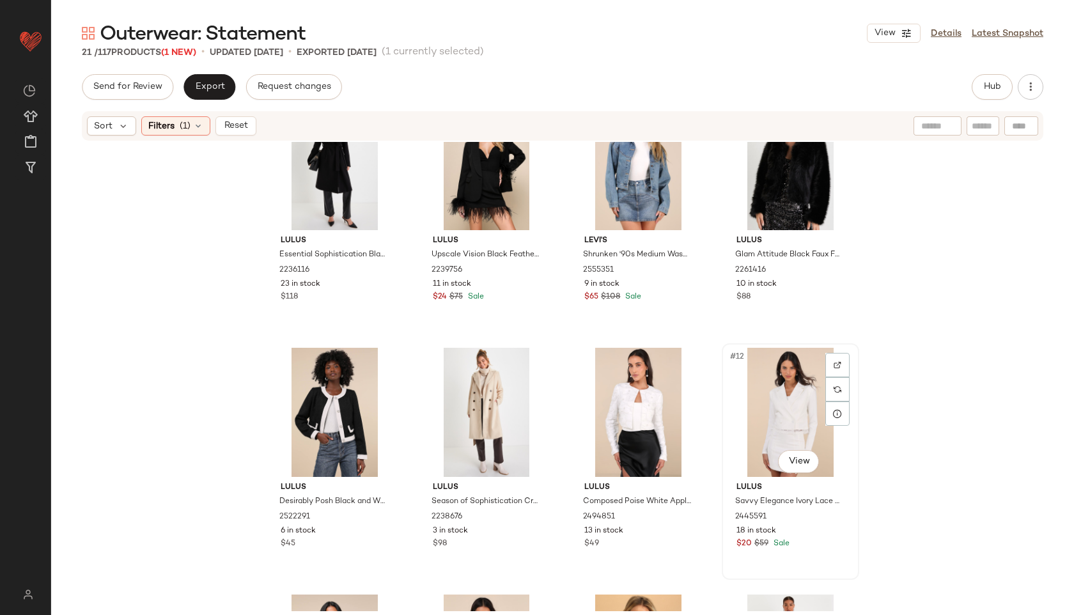
scroll to position [1014, 0]
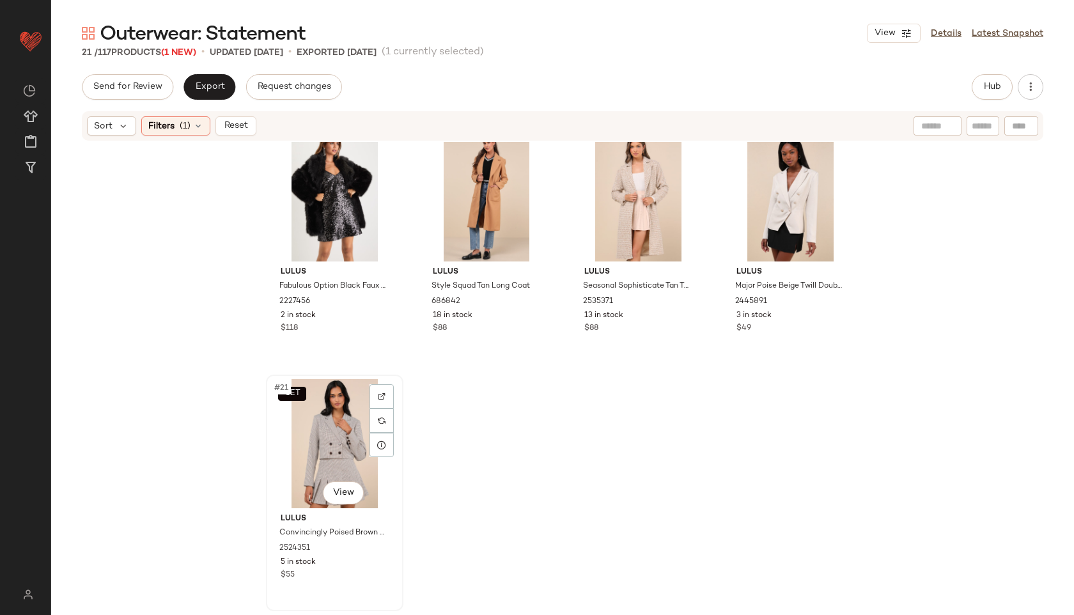
click at [340, 441] on div "SET #21 View" at bounding box center [334, 443] width 129 height 129
click at [212, 80] on button "Export" at bounding box center [210, 87] width 52 height 26
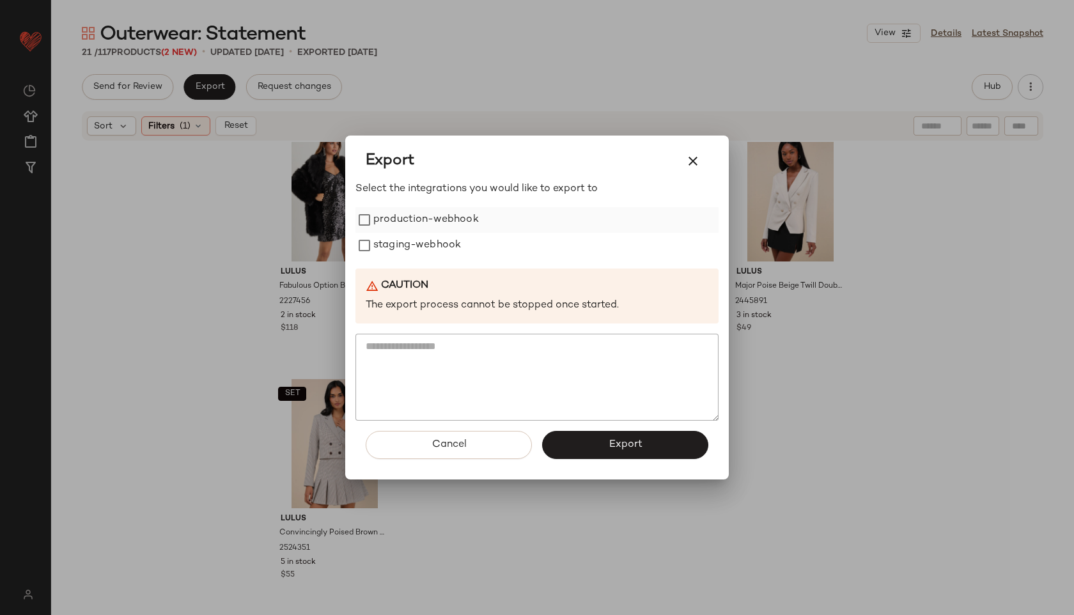
click at [380, 219] on label "production-webhook" at bounding box center [426, 220] width 106 height 26
click at [379, 247] on label "staging-webhook" at bounding box center [417, 246] width 88 height 26
click at [587, 448] on button "Export" at bounding box center [625, 445] width 166 height 28
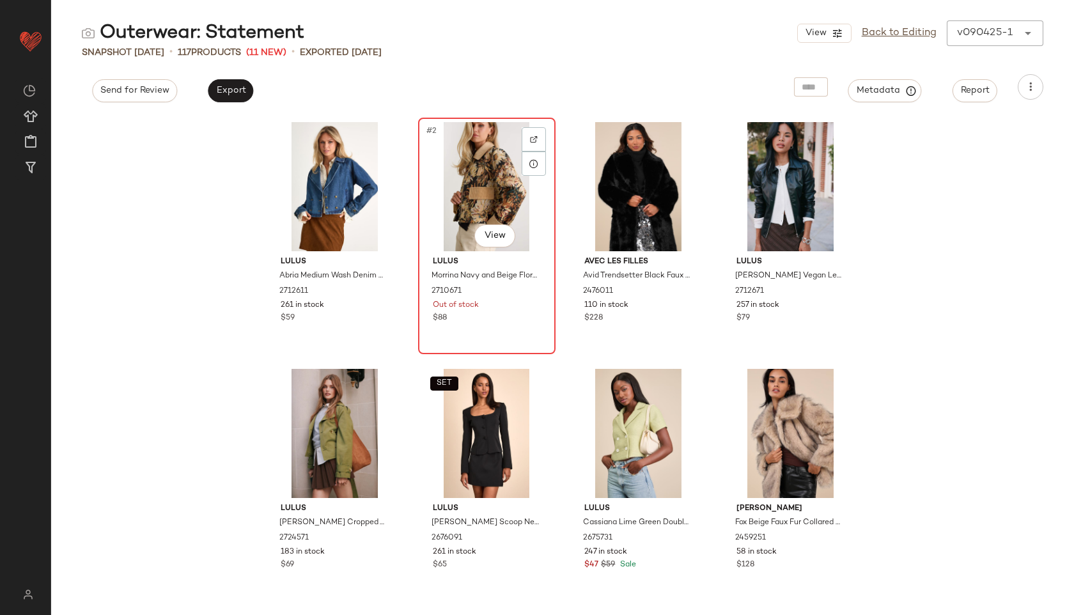
click at [476, 193] on div "#2 View" at bounding box center [487, 186] width 129 height 129
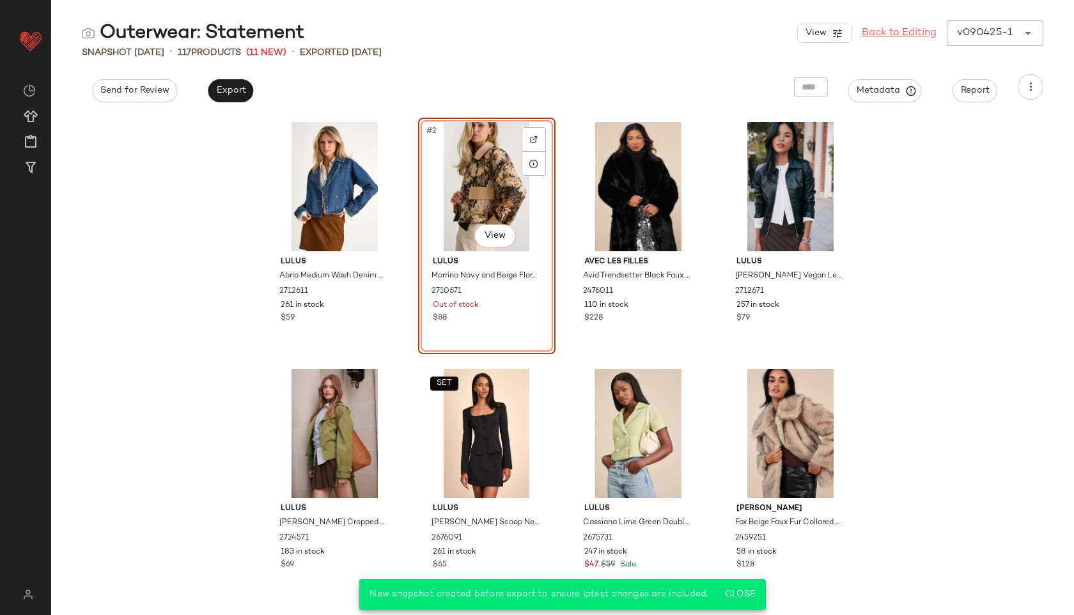
click at [890, 34] on link "Back to Editing" at bounding box center [899, 33] width 75 height 15
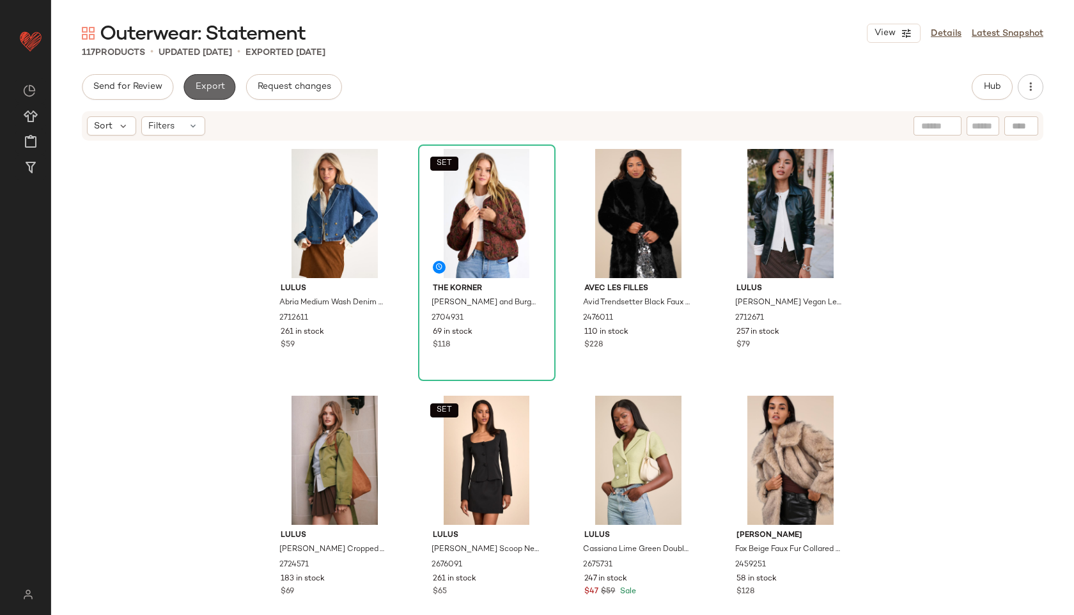
click at [225, 90] on button "Export" at bounding box center [210, 87] width 52 height 26
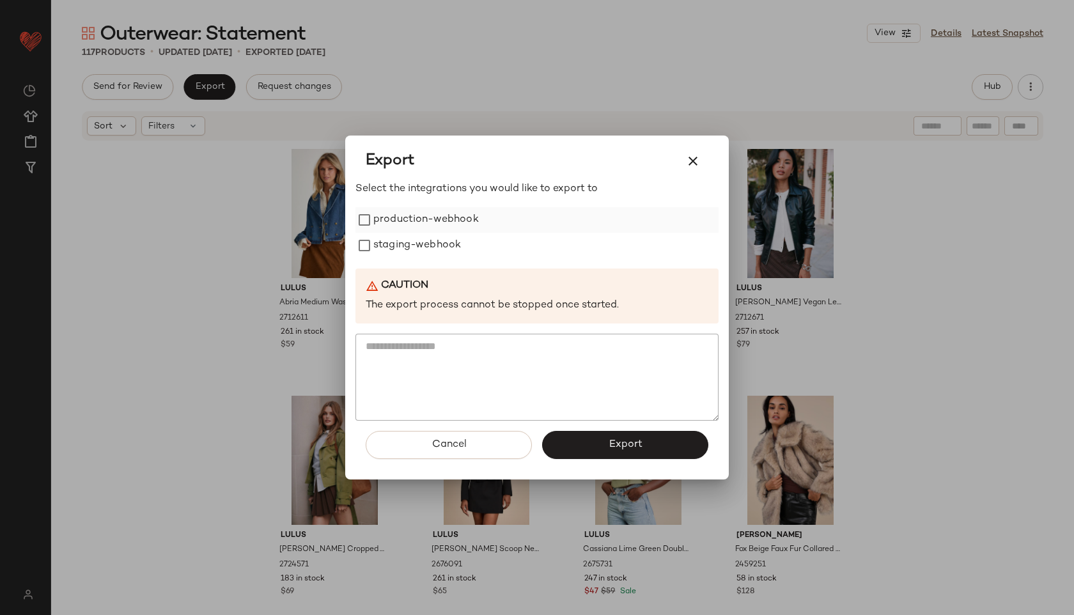
click at [390, 217] on label "production-webhook" at bounding box center [426, 220] width 106 height 26
click at [394, 241] on label "staging-webhook" at bounding box center [417, 246] width 88 height 26
click at [578, 444] on button "Export" at bounding box center [625, 445] width 166 height 28
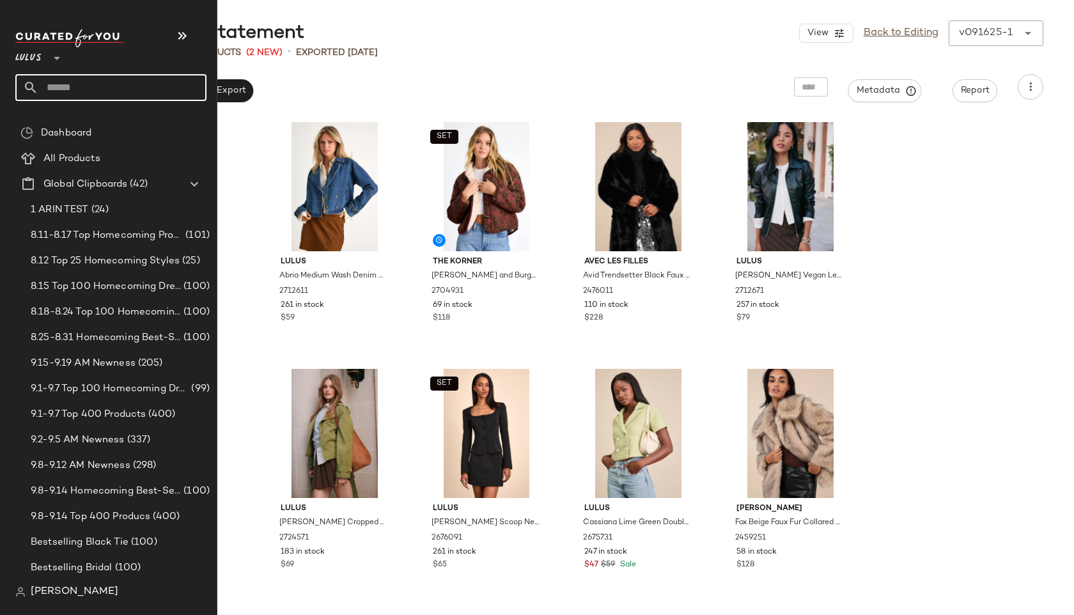
click at [71, 93] on input "text" at bounding box center [122, 87] width 168 height 27
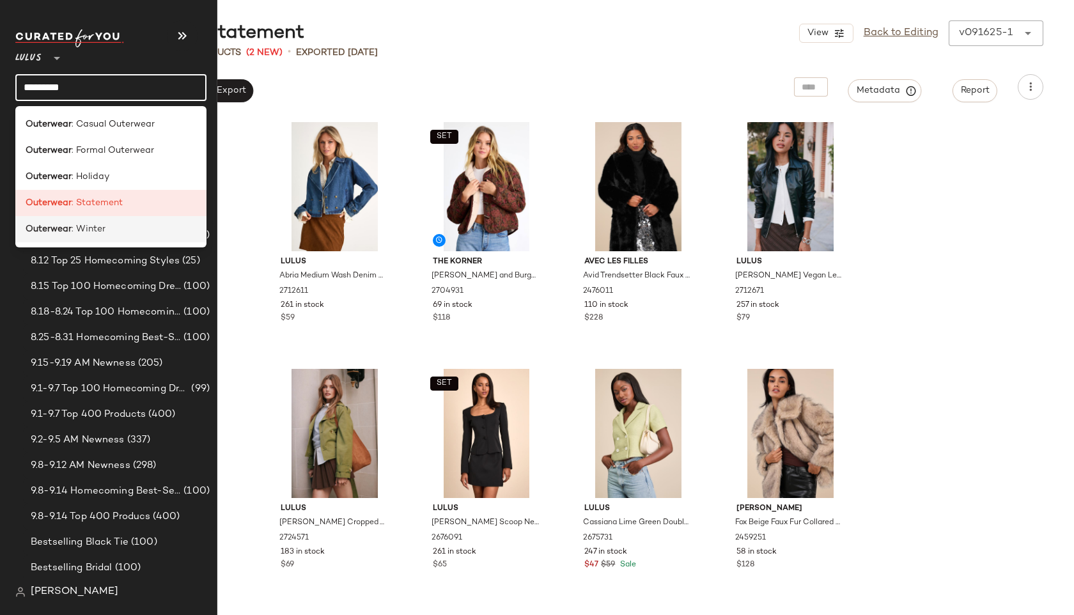
type input "*********"
click at [61, 224] on b "Outerwear" at bounding box center [49, 229] width 46 height 13
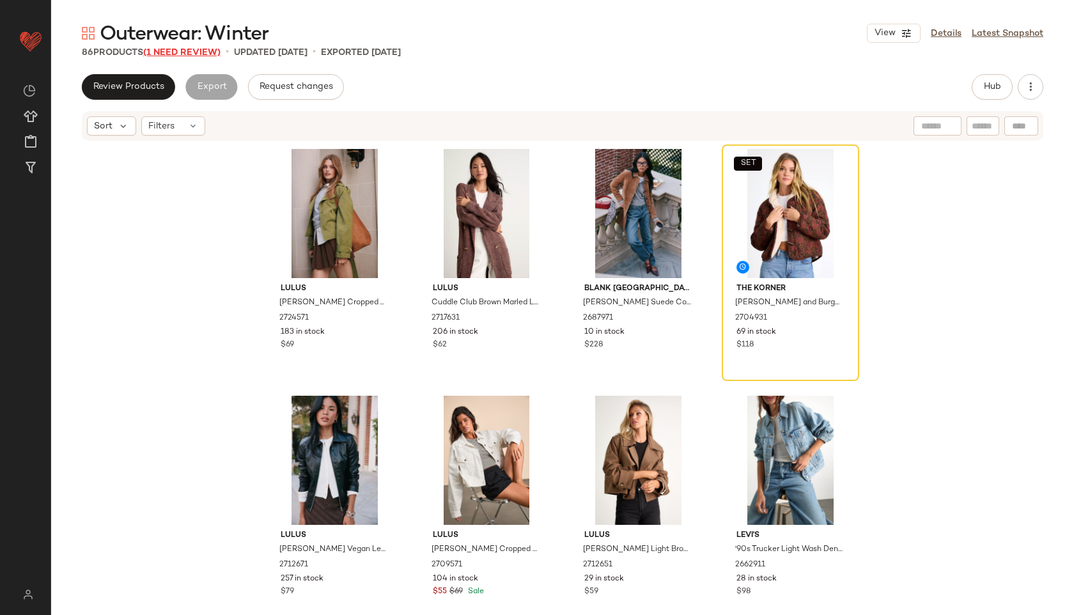
click at [171, 51] on span "(1 Need Review)" at bounding box center [181, 53] width 77 height 10
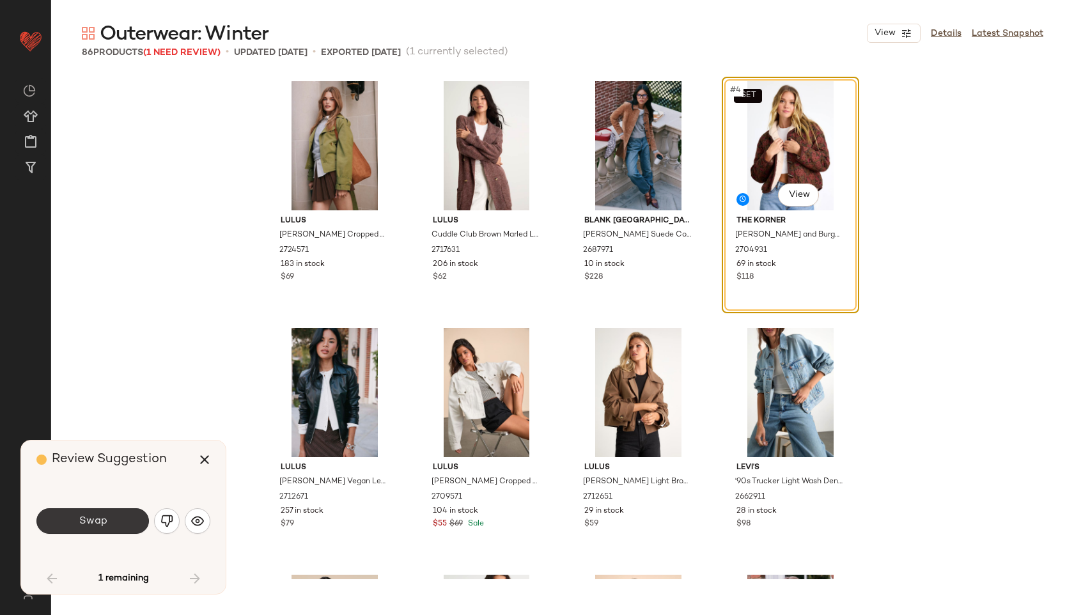
click at [92, 519] on span "Swap" at bounding box center [92, 521] width 29 height 12
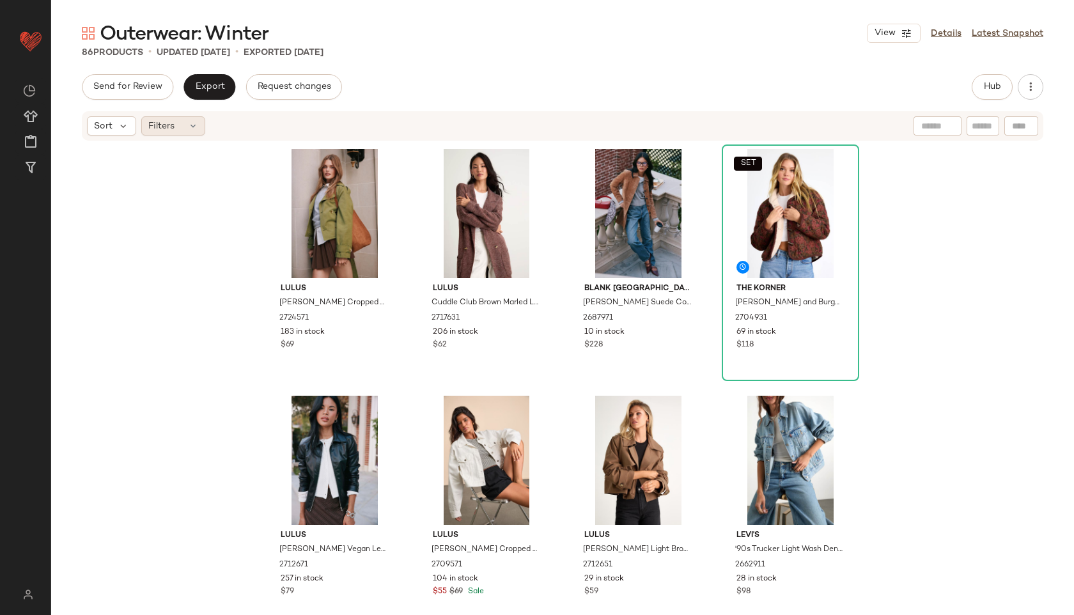
click at [192, 116] on div "Filters" at bounding box center [173, 125] width 64 height 19
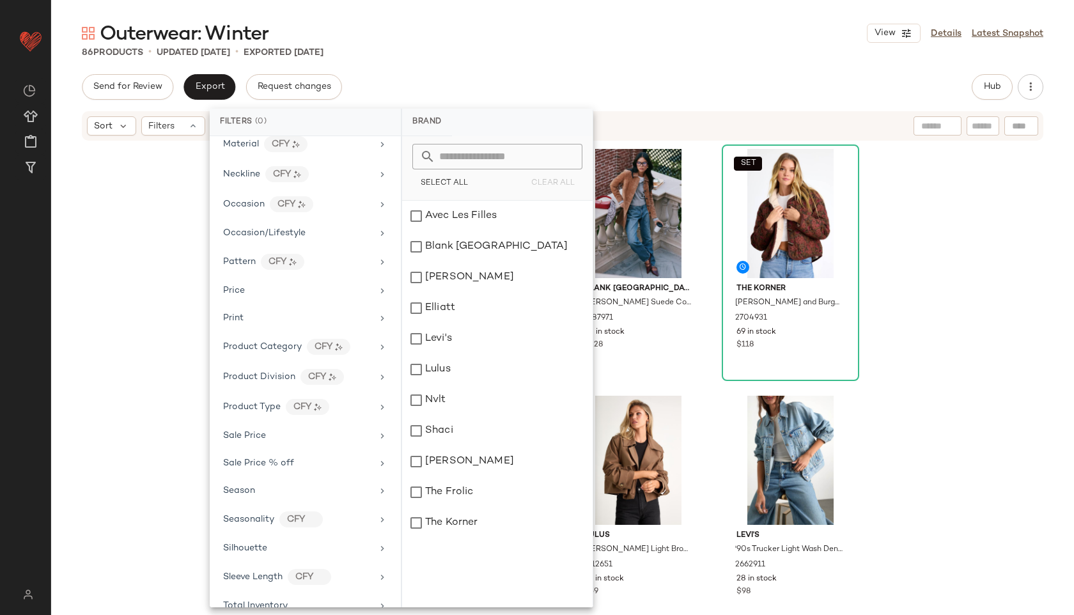
scroll to position [627, 0]
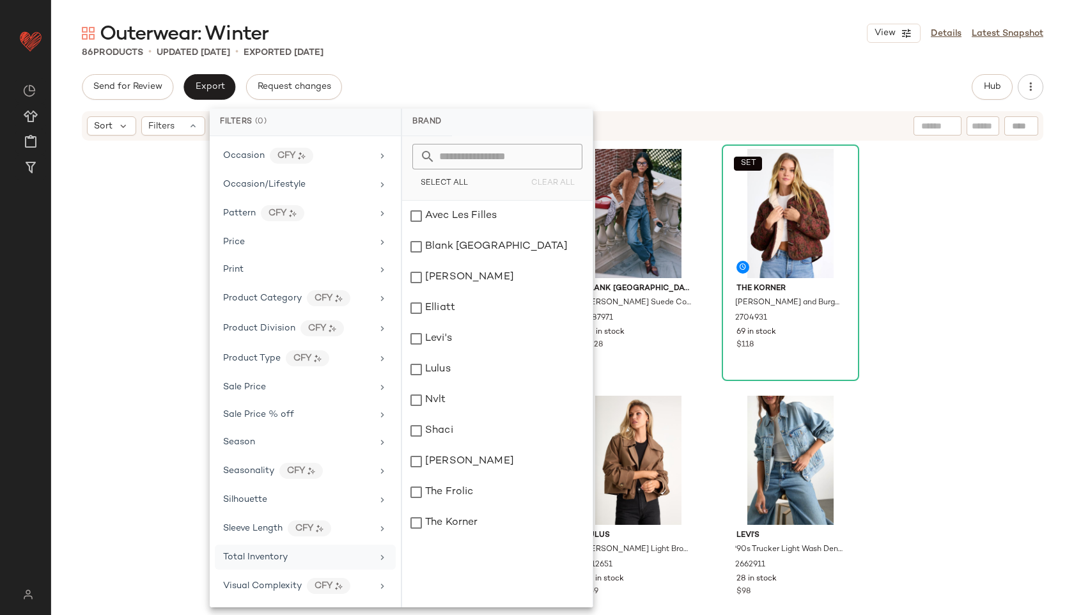
click at [298, 558] on div "Total Inventory" at bounding box center [297, 557] width 149 height 13
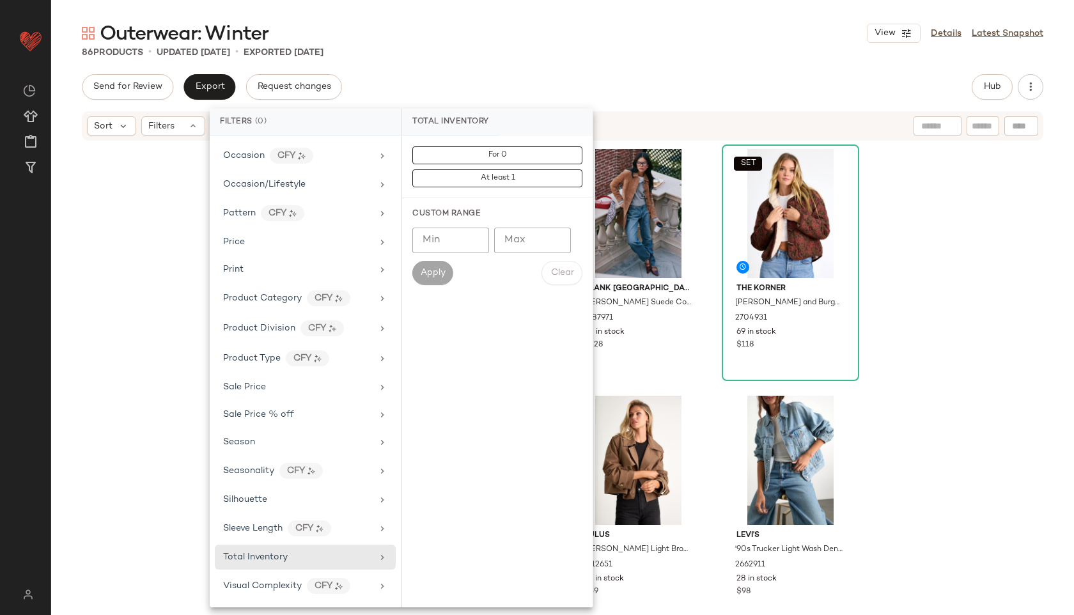
click at [522, 246] on input "Max" at bounding box center [532, 241] width 77 height 26
type input "**"
click at [439, 263] on button "Apply" at bounding box center [432, 273] width 41 height 24
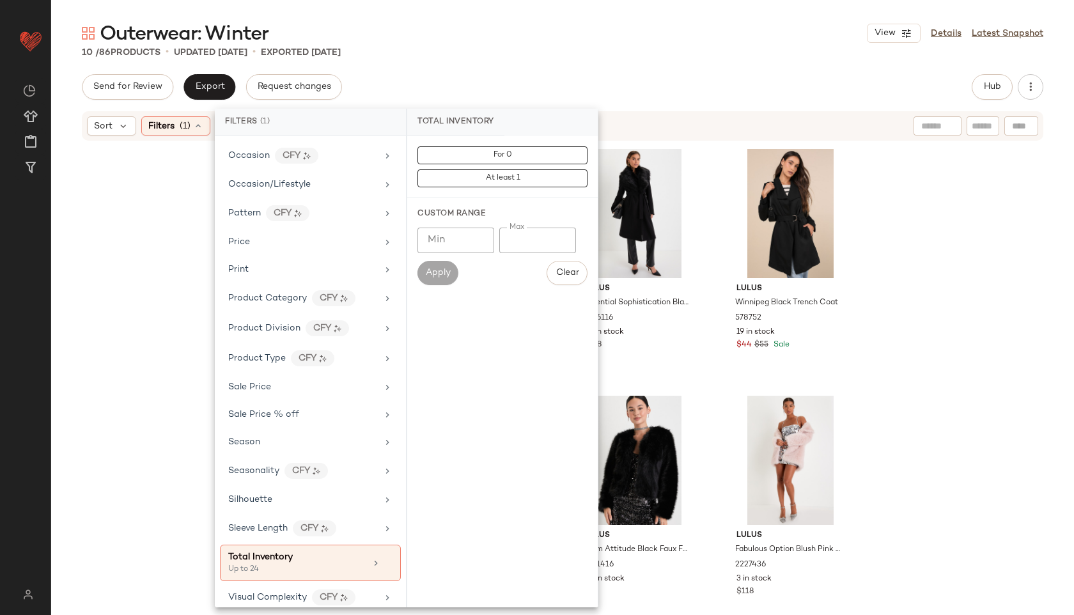
click at [634, 74] on div "Send for Review Export Request changes Hub" at bounding box center [563, 87] width 962 height 26
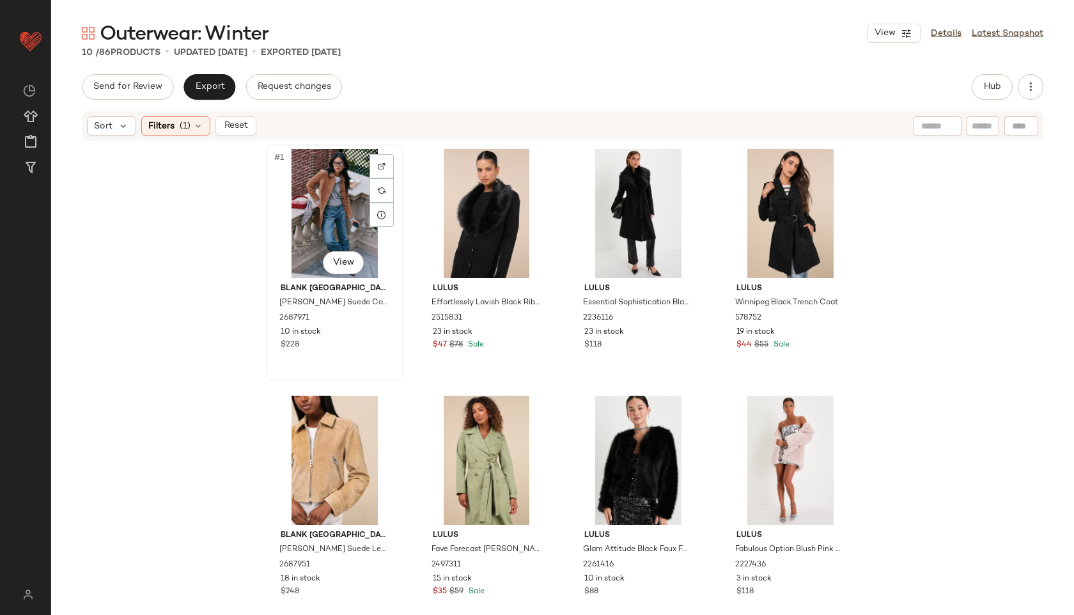
click at [313, 207] on div "#1 View" at bounding box center [334, 213] width 129 height 129
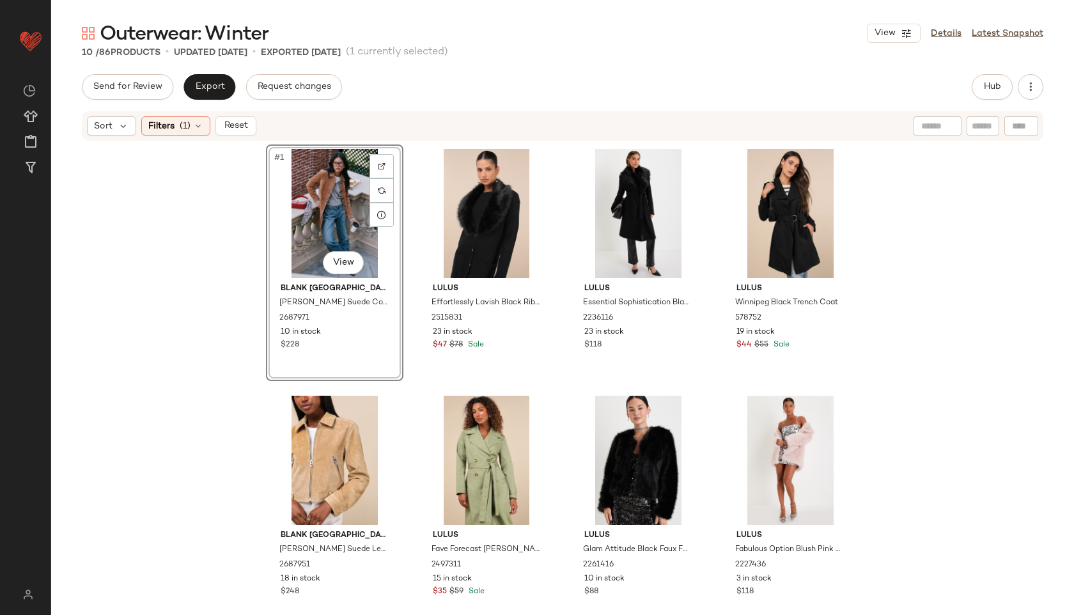
scroll to position [274, 0]
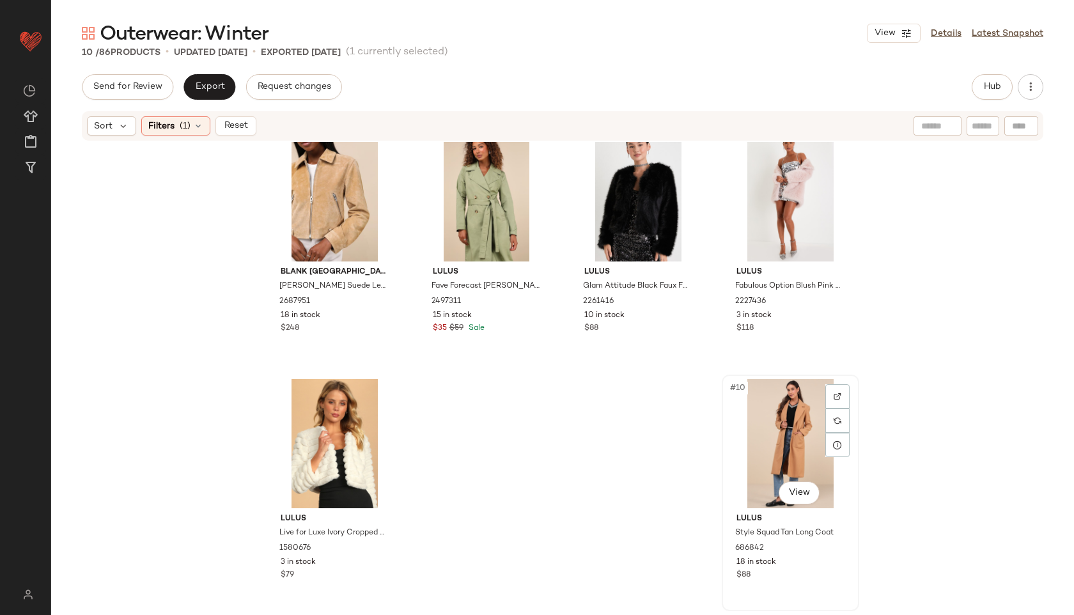
click at [766, 469] on div "#10 View" at bounding box center [790, 443] width 129 height 129
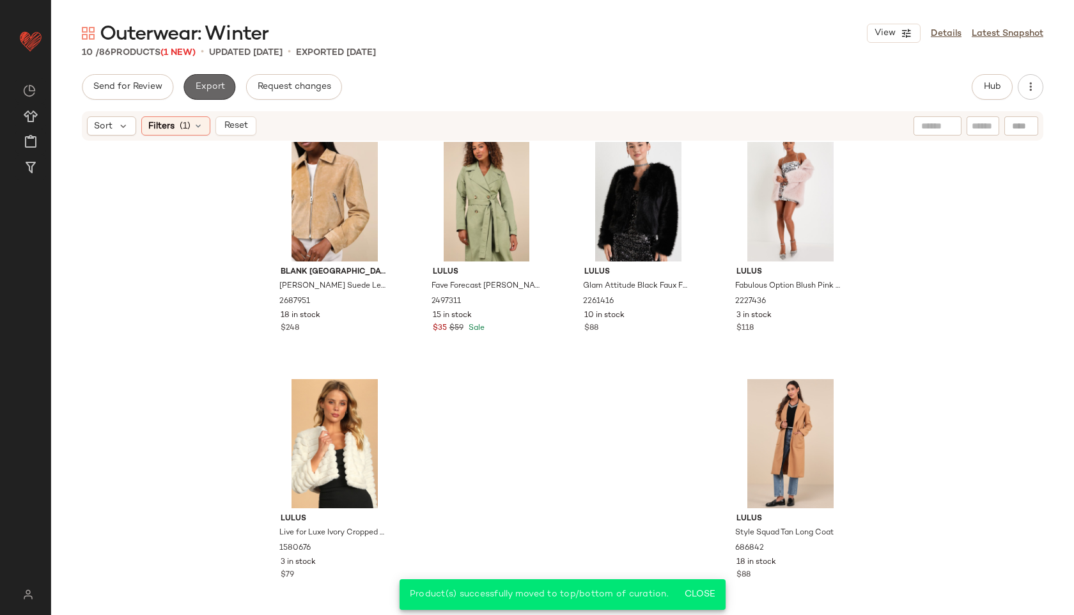
click at [214, 82] on span "Export" at bounding box center [209, 87] width 30 height 10
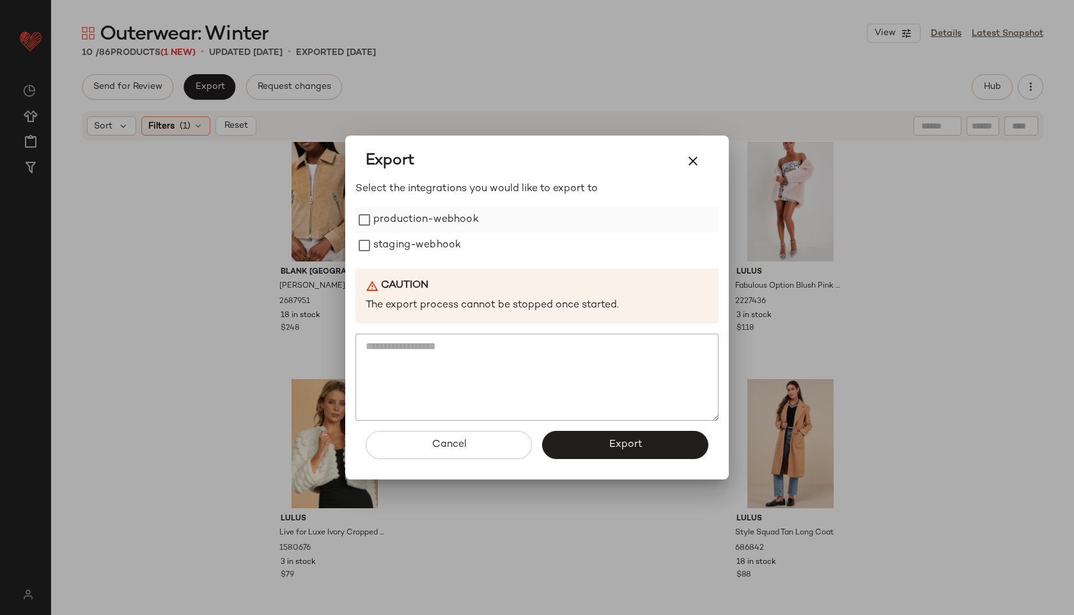
click at [393, 219] on label "production-webhook" at bounding box center [426, 220] width 106 height 26
click at [400, 239] on label "staging-webhook" at bounding box center [417, 246] width 88 height 26
click at [616, 441] on span "Export" at bounding box center [625, 445] width 34 height 12
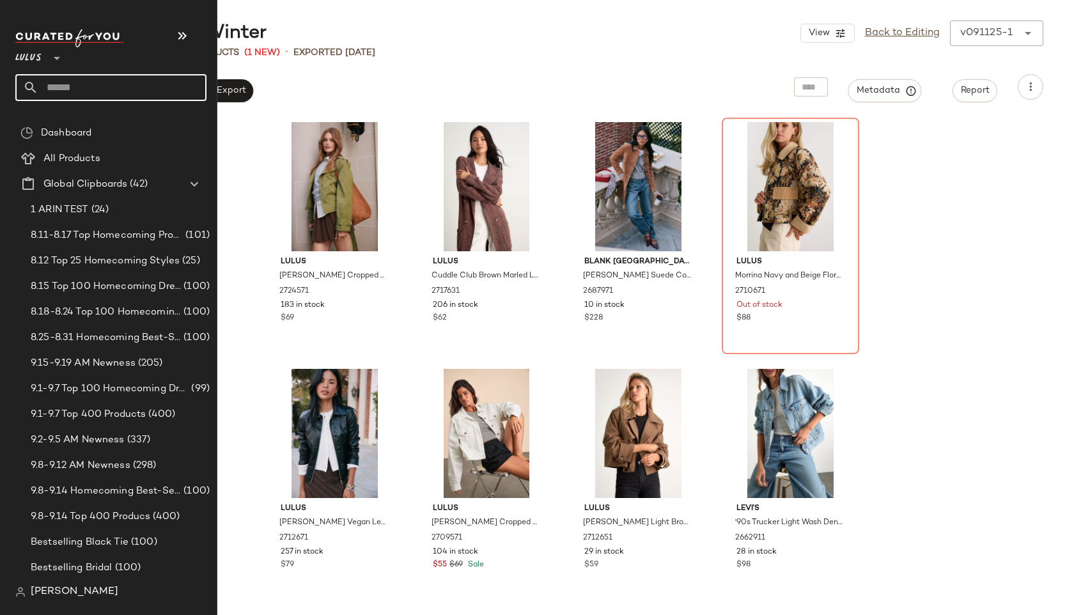
click at [74, 95] on input "text" at bounding box center [122, 87] width 168 height 27
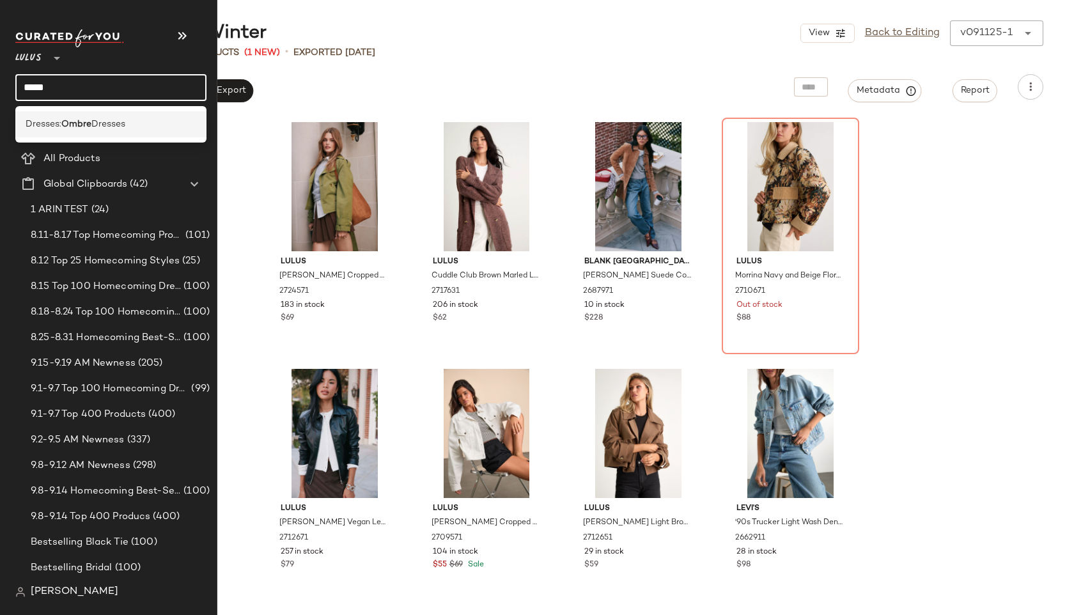
type input "*****"
click at [97, 123] on span "Dresses" at bounding box center [108, 124] width 34 height 13
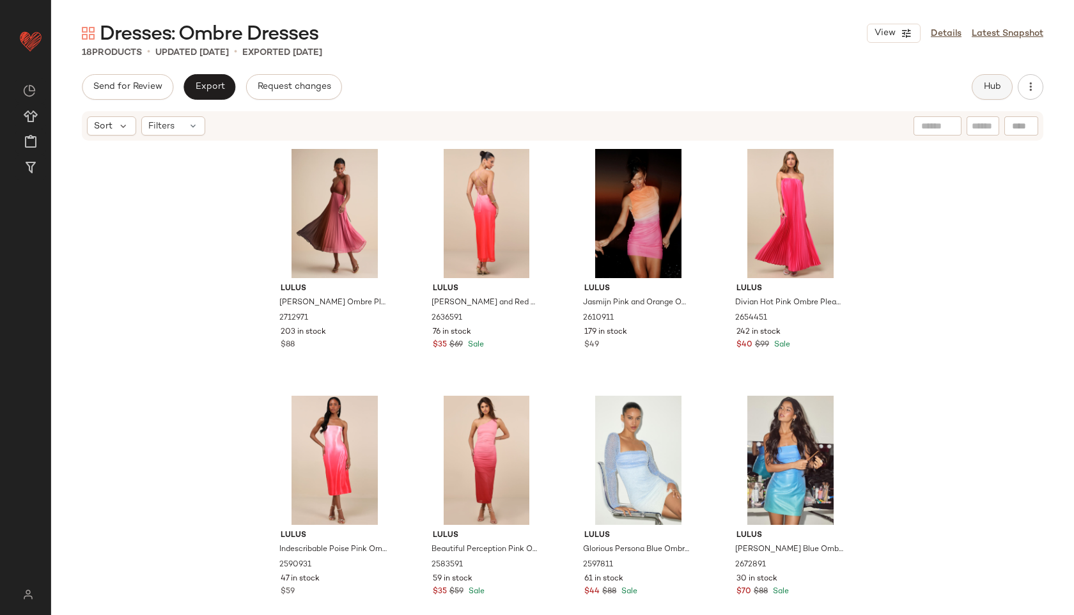
click at [997, 77] on button "Hub" at bounding box center [992, 87] width 41 height 26
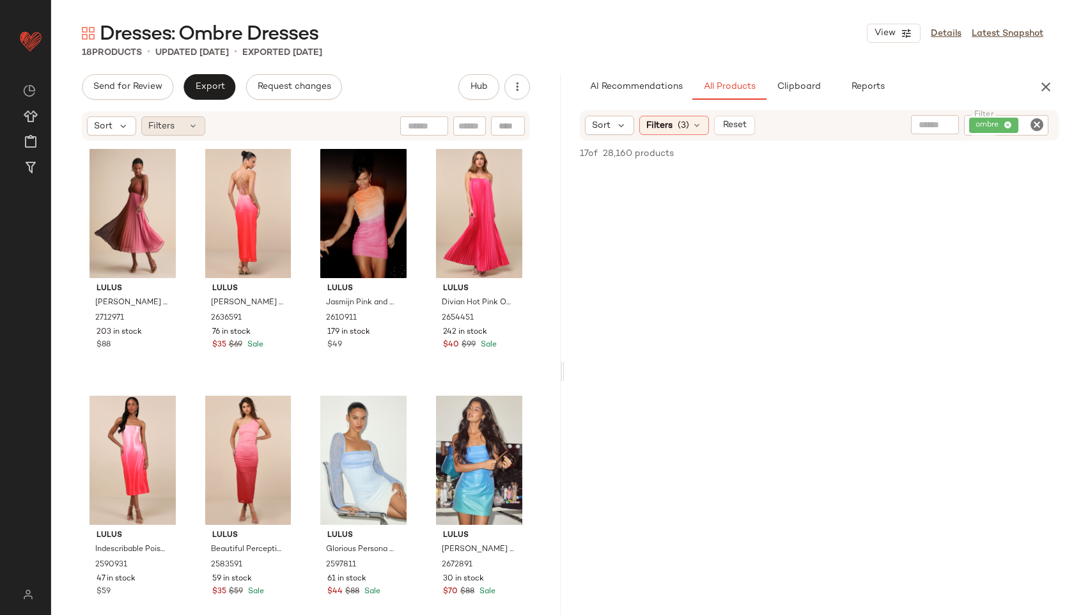
click at [177, 127] on div "Filters" at bounding box center [173, 125] width 64 height 19
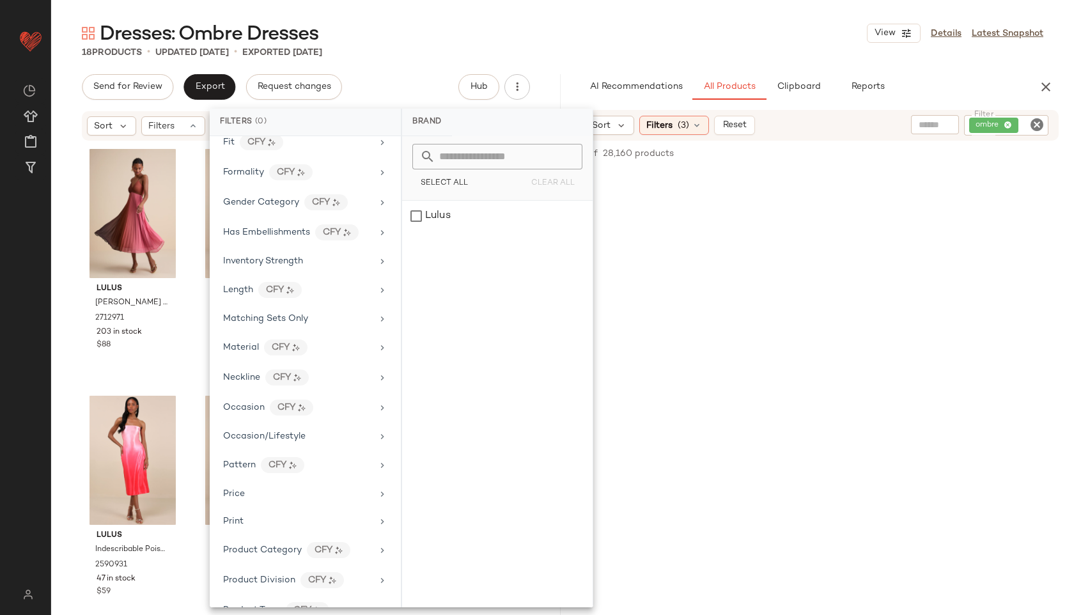
scroll to position [627, 0]
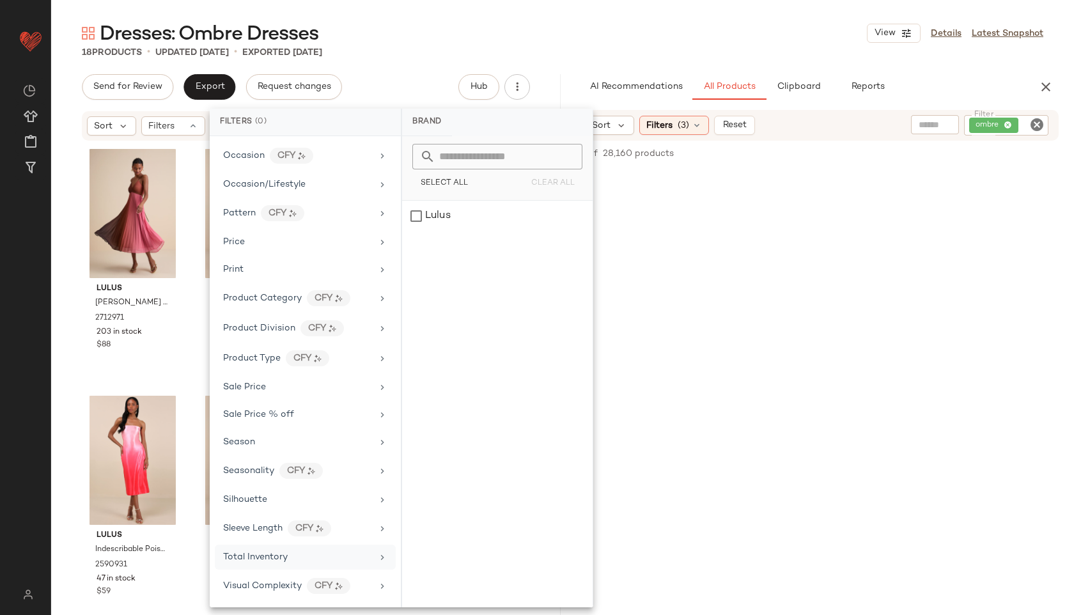
click at [274, 560] on span "Total Inventory" at bounding box center [255, 557] width 65 height 10
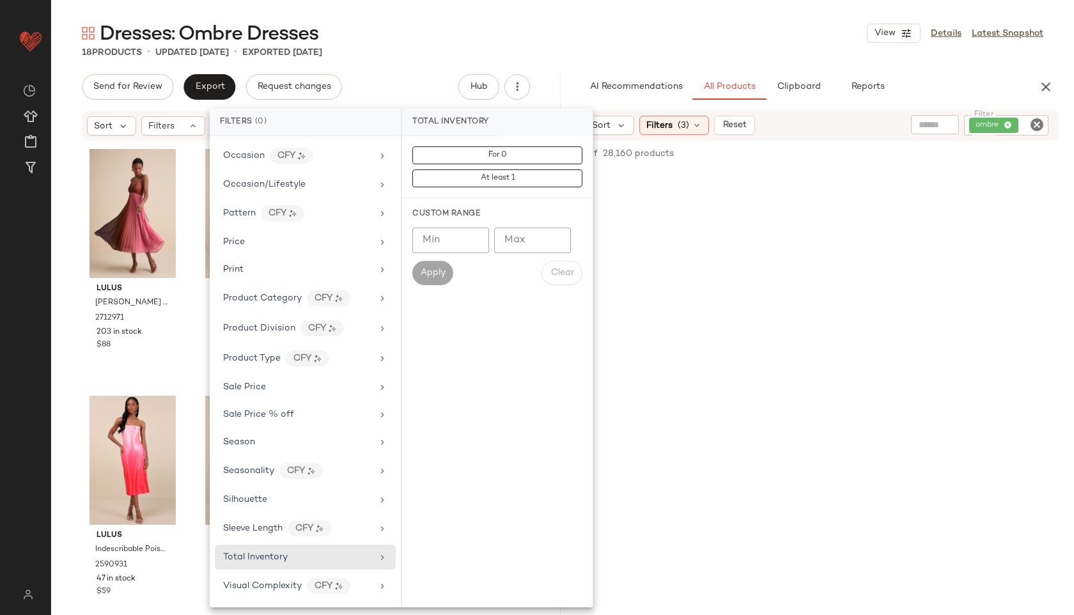
click at [538, 241] on input "Max" at bounding box center [532, 241] width 77 height 26
type input "**"
click at [437, 270] on span "Apply" at bounding box center [433, 273] width 26 height 10
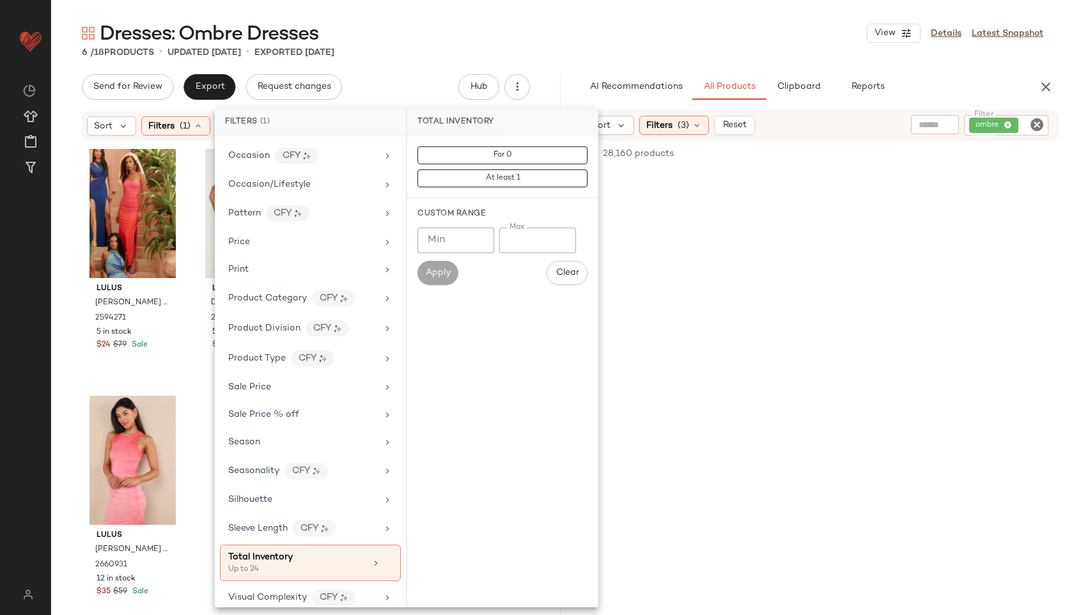
click at [590, 35] on div "Dresses: Ombre Dresses View Details Latest Snapshot" at bounding box center [562, 33] width 1023 height 26
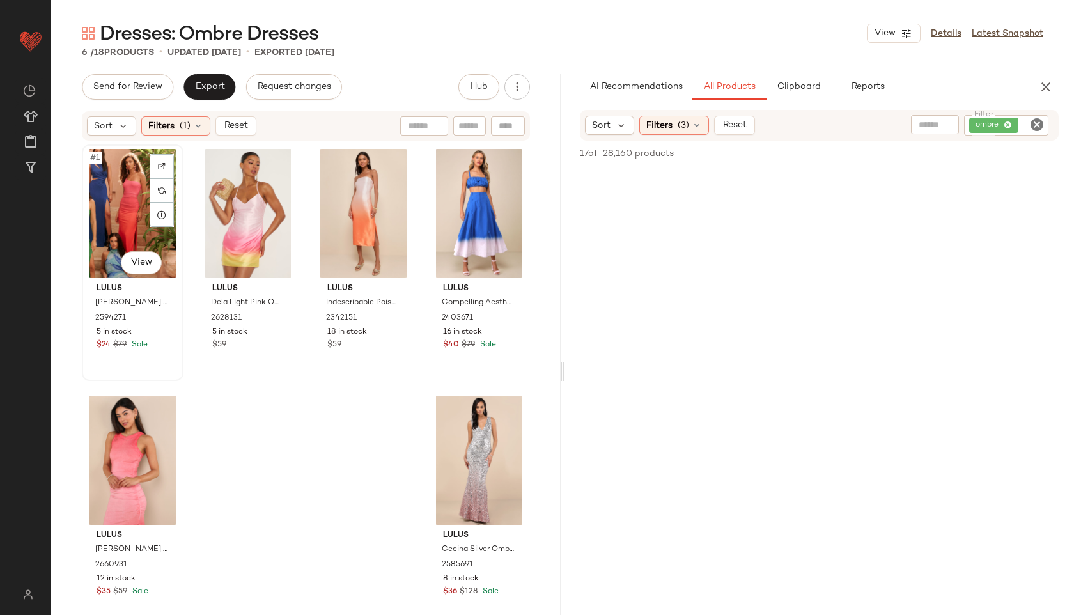
click at [113, 194] on div "#1 View" at bounding box center [132, 213] width 93 height 129
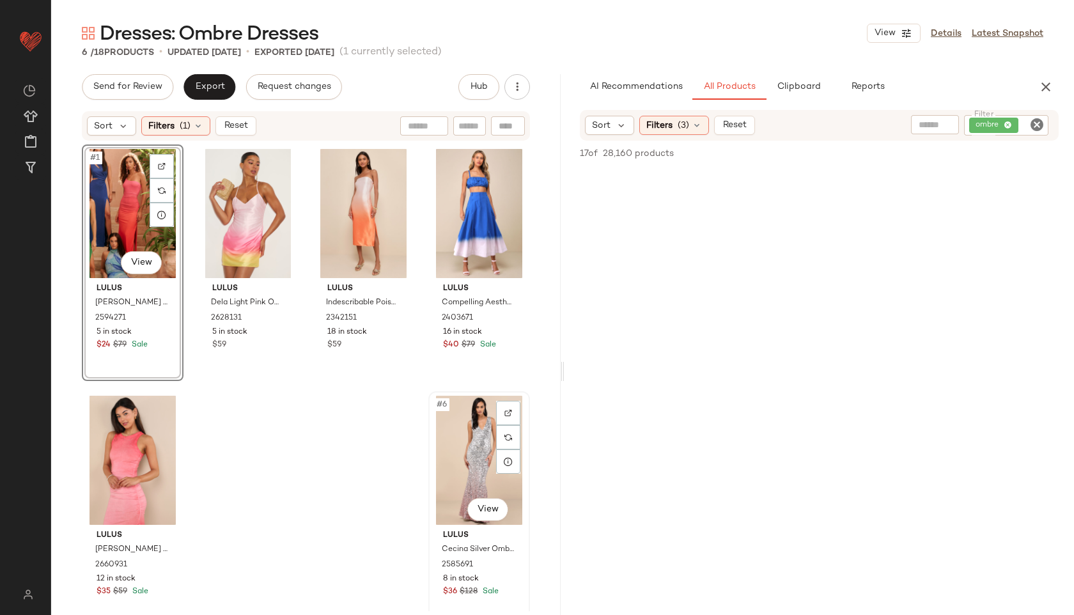
click at [455, 446] on div "#6 View" at bounding box center [479, 460] width 93 height 129
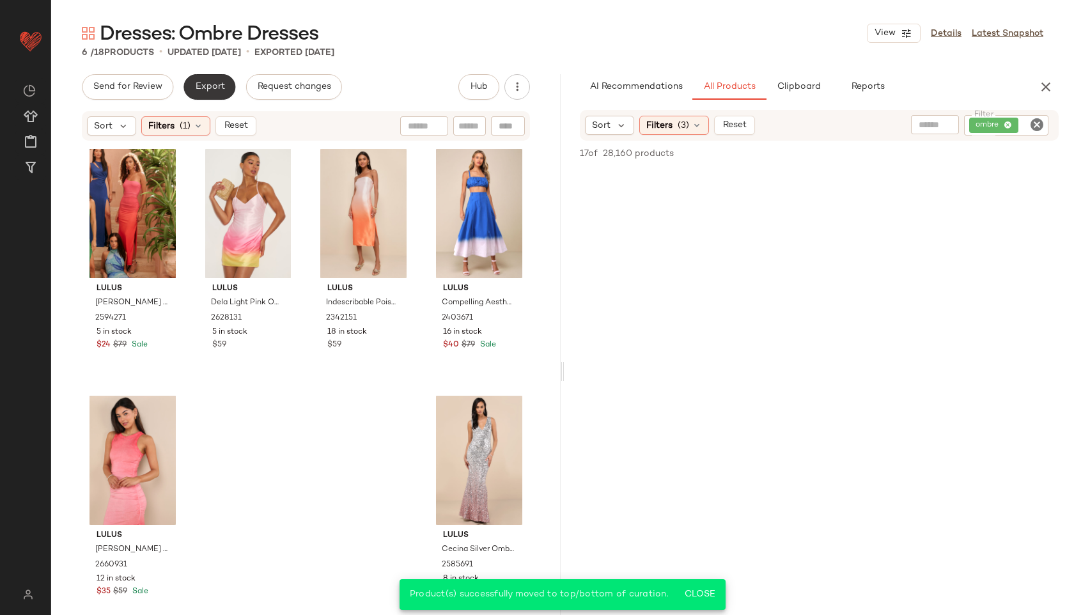
click at [204, 78] on button "Export" at bounding box center [210, 87] width 52 height 26
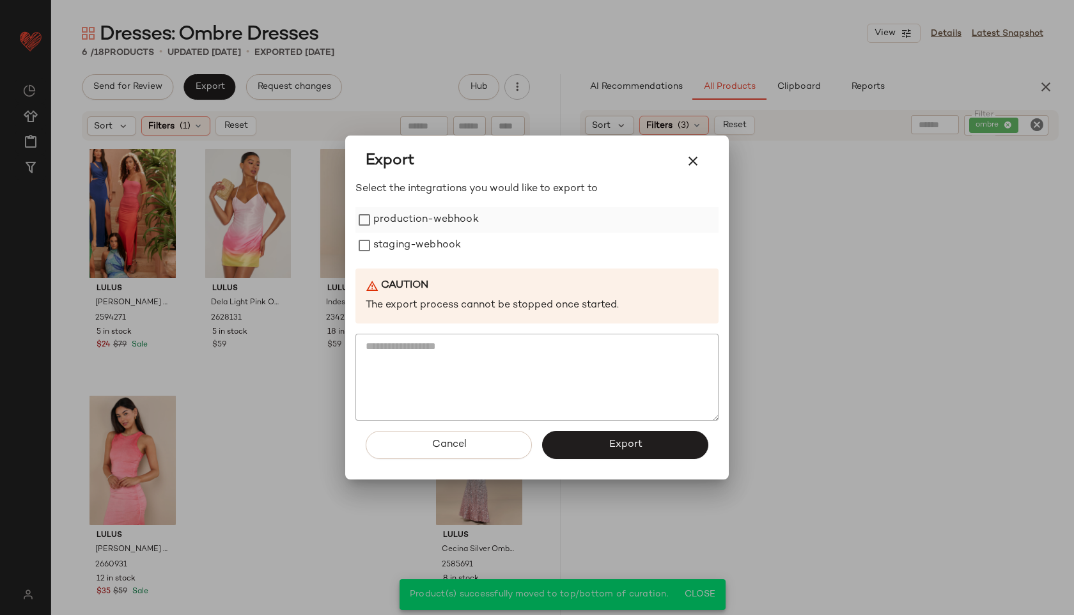
click at [416, 225] on label "production-webhook" at bounding box center [426, 220] width 106 height 26
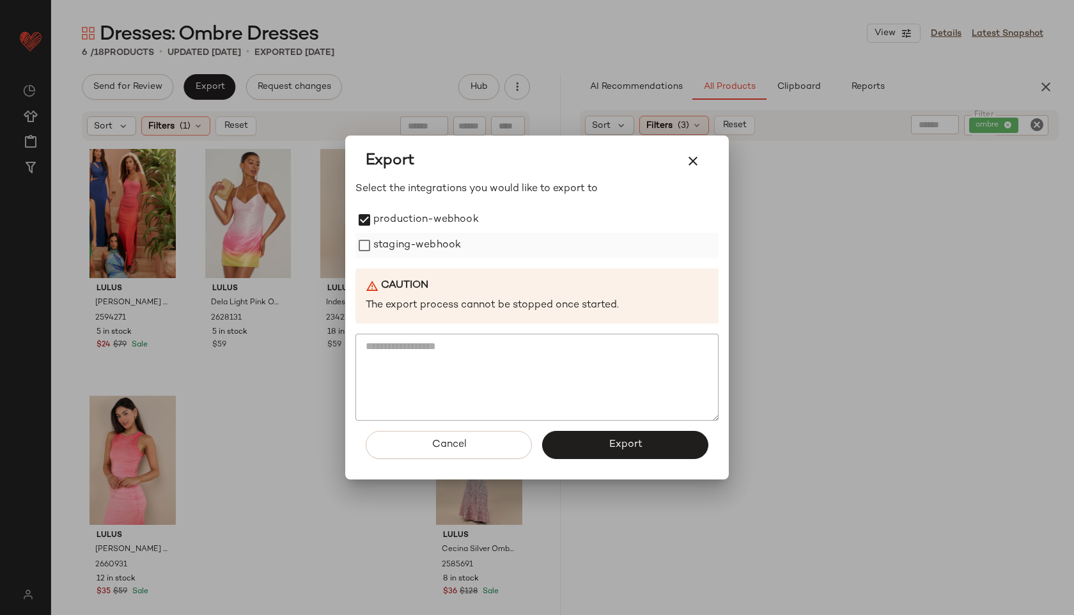
click at [416, 242] on label "staging-webhook" at bounding box center [417, 246] width 88 height 26
click at [630, 445] on span "Export" at bounding box center [625, 445] width 34 height 12
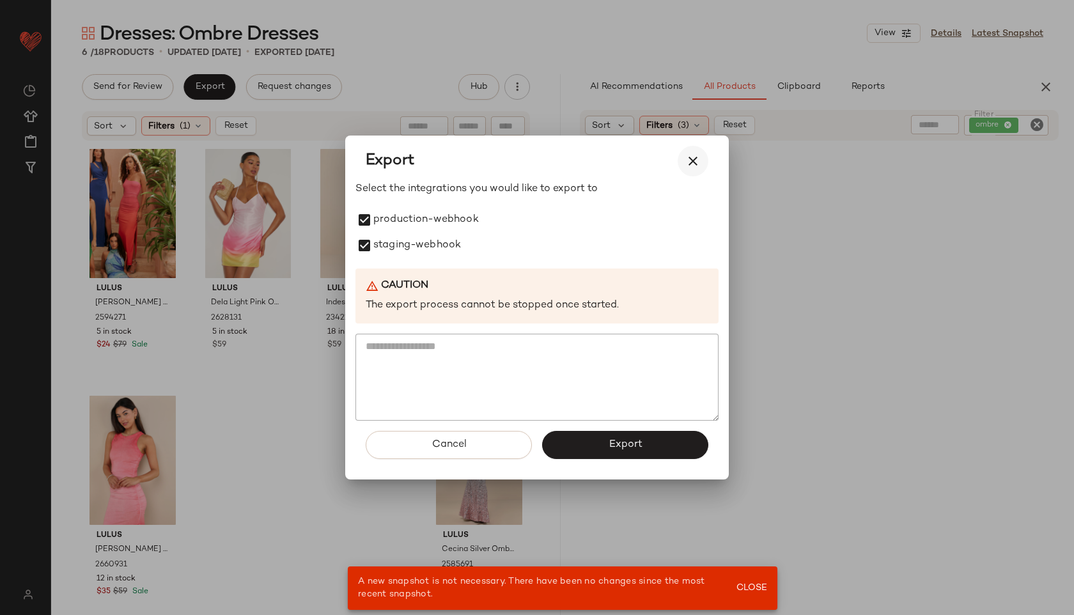
click at [691, 157] on icon "button" at bounding box center [693, 160] width 15 height 15
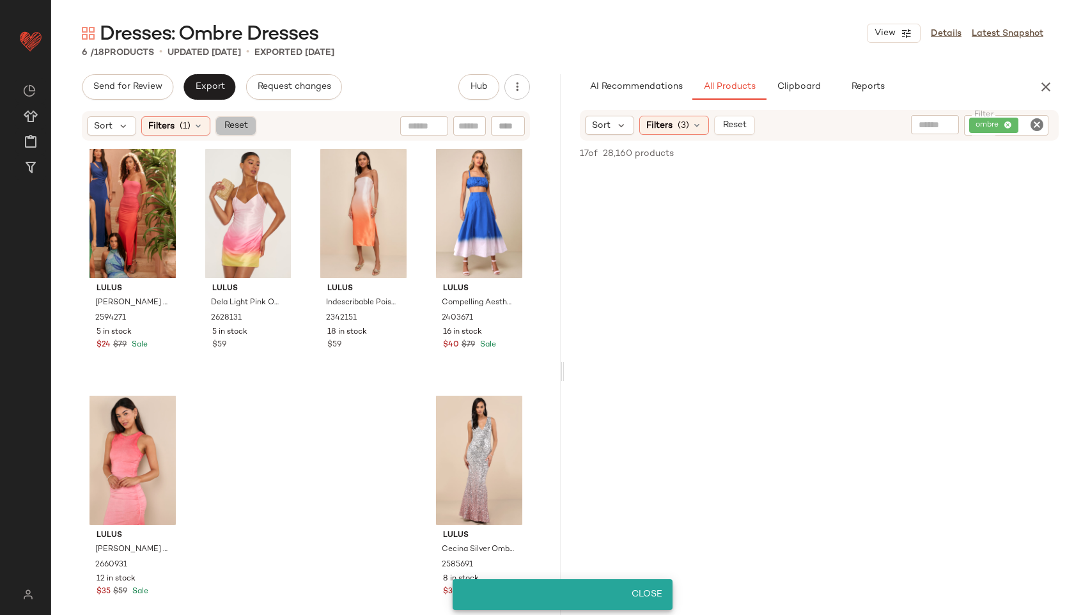
click at [229, 119] on button "Reset" at bounding box center [236, 125] width 41 height 19
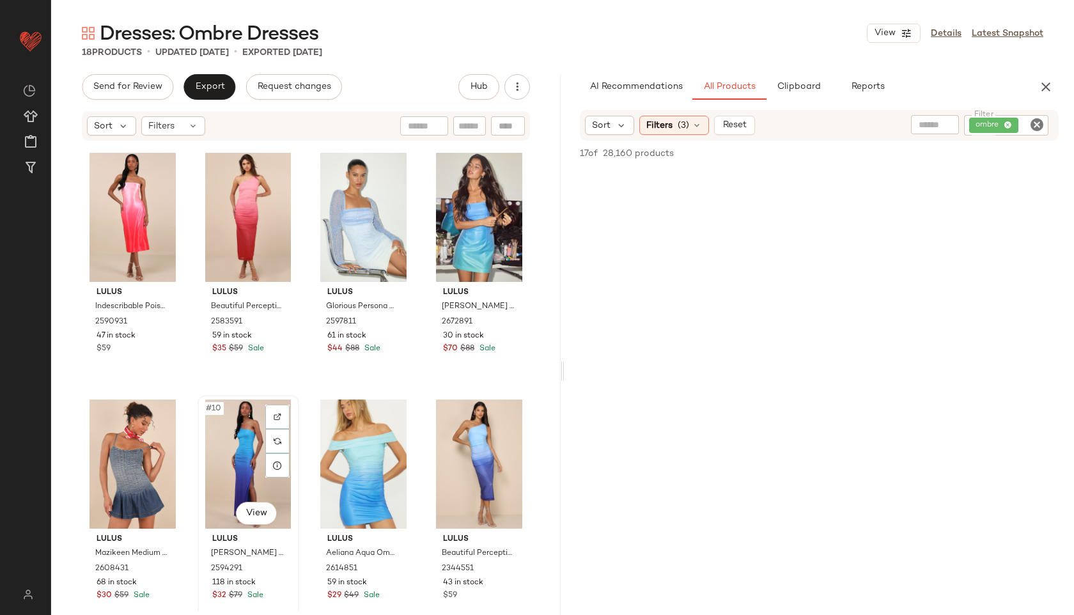
scroll to position [254, 0]
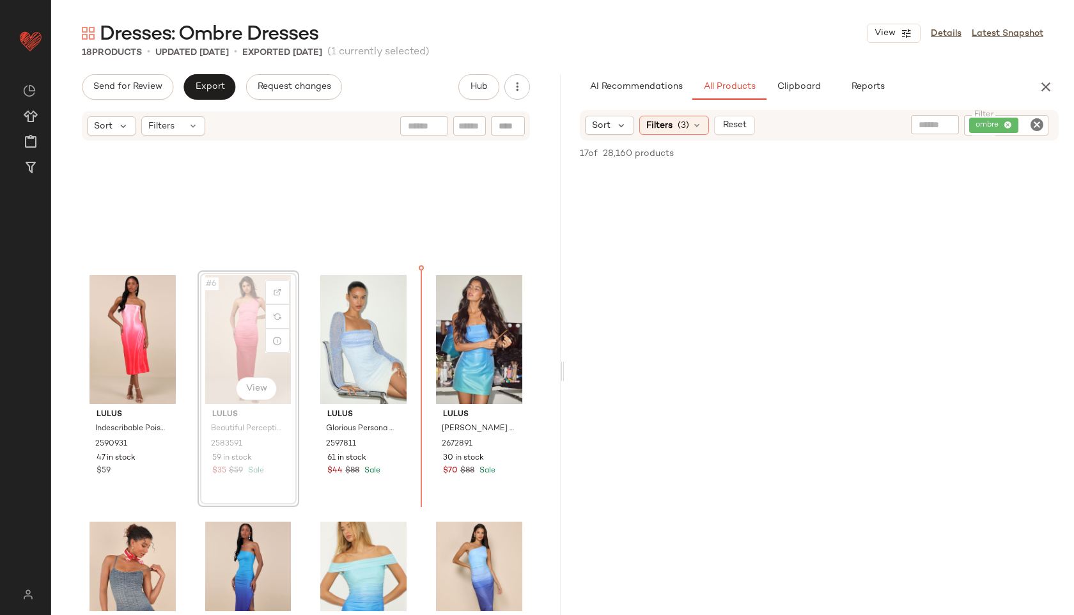
scroll to position [108, 0]
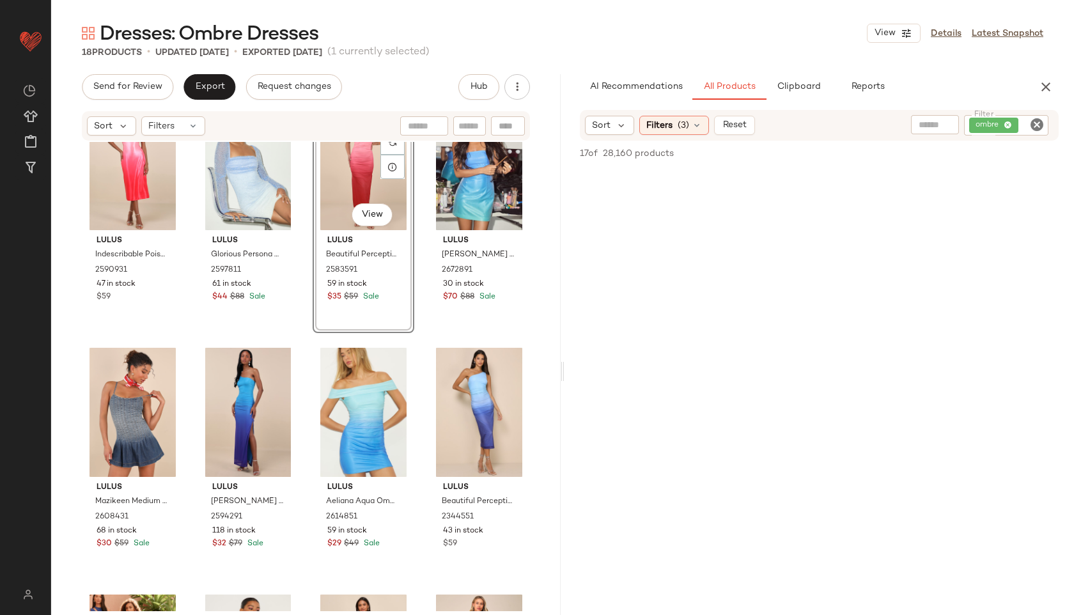
scroll to position [306, 0]
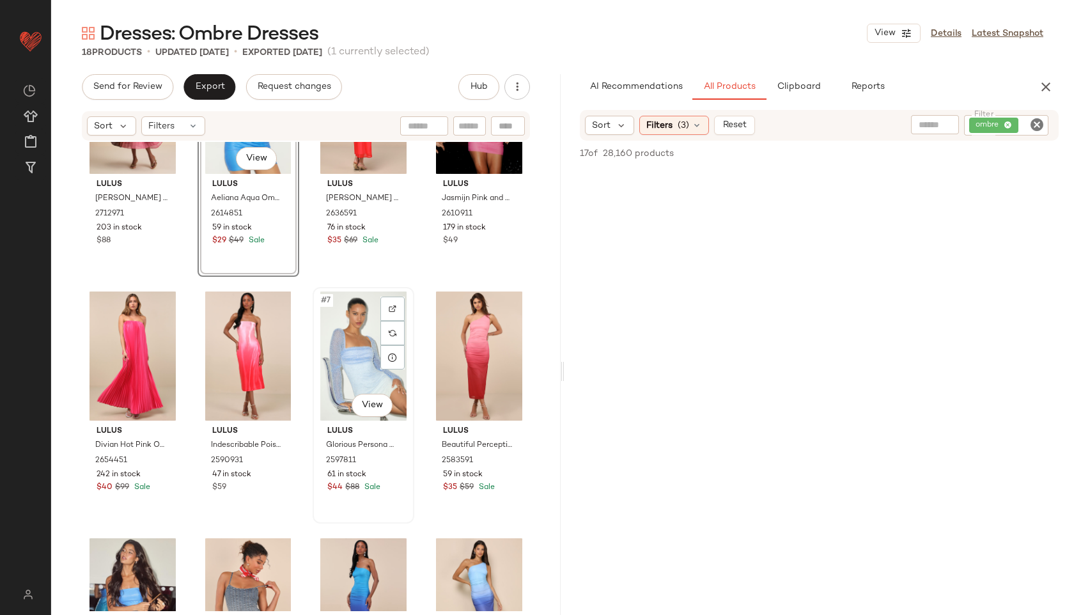
scroll to position [119, 0]
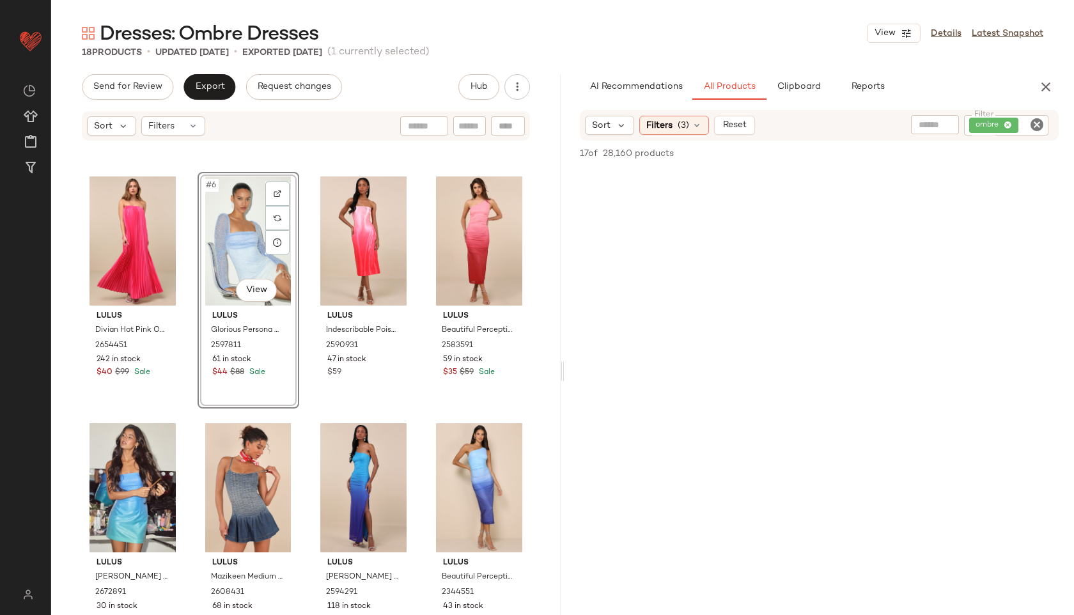
scroll to position [274, 0]
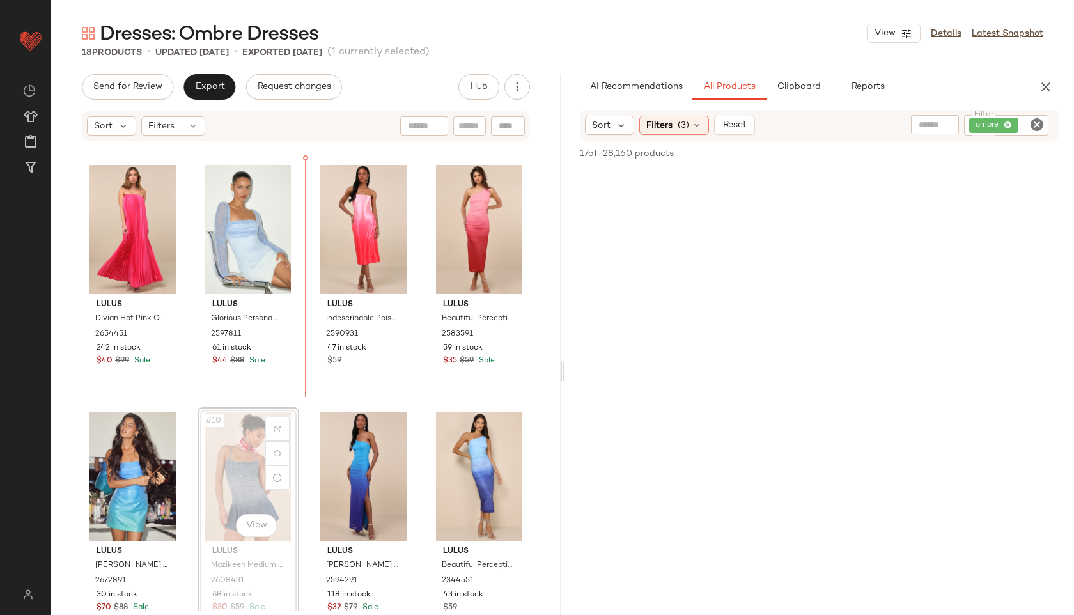
scroll to position [241, 0]
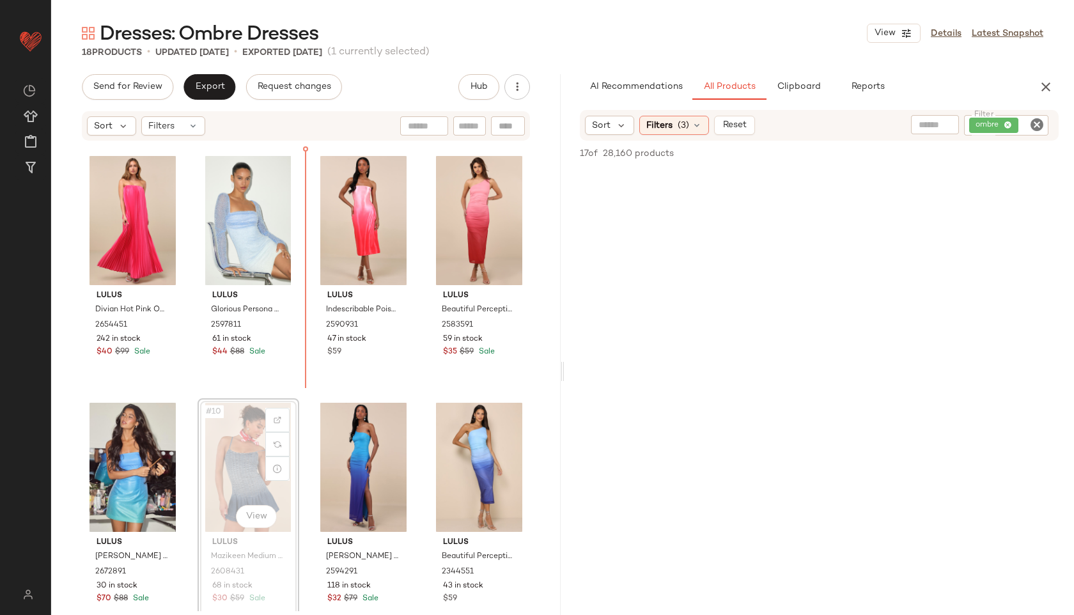
drag, startPoint x: 223, startPoint y: 462, endPoint x: 225, endPoint y: 455, distance: 7.5
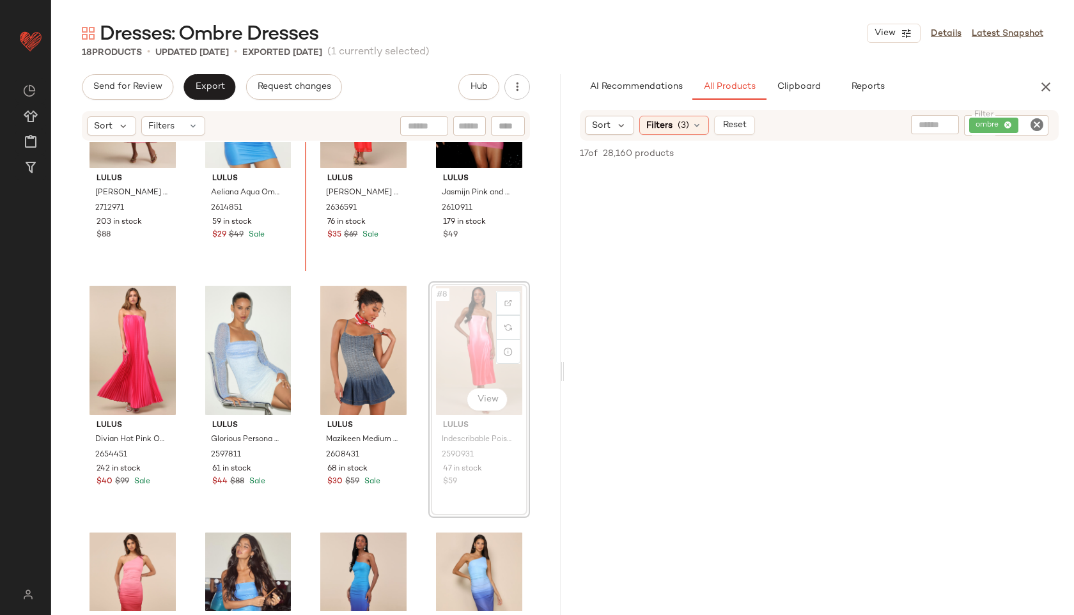
scroll to position [98, 0]
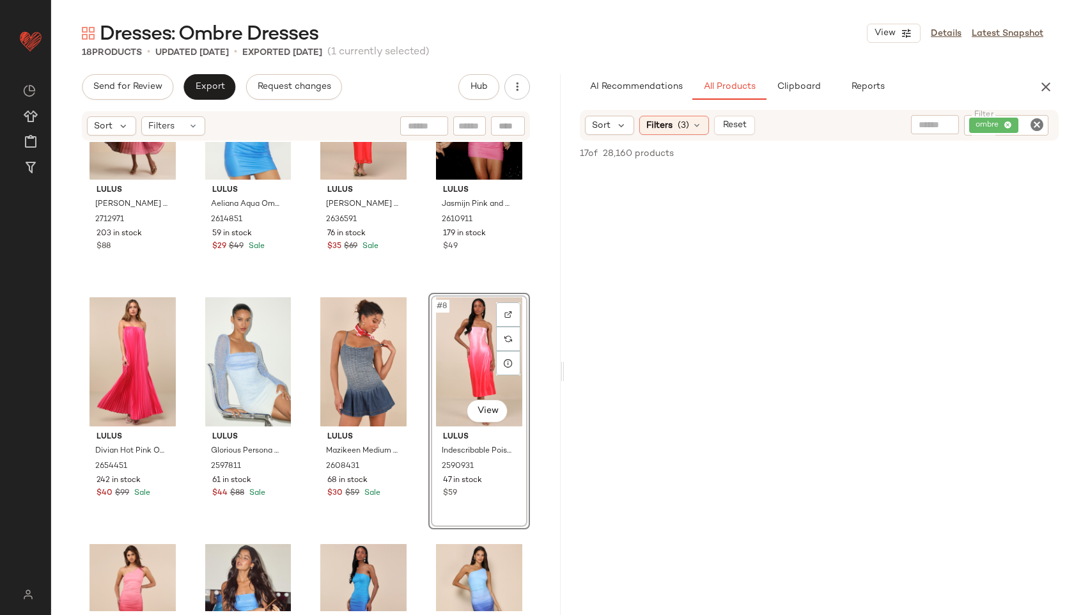
drag, startPoint x: 472, startPoint y: 215, endPoint x: 302, endPoint y: 381, distance: 237.4
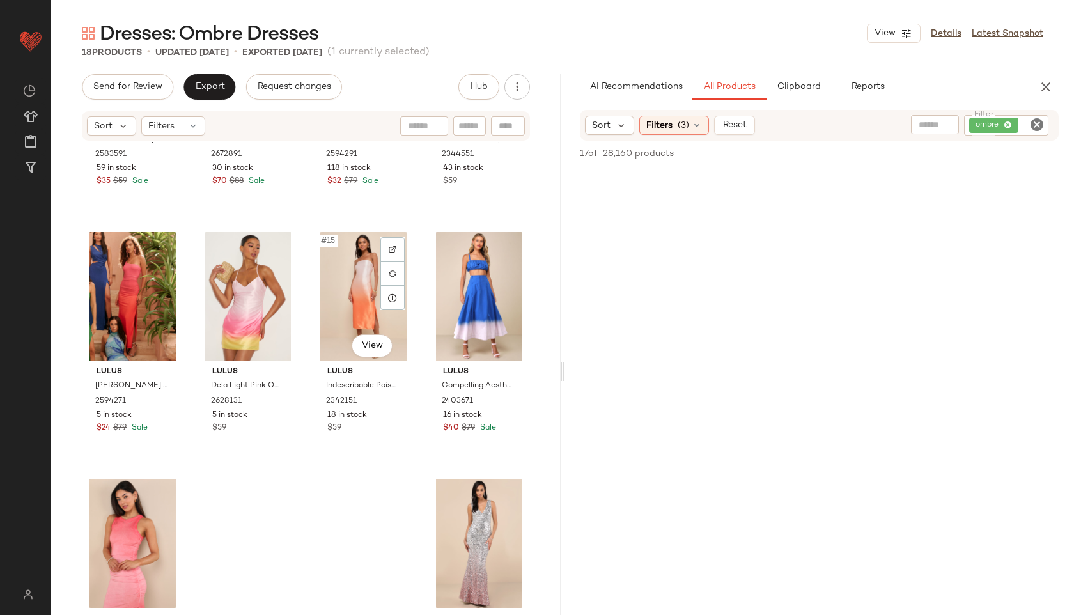
scroll to position [767, 0]
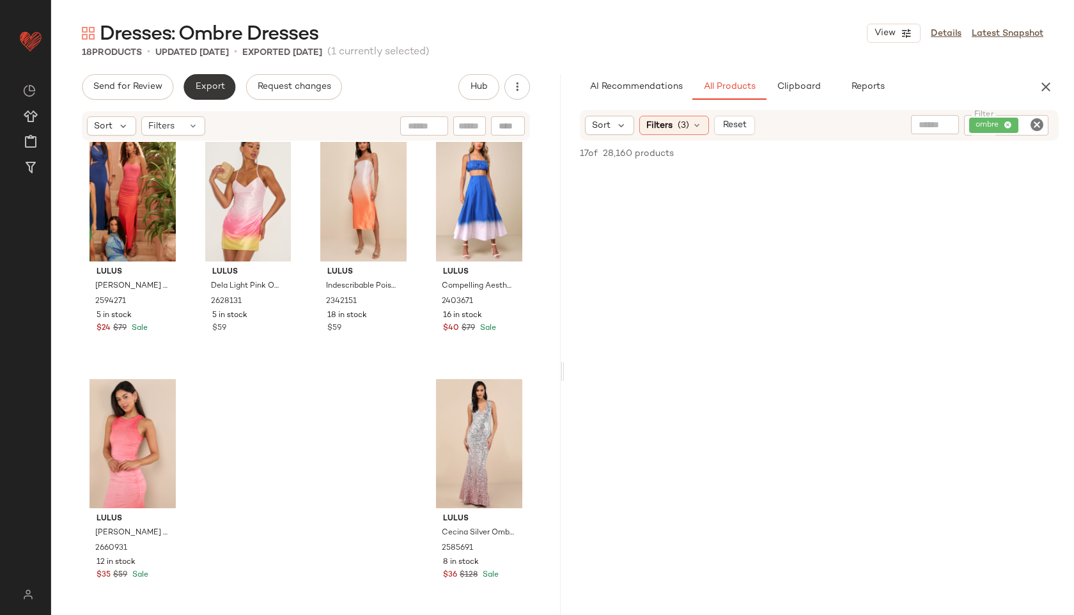
click at [203, 91] on span "Export" at bounding box center [209, 87] width 30 height 10
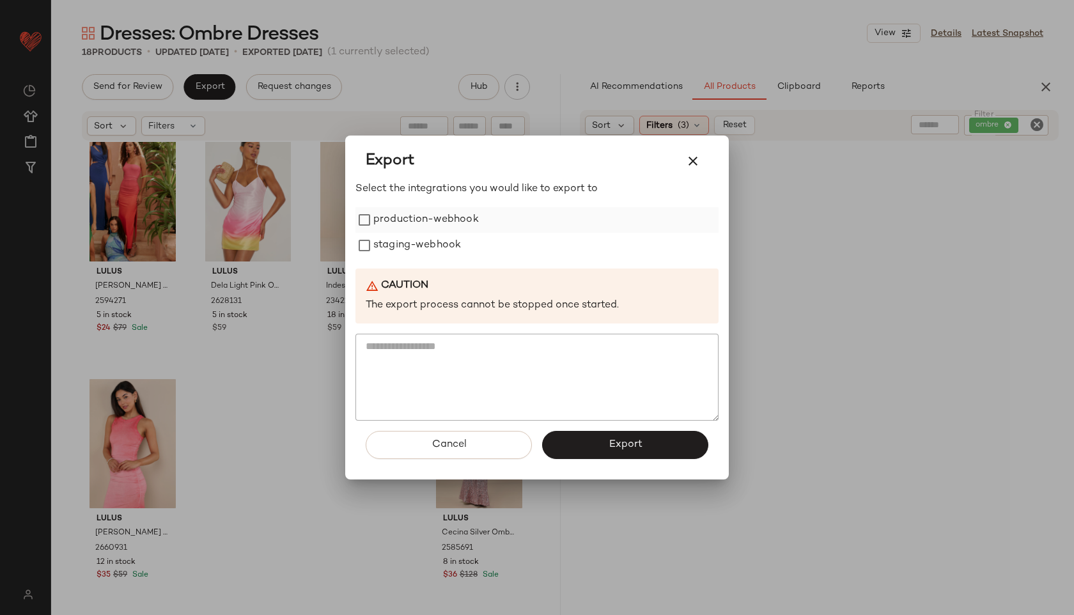
click at [428, 228] on label "production-webhook" at bounding box center [426, 220] width 106 height 26
click at [426, 246] on label "staging-webhook" at bounding box center [417, 246] width 88 height 26
click at [598, 442] on button "Export" at bounding box center [625, 445] width 166 height 28
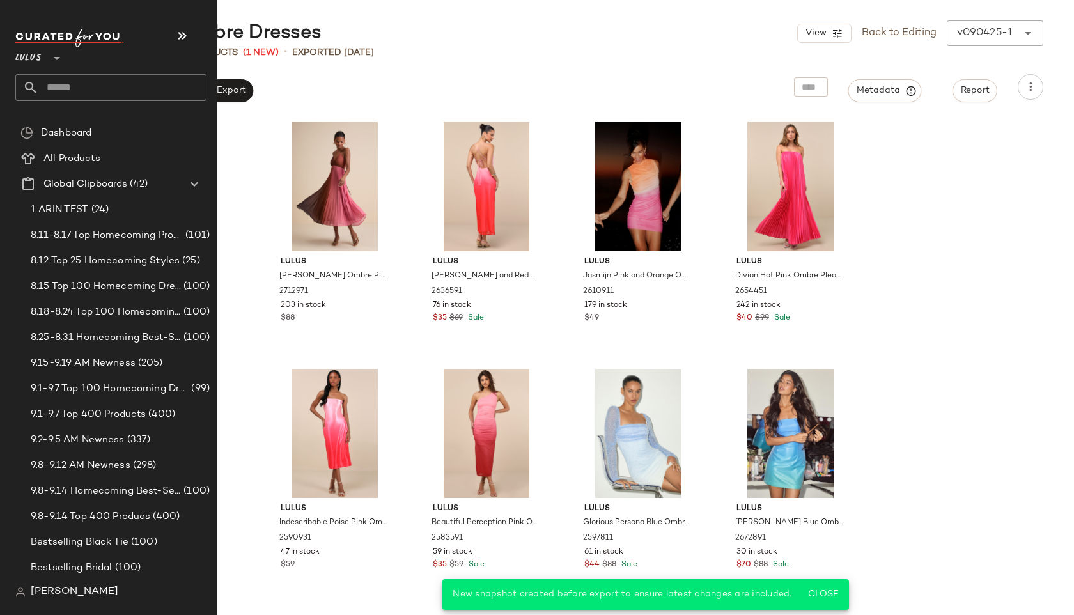
click at [76, 89] on input "text" at bounding box center [122, 87] width 168 height 27
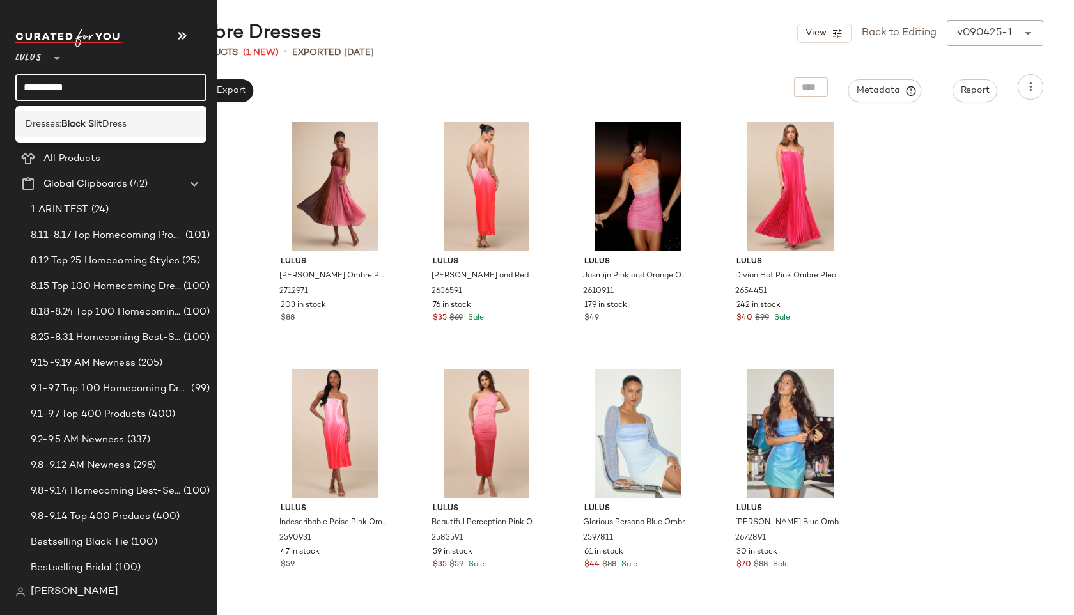
type input "**********"
click at [80, 123] on b "Black Slit" at bounding box center [81, 124] width 41 height 13
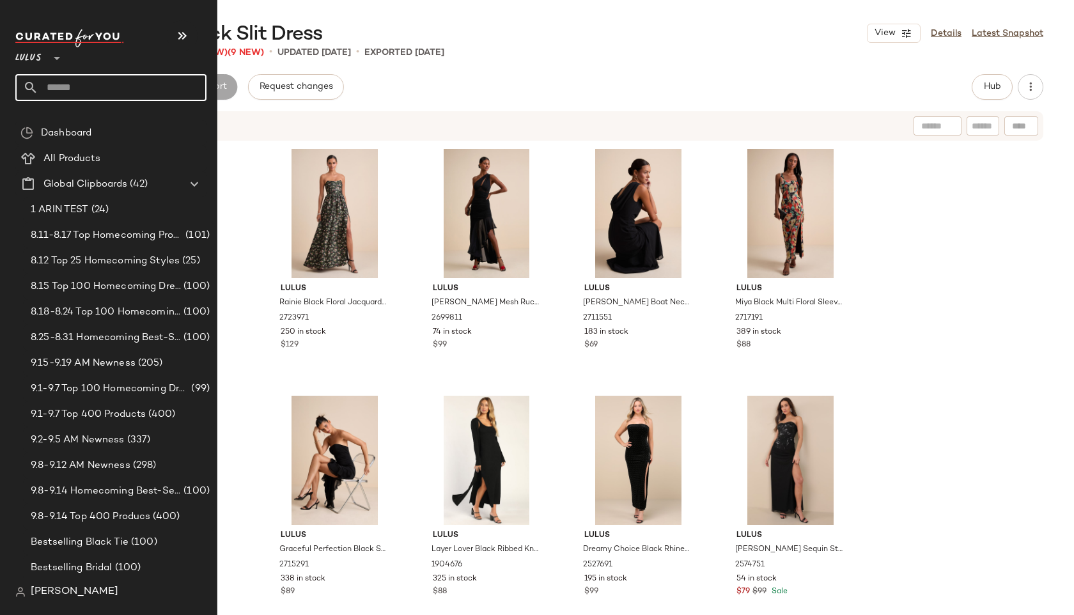
click at [53, 92] on input "text" at bounding box center [122, 87] width 168 height 27
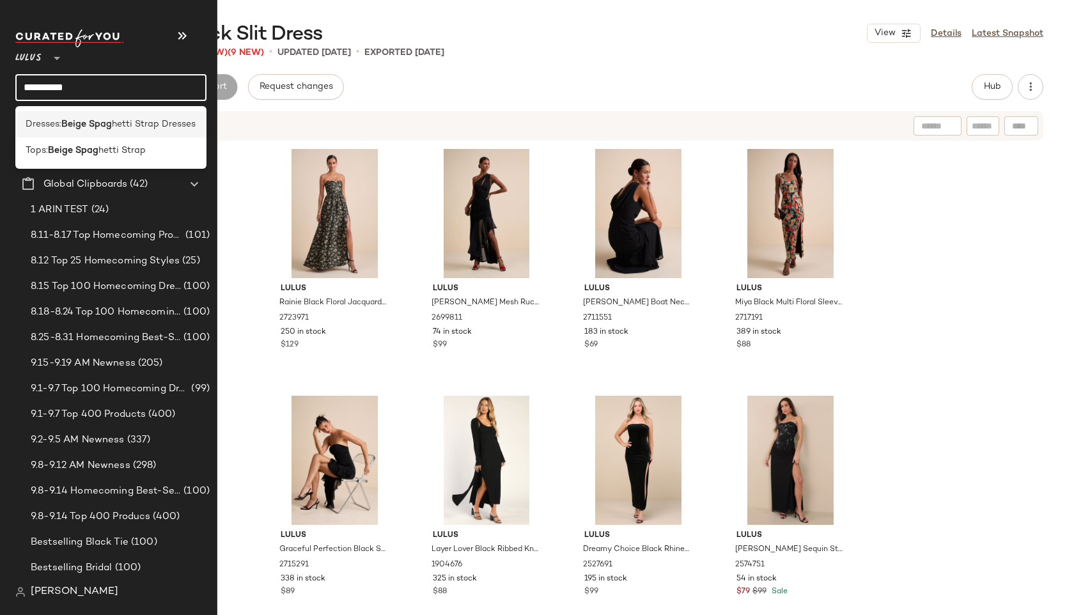
type input "**********"
click at [70, 127] on b "Beige Spag" at bounding box center [86, 124] width 51 height 13
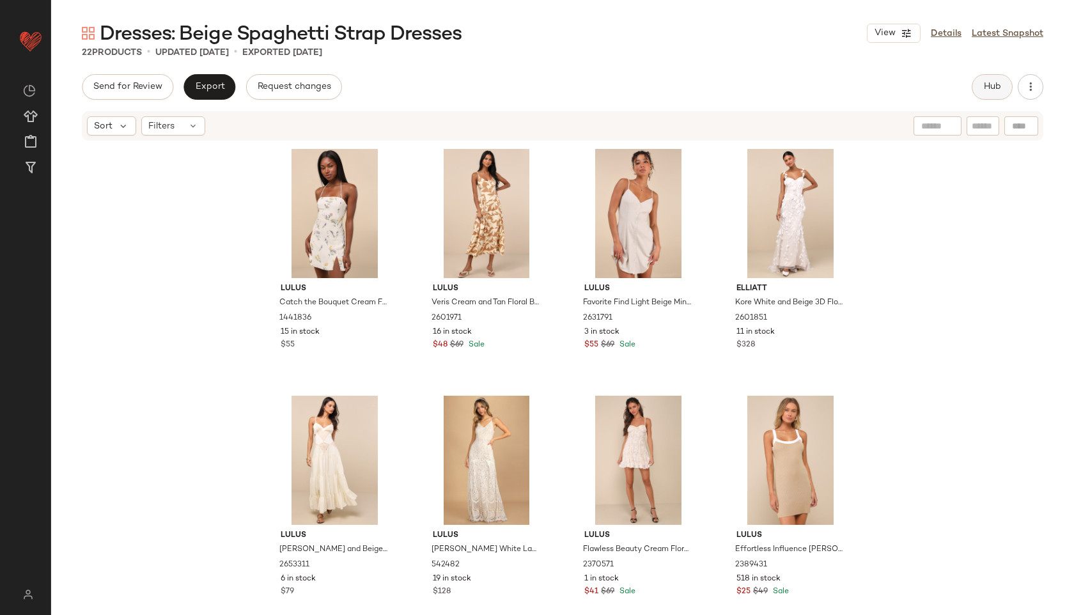
click at [980, 81] on button "Hub" at bounding box center [992, 87] width 41 height 26
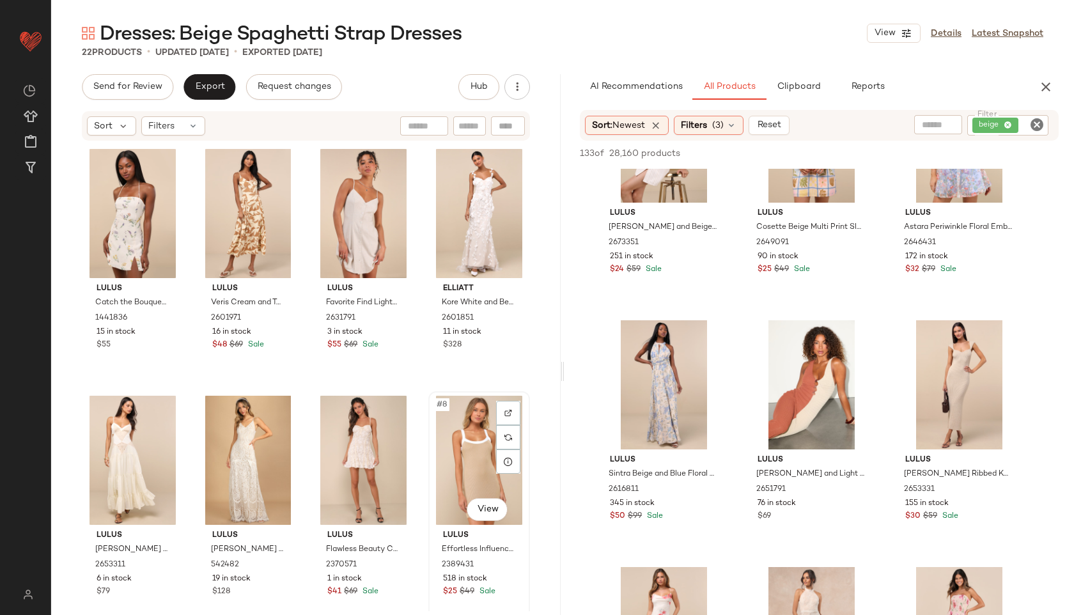
click at [457, 464] on div "#8 View" at bounding box center [479, 460] width 93 height 129
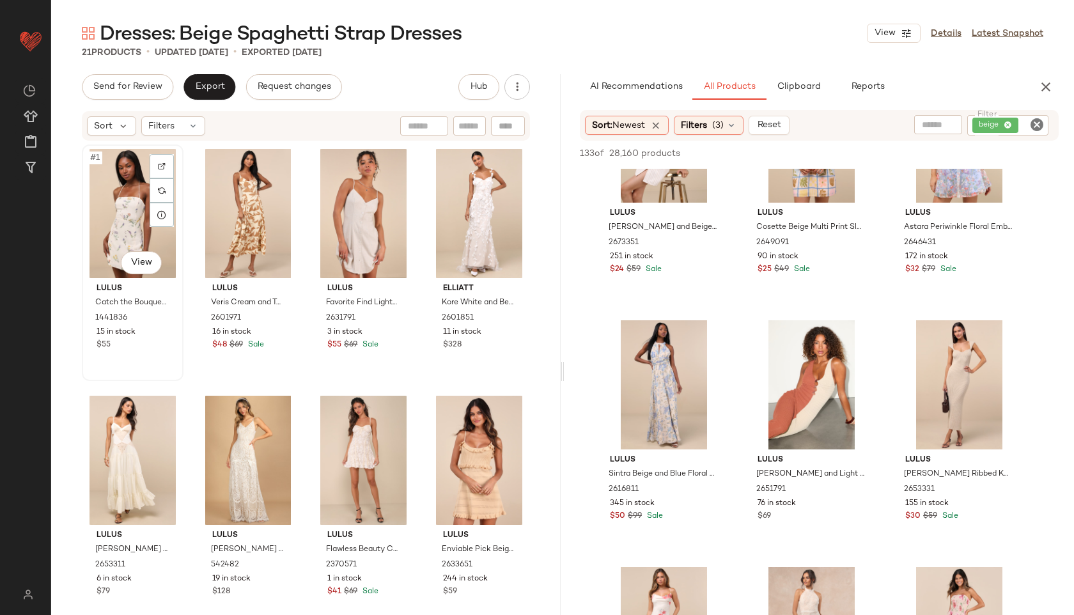
click at [133, 201] on div "#1 View" at bounding box center [132, 213] width 93 height 129
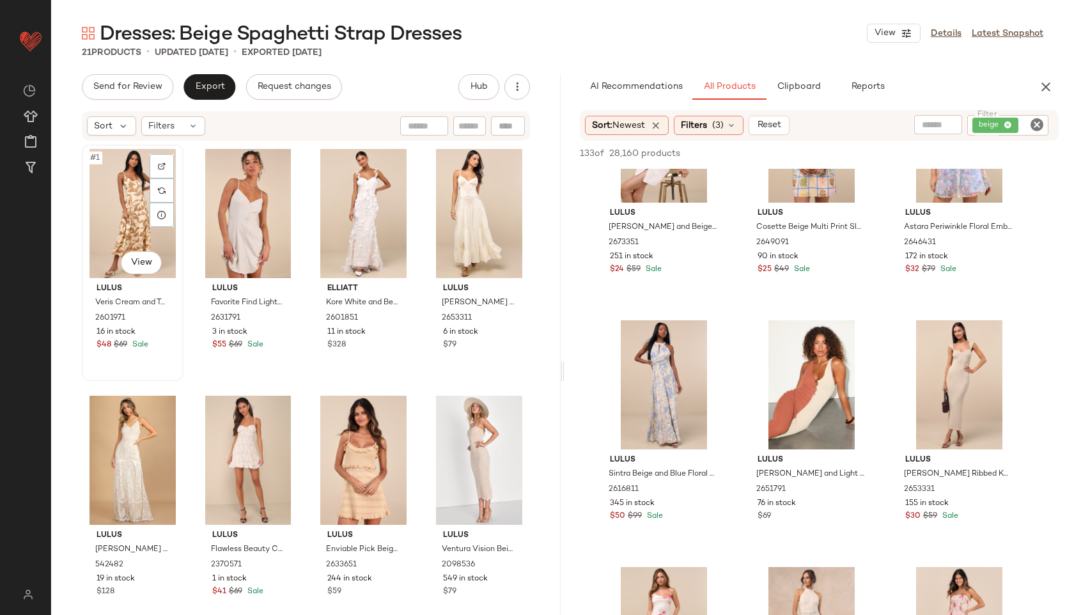
click at [137, 181] on div "#1 View" at bounding box center [132, 213] width 93 height 129
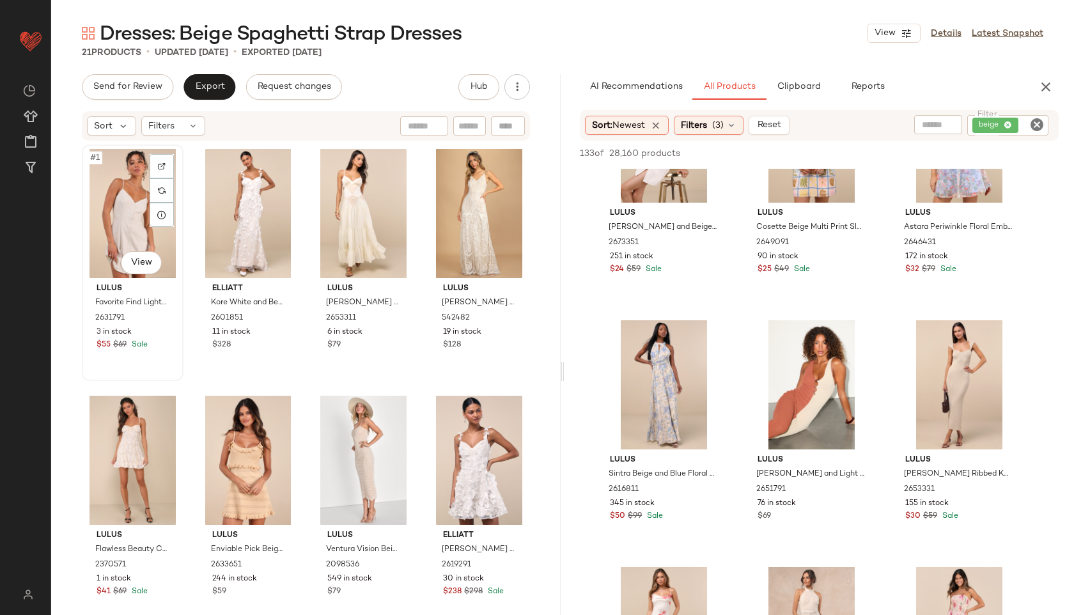
click at [120, 171] on div "#1 View" at bounding box center [132, 213] width 93 height 129
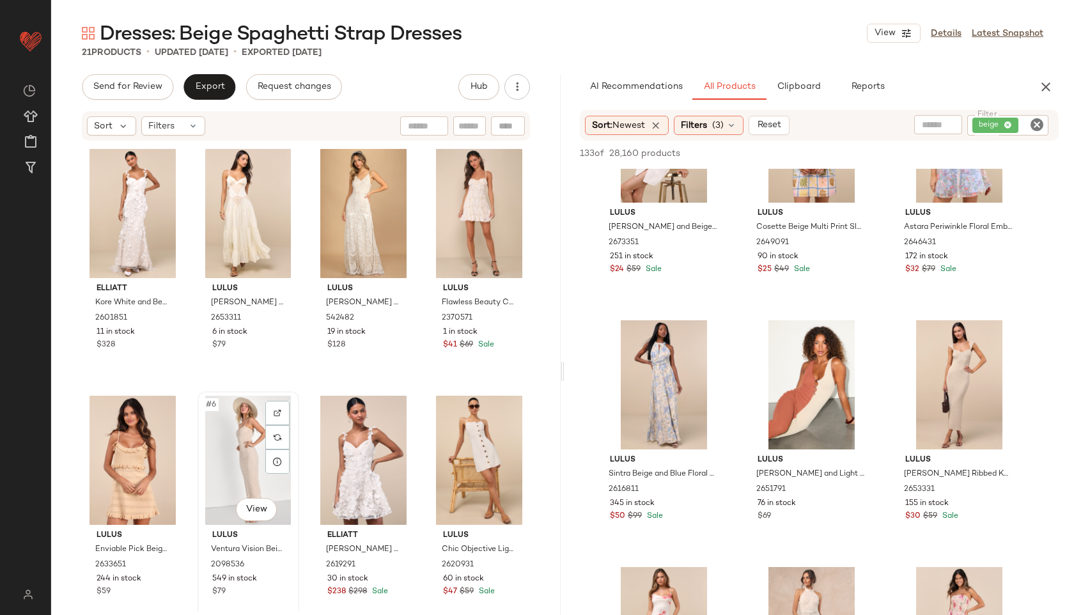
click at [208, 434] on div "#6 View" at bounding box center [248, 460] width 93 height 129
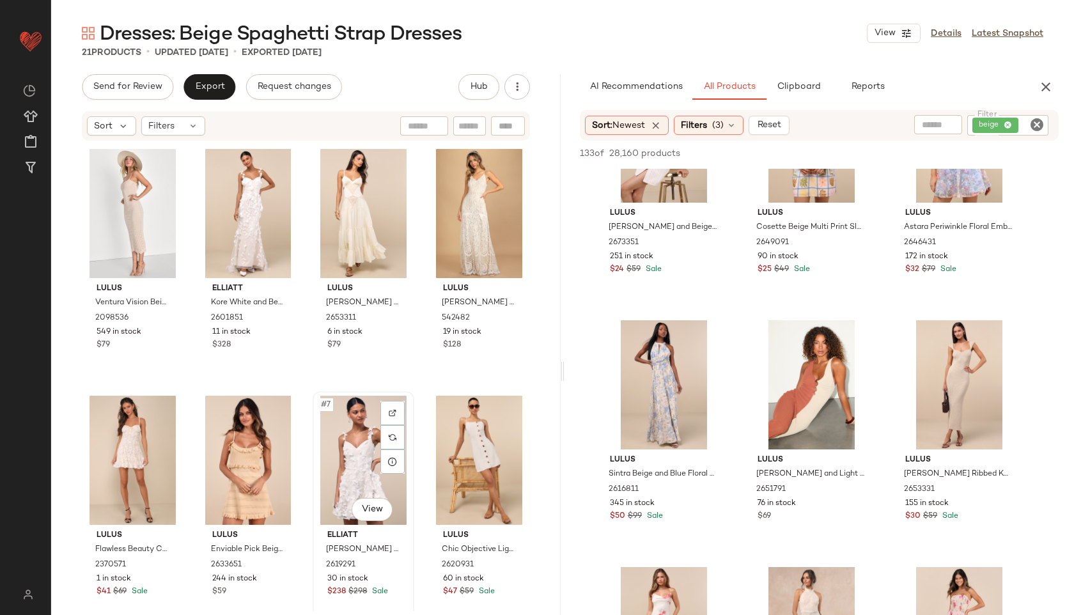
click at [345, 474] on div "#7 View" at bounding box center [363, 460] width 93 height 129
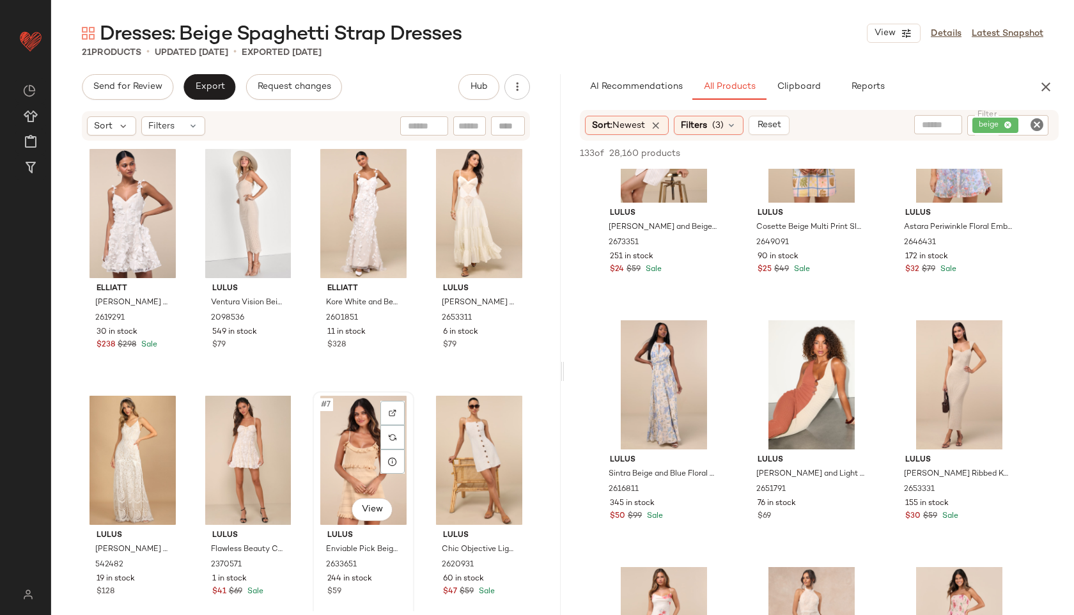
click at [324, 445] on div "#7 View" at bounding box center [363, 460] width 93 height 129
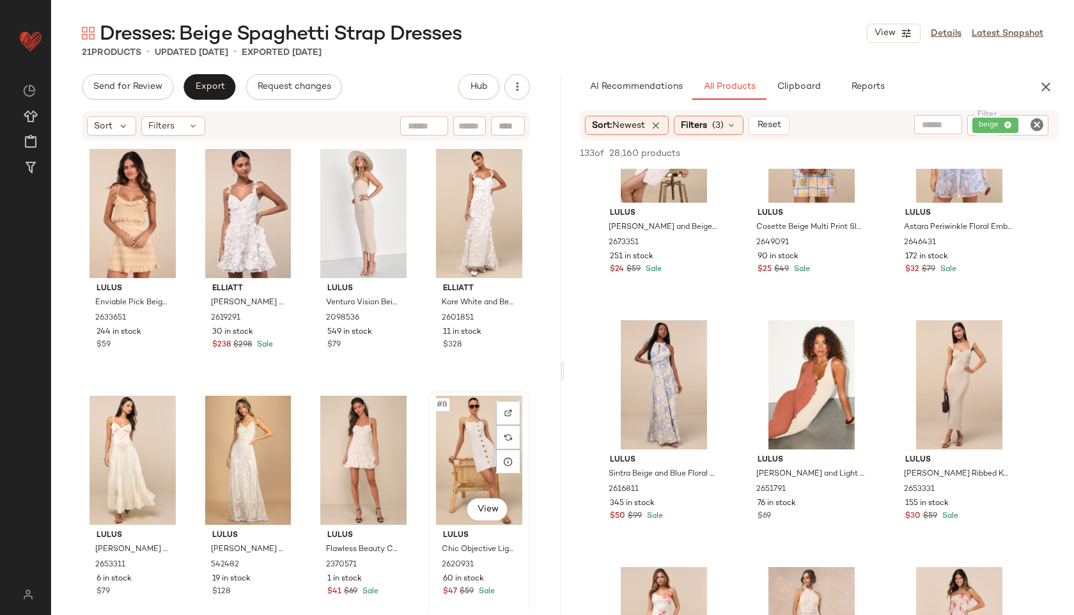
click at [464, 462] on div "#8 View" at bounding box center [479, 460] width 93 height 129
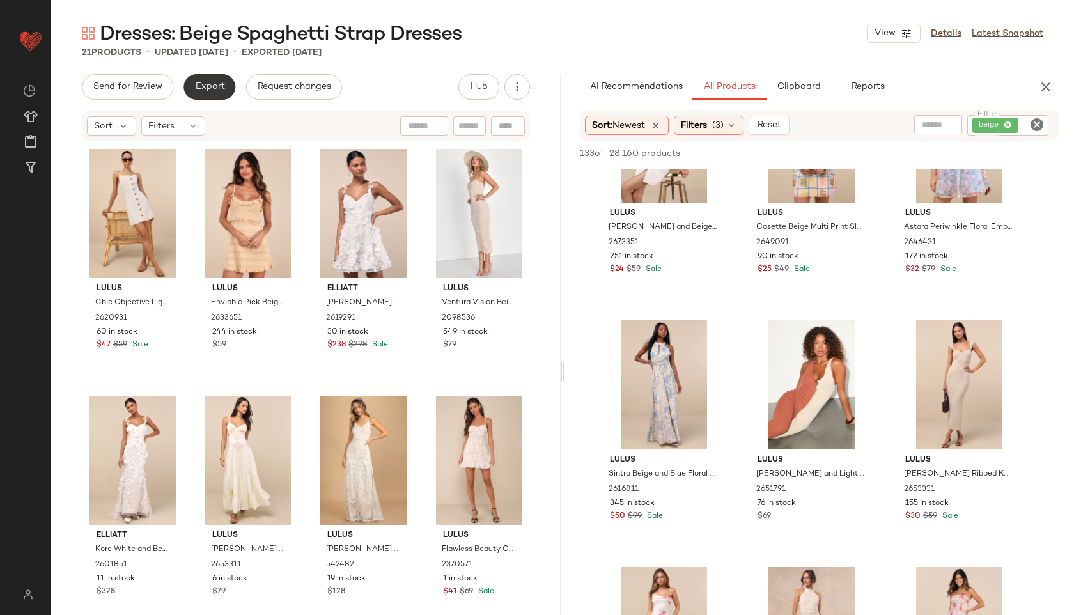
click at [190, 90] on button "Export" at bounding box center [210, 87] width 52 height 26
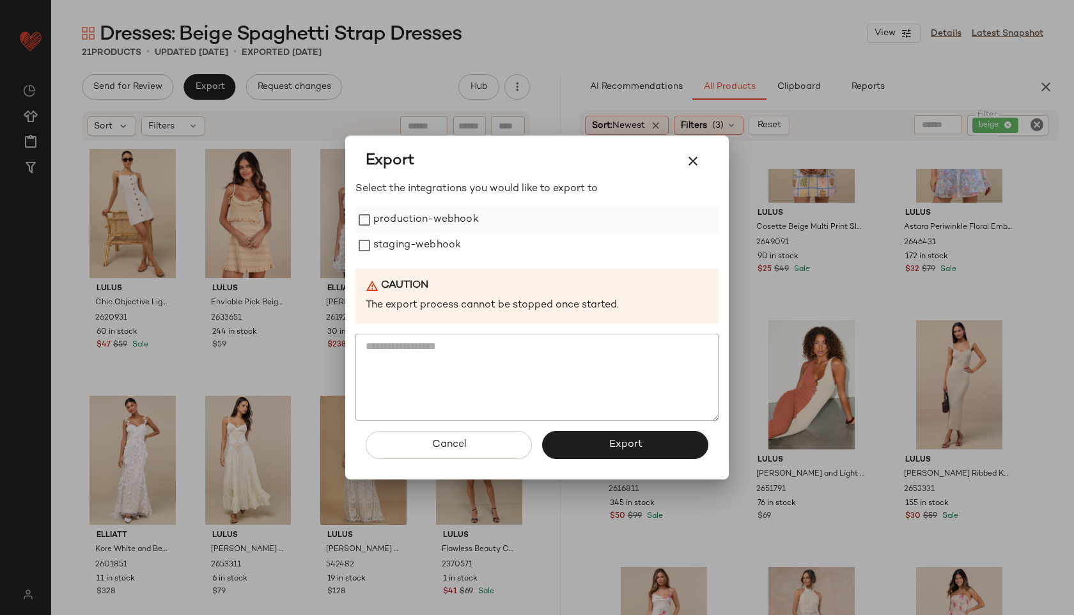
click at [439, 214] on label "production-webhook" at bounding box center [426, 220] width 106 height 26
click at [427, 238] on label "staging-webhook" at bounding box center [417, 246] width 88 height 26
click at [570, 440] on button "Export" at bounding box center [625, 445] width 166 height 28
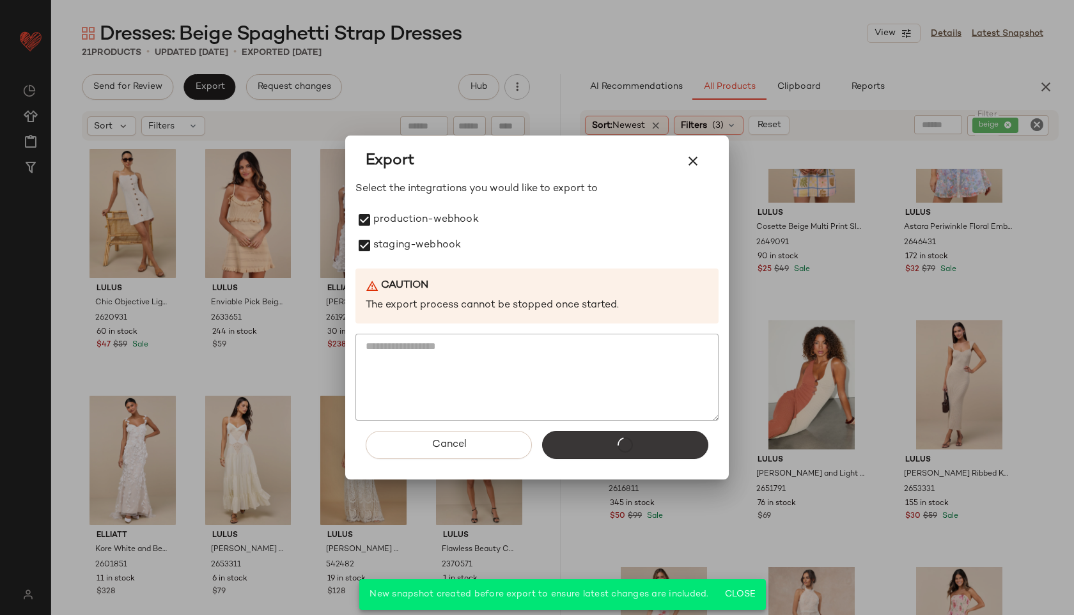
scroll to position [840, 0]
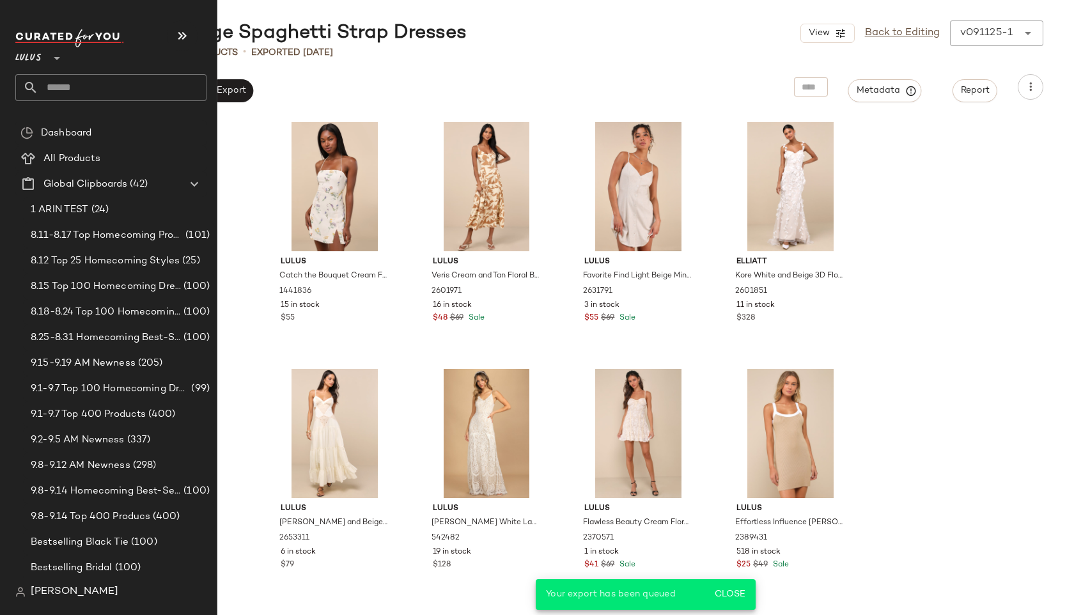
click at [68, 74] on input "text" at bounding box center [122, 87] width 168 height 27
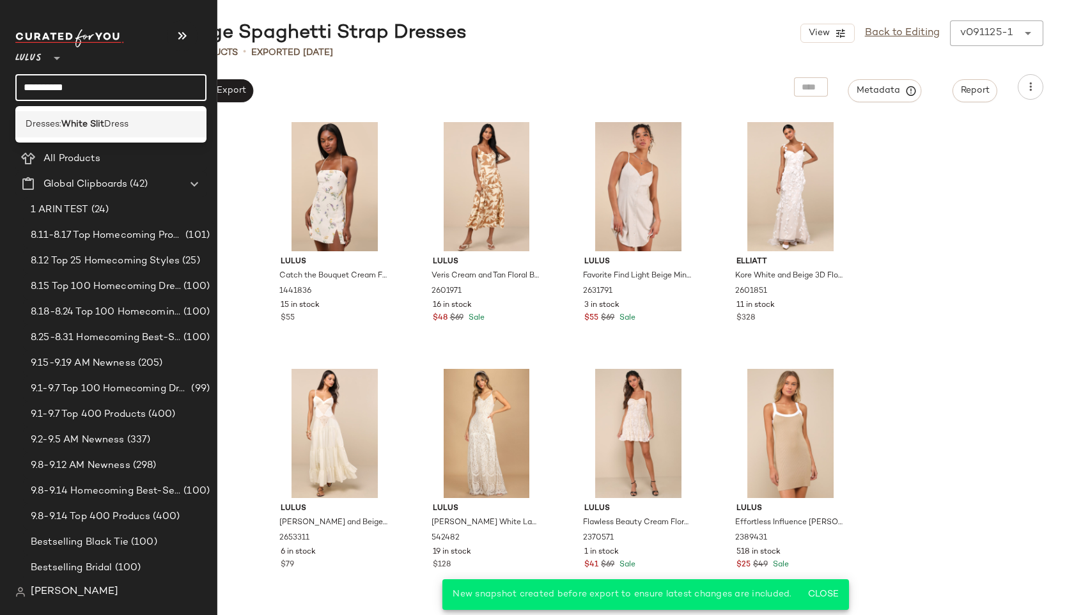
type input "**********"
click at [72, 120] on b "White Slit" at bounding box center [82, 124] width 43 height 13
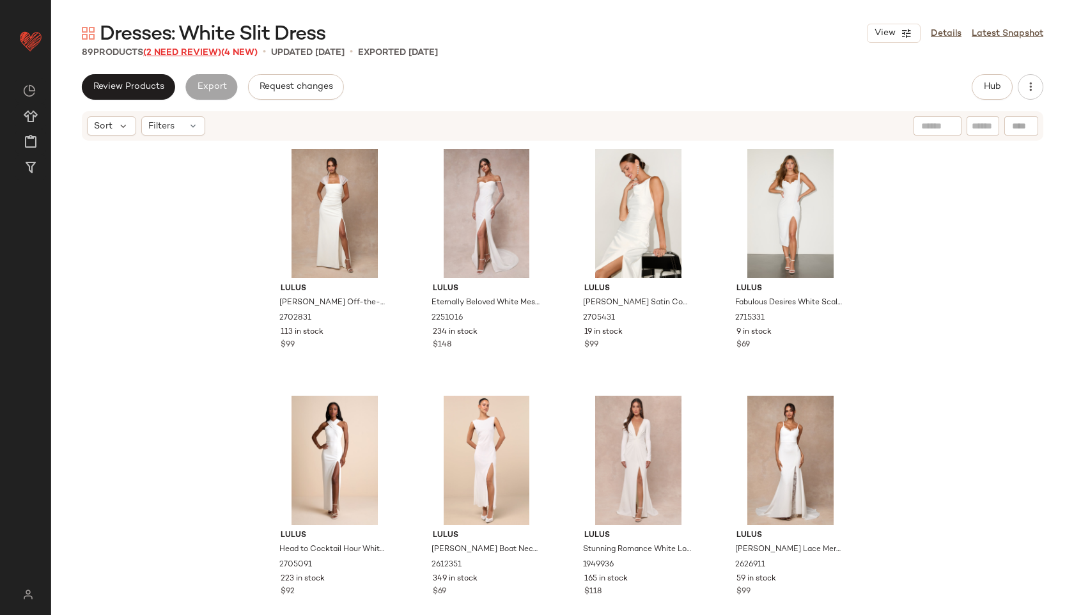
click at [201, 49] on span "(2 Need Review)" at bounding box center [182, 53] width 78 height 10
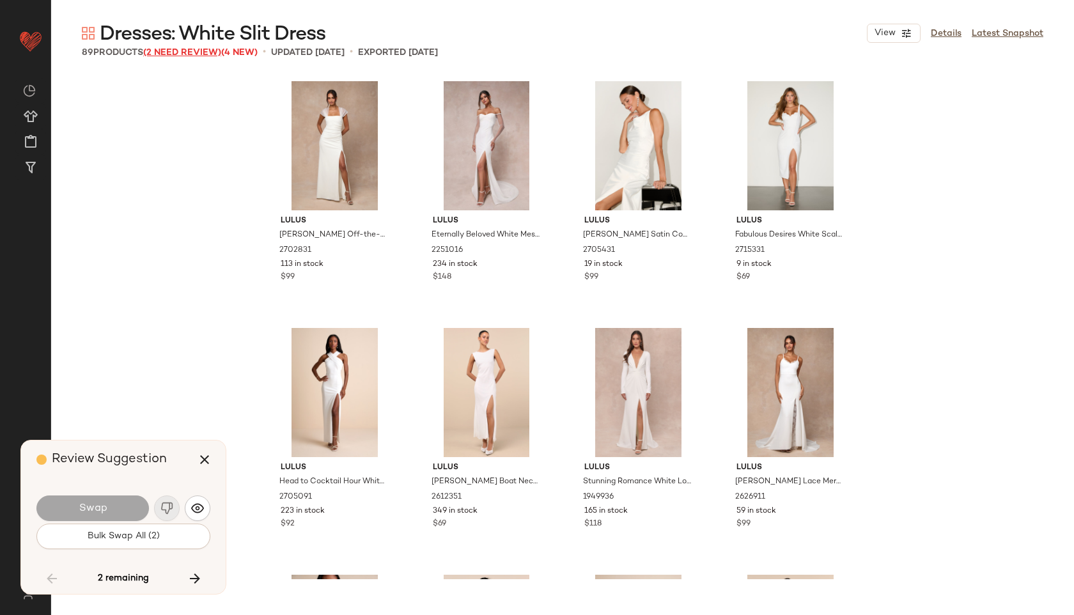
scroll to position [4443, 0]
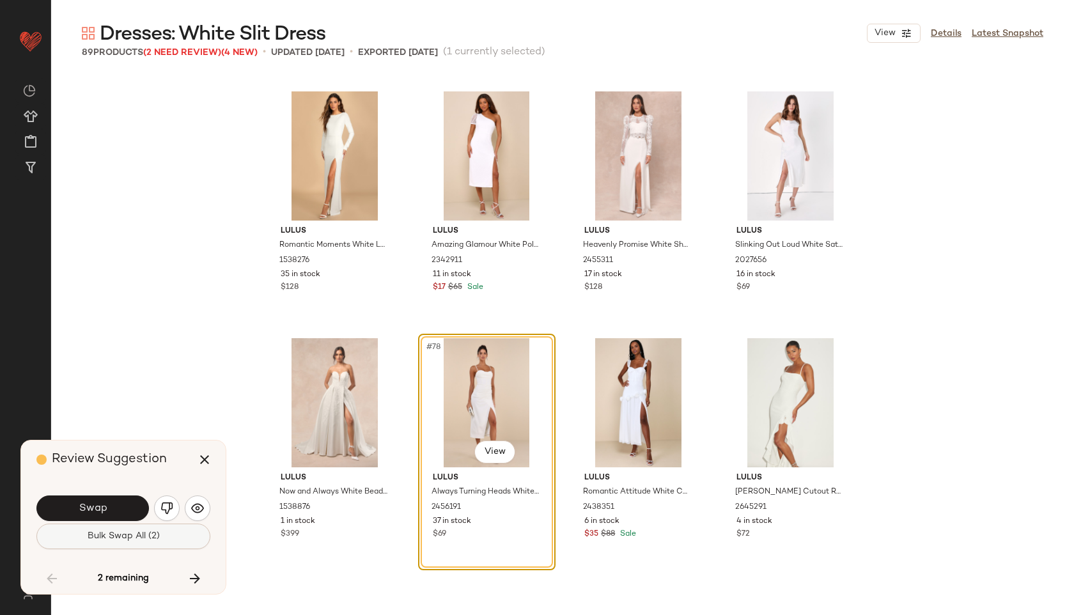
click at [114, 541] on span "Bulk Swap All (2)" at bounding box center [123, 536] width 73 height 10
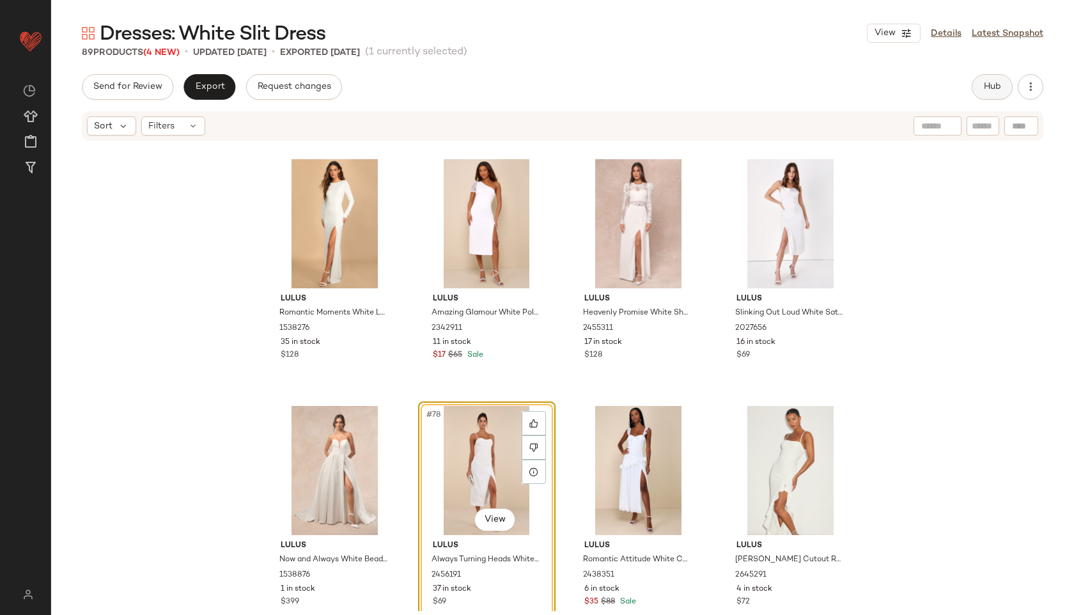
click at [1001, 88] on span "Hub" at bounding box center [993, 87] width 18 height 10
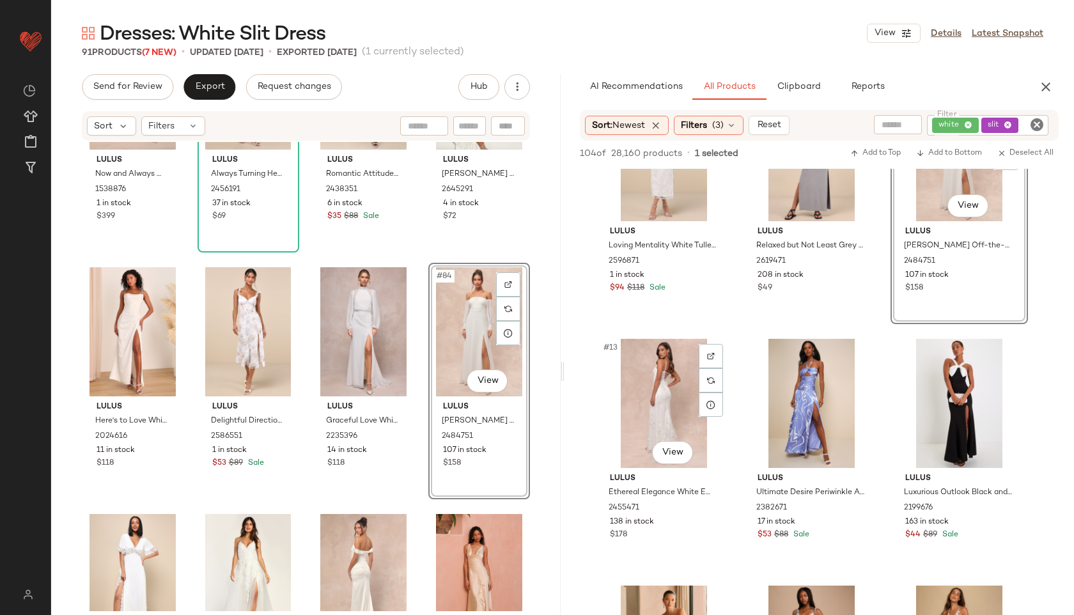
scroll to position [858, 0]
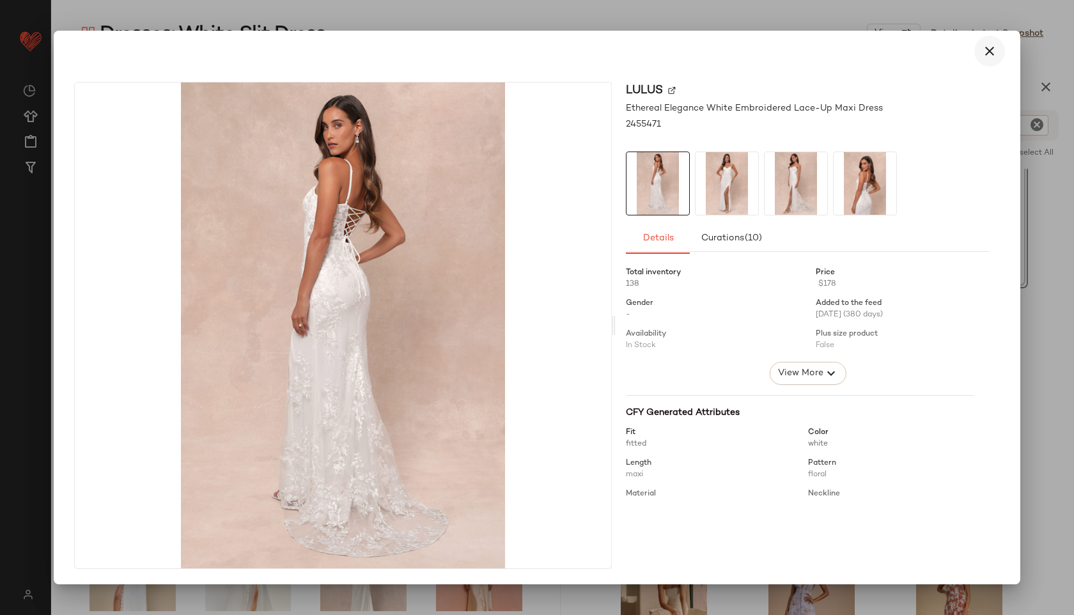
click at [985, 56] on icon "button" at bounding box center [989, 50] width 15 height 15
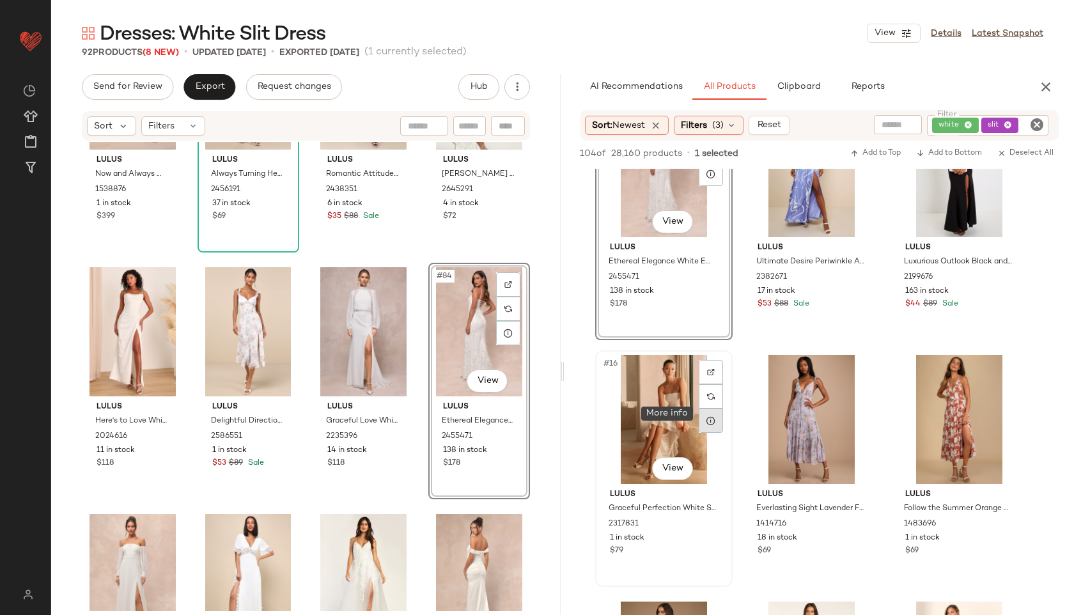
scroll to position [1060, 0]
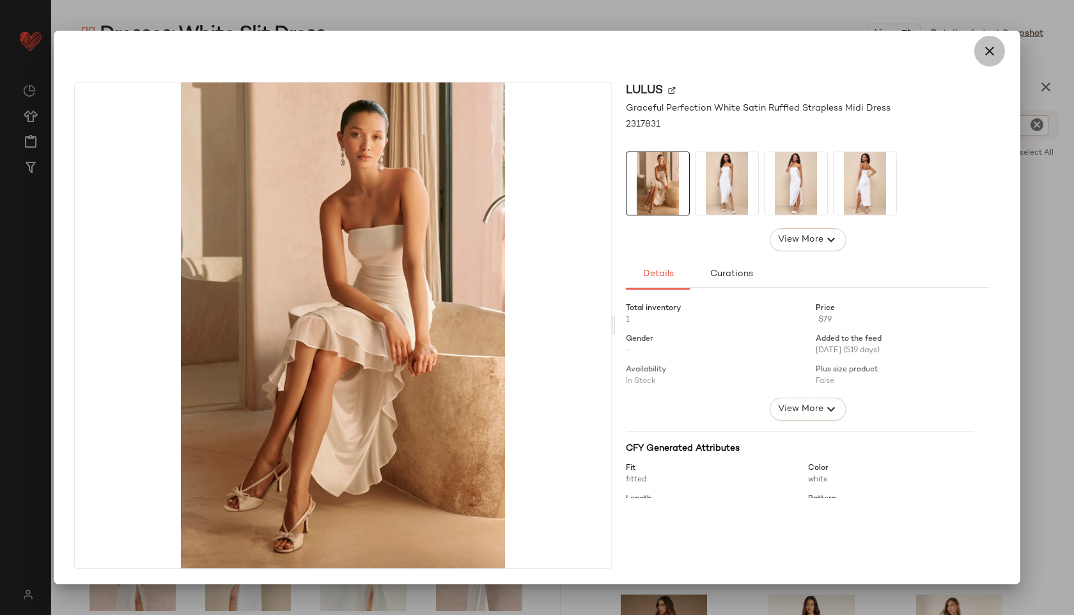
click at [987, 51] on icon "button" at bounding box center [989, 50] width 15 height 15
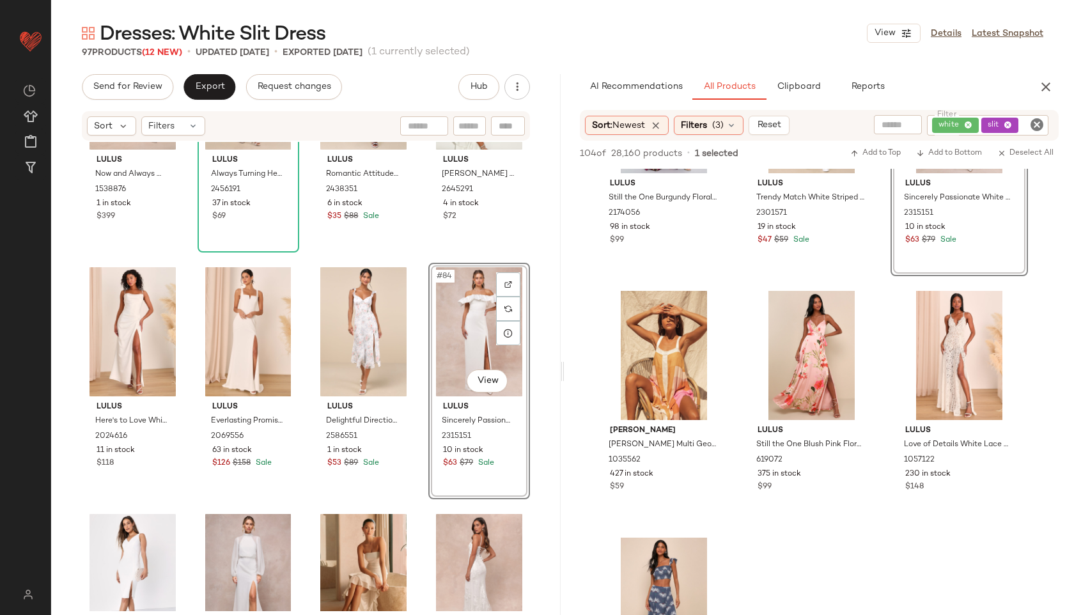
scroll to position [2120, 0]
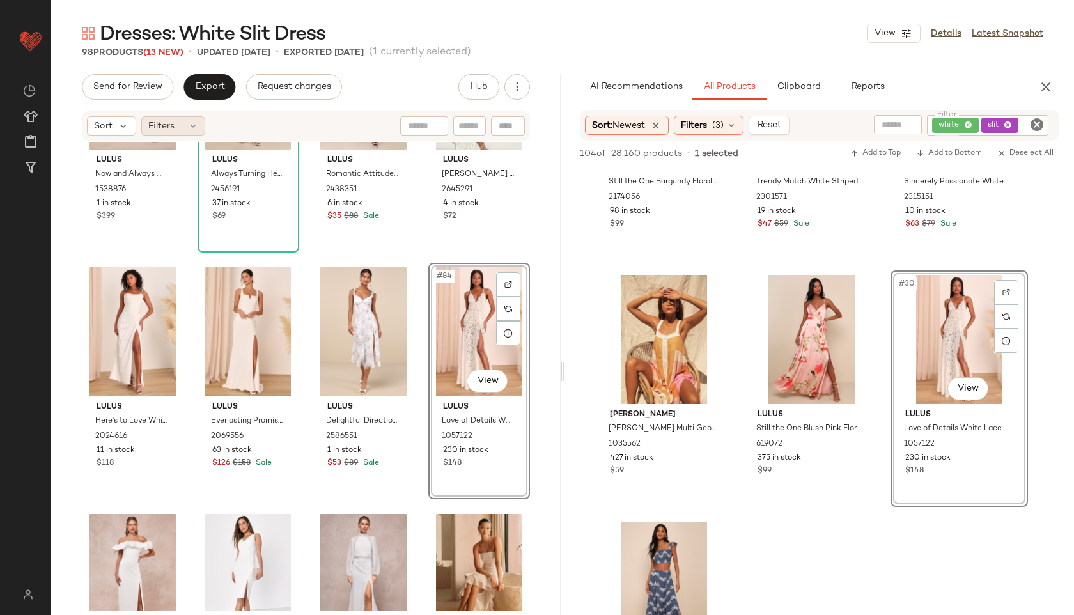
click at [178, 124] on div "Filters" at bounding box center [173, 125] width 64 height 19
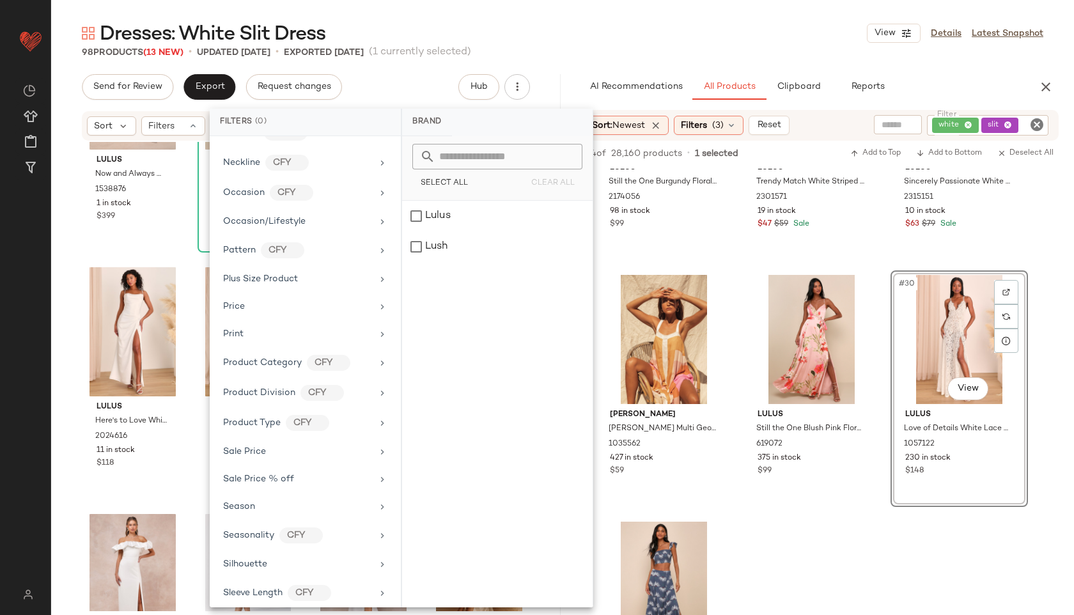
scroll to position [655, 0]
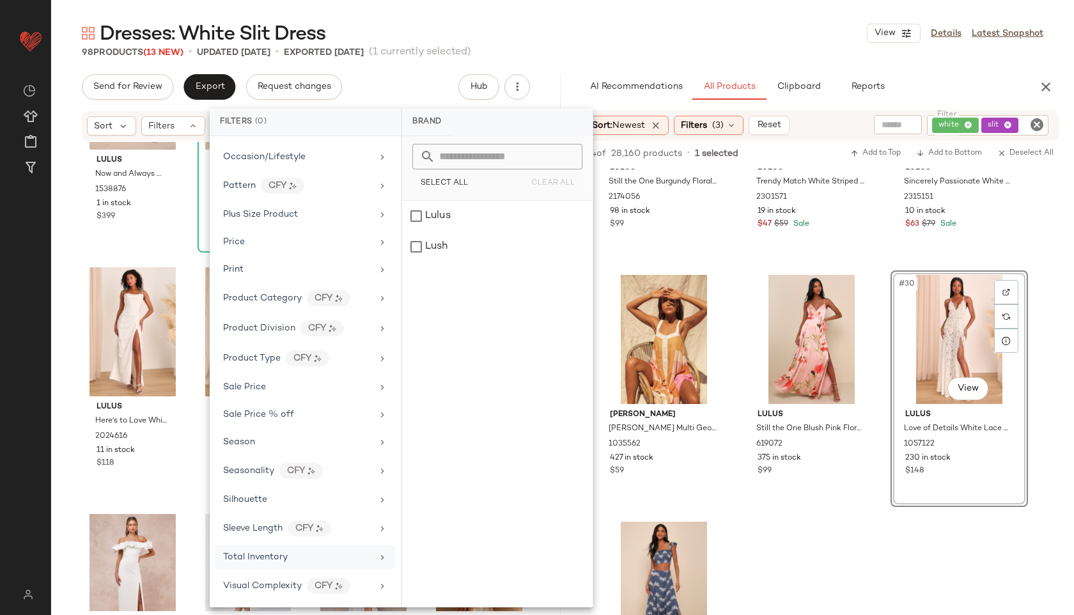
click at [263, 554] on span "Total Inventory" at bounding box center [255, 557] width 65 height 10
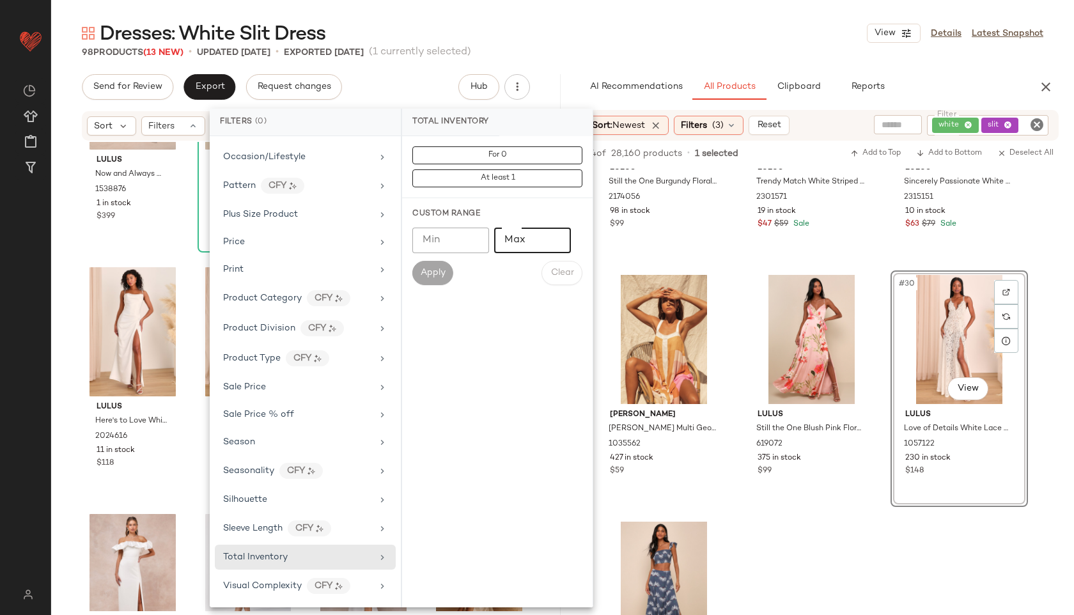
click at [531, 230] on input "Max" at bounding box center [532, 241] width 77 height 26
type input "**"
click at [422, 291] on div "Custom Range Min Min Max ** Max Apply Clear" at bounding box center [497, 246] width 191 height 97
click at [434, 277] on span "Apply" at bounding box center [433, 273] width 26 height 10
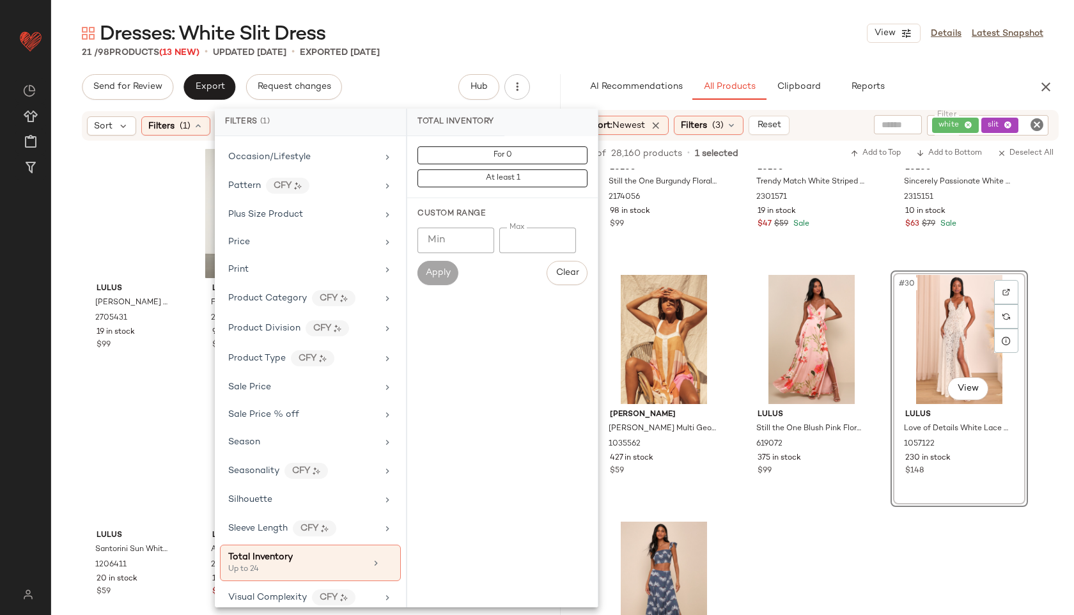
click at [561, 55] on div "21 / 98 Products (13 New) • updated Sep 16th • Exported Sep 11th" at bounding box center [562, 52] width 1023 height 13
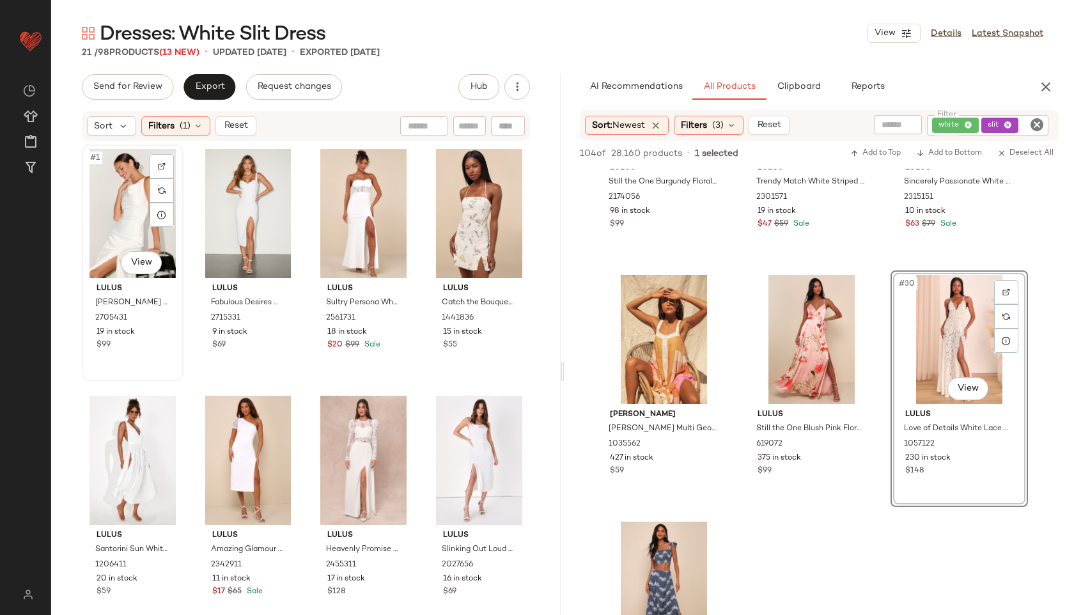
click at [104, 187] on div "#1 View" at bounding box center [132, 213] width 93 height 129
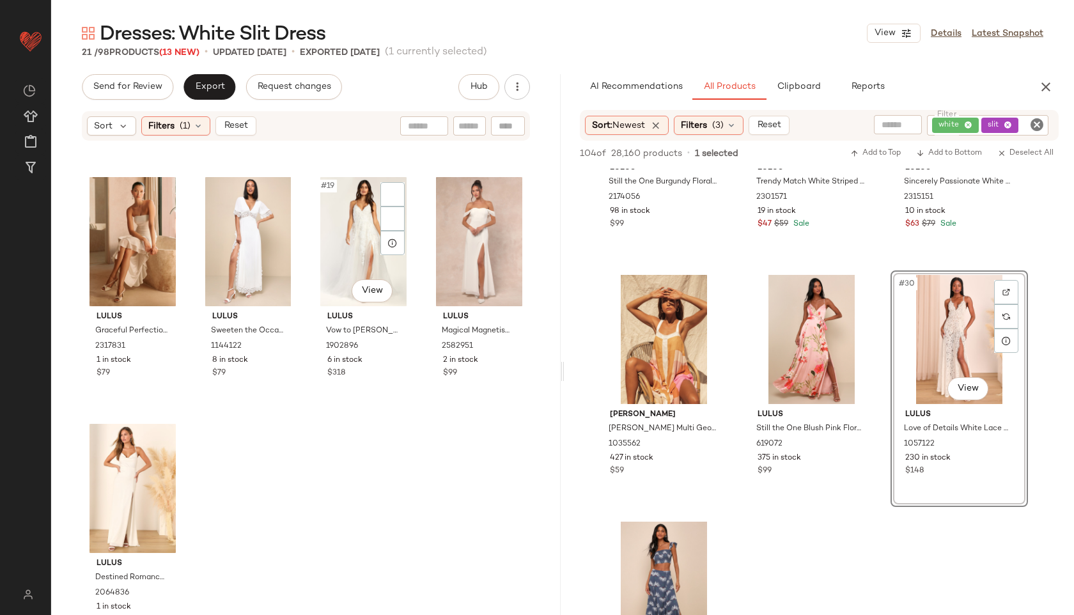
scroll to position [1014, 0]
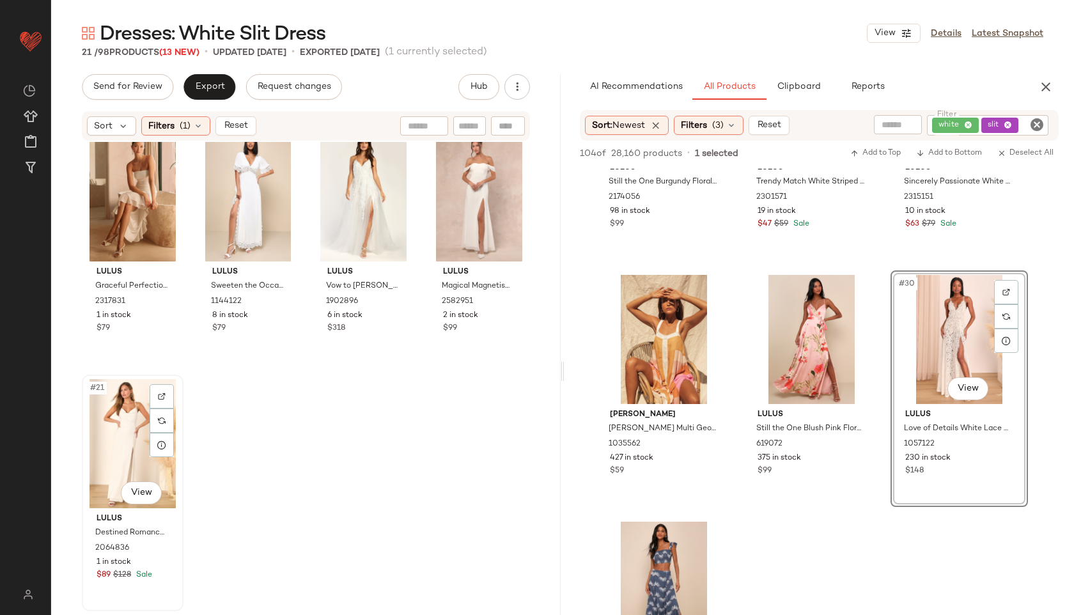
click at [119, 433] on div "#21 View" at bounding box center [132, 443] width 93 height 129
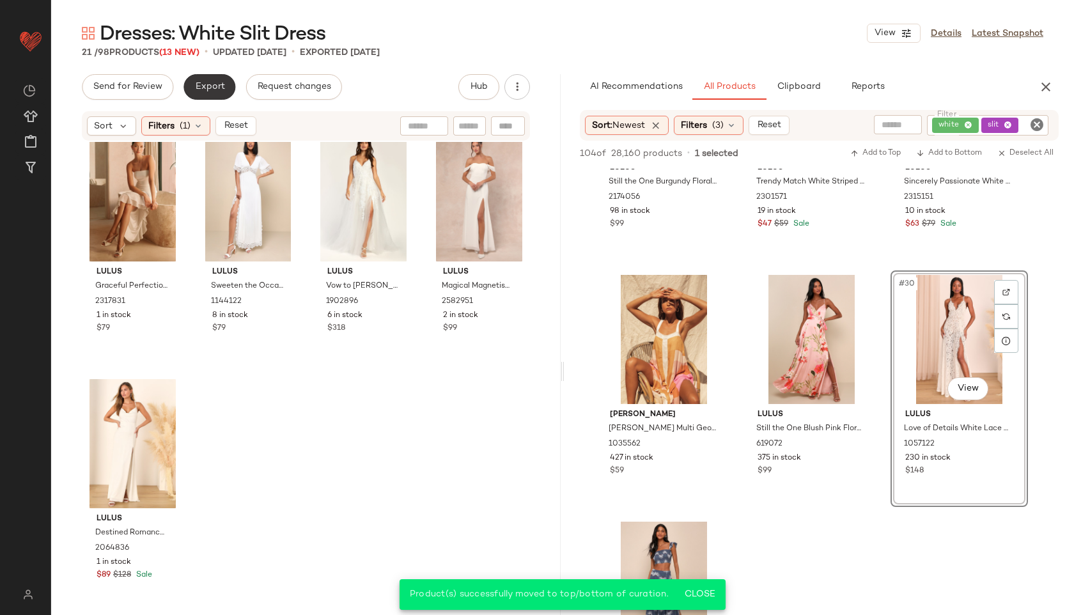
click at [200, 88] on span "Export" at bounding box center [209, 87] width 30 height 10
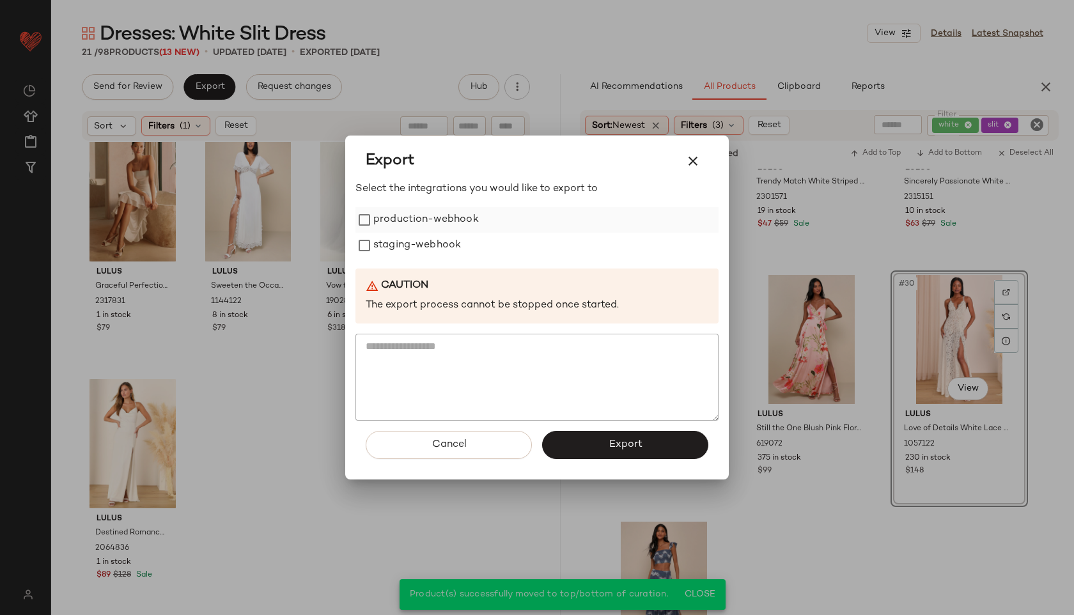
click at [418, 220] on label "production-webhook" at bounding box center [426, 220] width 106 height 26
click at [421, 253] on label "staging-webhook" at bounding box center [417, 246] width 88 height 26
click at [601, 450] on button "Export" at bounding box center [625, 445] width 166 height 28
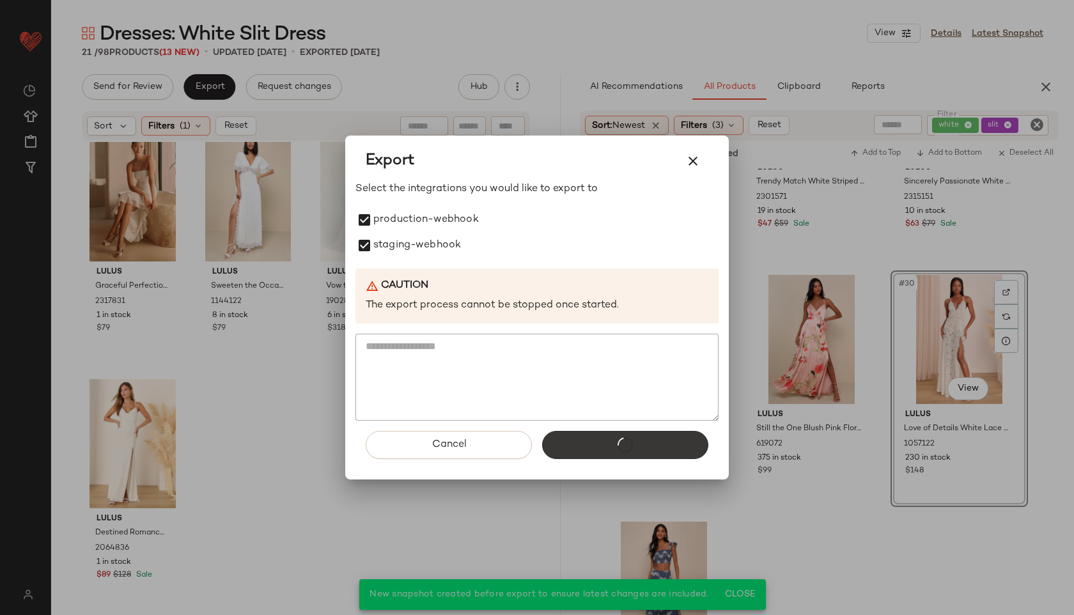
scroll to position [3107, 0]
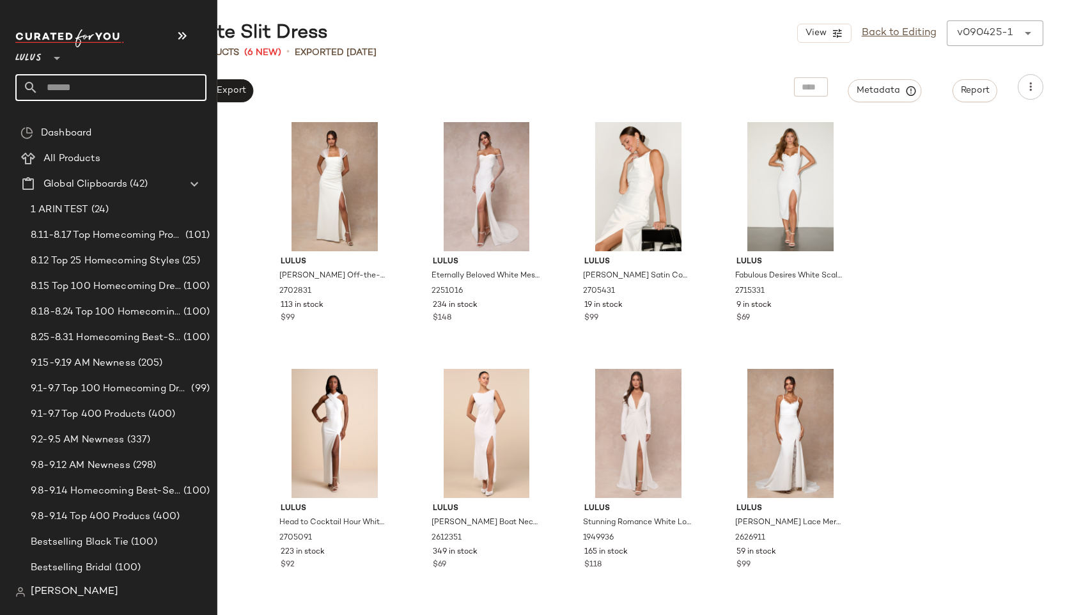
click at [68, 85] on input "text" at bounding box center [122, 87] width 168 height 27
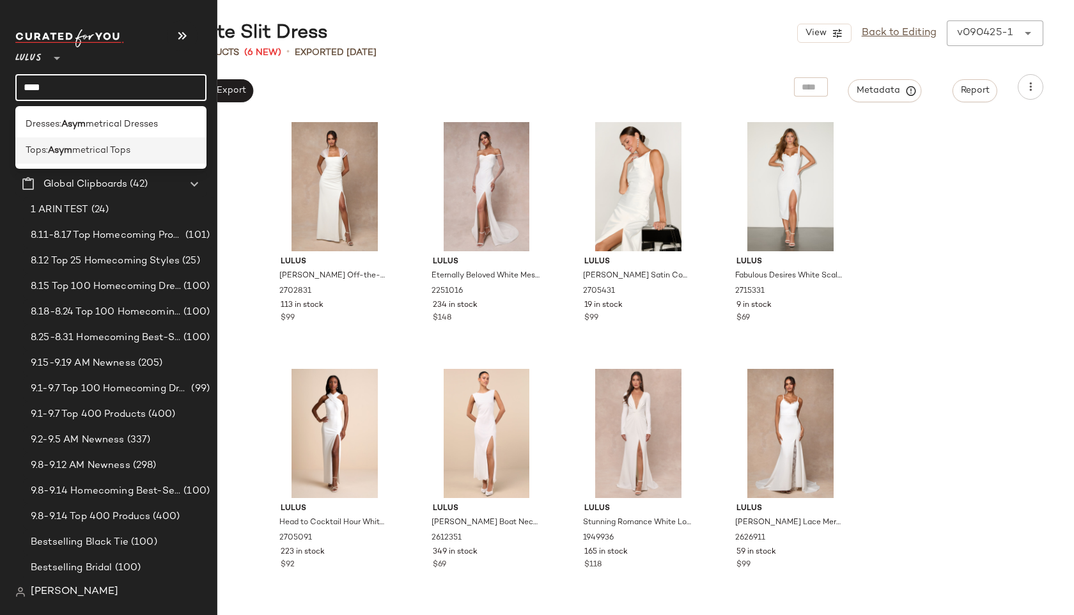
type input "****"
click at [88, 145] on span "metrical Tops" at bounding box center [101, 150] width 58 height 13
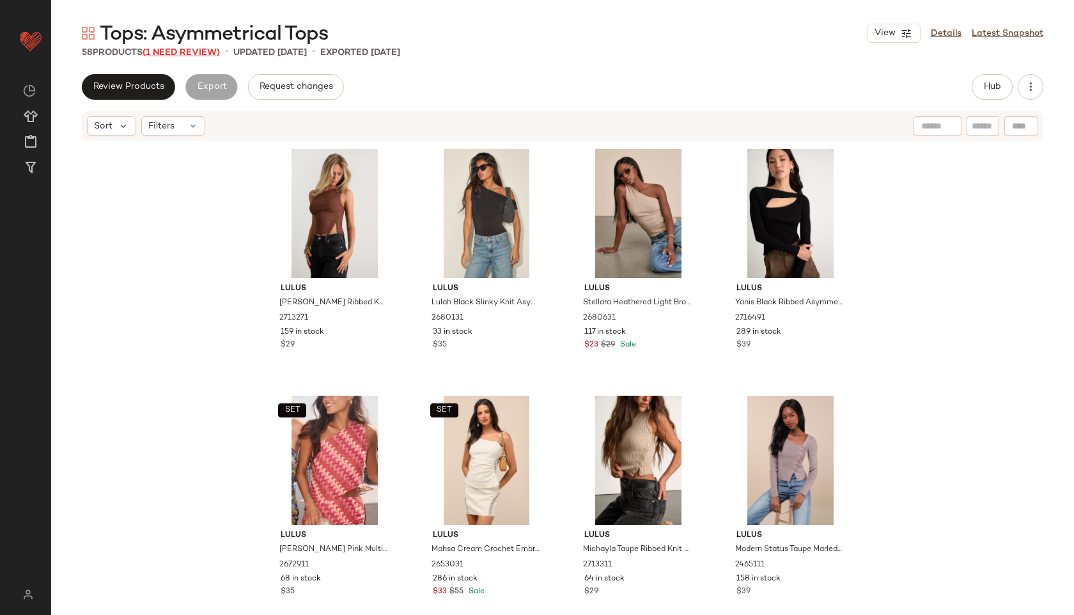
click at [195, 51] on span "(1 Need Review)" at bounding box center [181, 53] width 77 height 10
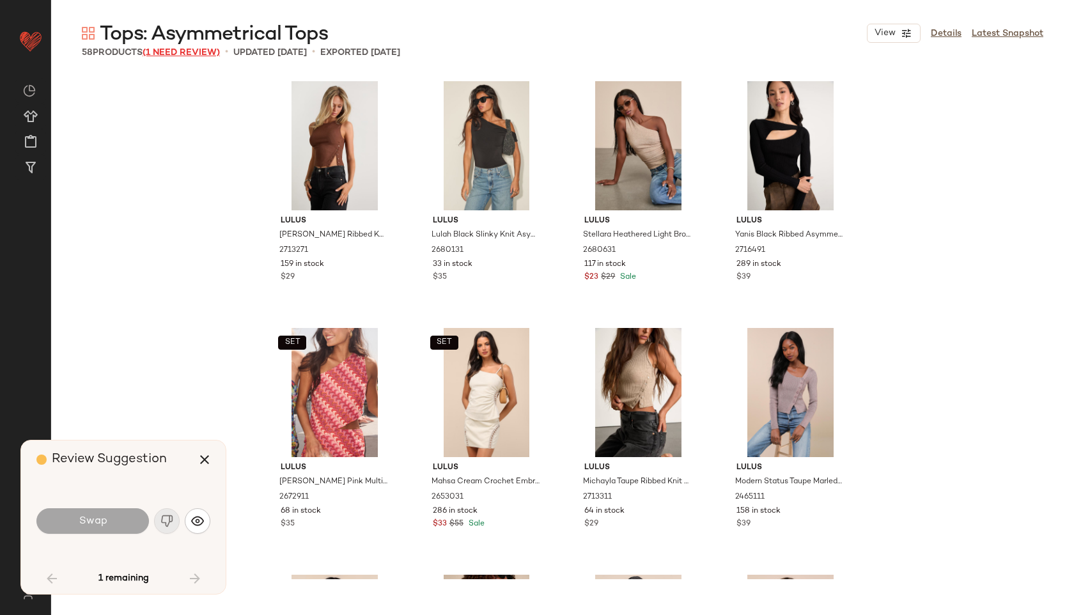
scroll to position [2962, 0]
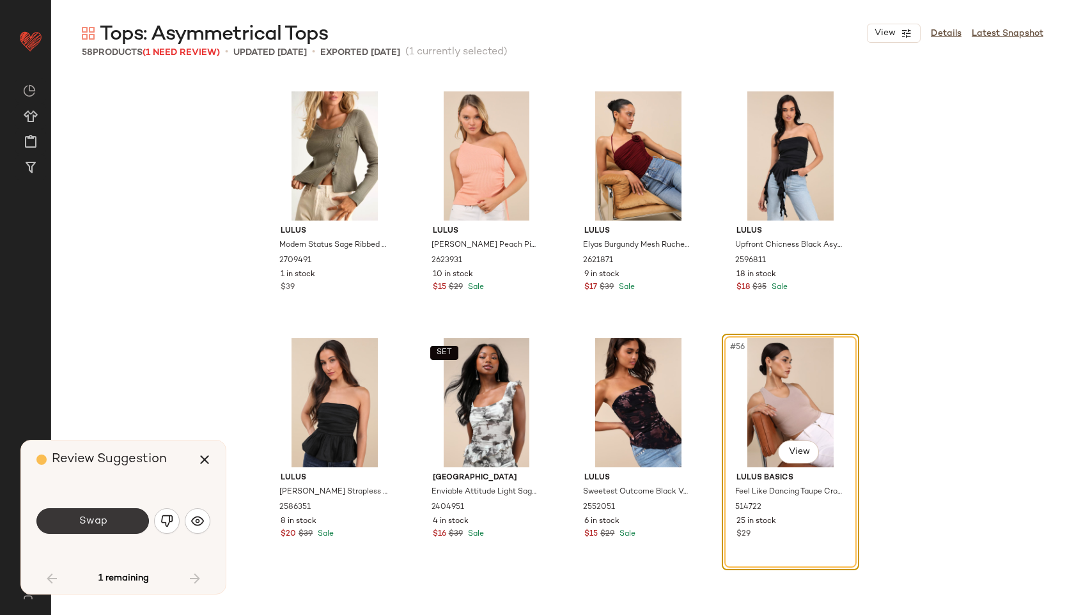
click at [80, 519] on span "Swap" at bounding box center [92, 521] width 29 height 12
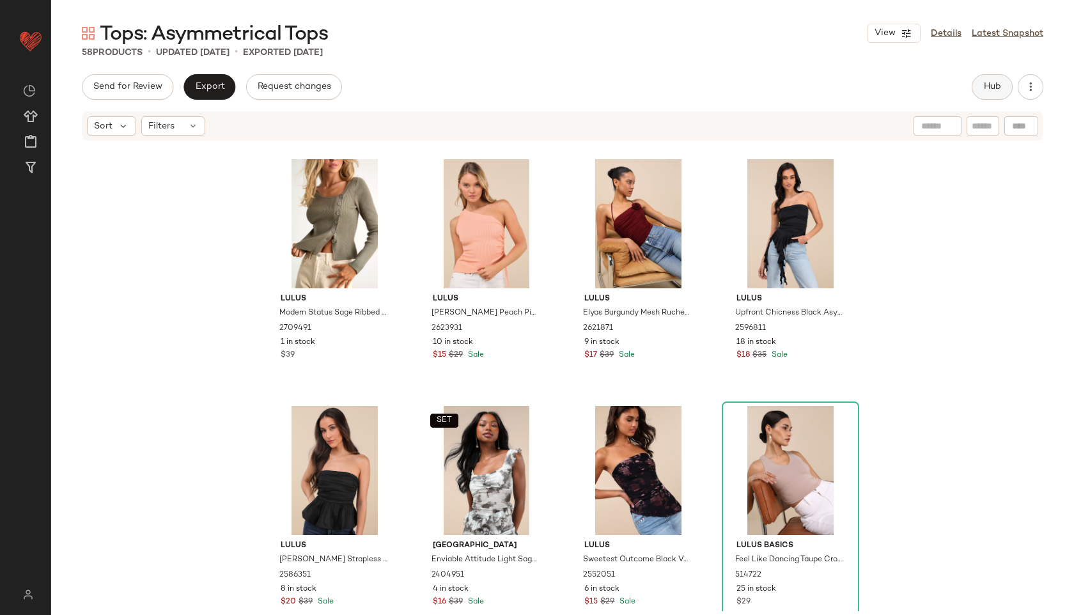
click at [984, 82] on span "Hub" at bounding box center [993, 87] width 18 height 10
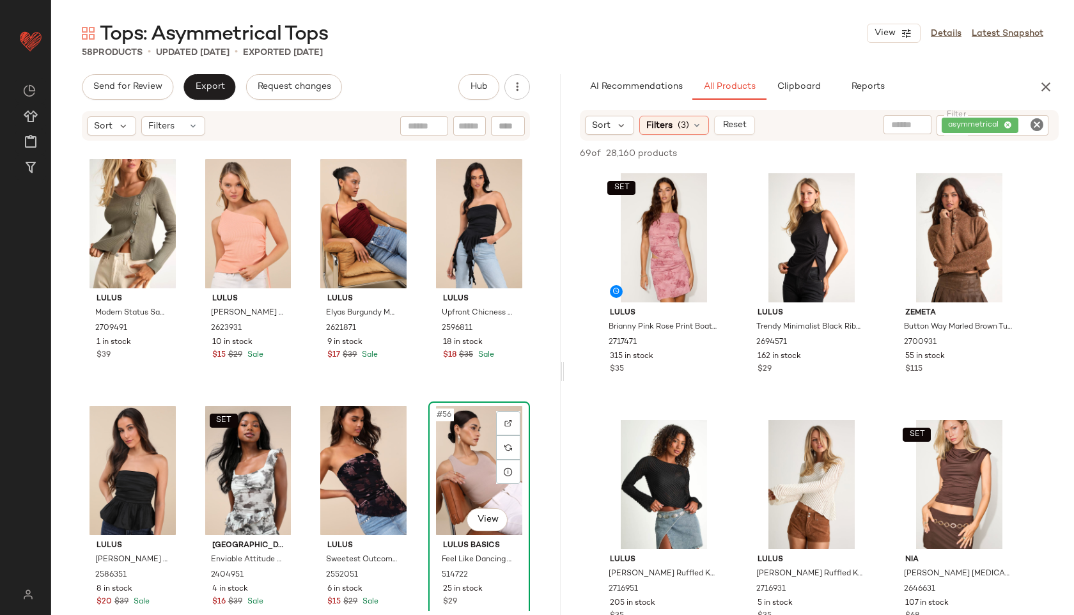
click at [454, 455] on div "#56 View" at bounding box center [479, 470] width 93 height 129
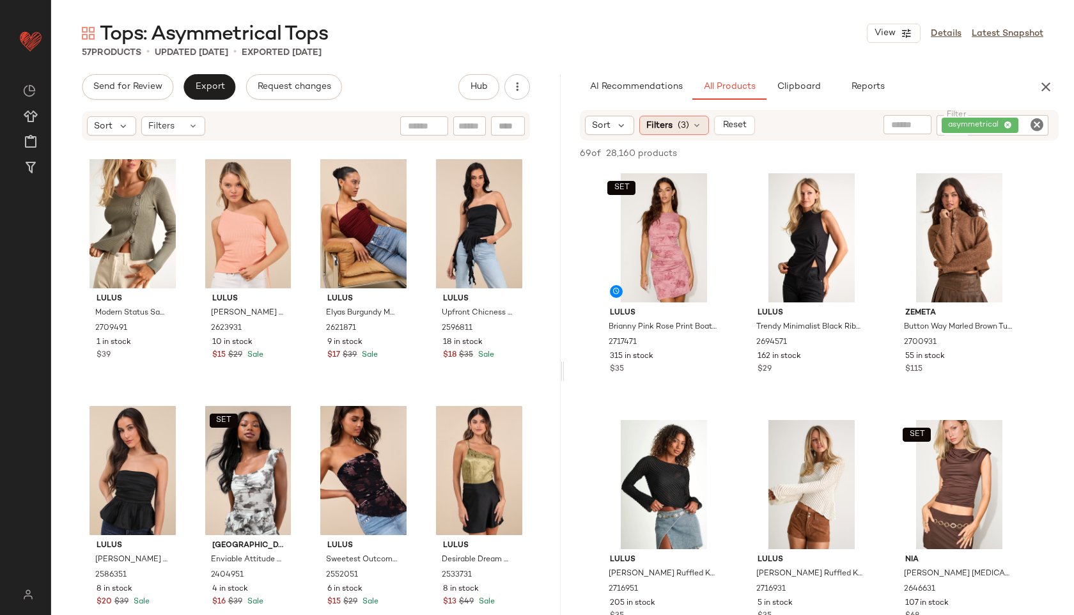
click at [693, 121] on icon at bounding box center [697, 125] width 10 height 10
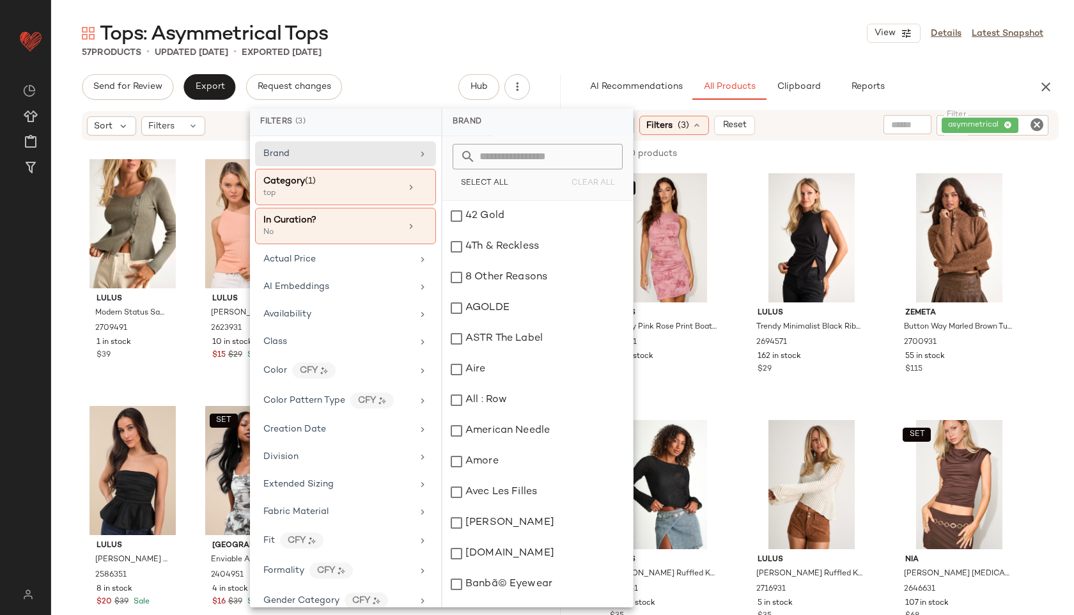
click at [781, 23] on div "Tops: Asymmetrical Tops View Details Latest Snapshot" at bounding box center [562, 33] width 1023 height 26
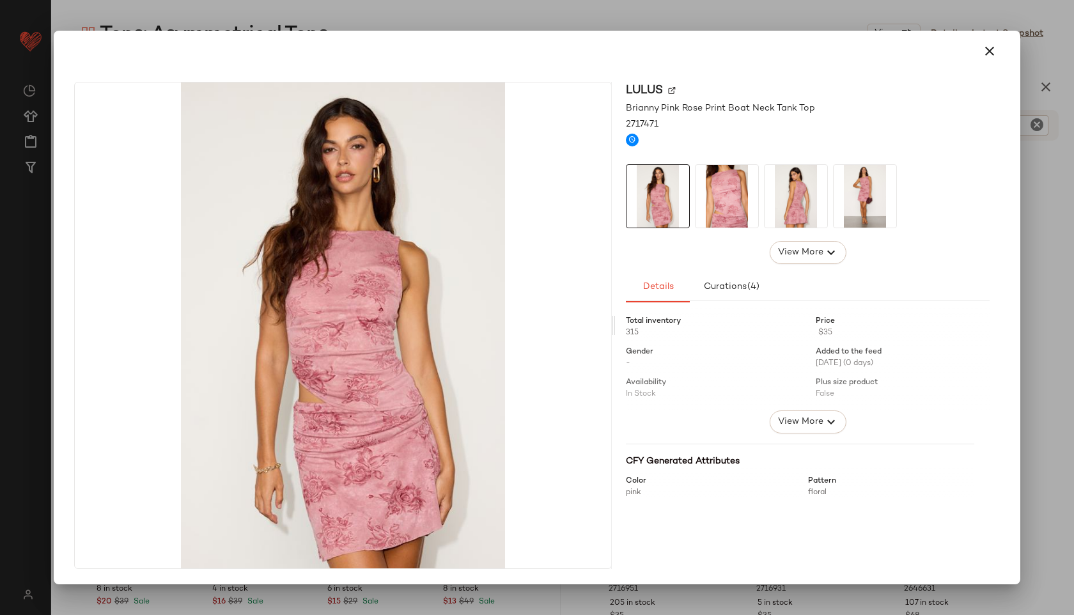
click at [746, 198] on img at bounding box center [727, 196] width 63 height 63
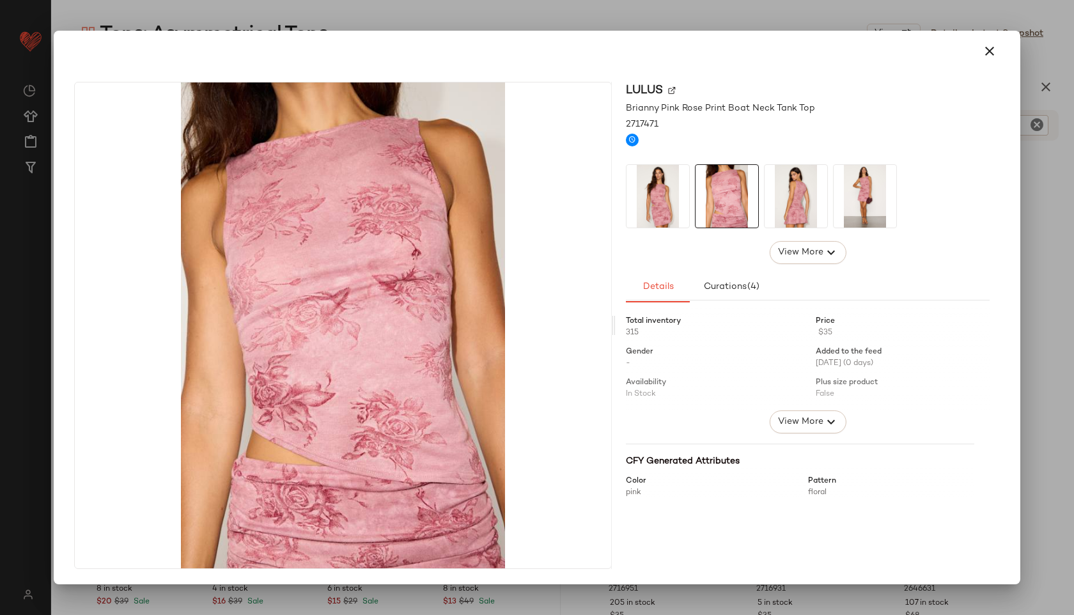
click at [798, 194] on img at bounding box center [796, 196] width 63 height 63
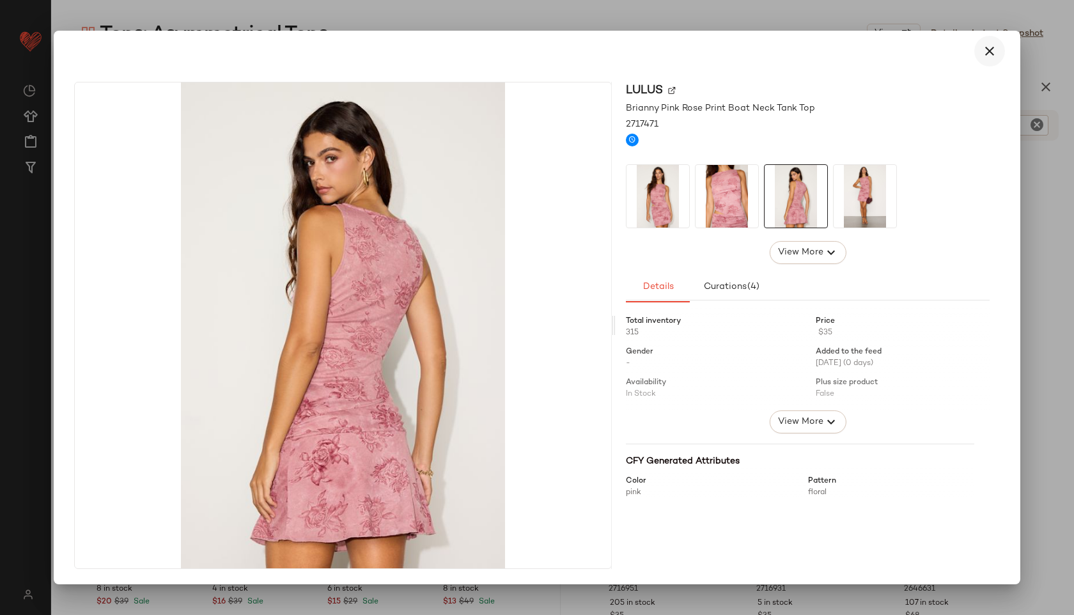
click at [990, 49] on icon "button" at bounding box center [989, 50] width 15 height 15
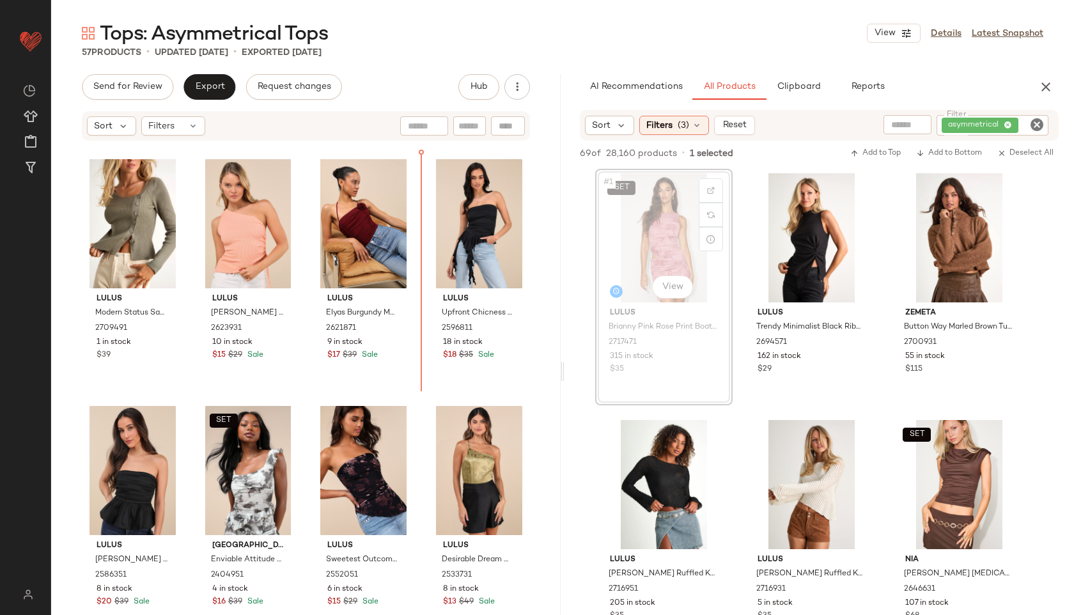
scroll to position [2961, 0]
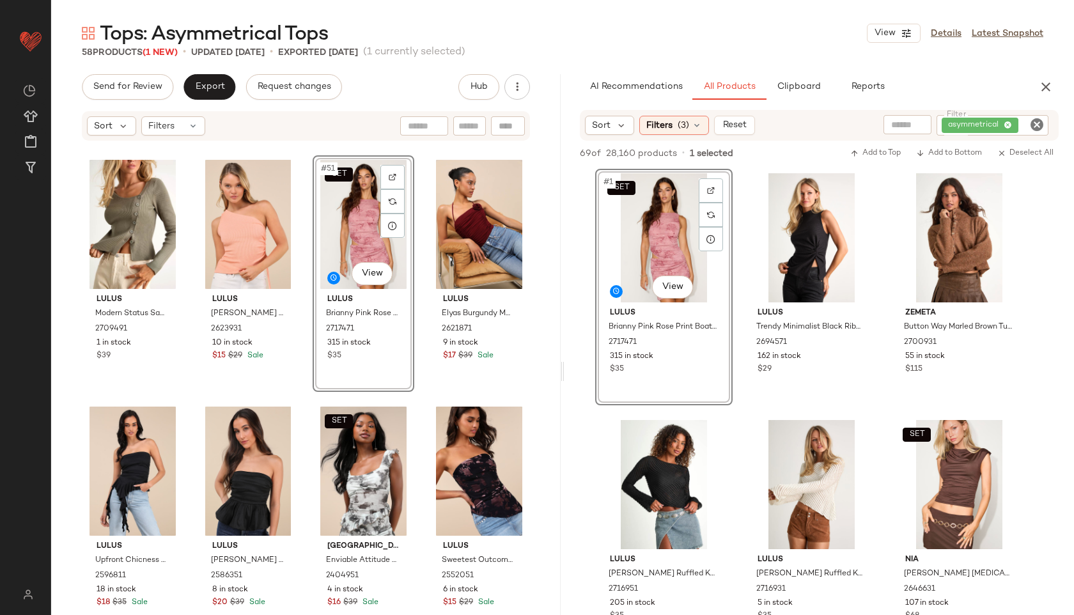
click at [333, 241] on div "SET #51 View" at bounding box center [363, 224] width 93 height 129
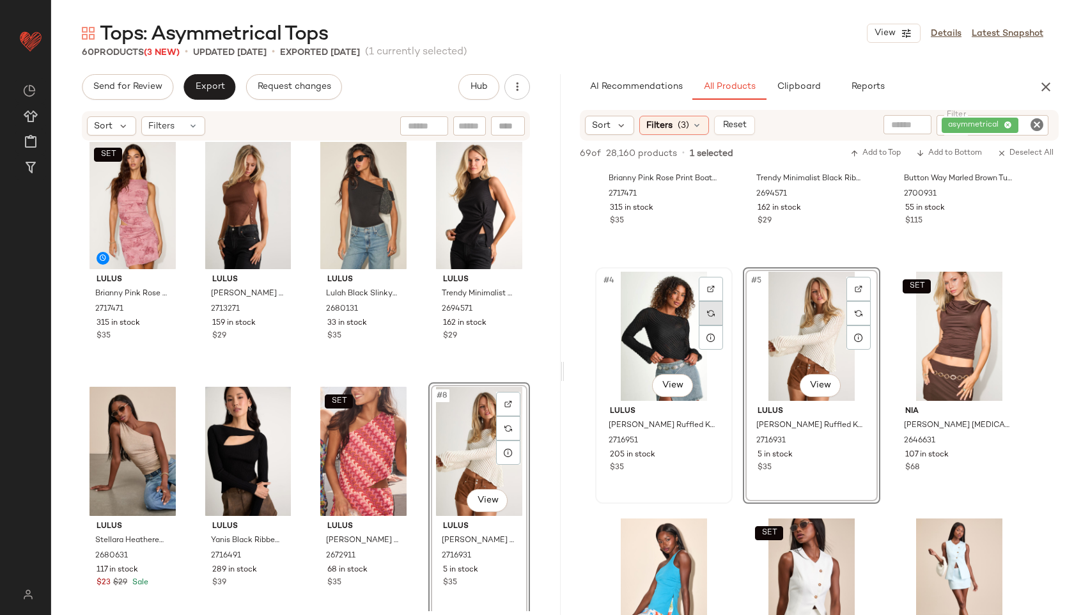
scroll to position [151, 0]
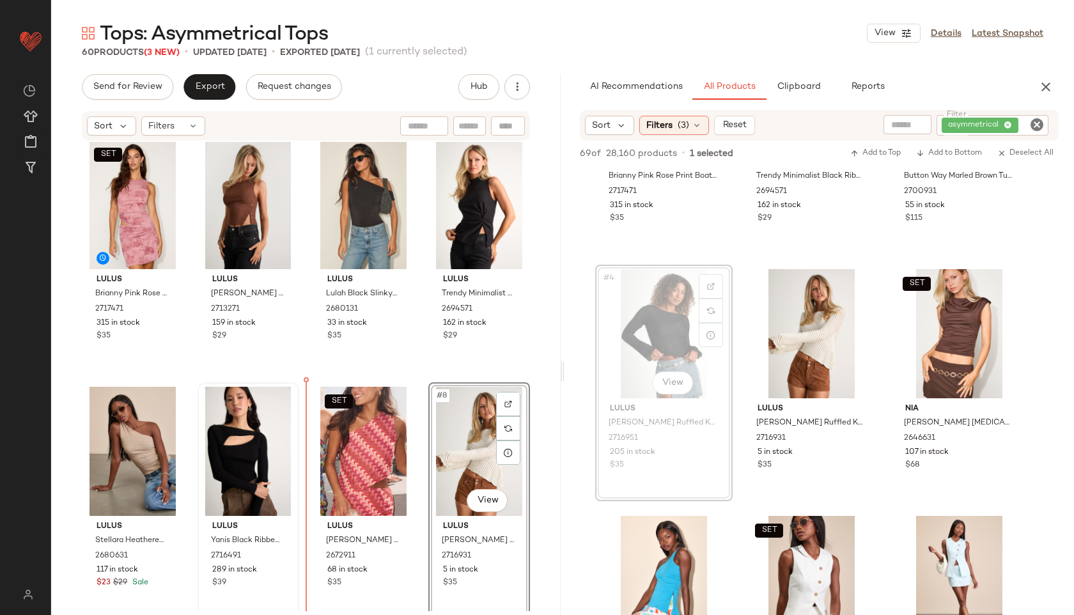
drag, startPoint x: 673, startPoint y: 324, endPoint x: 239, endPoint y: 397, distance: 439.8
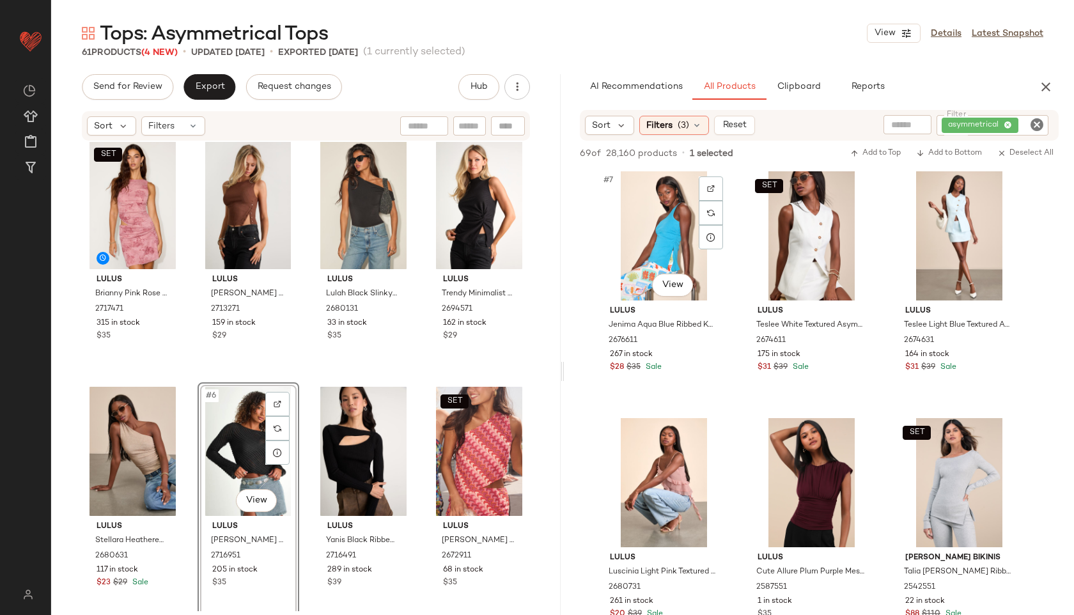
scroll to position [499, 0]
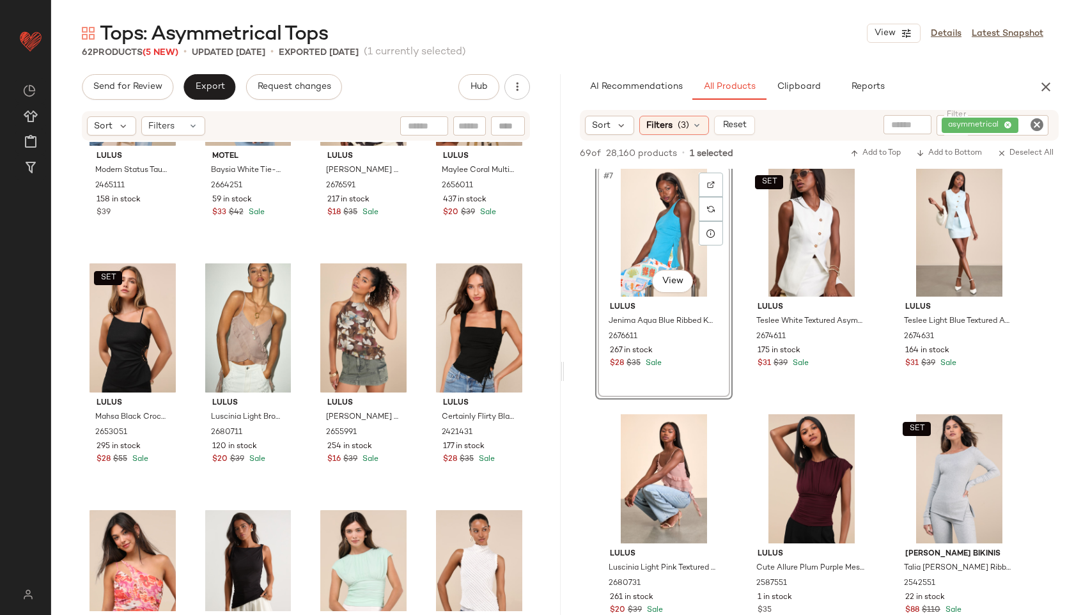
drag, startPoint x: 678, startPoint y: 236, endPoint x: 386, endPoint y: 503, distance: 395.6
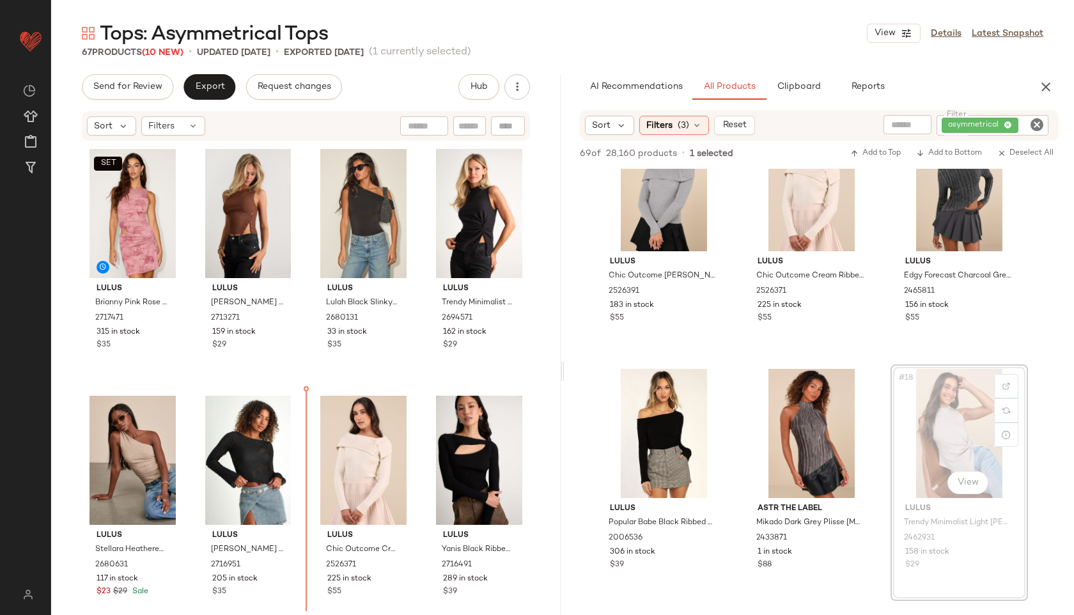
scroll to position [28, 0]
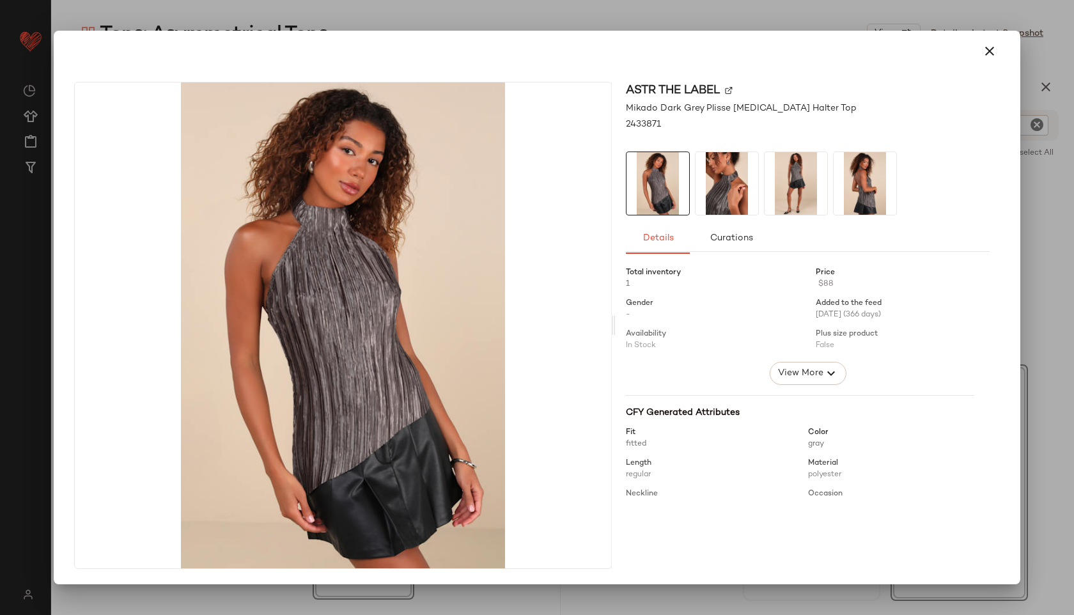
drag, startPoint x: 814, startPoint y: 469, endPoint x: 332, endPoint y: 480, distance: 482.3
click at [989, 58] on icon "button" at bounding box center [989, 50] width 15 height 15
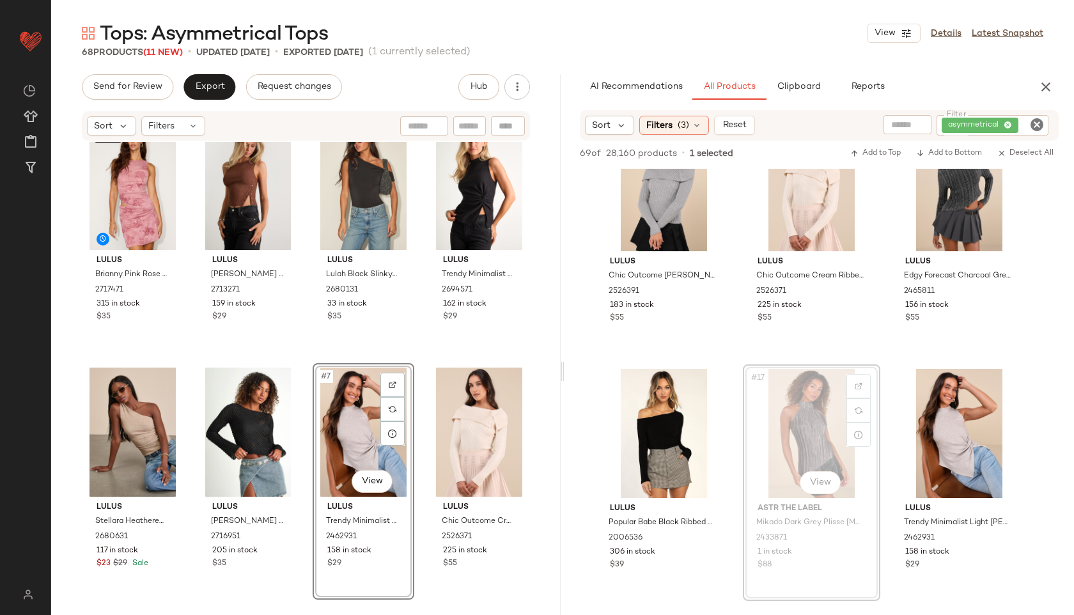
drag, startPoint x: 820, startPoint y: 418, endPoint x: 331, endPoint y: 506, distance: 497.7
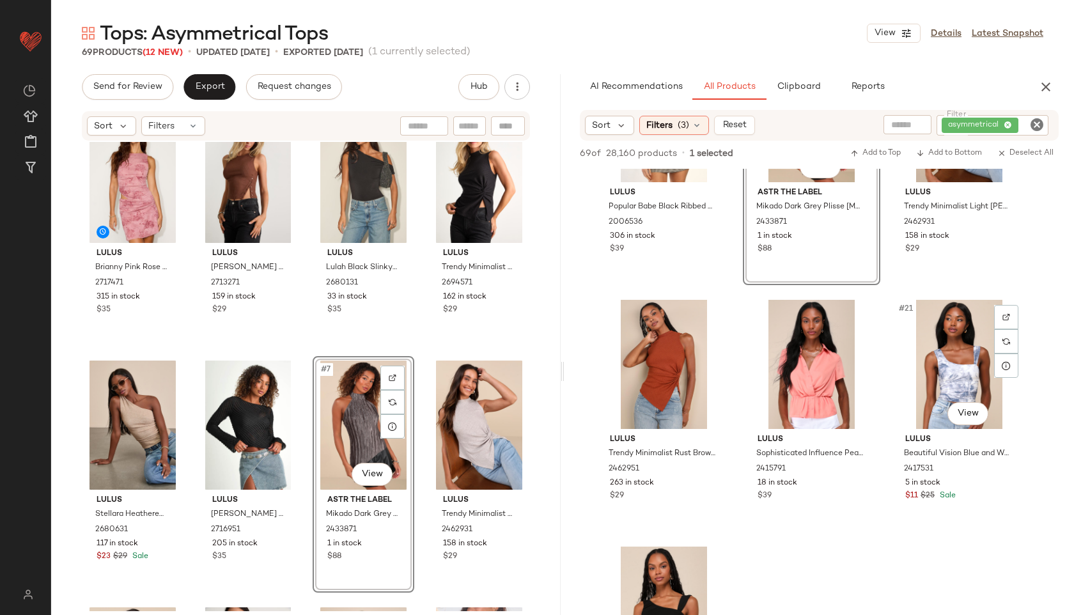
scroll to position [1356, 0]
click at [976, 352] on div "#21 View" at bounding box center [959, 363] width 129 height 129
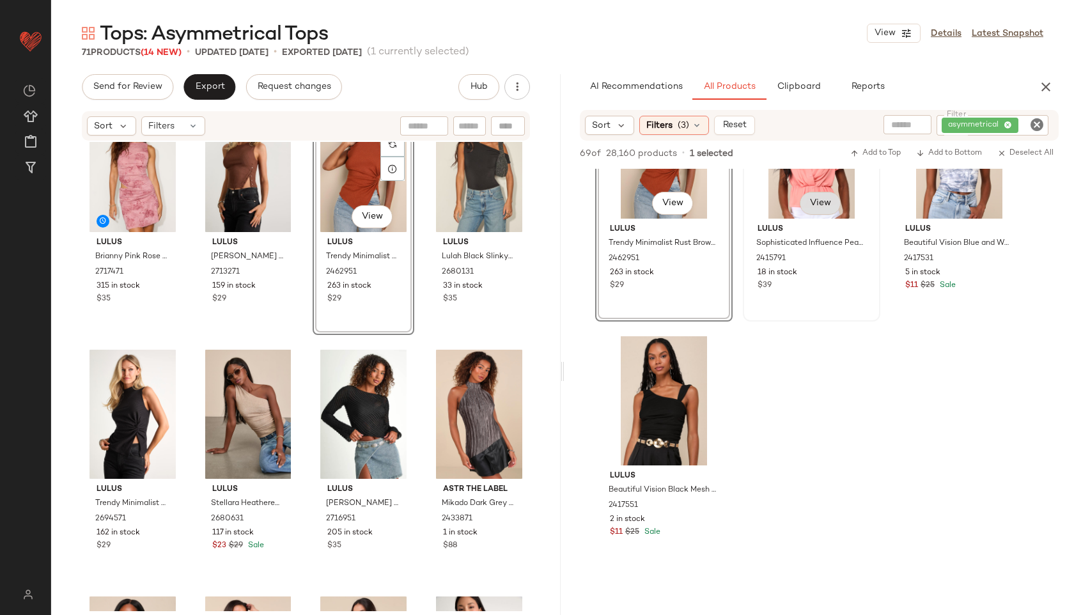
scroll to position [1588, 0]
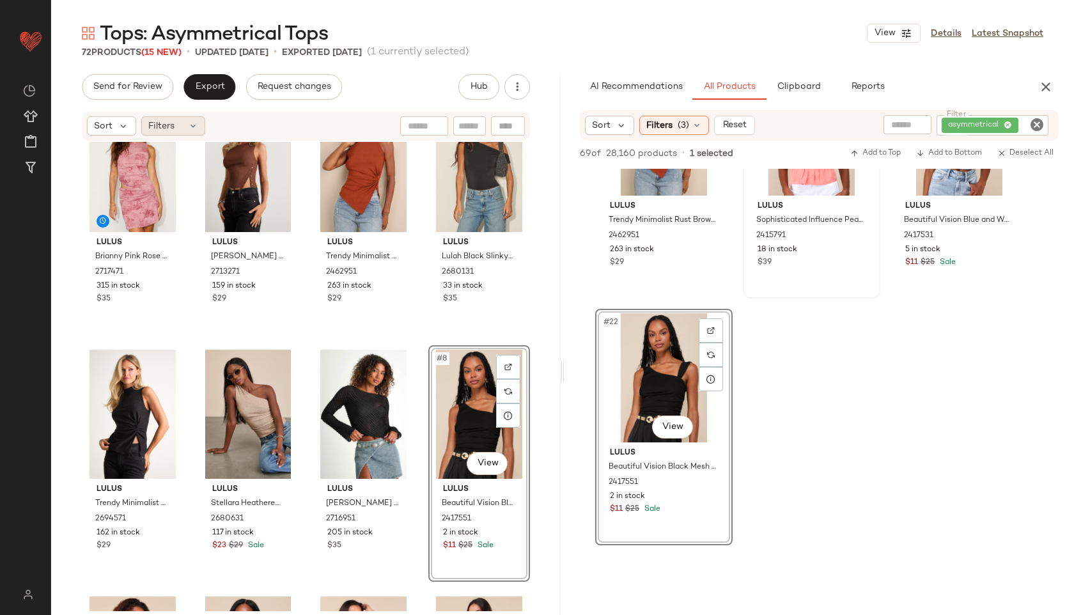
click at [182, 120] on div "Filters" at bounding box center [173, 125] width 64 height 19
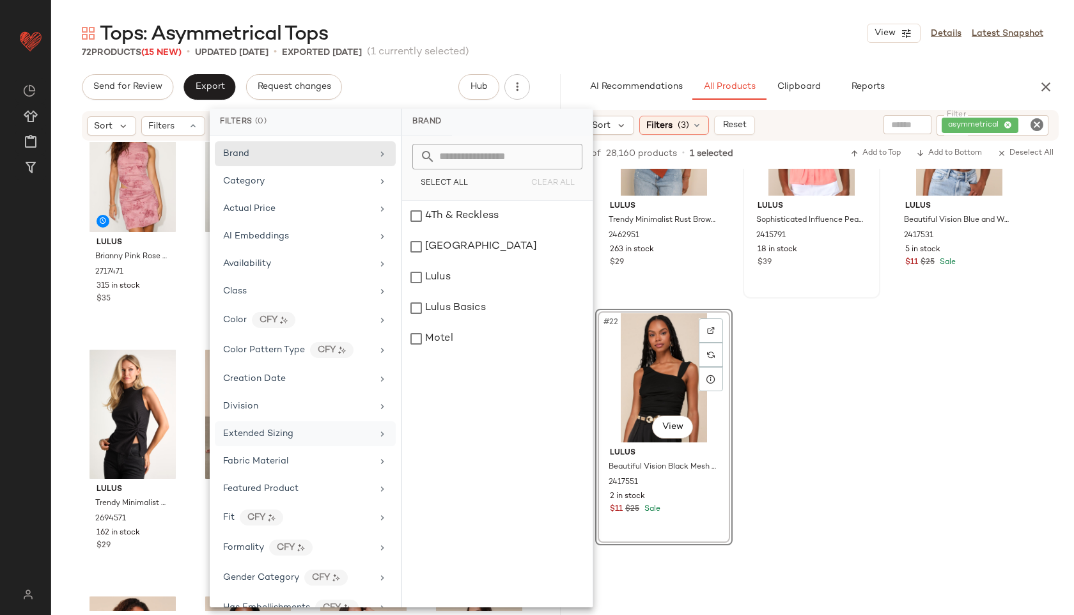
scroll to position [627, 0]
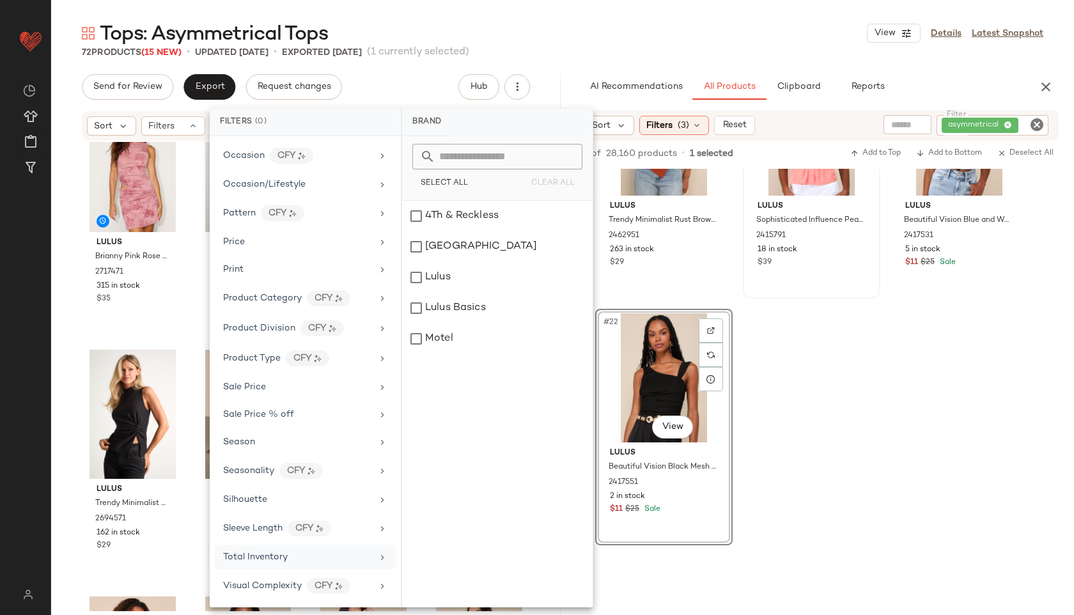
click at [259, 561] on span "Total Inventory" at bounding box center [255, 557] width 65 height 10
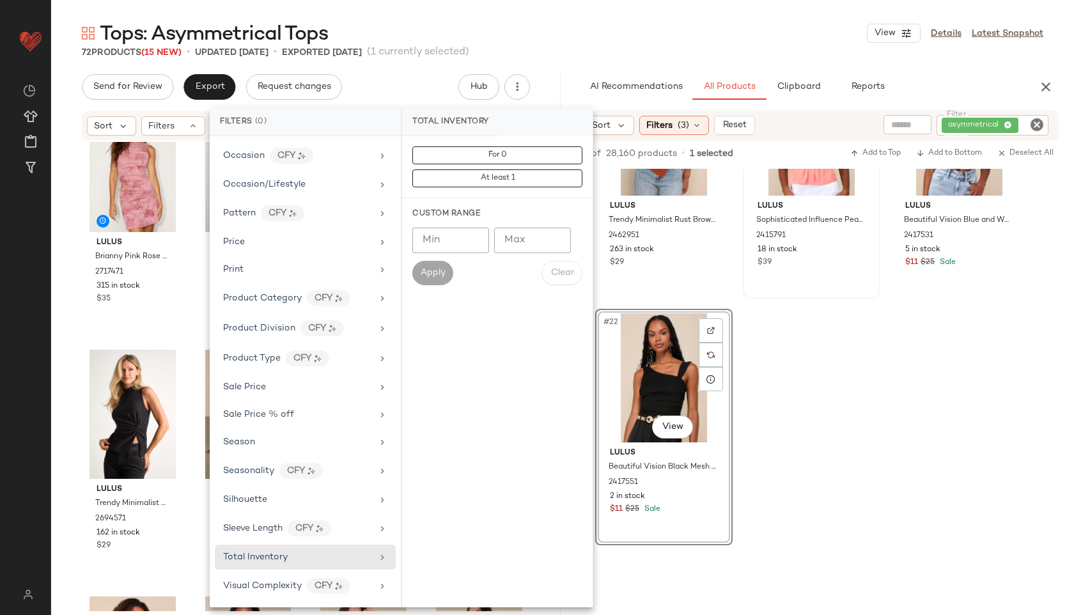
click at [523, 243] on input "Max" at bounding box center [532, 241] width 77 height 26
type input "**"
click at [432, 272] on span "Apply" at bounding box center [433, 273] width 26 height 10
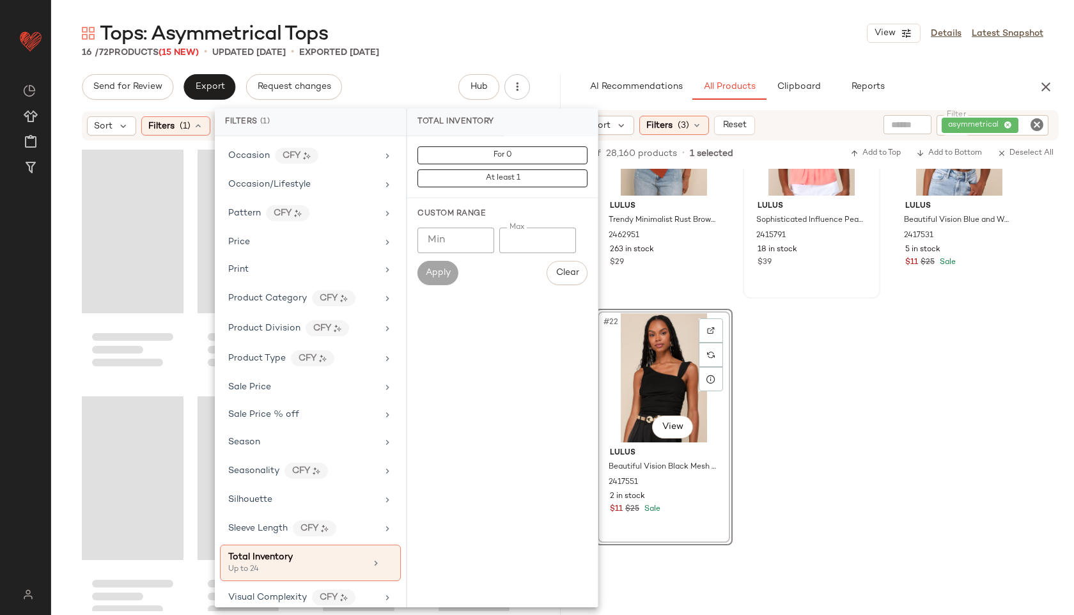
click at [607, 39] on div "Tops: Asymmetrical Tops View Details Latest Snapshot" at bounding box center [562, 33] width 1023 height 26
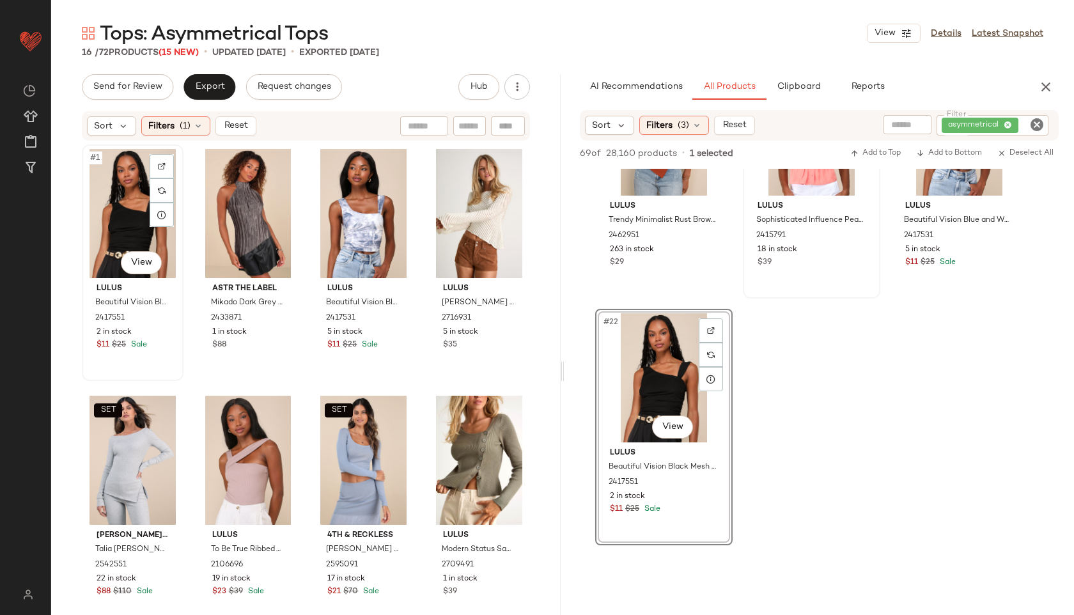
click at [117, 194] on div "#1 View" at bounding box center [132, 213] width 93 height 129
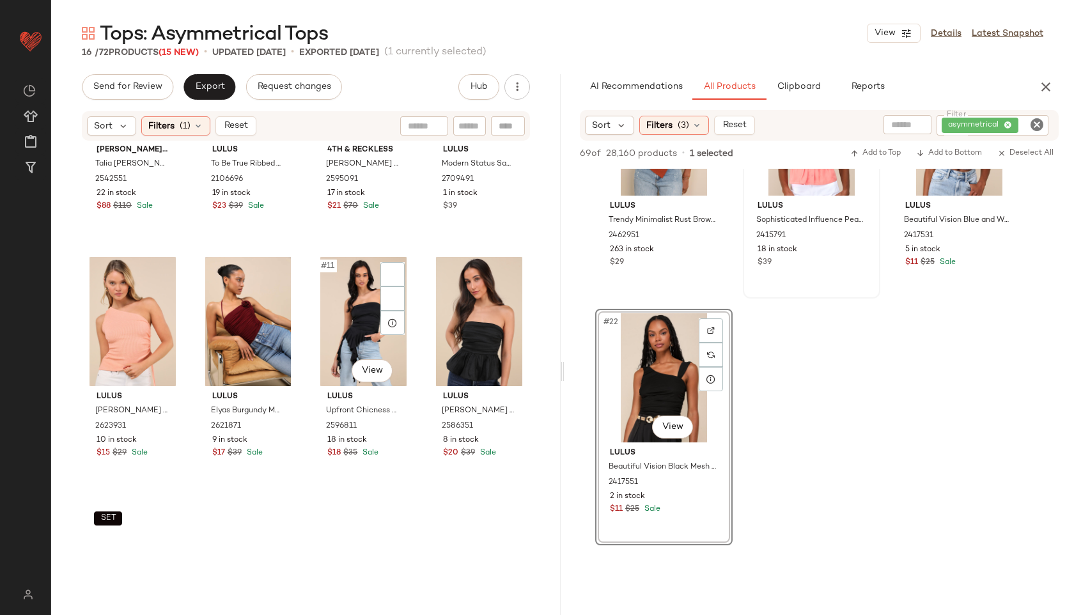
scroll to position [521, 0]
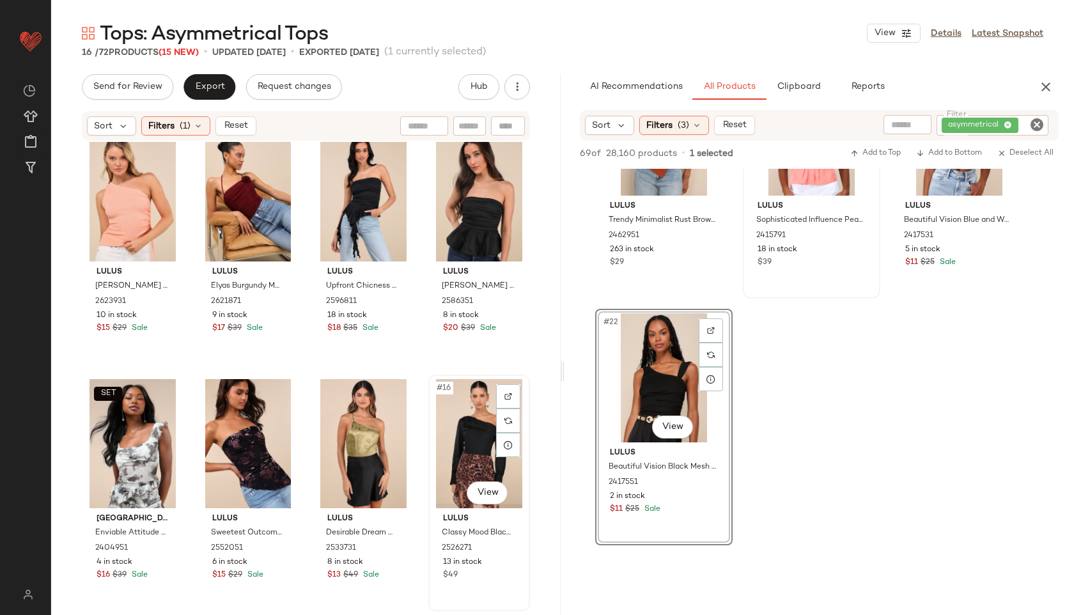
click at [474, 451] on div "#16 View" at bounding box center [479, 443] width 93 height 129
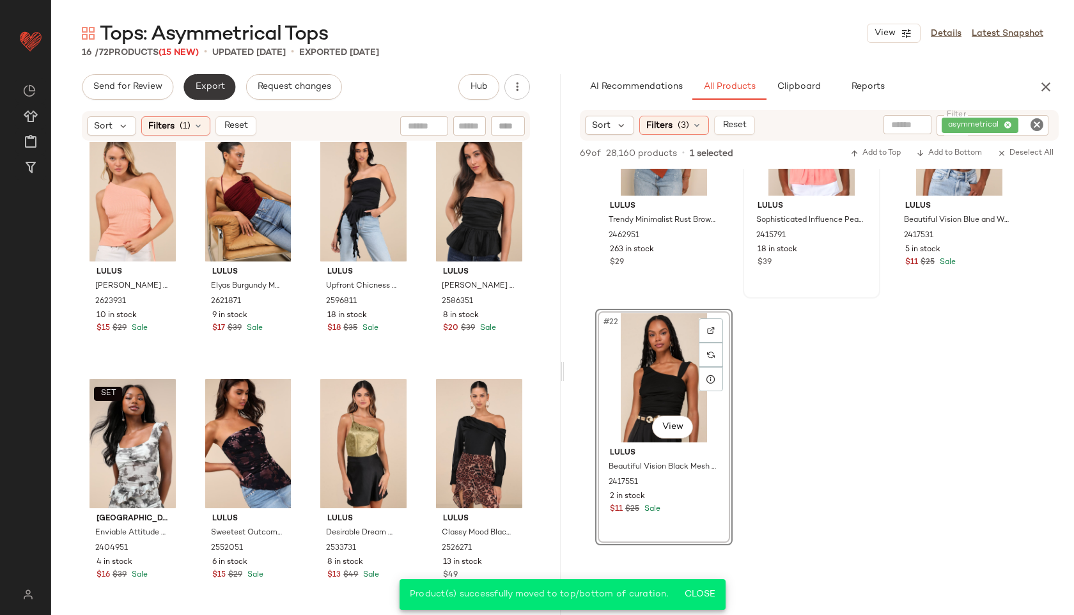
click at [220, 87] on span "Export" at bounding box center [209, 87] width 30 height 10
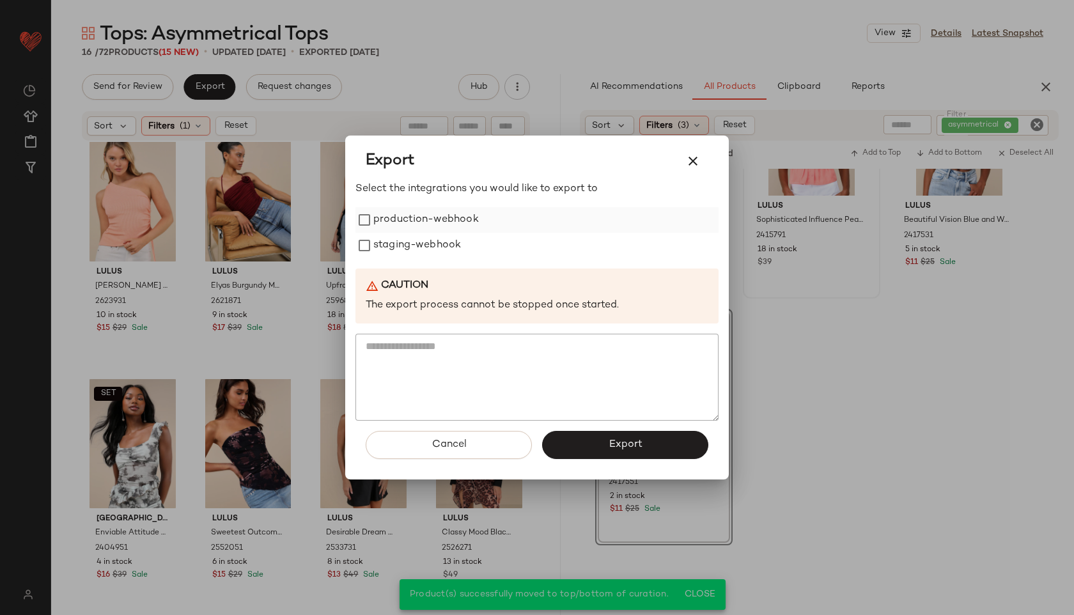
click at [420, 228] on label "production-webhook" at bounding box center [426, 220] width 106 height 26
click at [412, 258] on label "staging-webhook" at bounding box center [417, 246] width 88 height 26
click at [599, 452] on button "Export" at bounding box center [625, 445] width 166 height 28
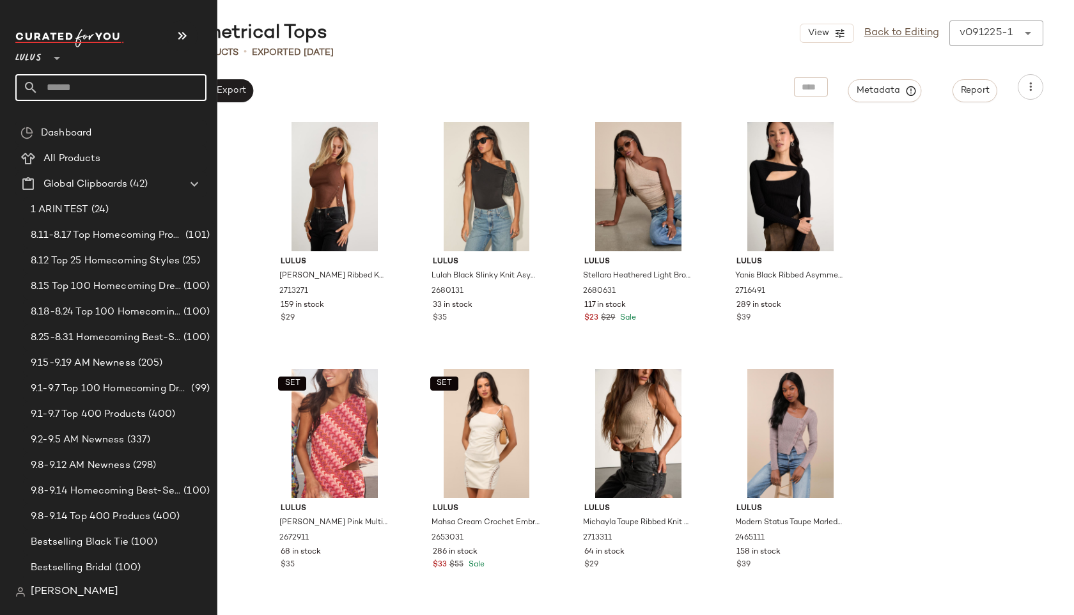
click at [79, 86] on input "text" at bounding box center [122, 87] width 168 height 27
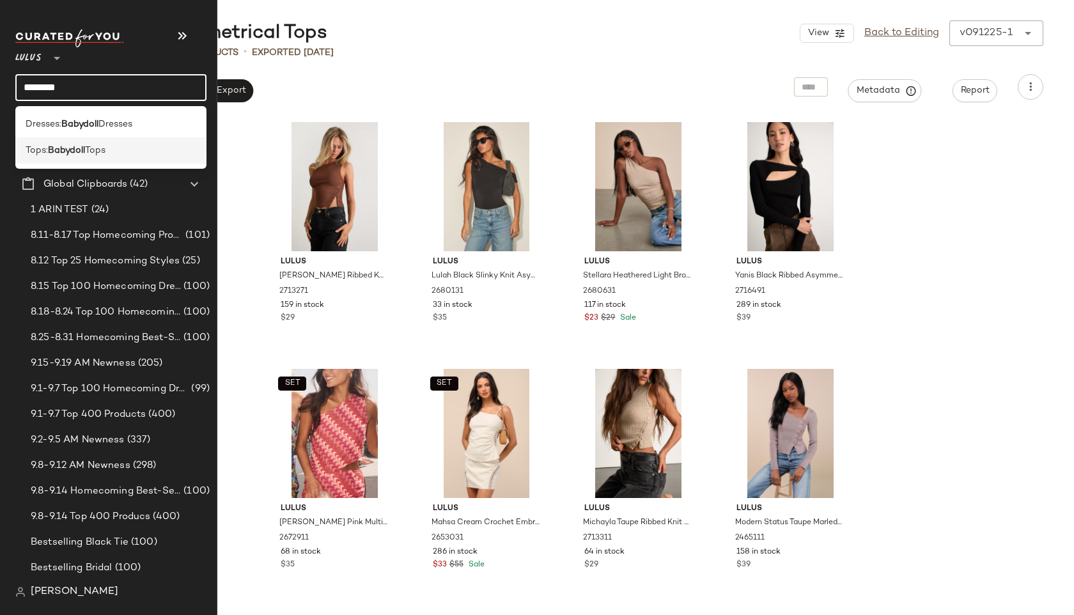
type input "********"
click at [67, 146] on b "Babydoll" at bounding box center [66, 150] width 37 height 13
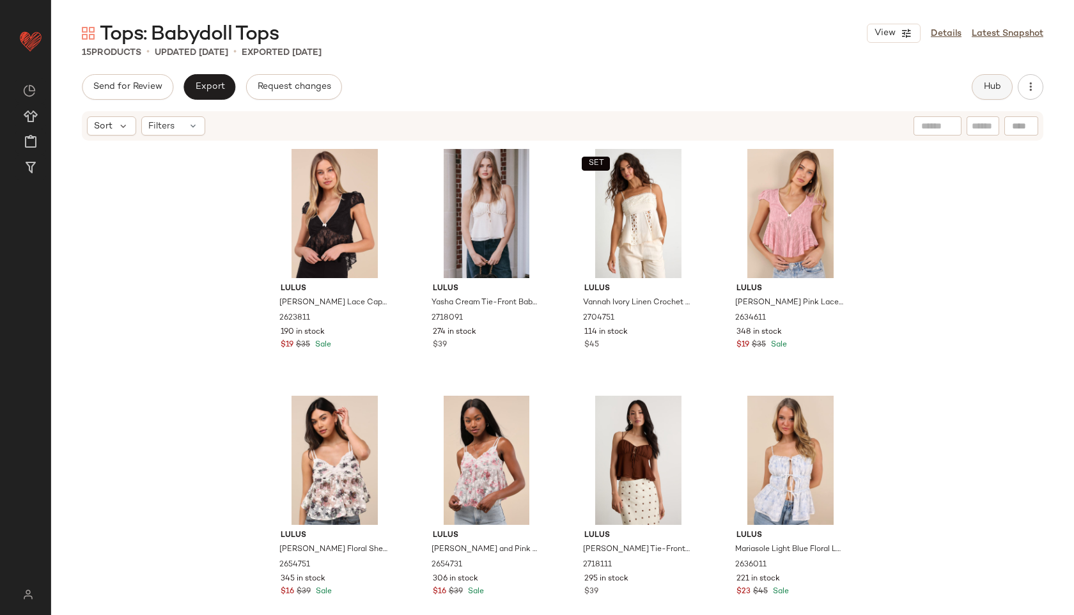
click at [980, 82] on button "Hub" at bounding box center [992, 87] width 41 height 26
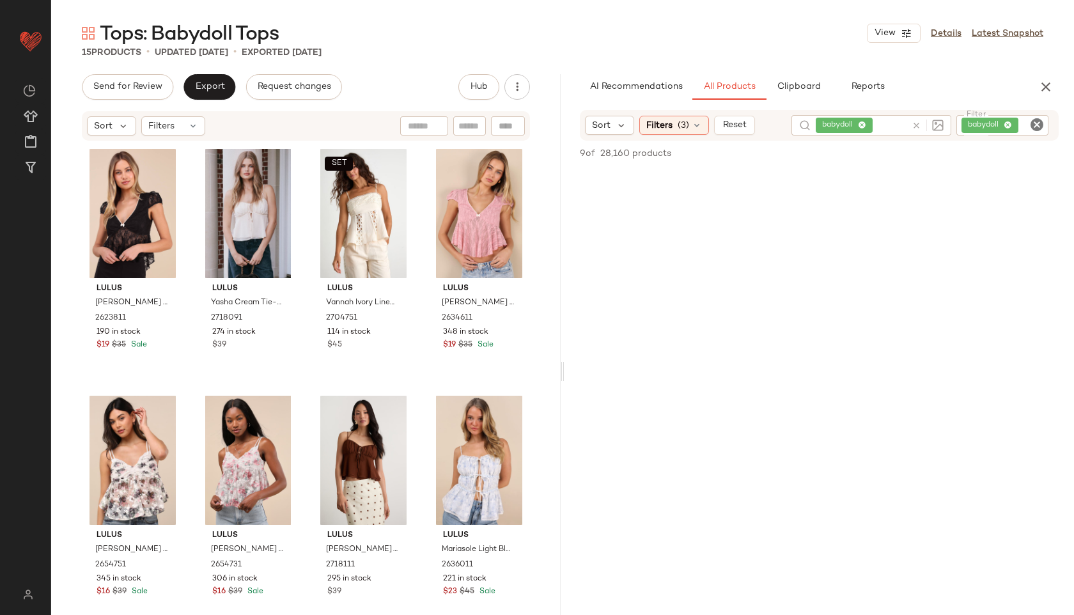
click at [1037, 123] on icon "Clear Filter" at bounding box center [1037, 124] width 15 height 15
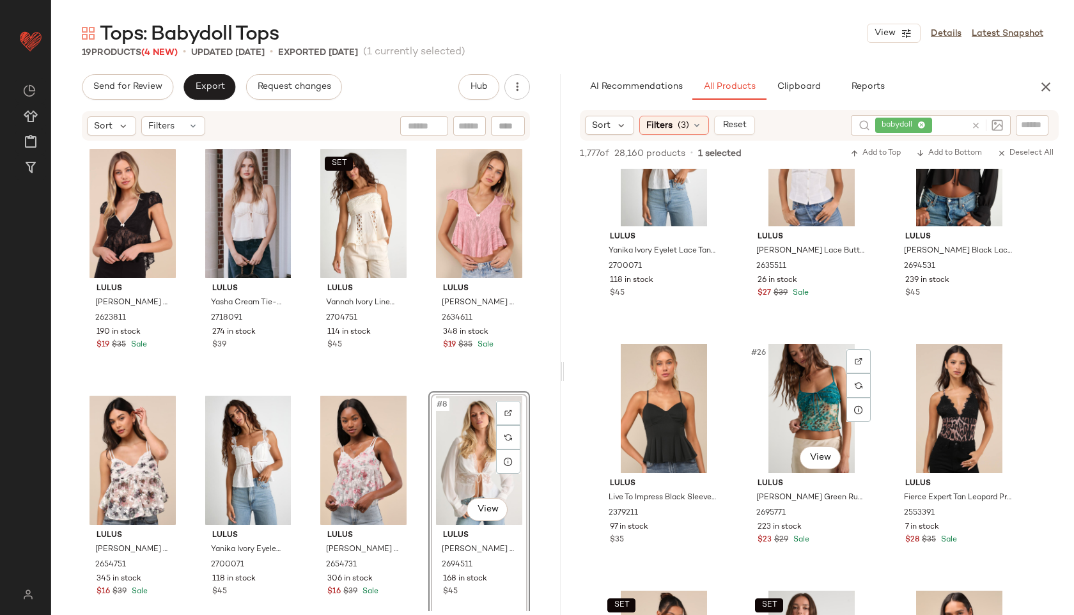
scroll to position [1803, 0]
click at [222, 90] on span "Export" at bounding box center [209, 87] width 30 height 10
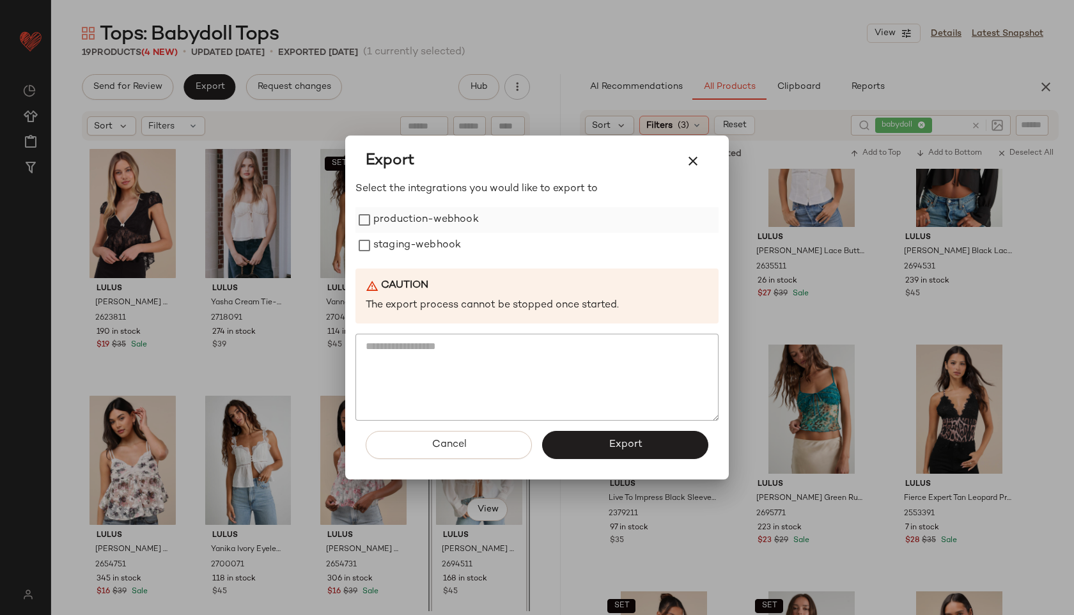
click at [382, 223] on label "production-webhook" at bounding box center [426, 220] width 106 height 26
click at [387, 249] on label "staging-webhook" at bounding box center [417, 246] width 88 height 26
click at [590, 445] on button "Export" at bounding box center [625, 445] width 166 height 28
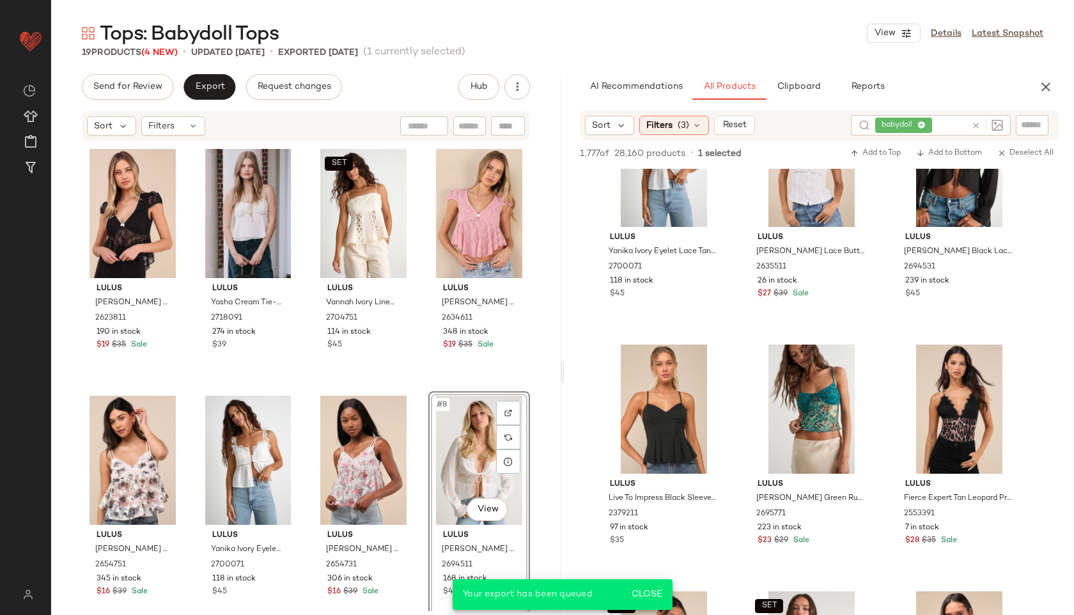
scroll to position [2544, 0]
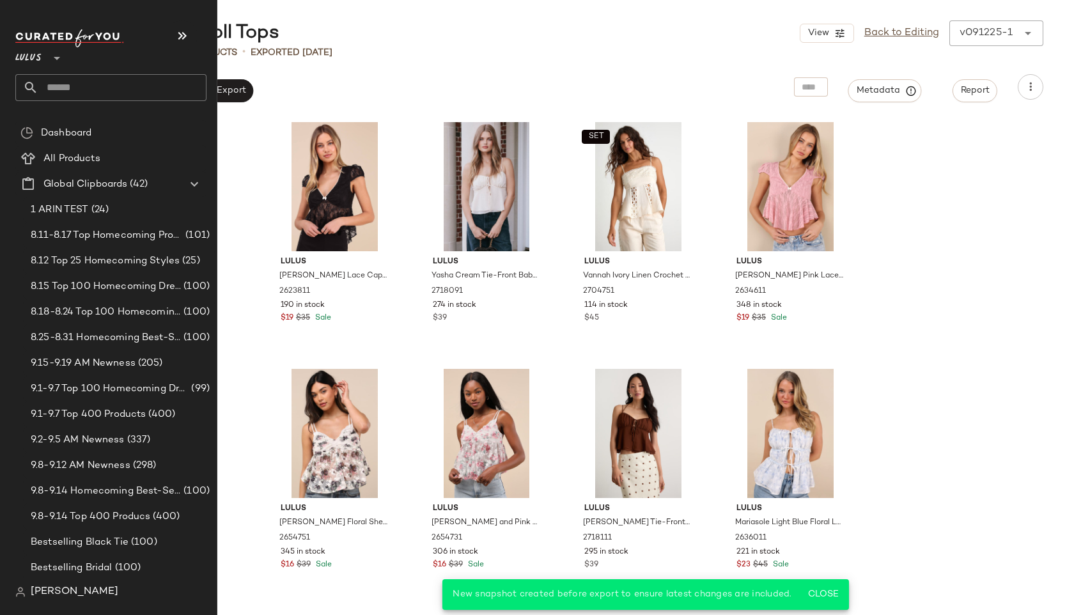
click at [83, 101] on div "Lulus **" at bounding box center [115, 65] width 201 height 79
click at [93, 84] on input "text" at bounding box center [122, 87] width 168 height 27
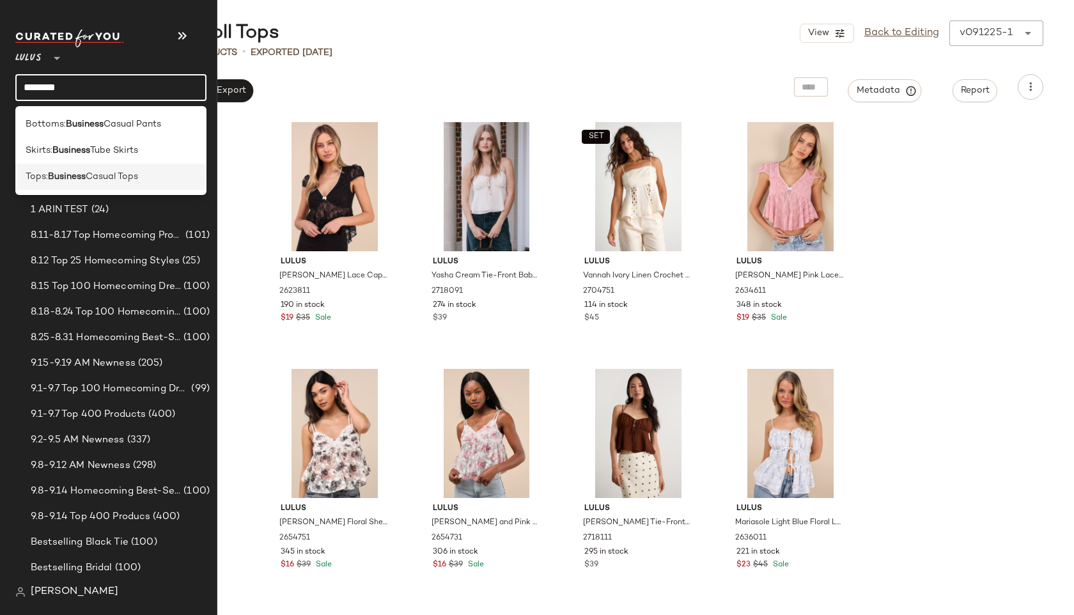
type input "********"
click at [63, 173] on b "Business" at bounding box center [67, 176] width 38 height 13
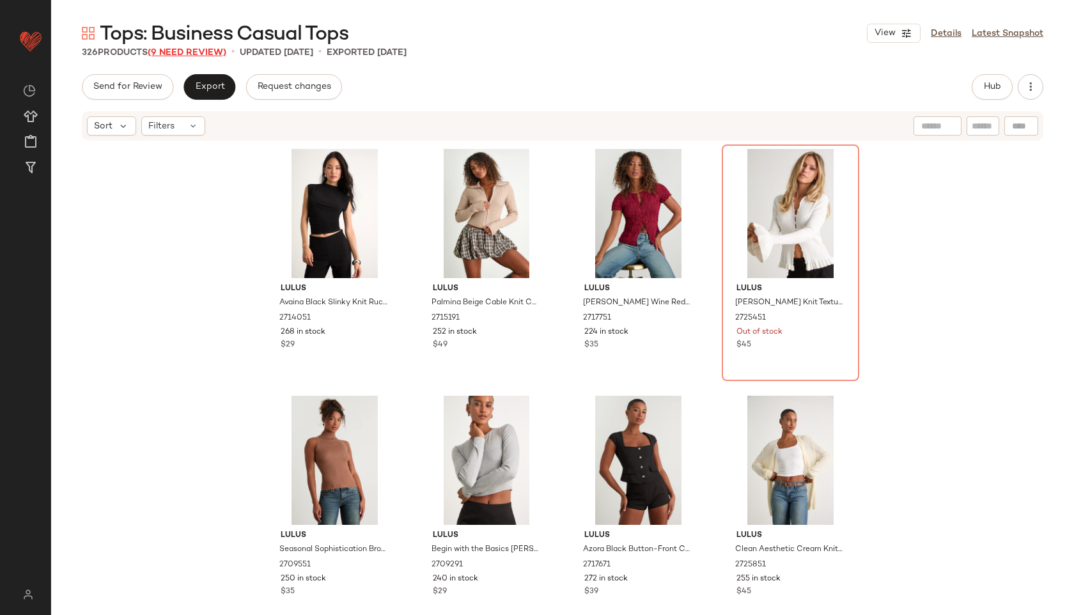
click at [201, 52] on span "(9 Need Review)" at bounding box center [187, 53] width 79 height 10
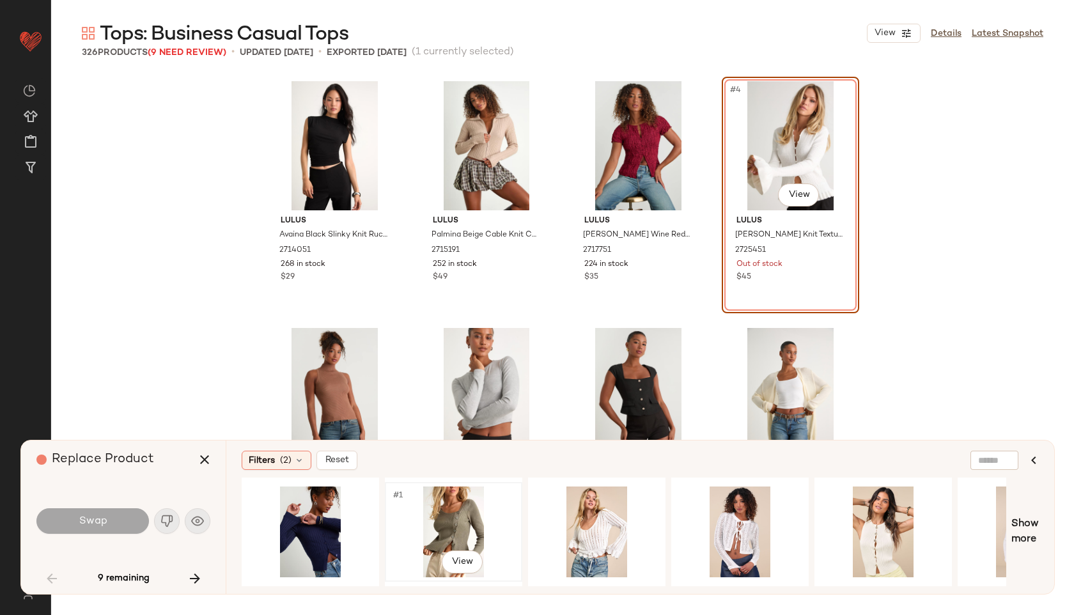
click at [435, 529] on div "#1 View" at bounding box center [453, 532] width 129 height 91
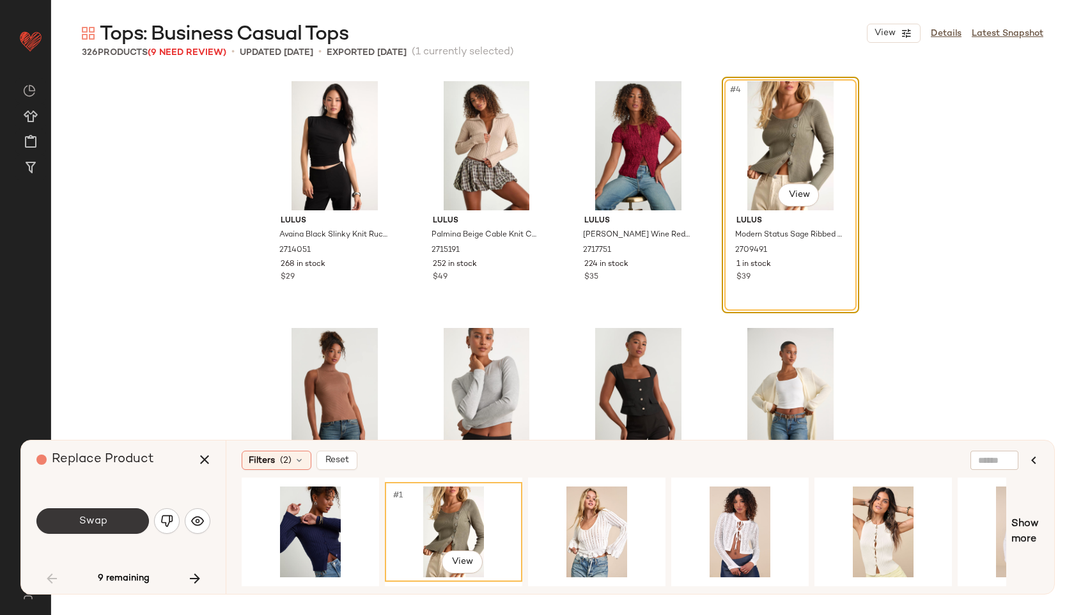
click at [132, 513] on button "Swap" at bounding box center [92, 521] width 113 height 26
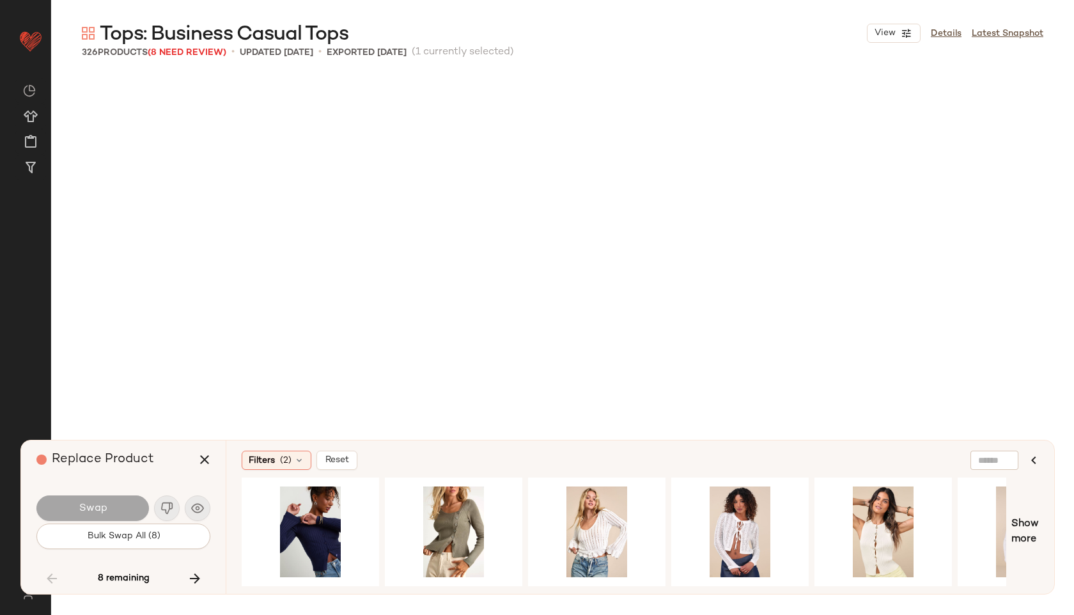
scroll to position [15797, 0]
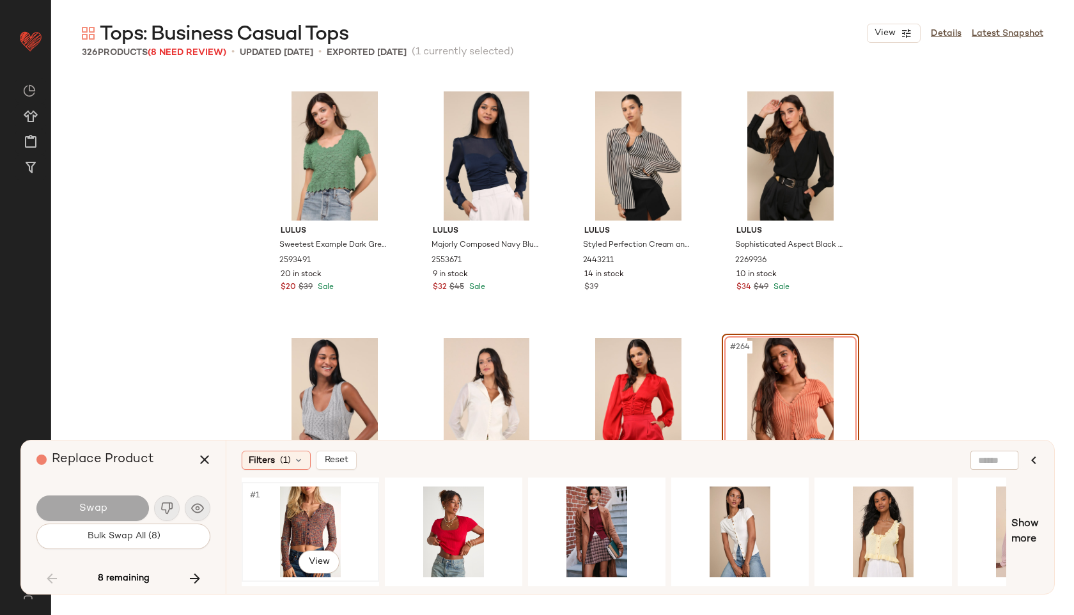
click at [306, 518] on div "#1 View" at bounding box center [310, 532] width 129 height 91
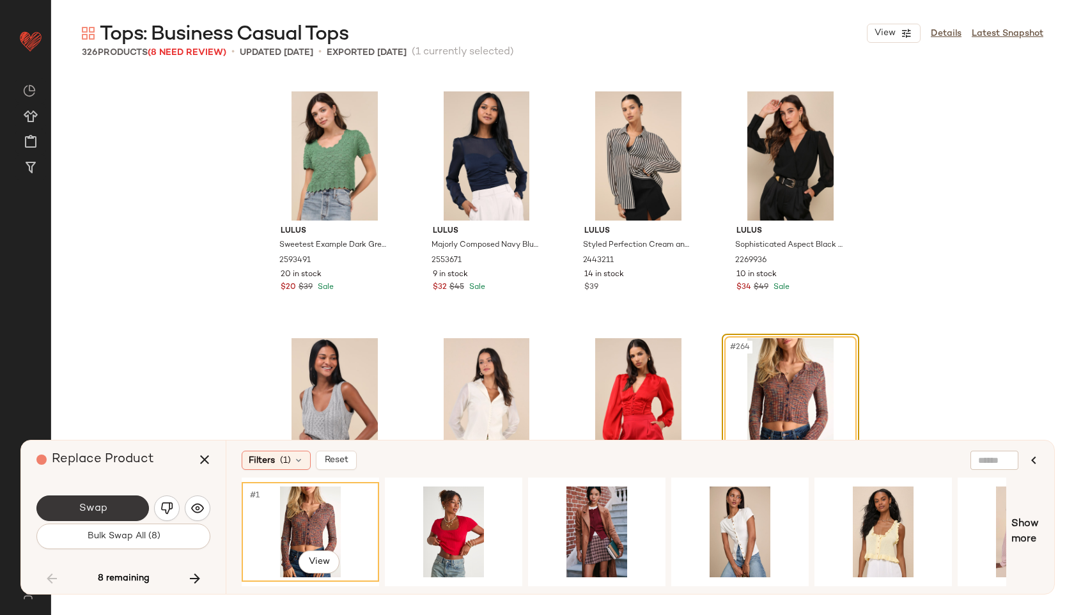
click at [124, 501] on button "Swap" at bounding box center [92, 509] width 113 height 26
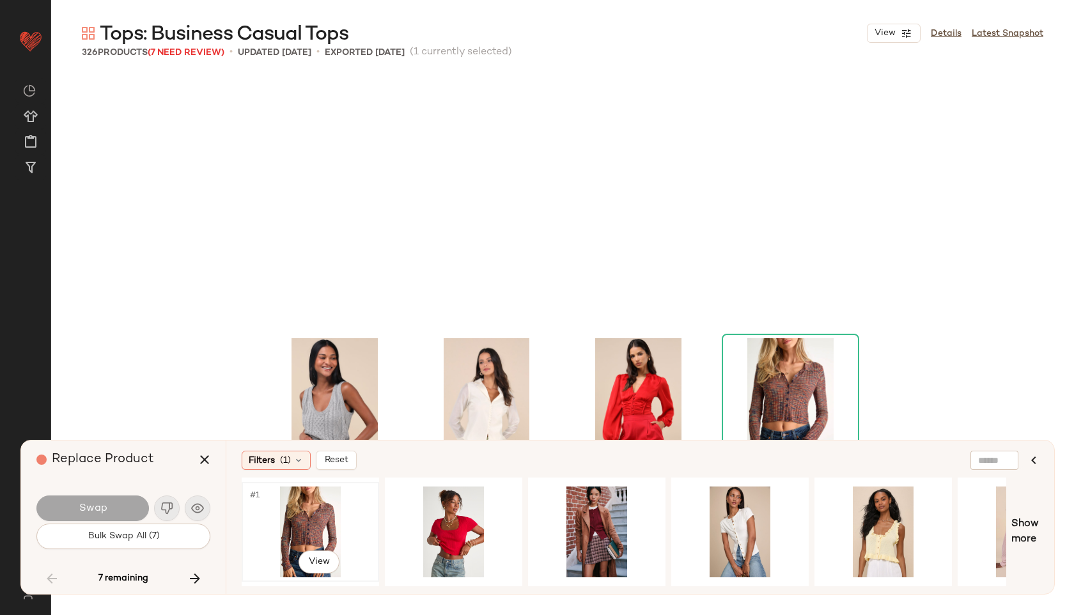
scroll to position [16044, 0]
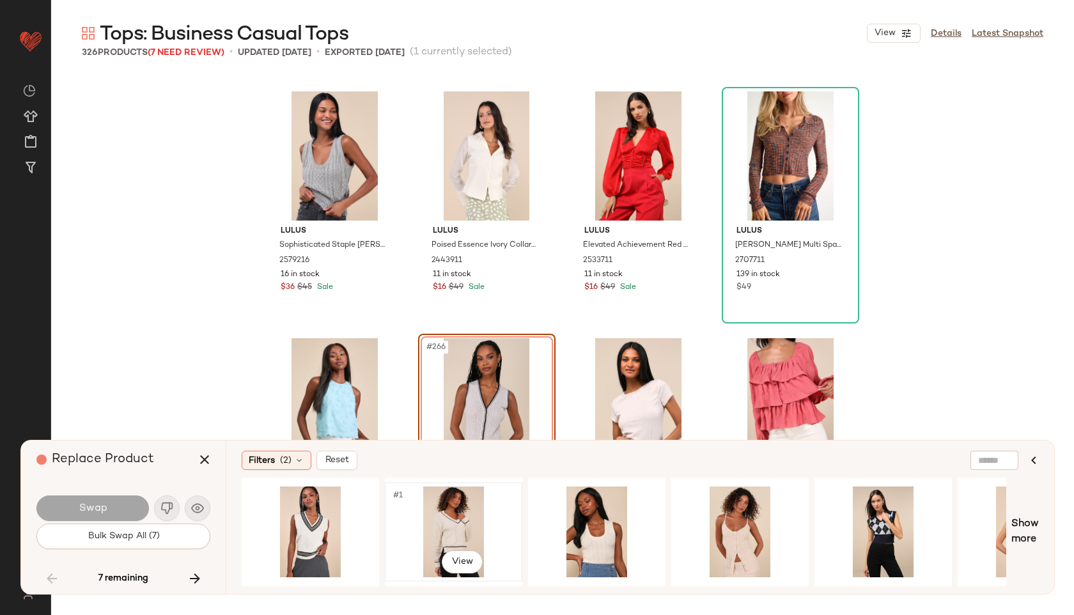
click at [460, 506] on div "#1 View" at bounding box center [453, 532] width 129 height 91
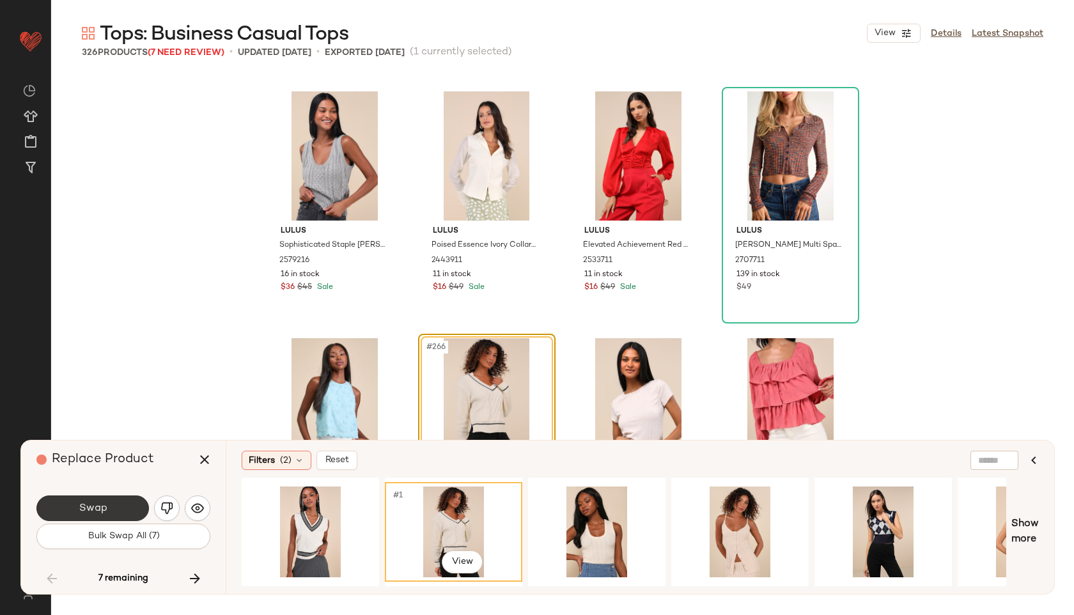
click at [127, 512] on button "Swap" at bounding box center [92, 509] width 113 height 26
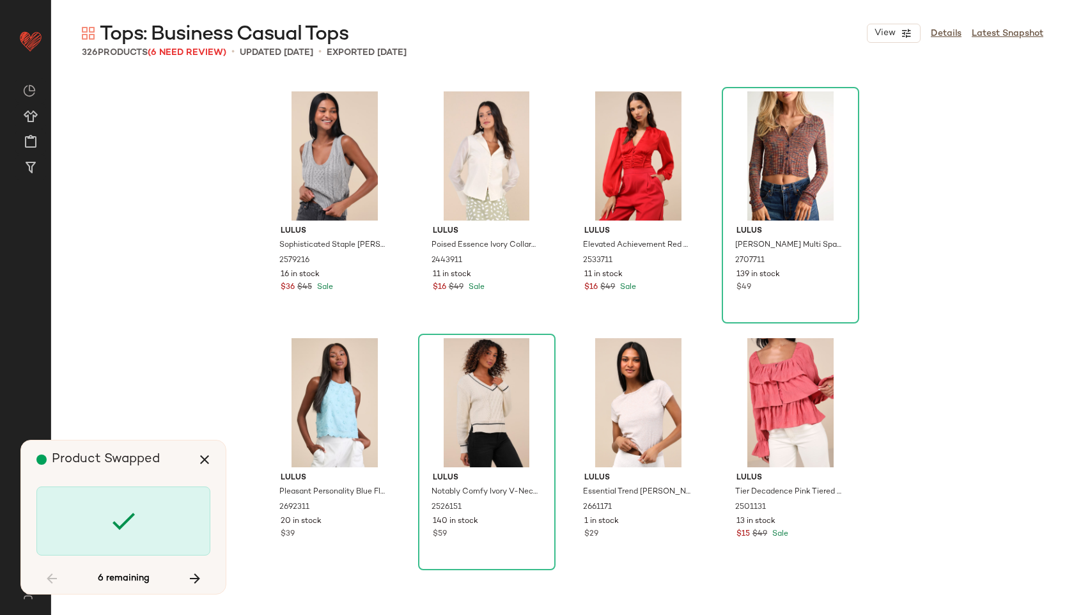
click at [141, 542] on div at bounding box center [123, 521] width 174 height 69
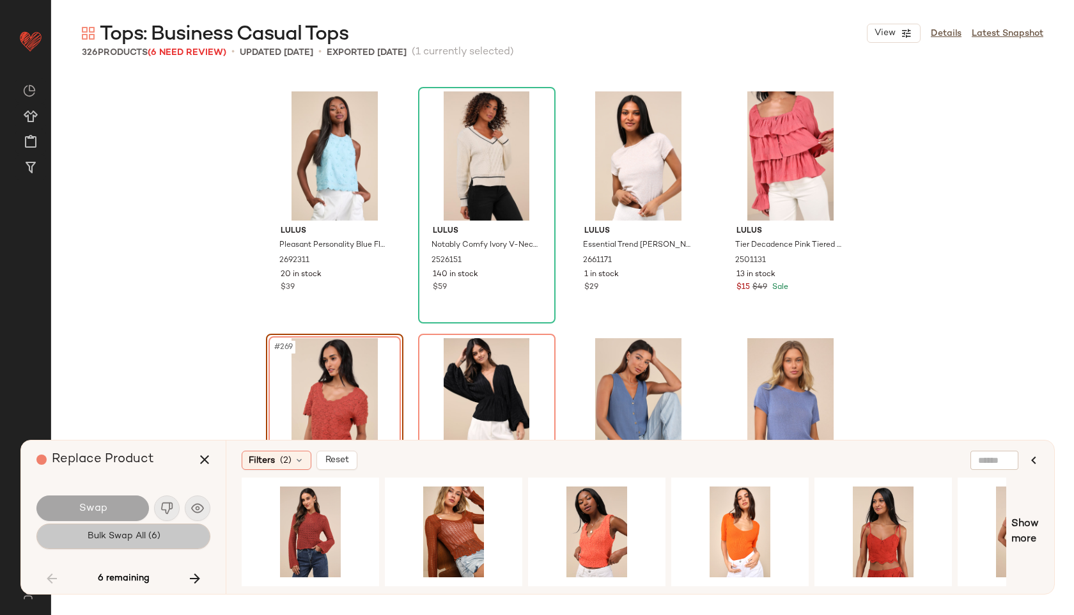
click at [141, 542] on button "Bulk Swap All (6)" at bounding box center [123, 537] width 174 height 26
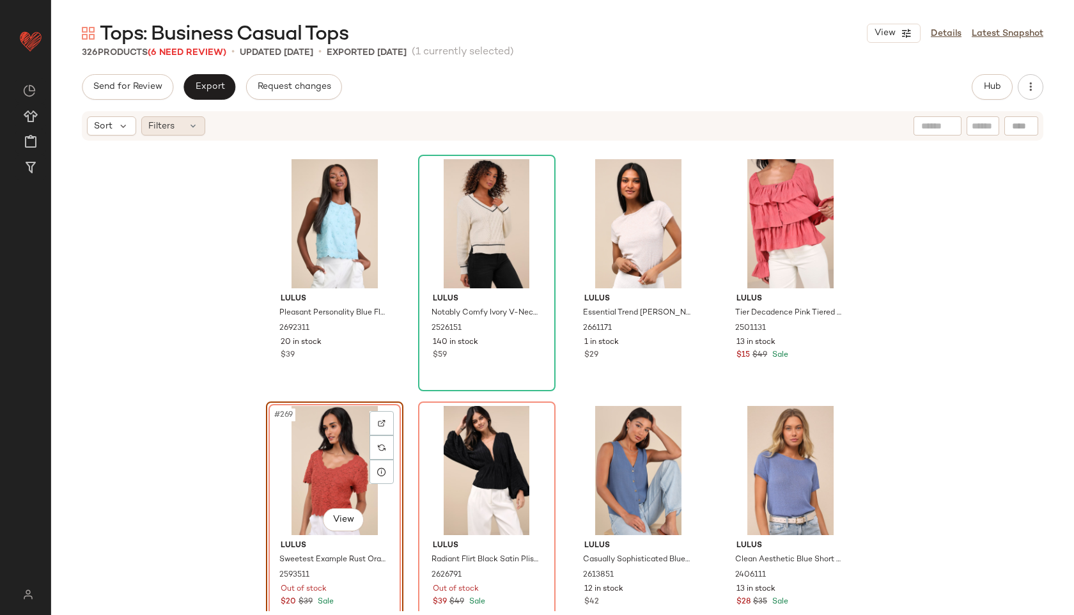
click at [159, 122] on span "Filters" at bounding box center [161, 126] width 26 height 13
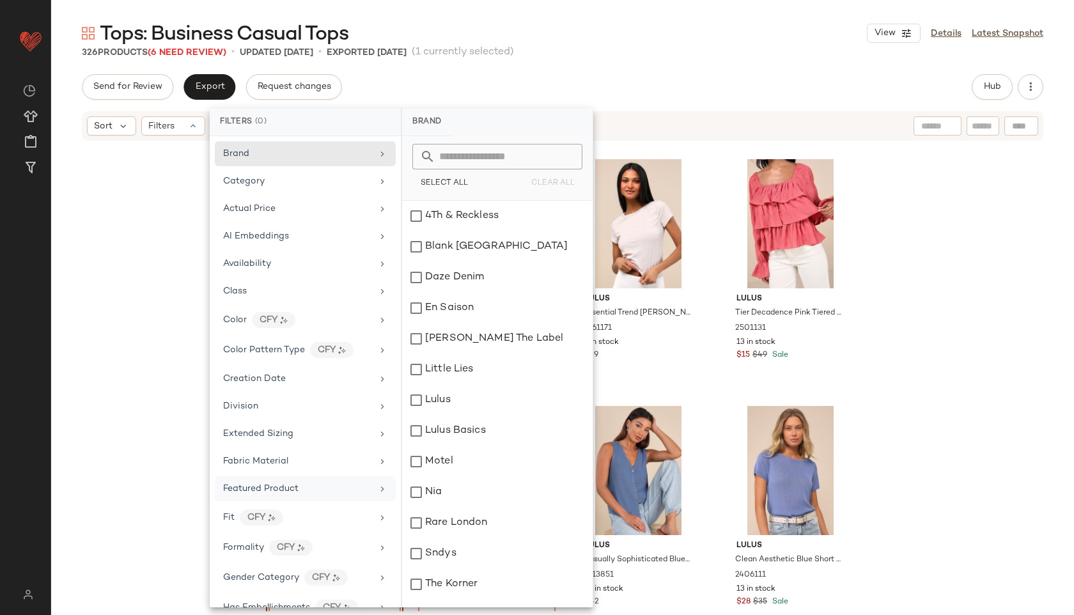
scroll to position [600, 0]
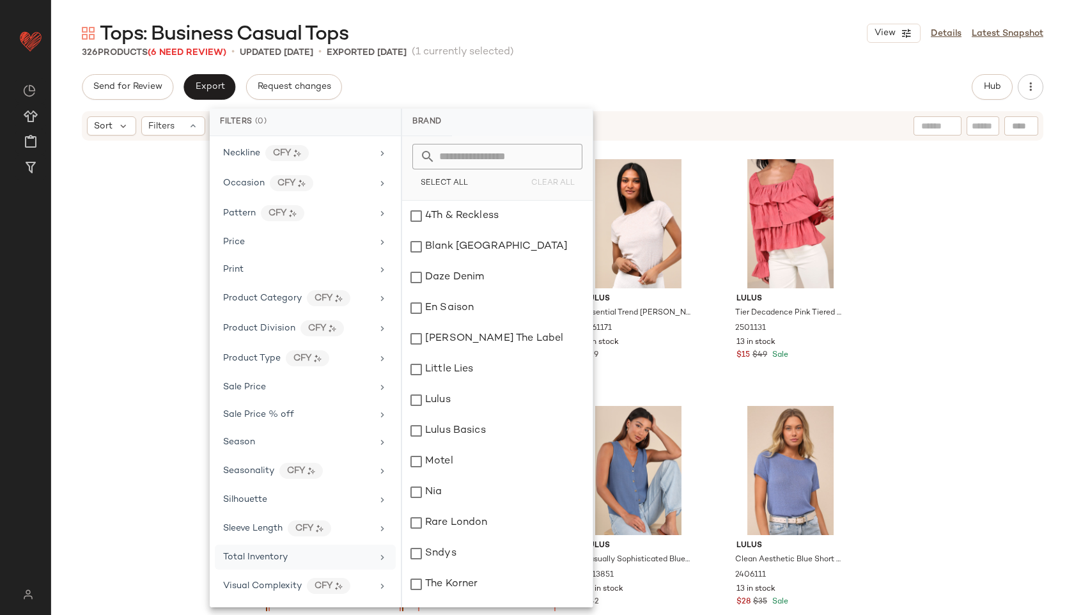
click at [282, 568] on div "Total Inventory" at bounding box center [305, 557] width 181 height 25
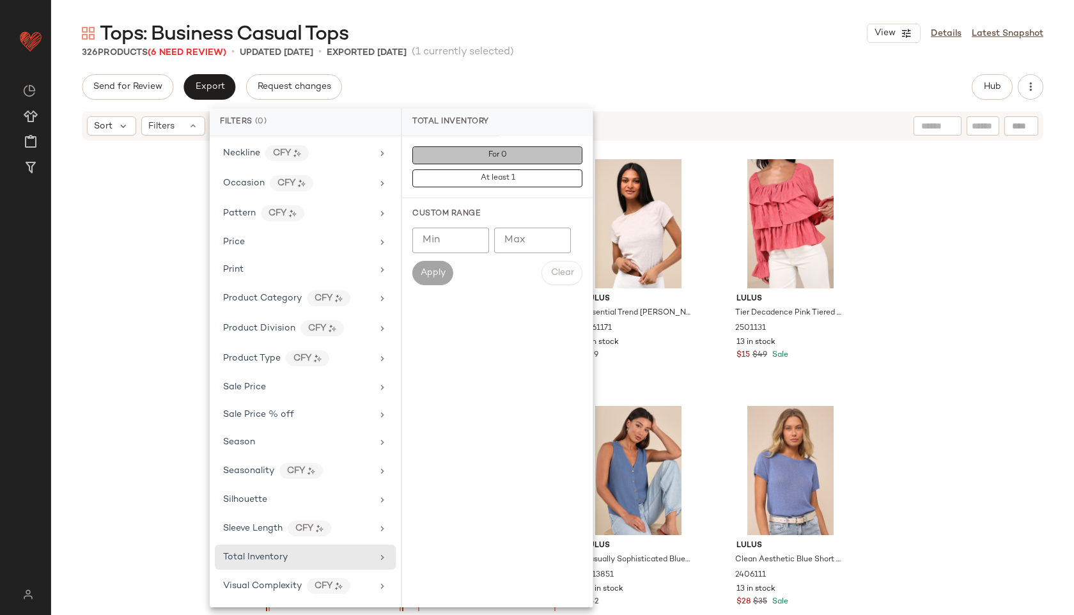
click at [561, 151] on button "For 0" at bounding box center [497, 155] width 170 height 18
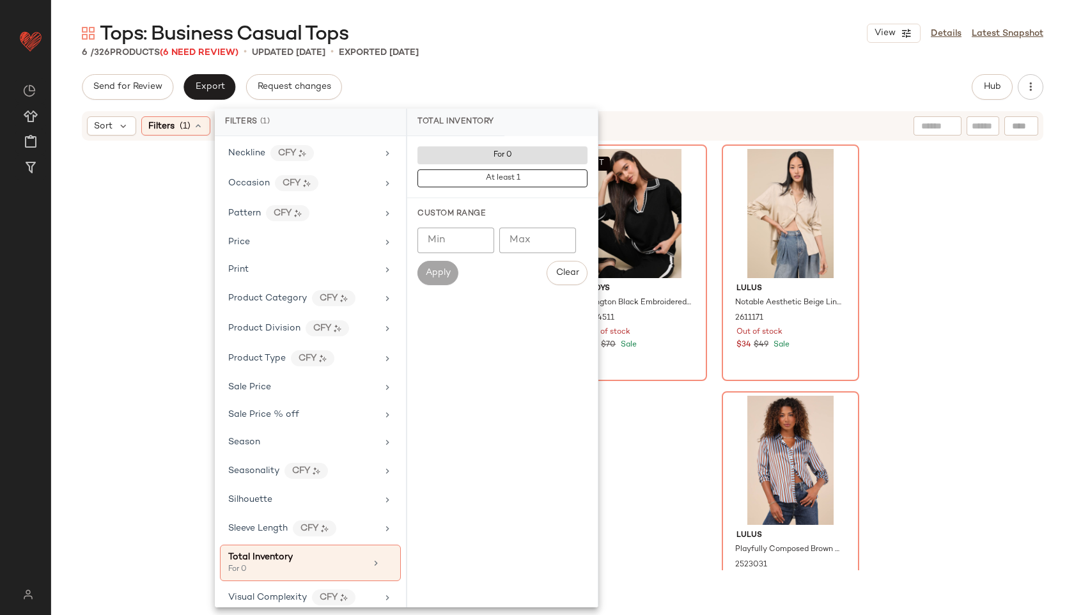
click at [620, 81] on div "Send for Review Export Request changes Hub" at bounding box center [563, 87] width 962 height 26
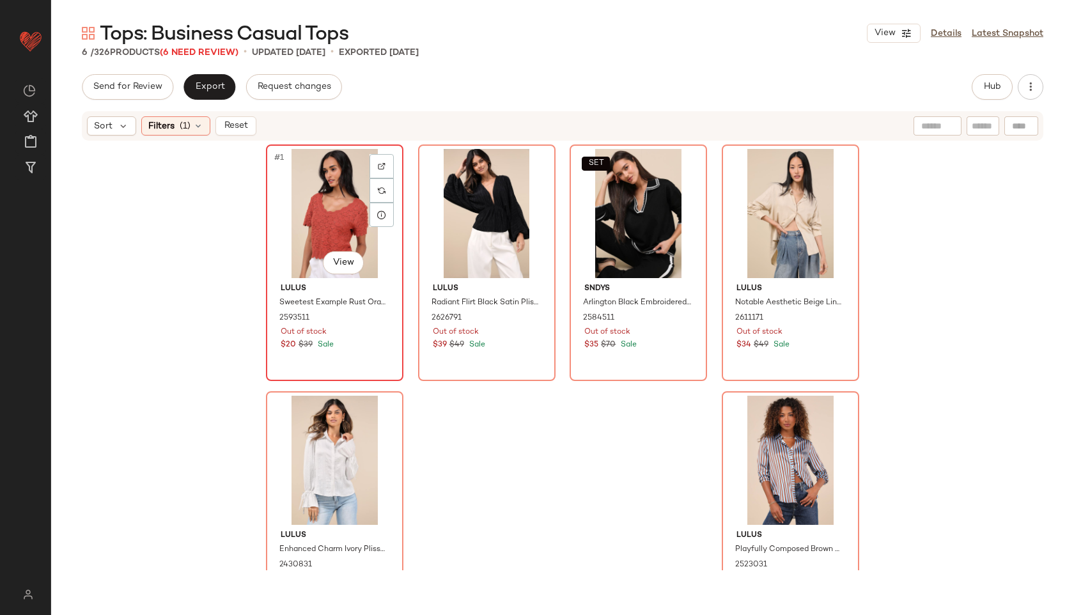
click at [307, 203] on div "#1 View" at bounding box center [334, 213] width 129 height 129
click at [774, 416] on div "#6 View" at bounding box center [790, 460] width 129 height 129
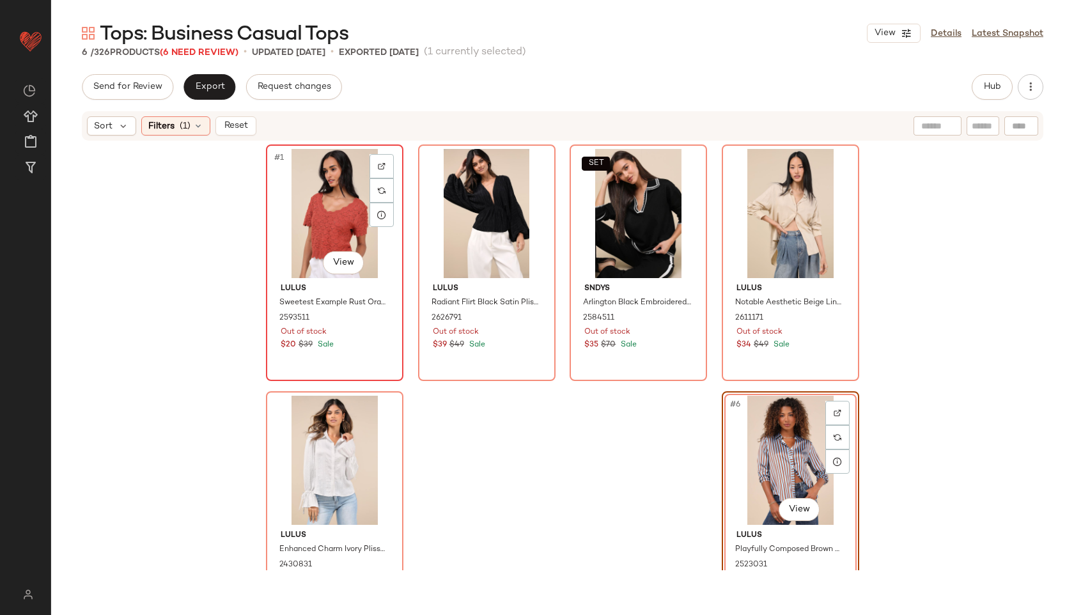
click at [329, 191] on div "#1 View" at bounding box center [334, 213] width 129 height 129
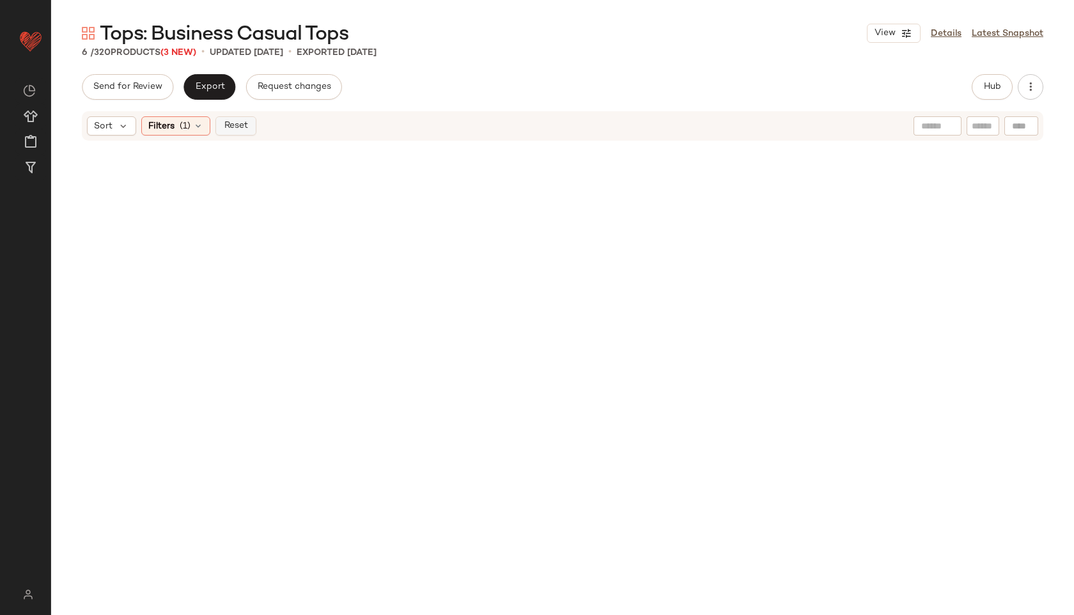
click at [241, 127] on span "Reset" at bounding box center [235, 126] width 24 height 10
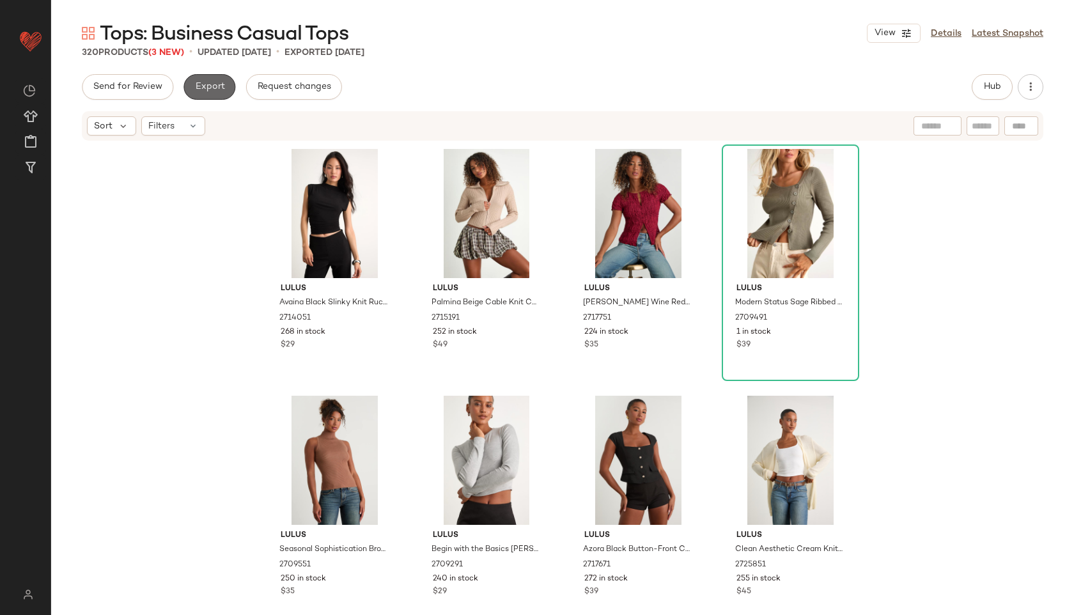
click at [213, 90] on span "Export" at bounding box center [209, 87] width 30 height 10
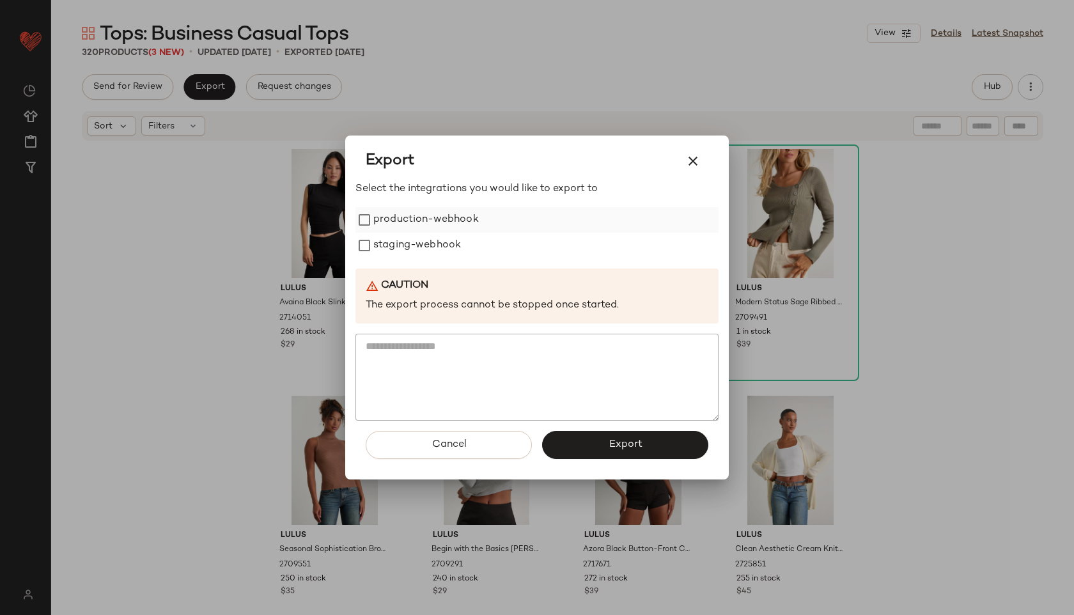
click at [385, 219] on label "production-webhook" at bounding box center [426, 220] width 106 height 26
click at [398, 249] on label "staging-webhook" at bounding box center [417, 246] width 88 height 26
click at [613, 452] on button "Export" at bounding box center [625, 445] width 166 height 28
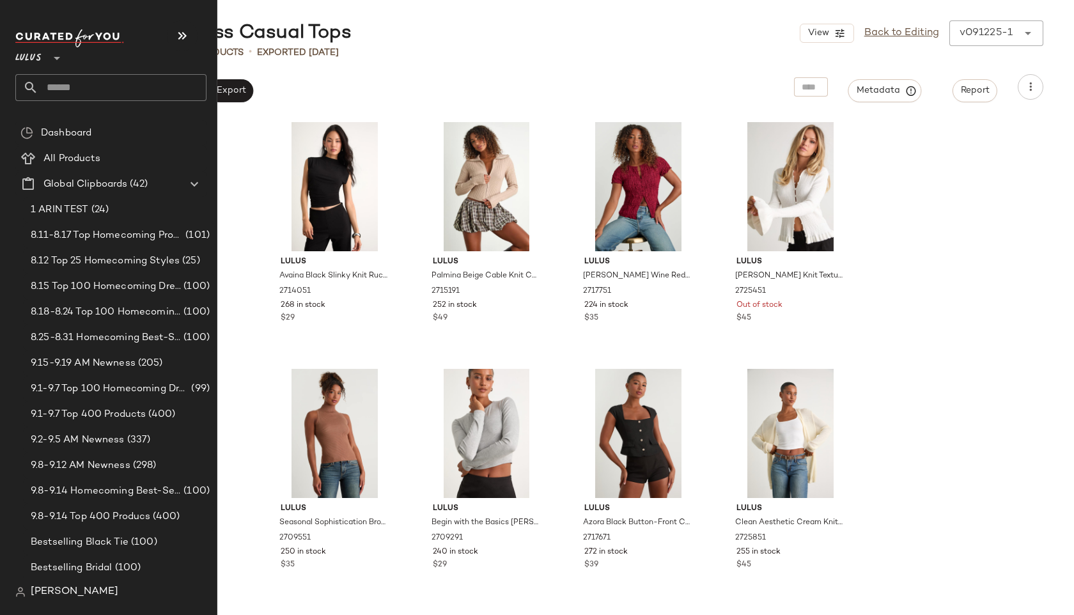
click at [107, 95] on input "text" at bounding box center [122, 87] width 168 height 27
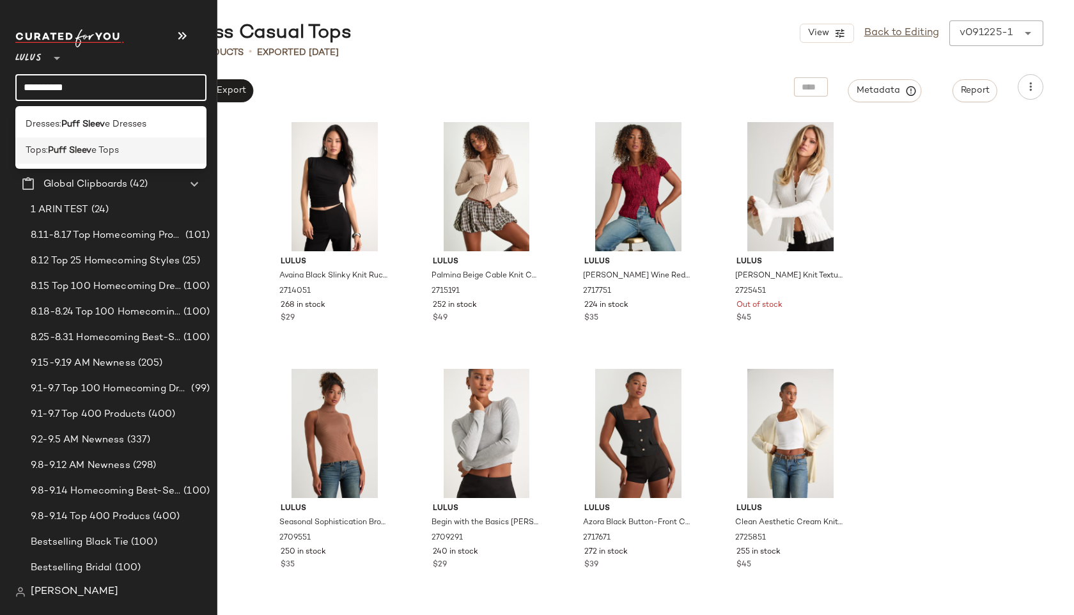
type input "**********"
click at [64, 149] on b "Puff Sleev" at bounding box center [69, 150] width 43 height 13
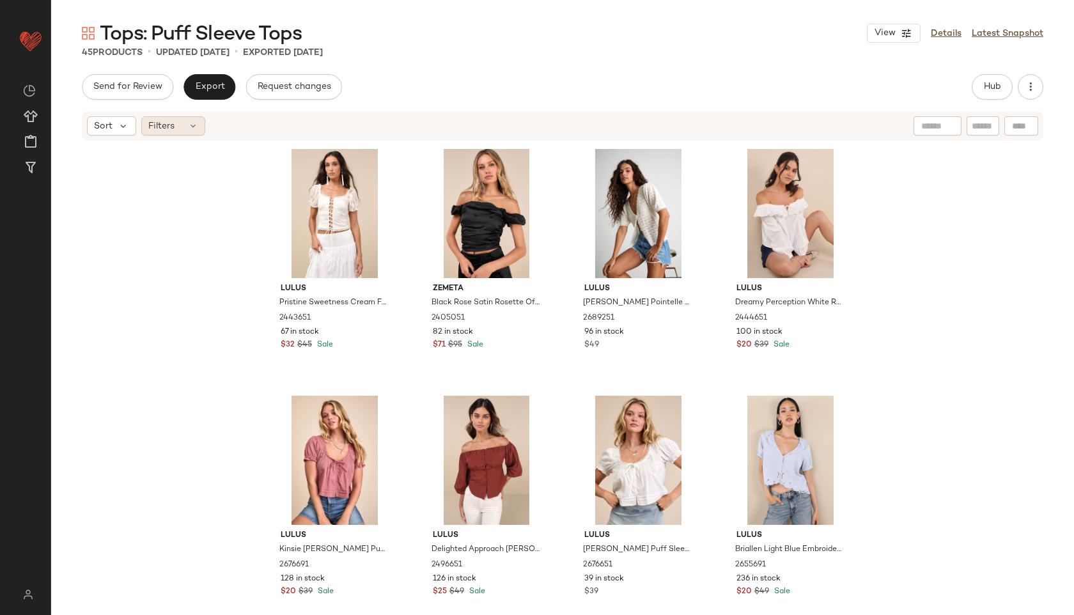
click at [172, 126] on span "Filters" at bounding box center [161, 126] width 26 height 13
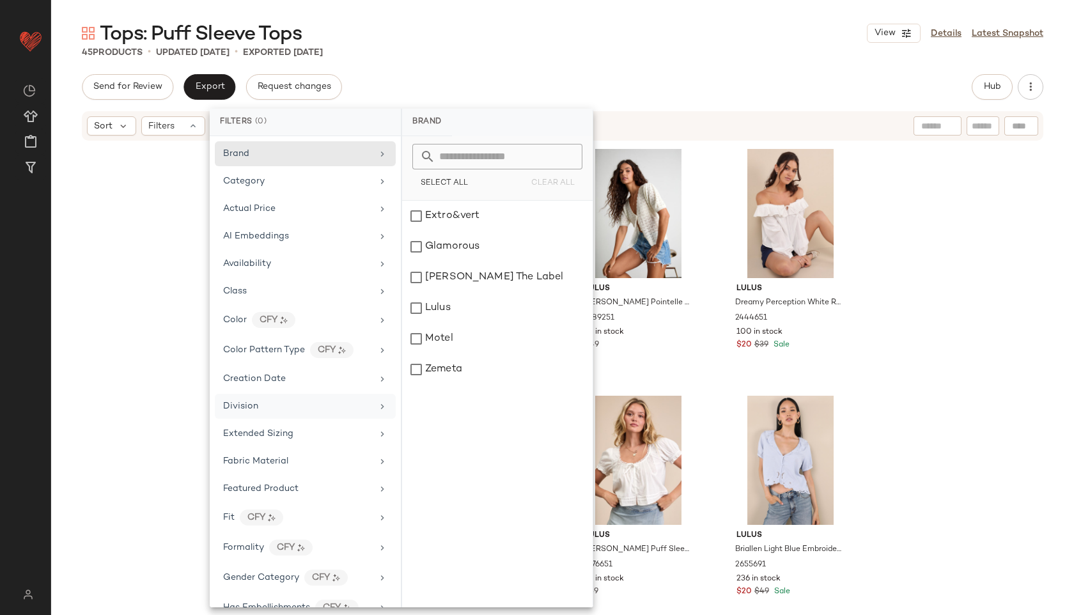
scroll to position [600, 0]
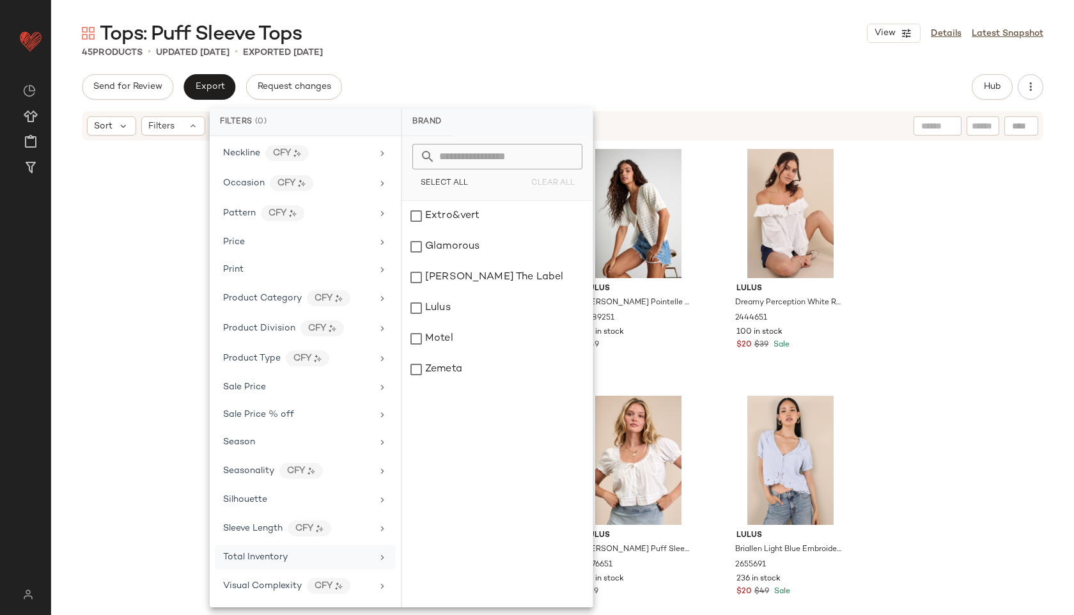
click at [259, 553] on span "Total Inventory" at bounding box center [255, 557] width 65 height 10
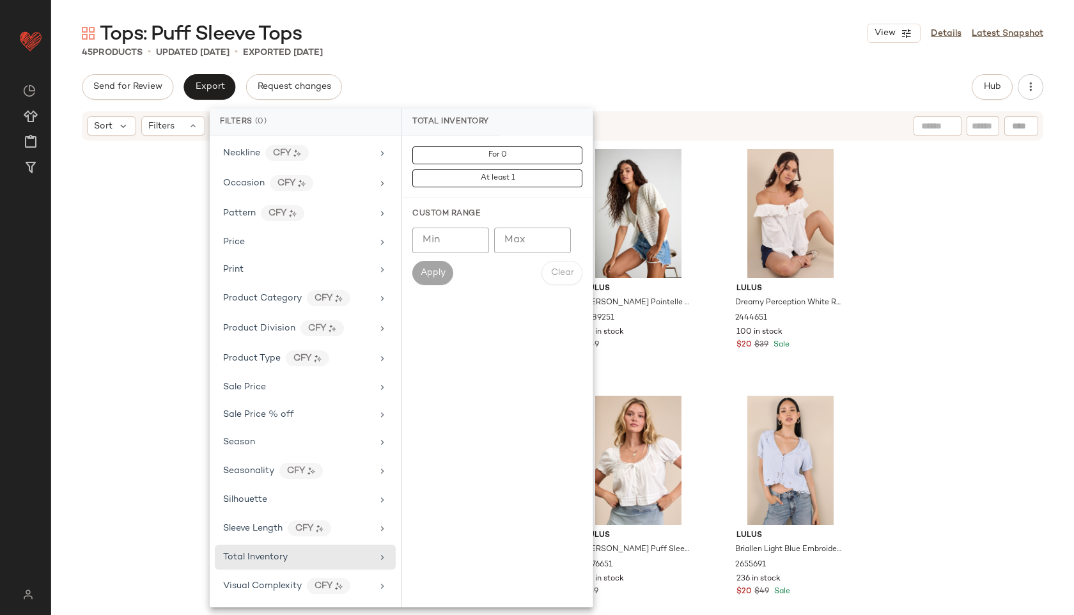
click at [541, 240] on input "Max" at bounding box center [532, 241] width 77 height 26
type input "**"
click at [439, 277] on span "Apply" at bounding box center [433, 273] width 26 height 10
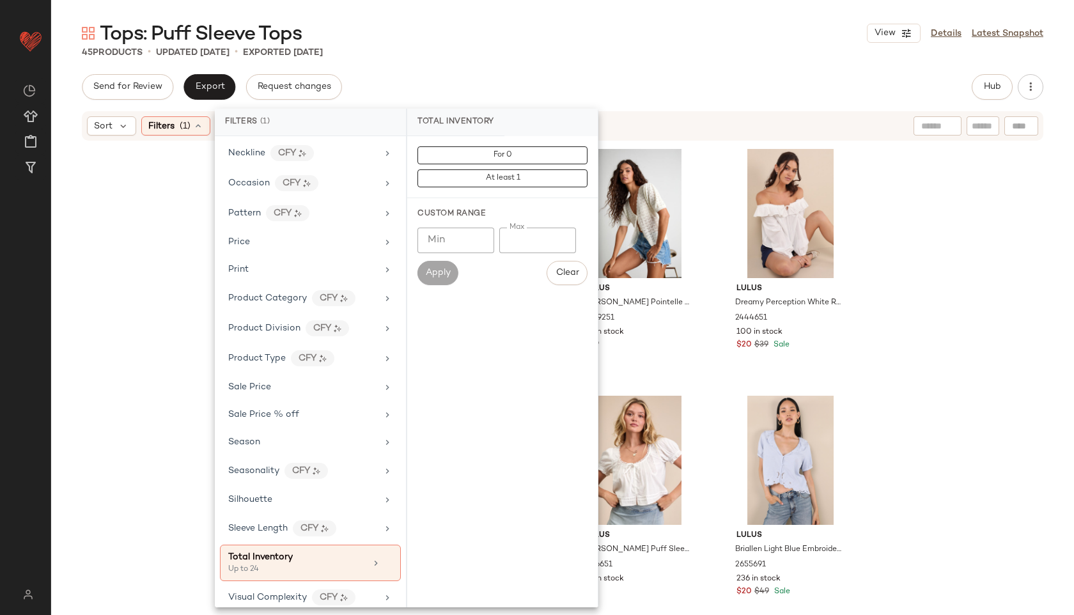
click at [610, 49] on div "45 Products • updated Sep 11th • Exported Sep 11th" at bounding box center [562, 52] width 1023 height 13
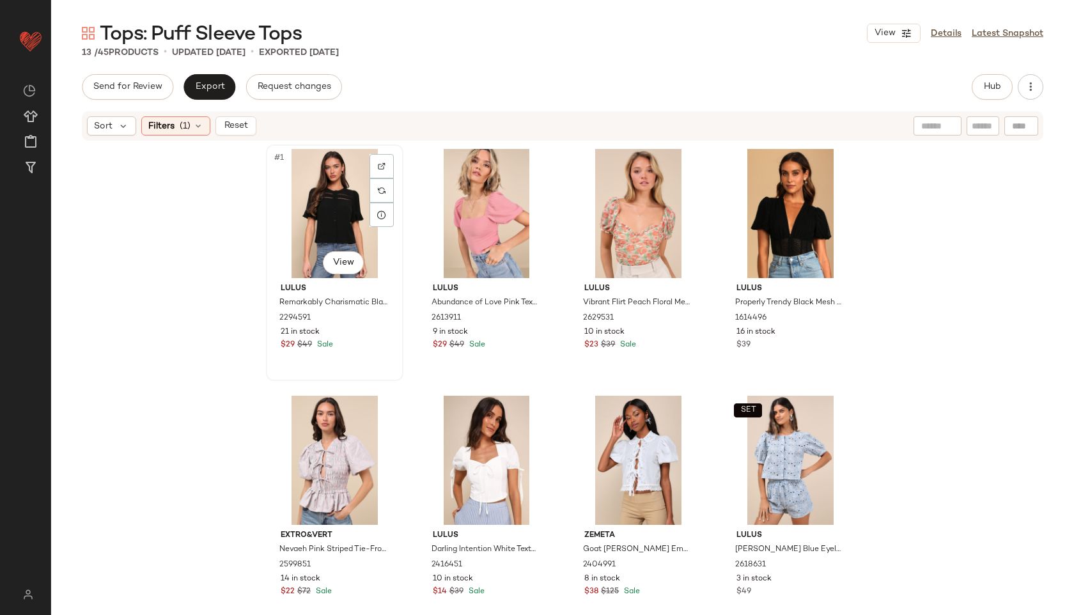
click at [295, 210] on div "#1 View" at bounding box center [334, 213] width 129 height 129
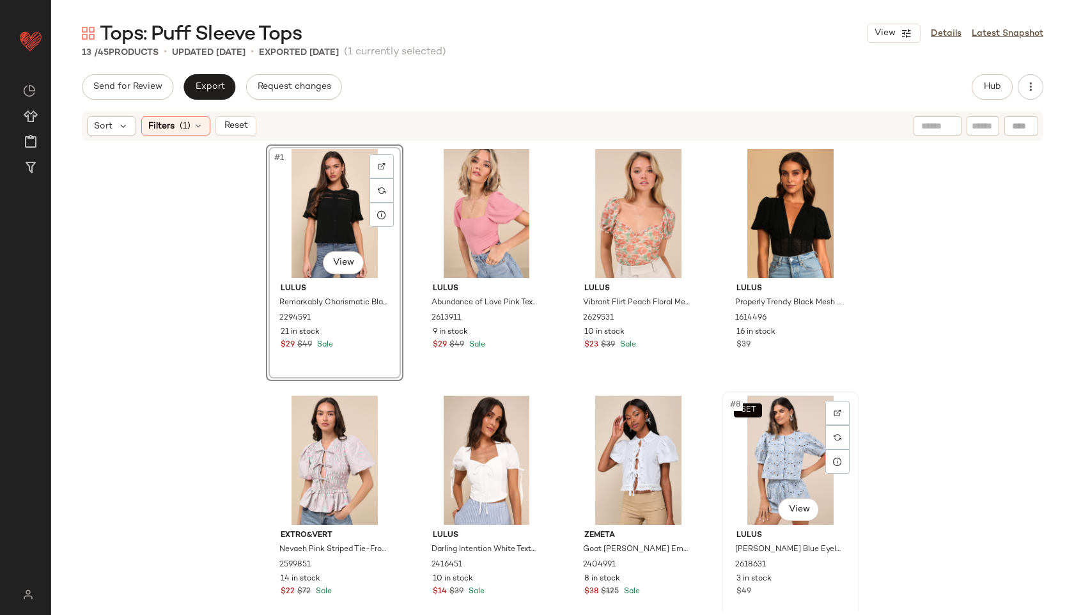
scroll to position [521, 0]
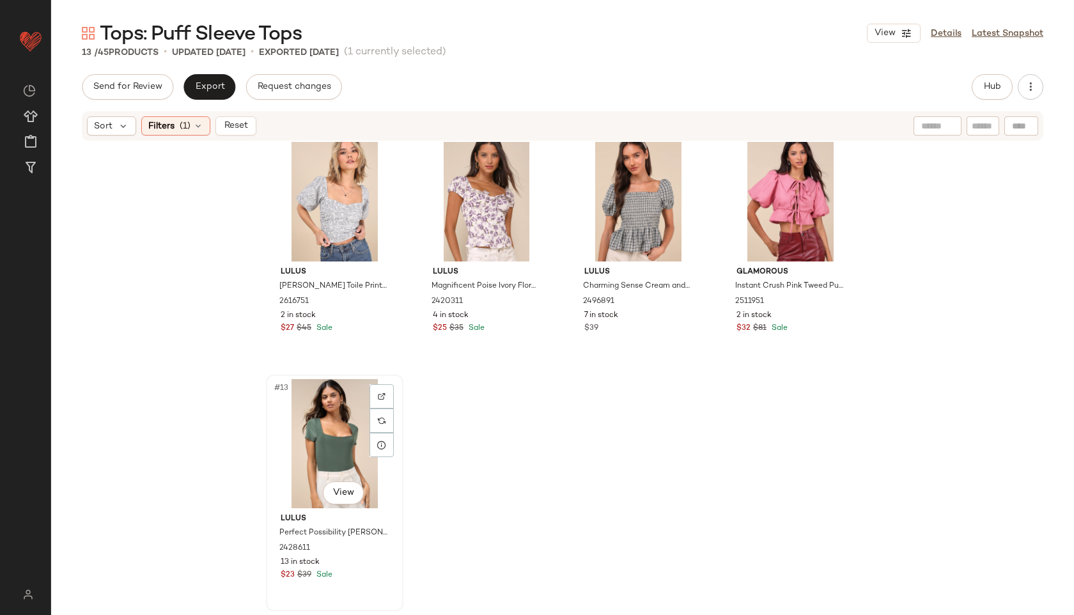
click at [345, 451] on div "#13 View" at bounding box center [334, 443] width 129 height 129
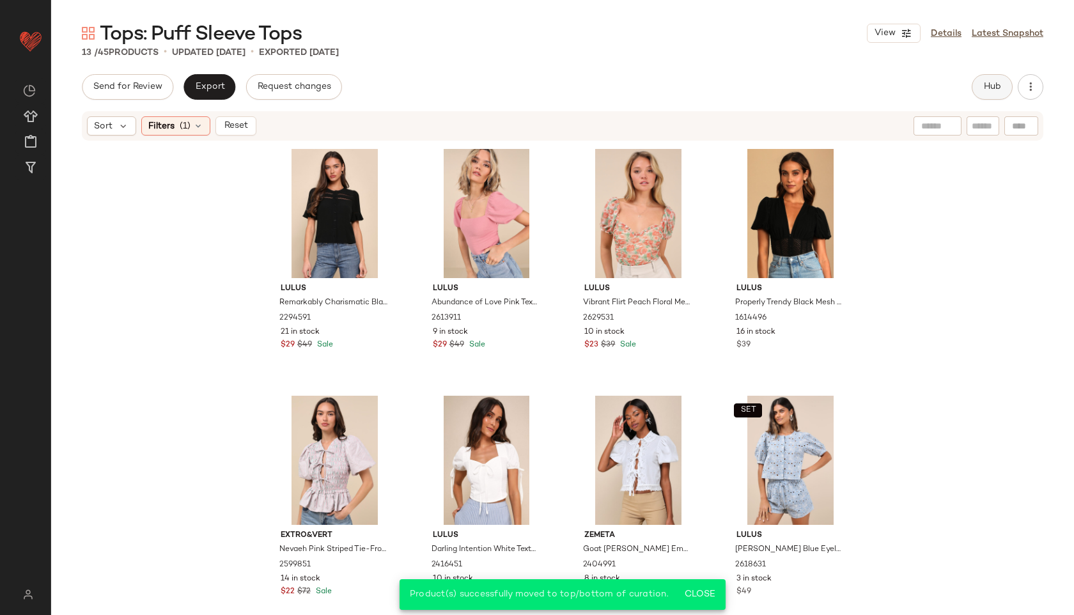
click at [995, 83] on span "Hub" at bounding box center [993, 87] width 18 height 10
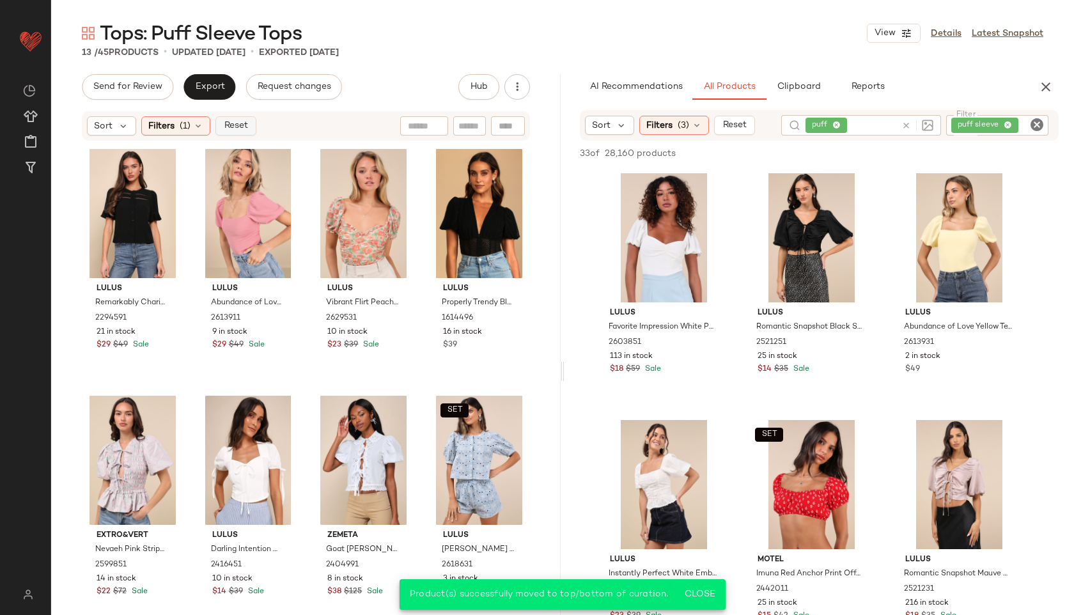
click at [248, 129] on button "Reset" at bounding box center [236, 125] width 41 height 19
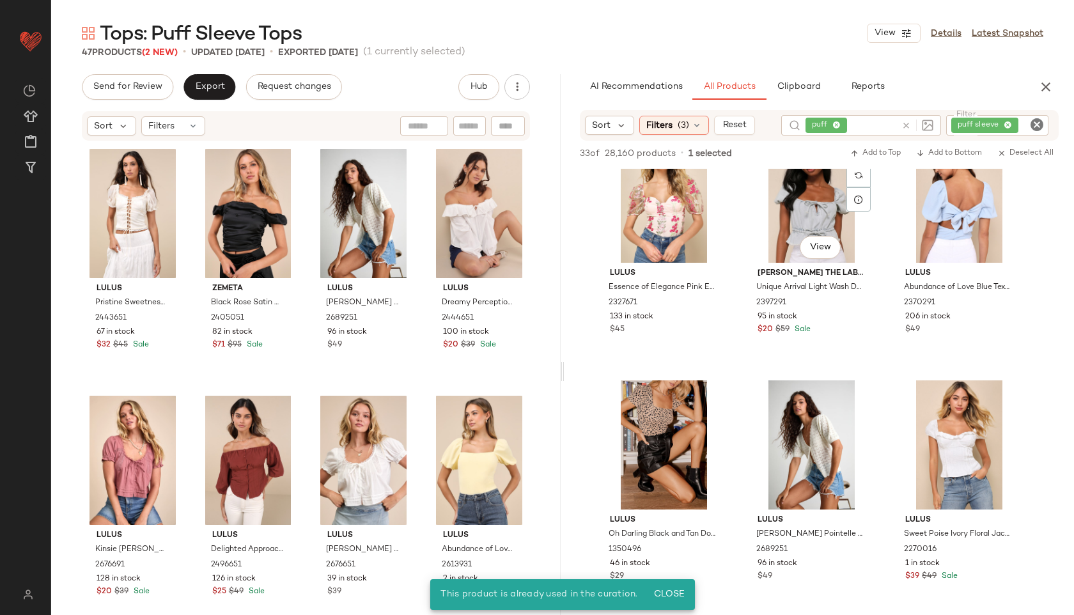
scroll to position [781, 0]
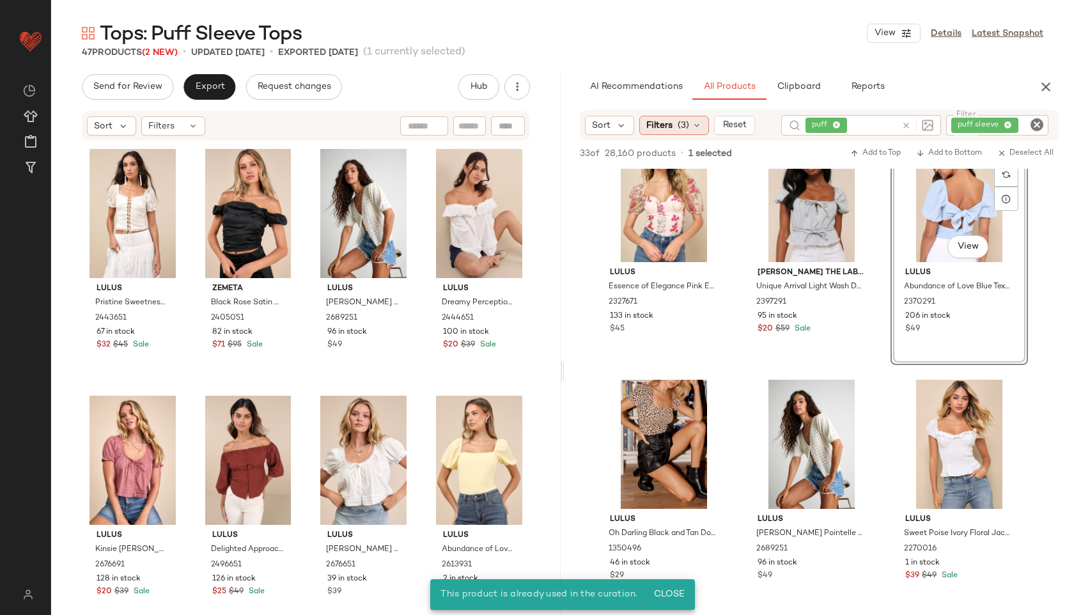
click at [678, 120] on span "(3)" at bounding box center [684, 125] width 12 height 13
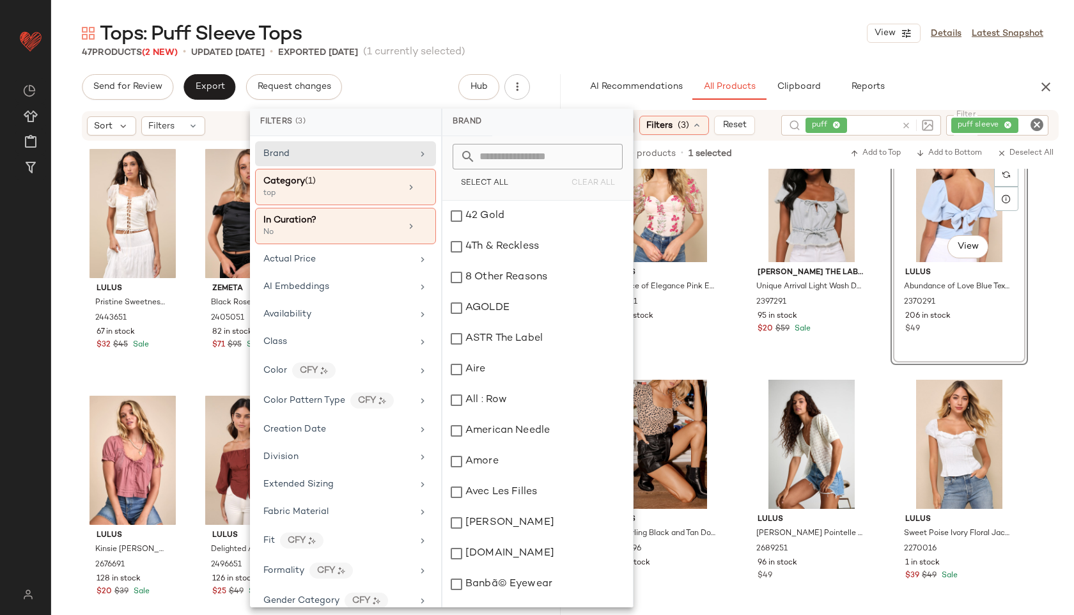
click at [607, 25] on div "Tops: Puff Sleeve Tops View Details Latest Snapshot" at bounding box center [562, 33] width 1023 height 26
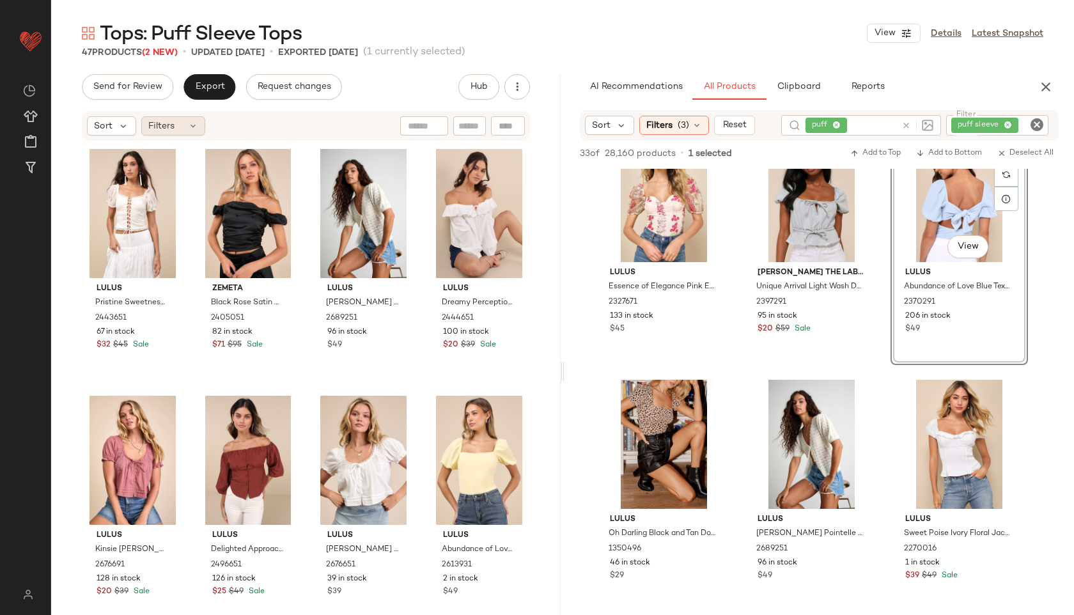
click at [188, 125] on icon at bounding box center [193, 126] width 10 height 10
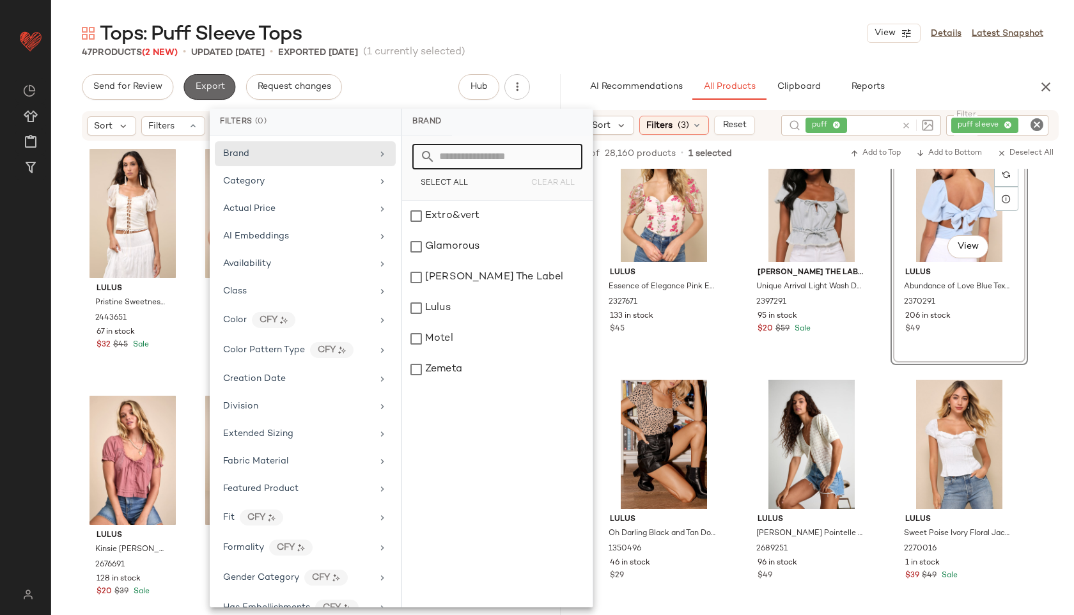
click at [212, 88] on span "Export" at bounding box center [209, 87] width 30 height 10
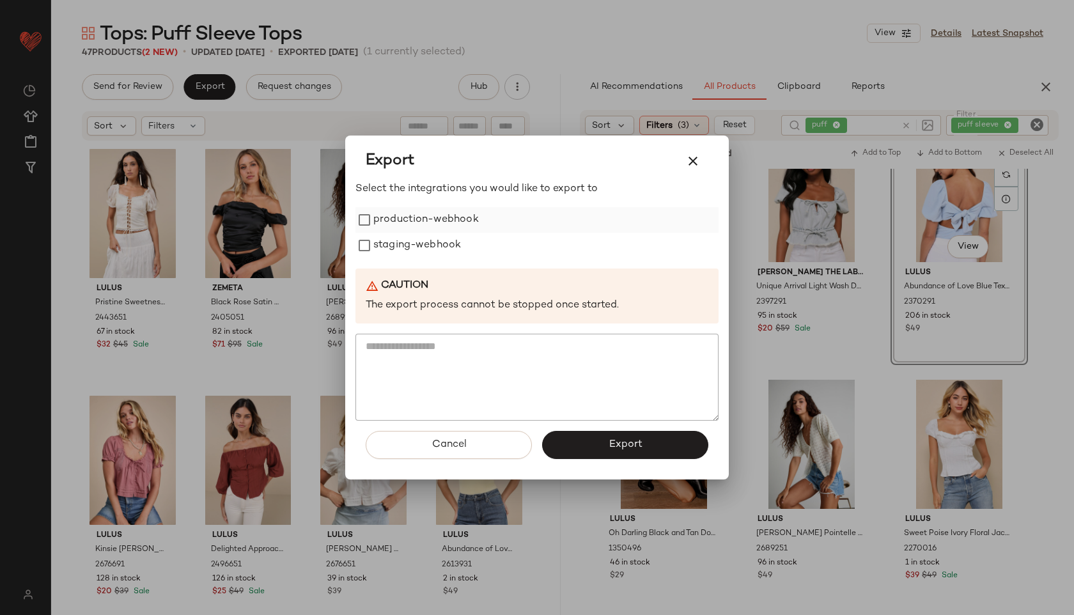
click at [431, 218] on label "production-webhook" at bounding box center [426, 220] width 106 height 26
click at [427, 248] on label "staging-webhook" at bounding box center [417, 246] width 88 height 26
click at [619, 443] on span "Export" at bounding box center [625, 445] width 34 height 12
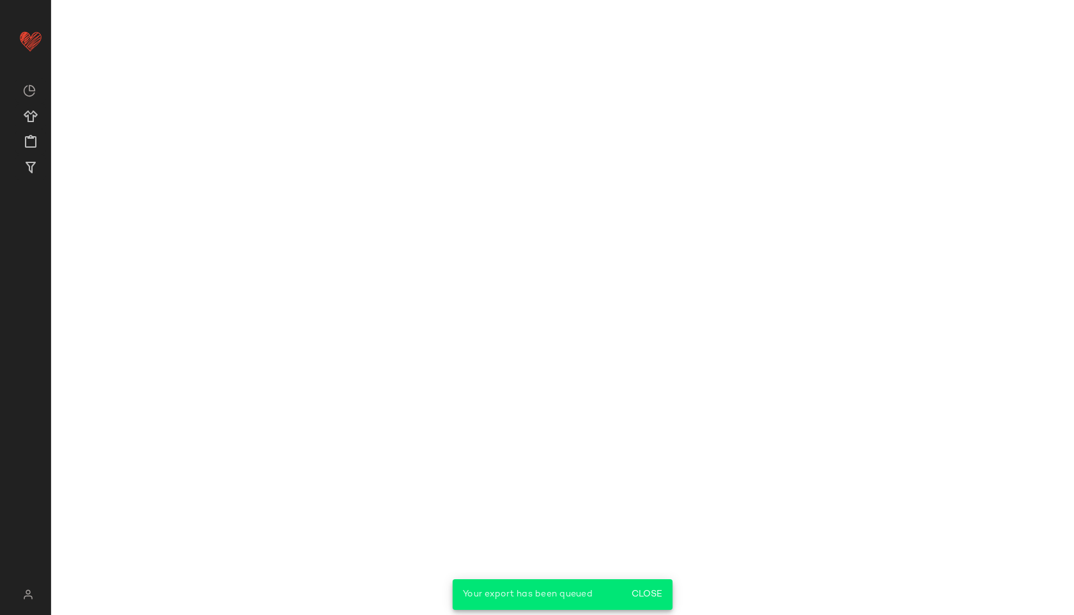
scroll to position [1028, 0]
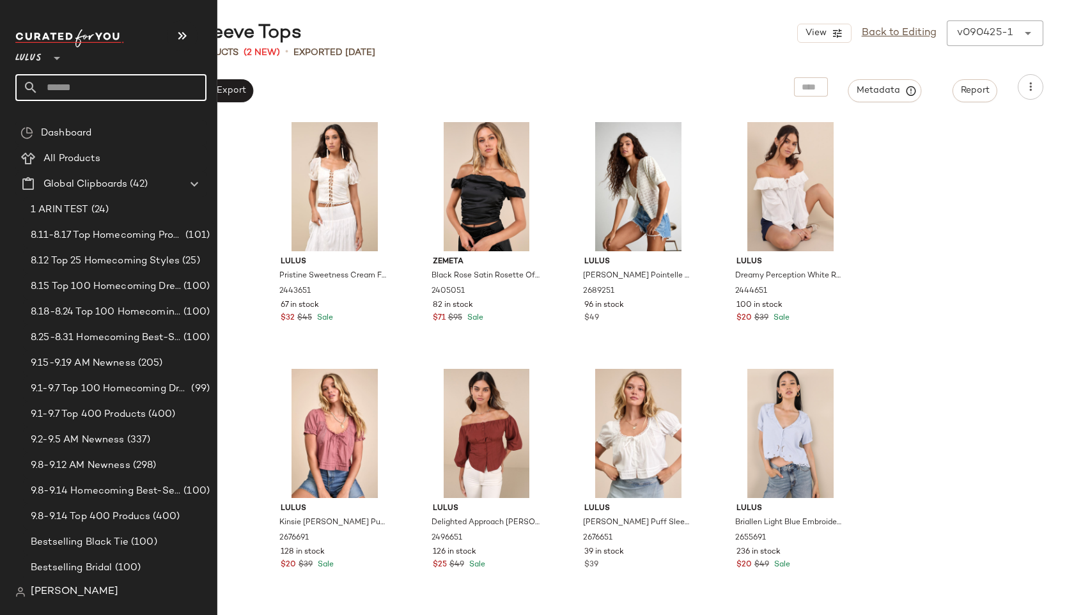
click at [61, 82] on input "text" at bounding box center [122, 87] width 168 height 27
type input "**********"
click at [61, 120] on b "Ruffle Top" at bounding box center [69, 124] width 43 height 13
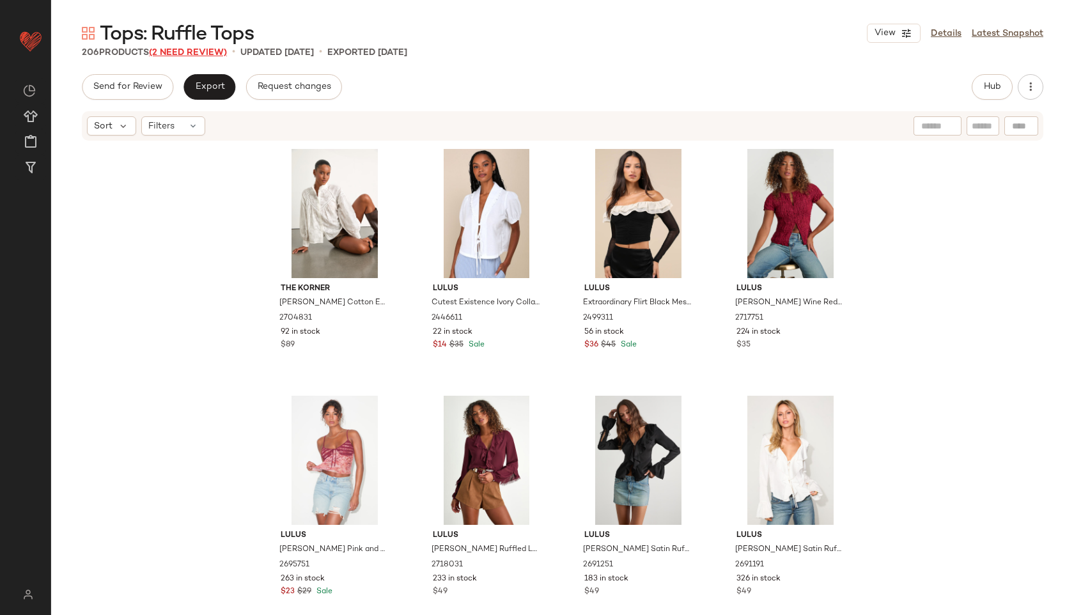
click at [194, 50] on span "(2 Need Review)" at bounding box center [188, 53] width 78 height 10
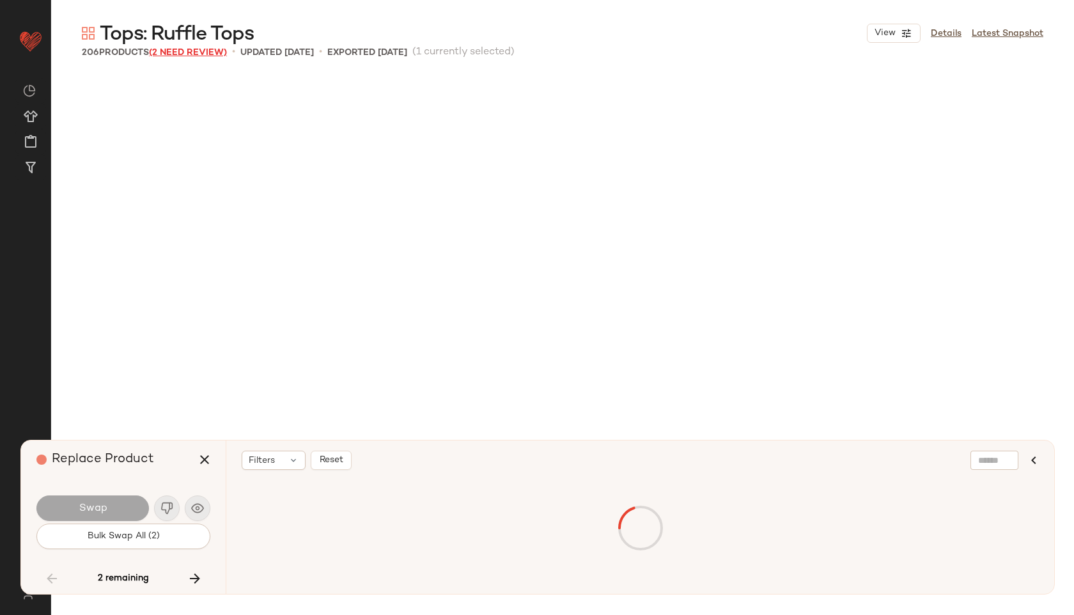
scroll to position [10120, 0]
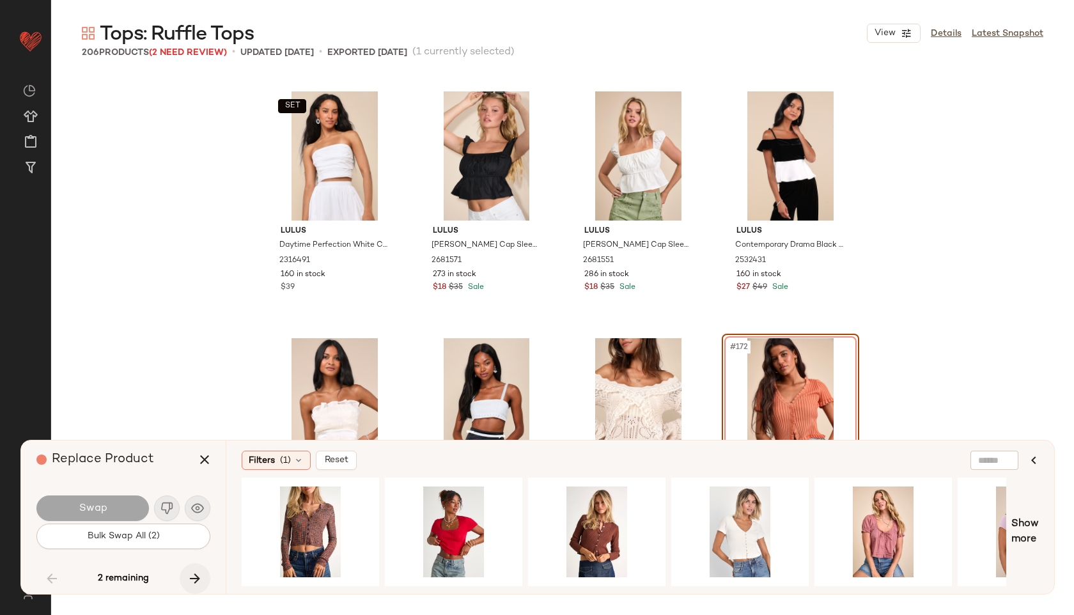
click at [195, 572] on icon "button" at bounding box center [194, 578] width 15 height 15
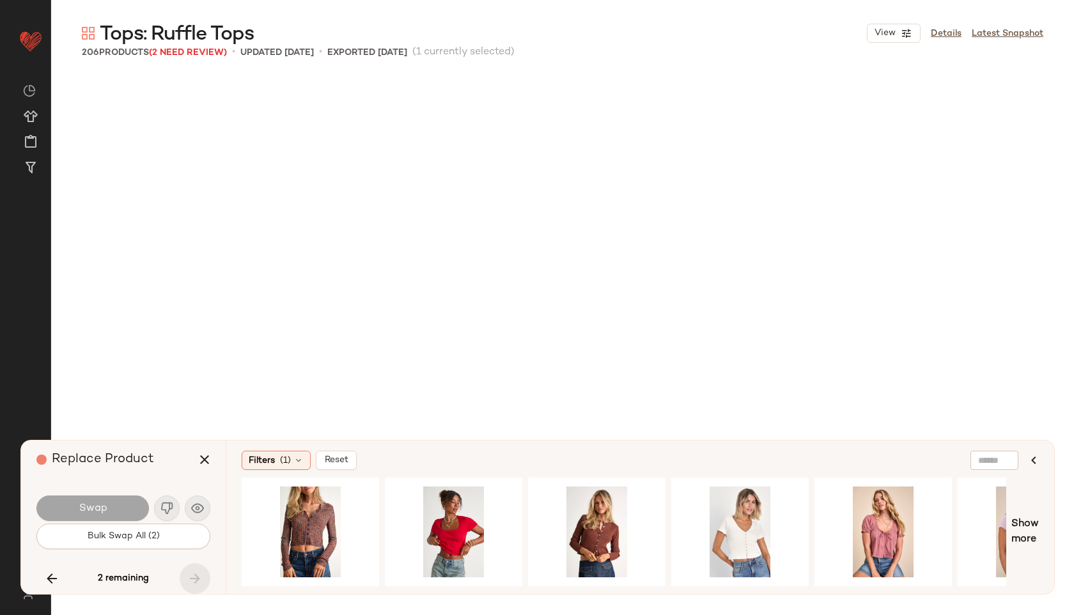
scroll to position [11601, 0]
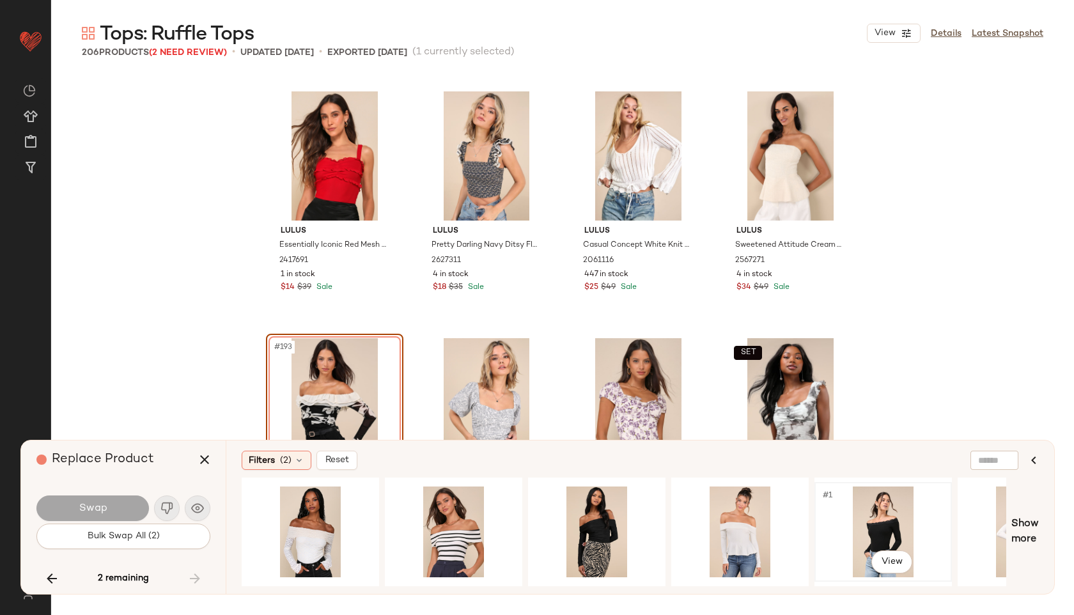
click at [875, 518] on div "#1 View" at bounding box center [883, 532] width 129 height 91
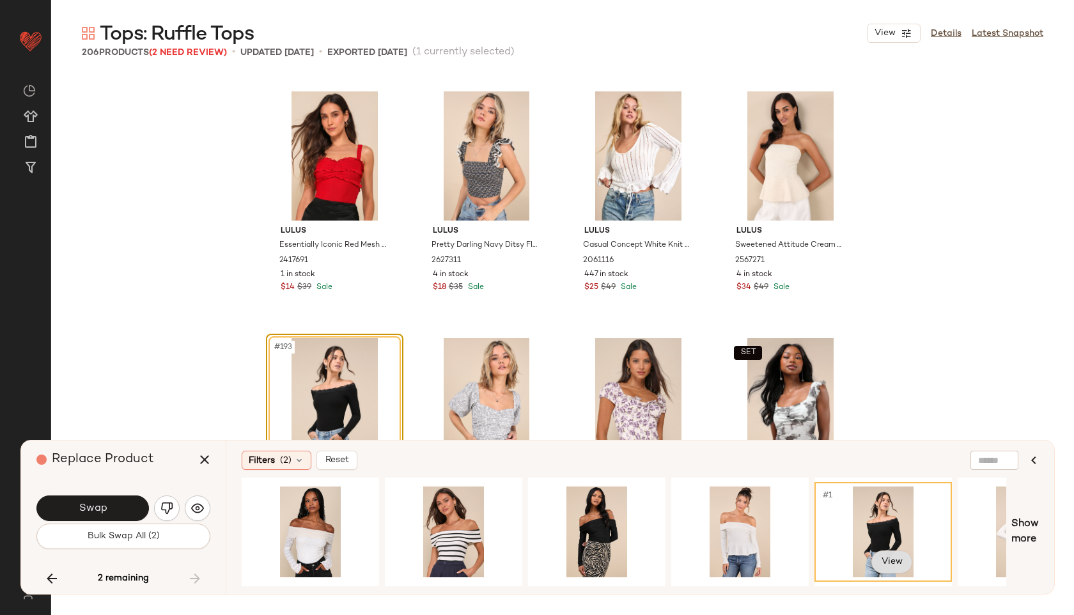
click at [884, 558] on body "Lulus ** Dashboard All Products Global Clipboards (42) Curations (812) Jordan C…" at bounding box center [537, 307] width 1074 height 615
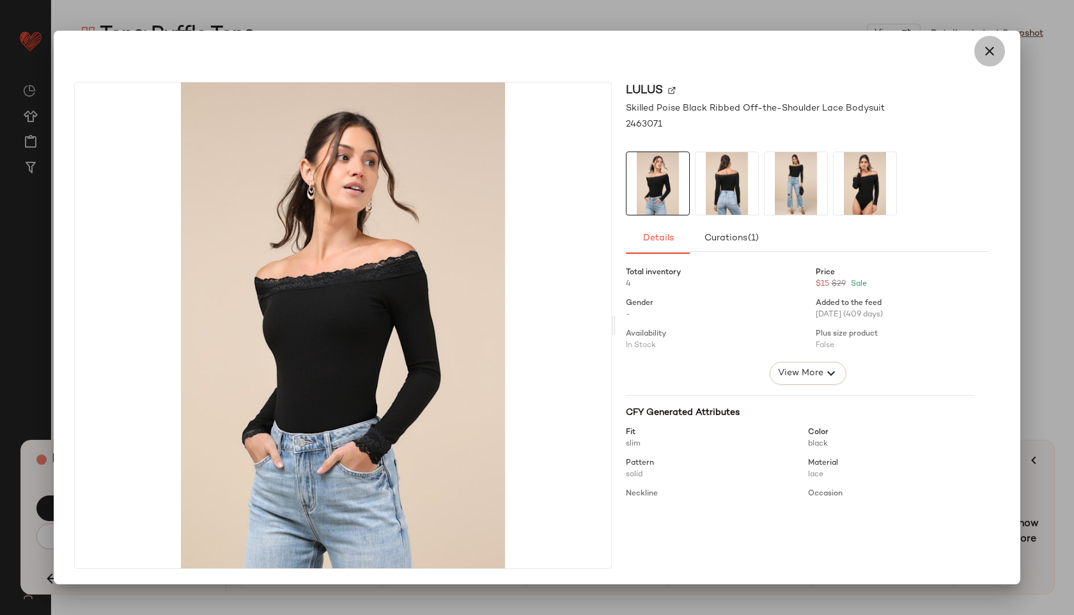
click at [989, 51] on icon "button" at bounding box center [989, 50] width 15 height 15
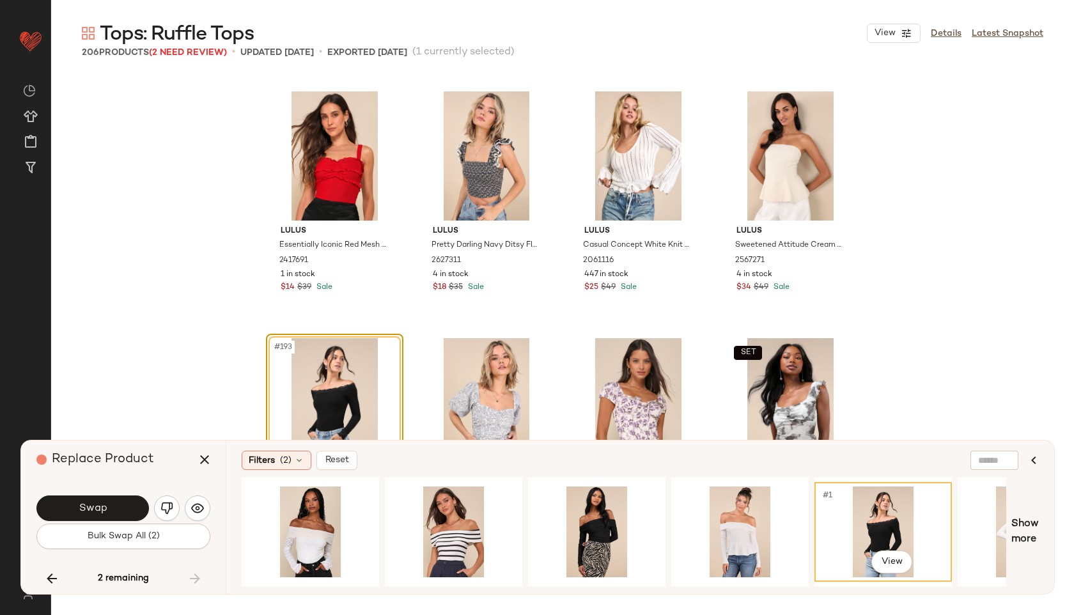
click at [169, 499] on button "button" at bounding box center [167, 509] width 26 height 26
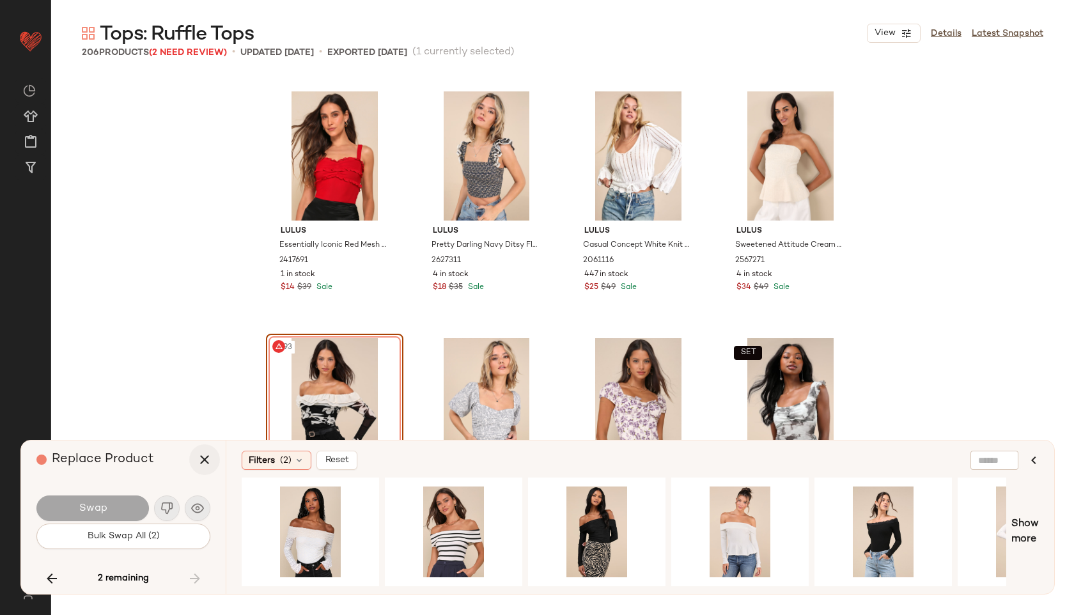
click at [194, 462] on button "button" at bounding box center [204, 459] width 31 height 31
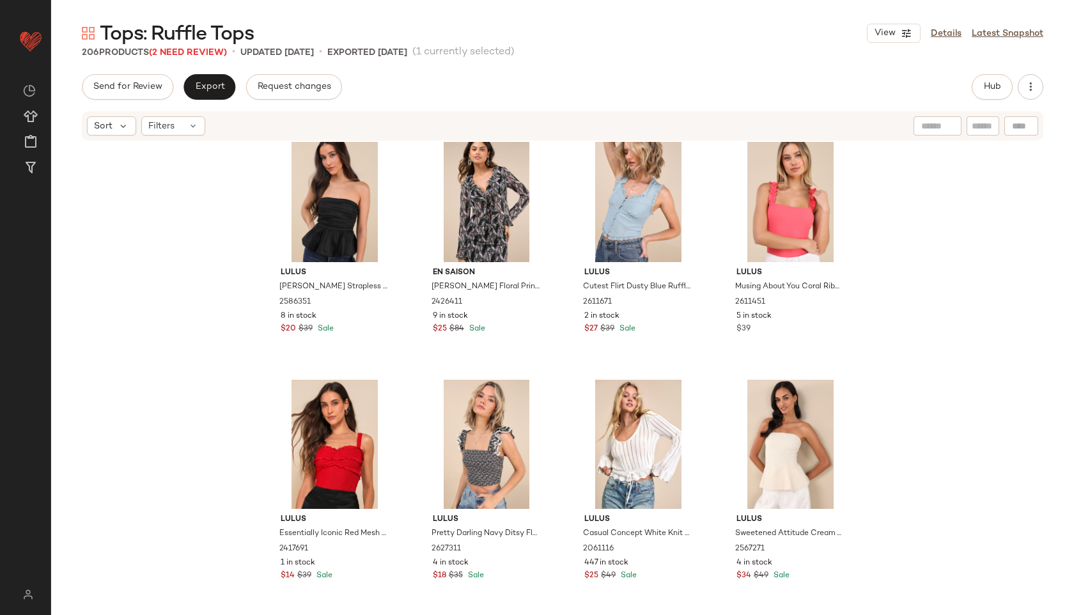
scroll to position [11076, 0]
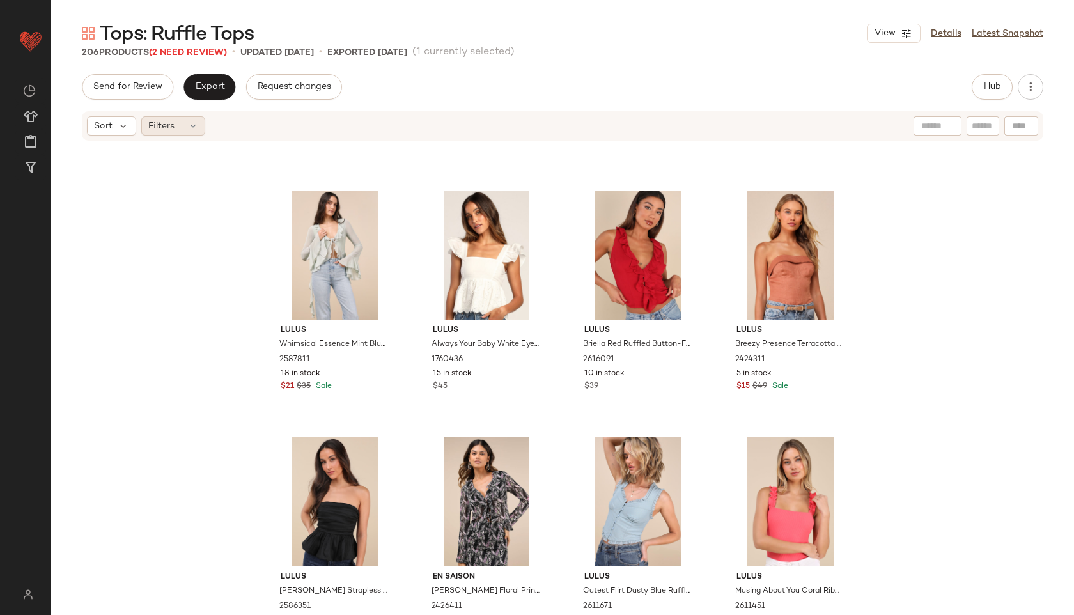
click at [187, 133] on div "Filters" at bounding box center [173, 125] width 64 height 19
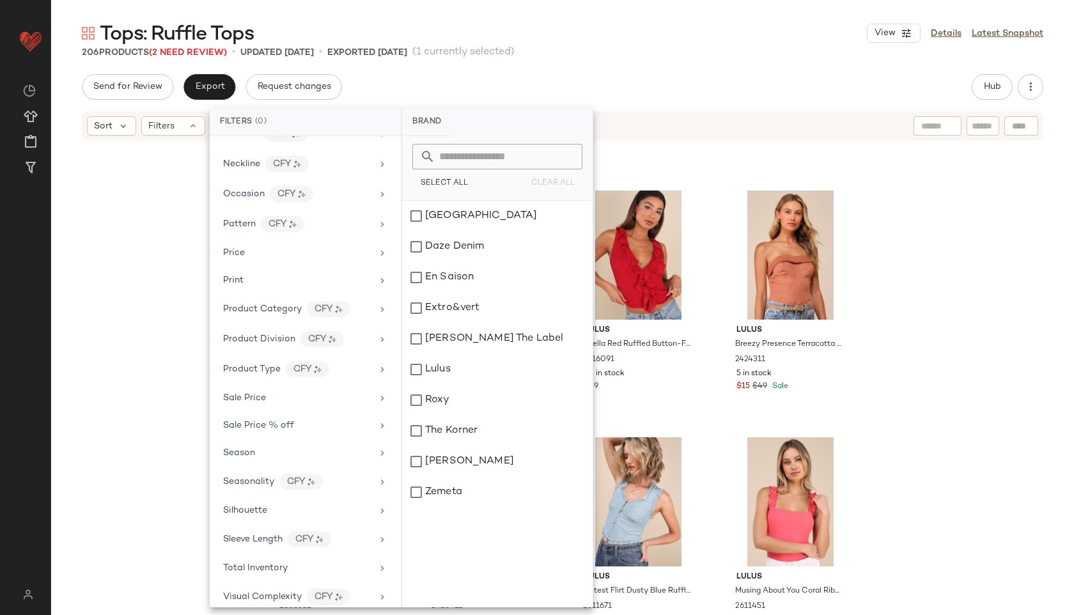
scroll to position [600, 0]
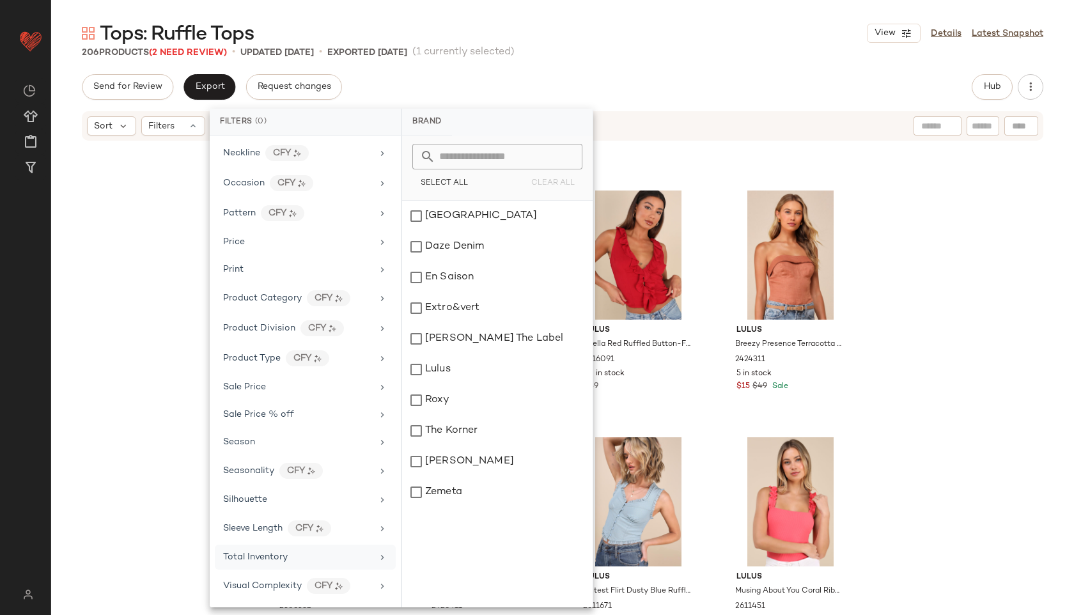
click at [270, 565] on div "Total Inventory" at bounding box center [305, 557] width 181 height 25
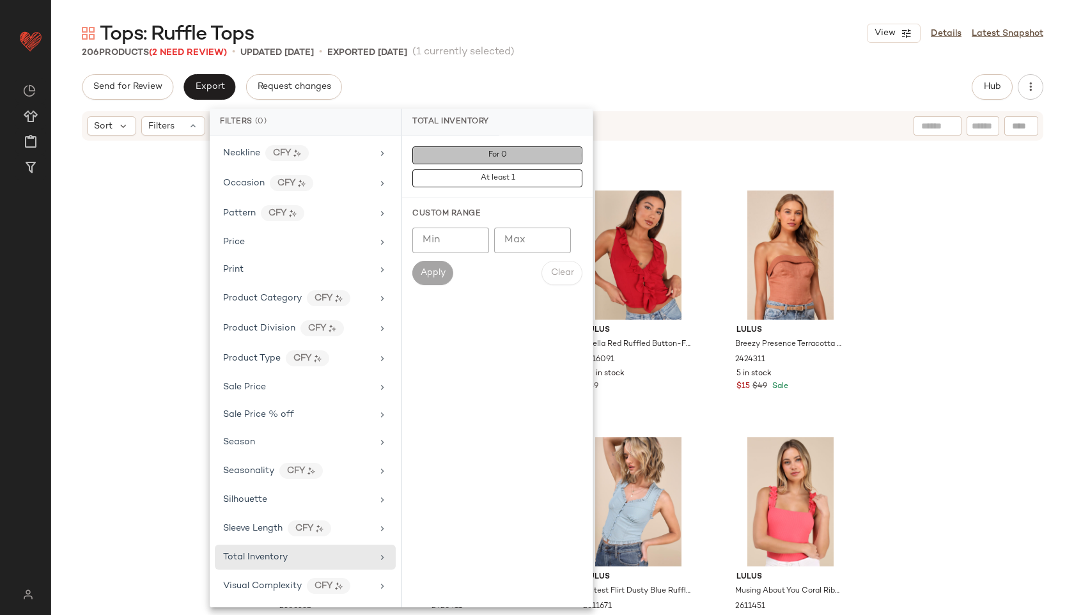
click at [500, 162] on button "For 0" at bounding box center [497, 155] width 170 height 18
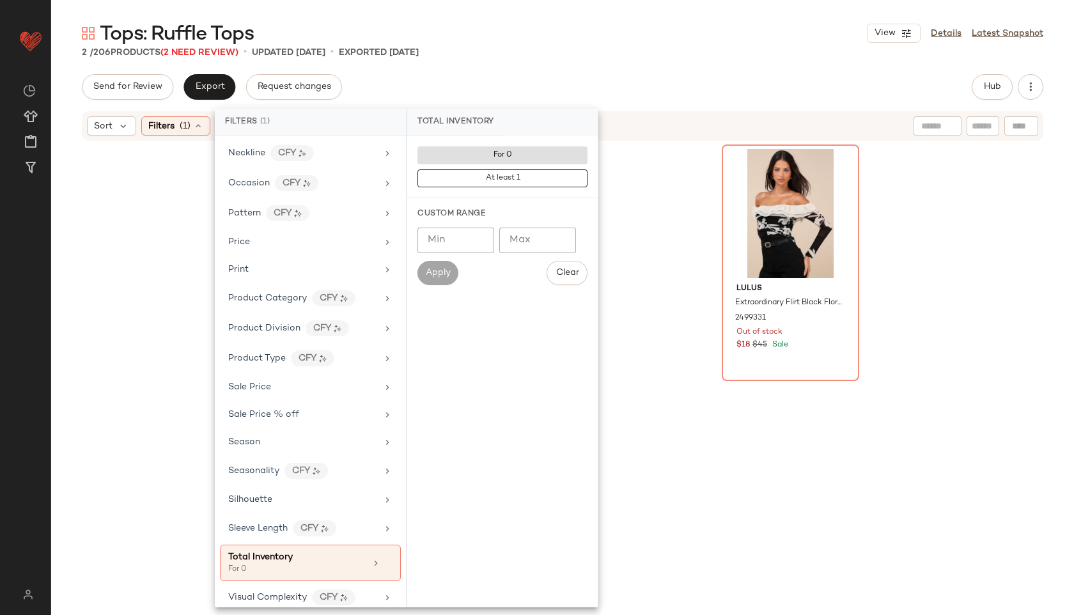
click at [597, 47] on div "2 / 206 Products (2 Need Review) • updated Sep 11th • Exported Sep 11th" at bounding box center [562, 52] width 1023 height 13
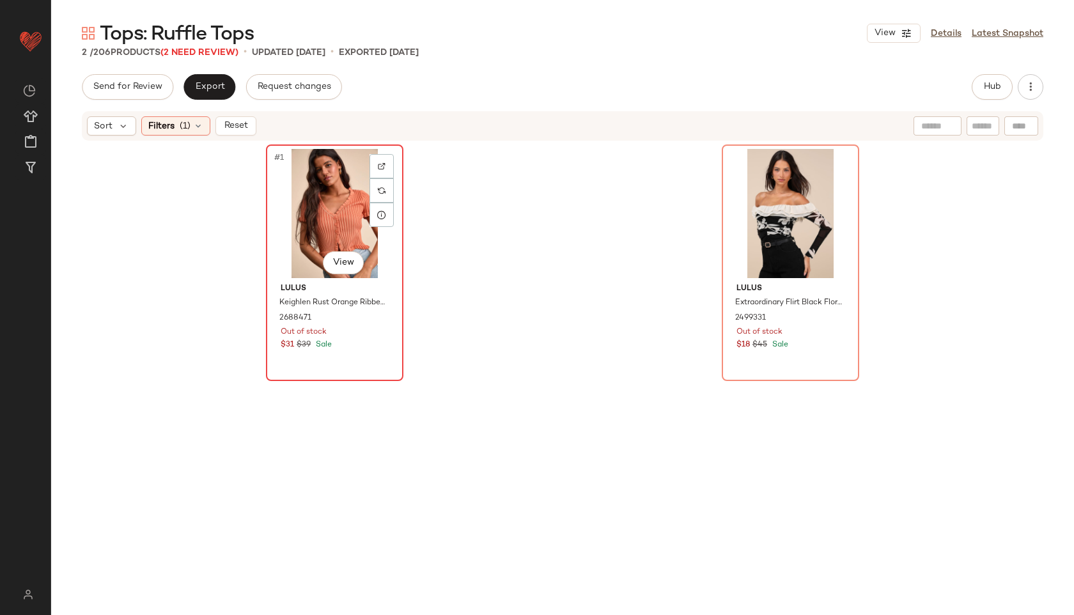
click at [331, 200] on div "#1 View" at bounding box center [334, 213] width 129 height 129
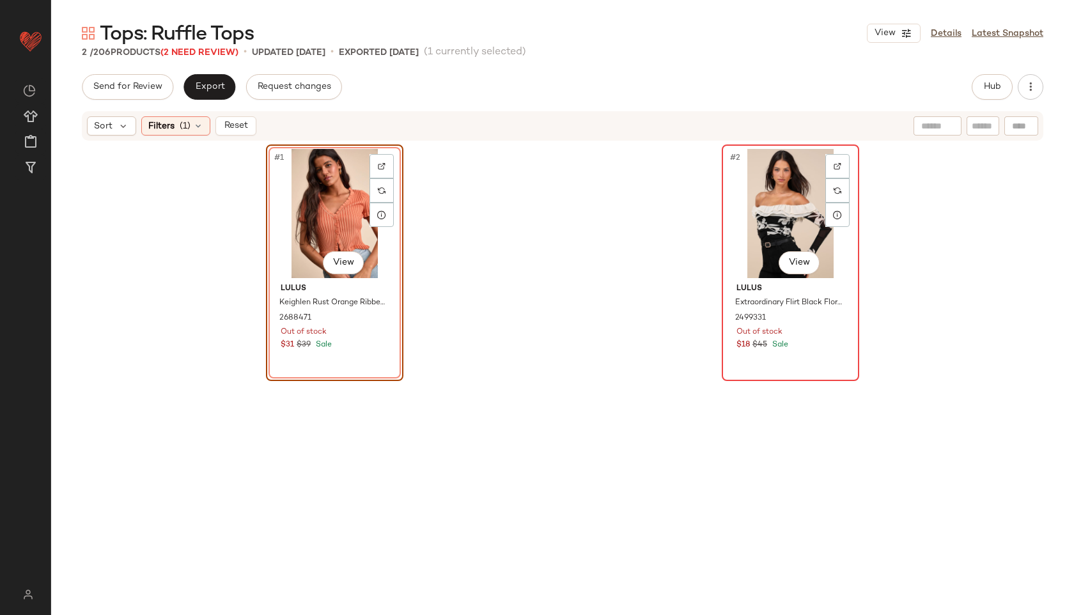
click at [748, 217] on div "#2 View" at bounding box center [790, 213] width 129 height 129
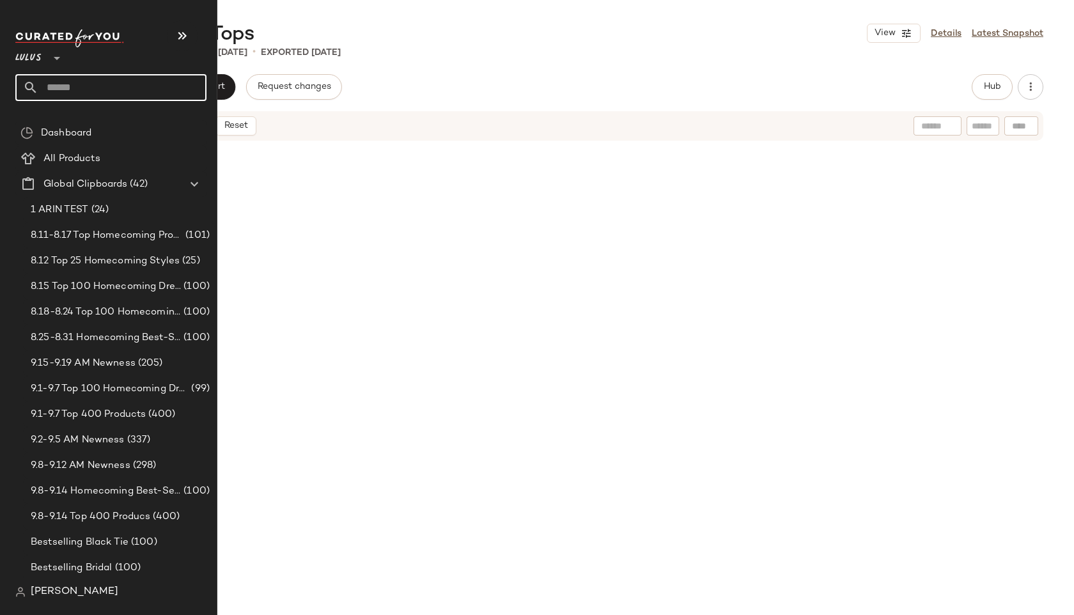
click at [86, 82] on input "text" at bounding box center [122, 87] width 168 height 27
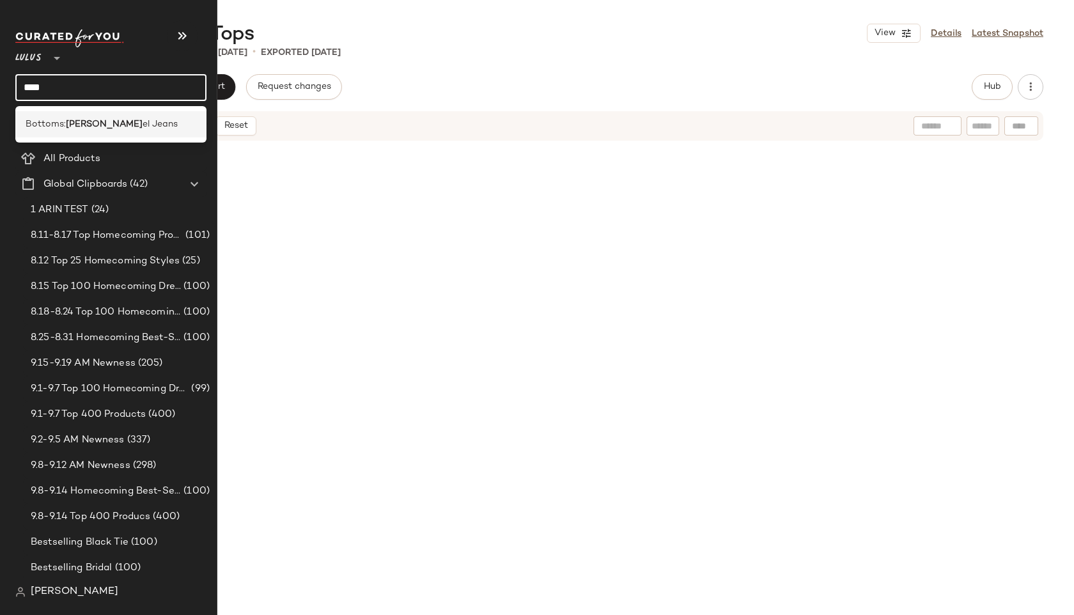
type input "****"
click at [43, 122] on span "Bottoms:" at bounding box center [46, 124] width 40 height 13
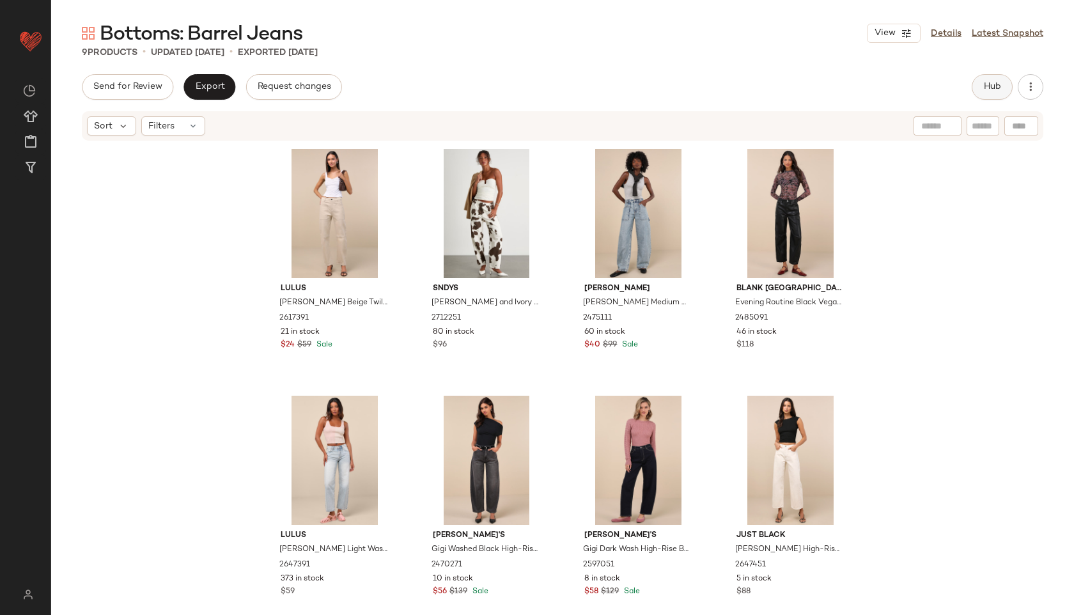
click at [992, 84] on span "Hub" at bounding box center [993, 87] width 18 height 10
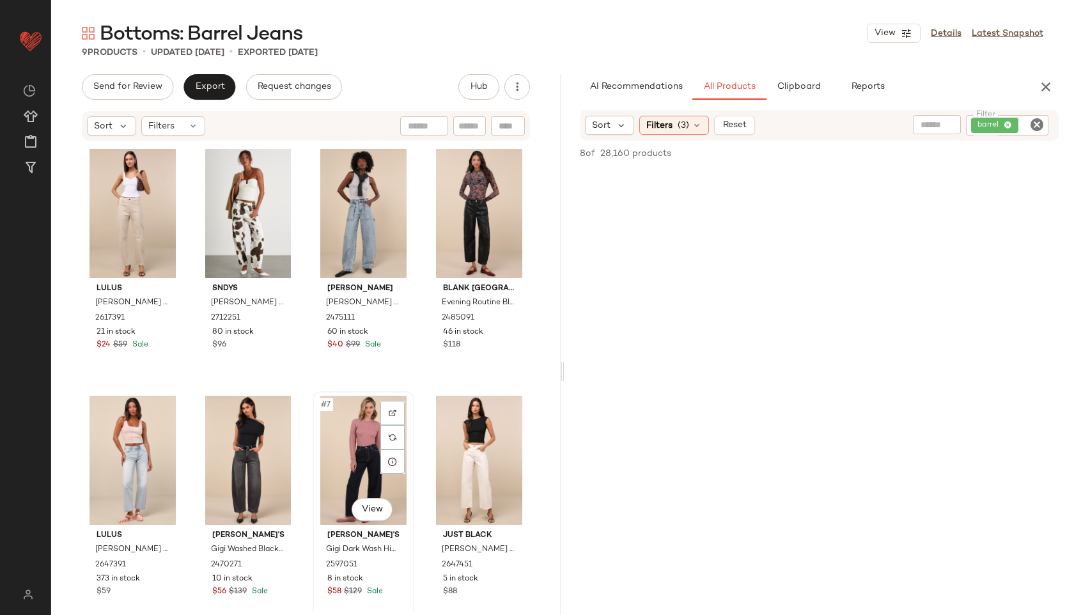
scroll to position [263, 0]
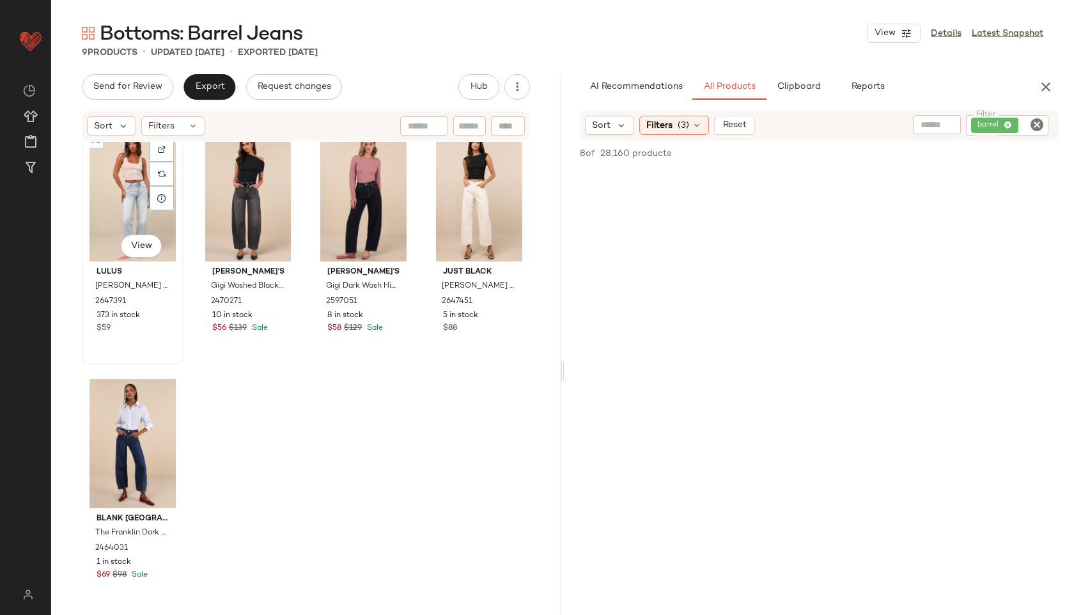
click at [129, 167] on div "#5 View" at bounding box center [132, 196] width 93 height 129
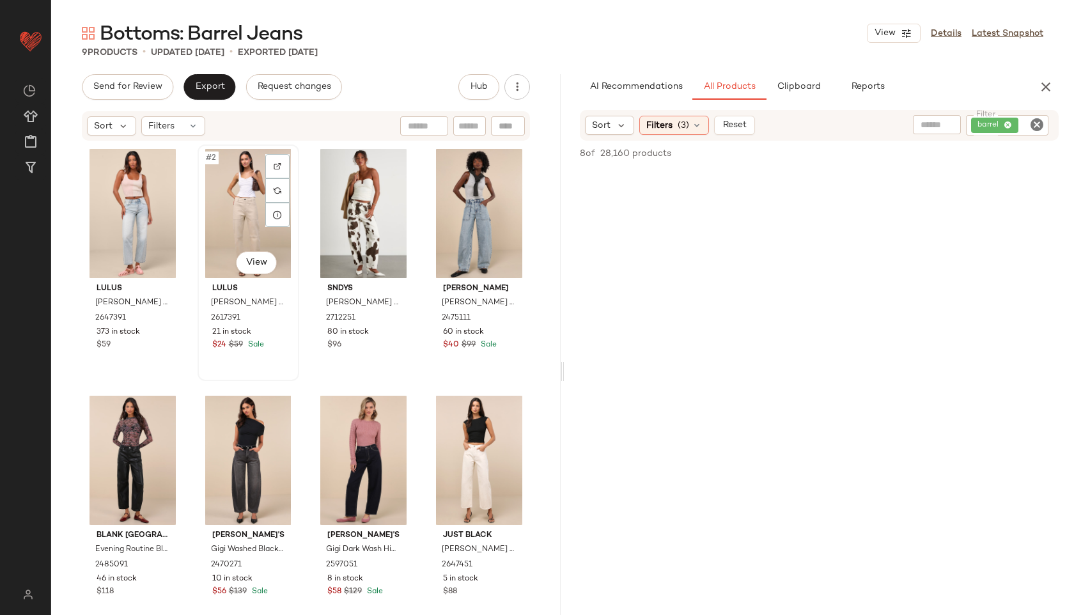
click at [254, 217] on div "#2 View" at bounding box center [248, 213] width 93 height 129
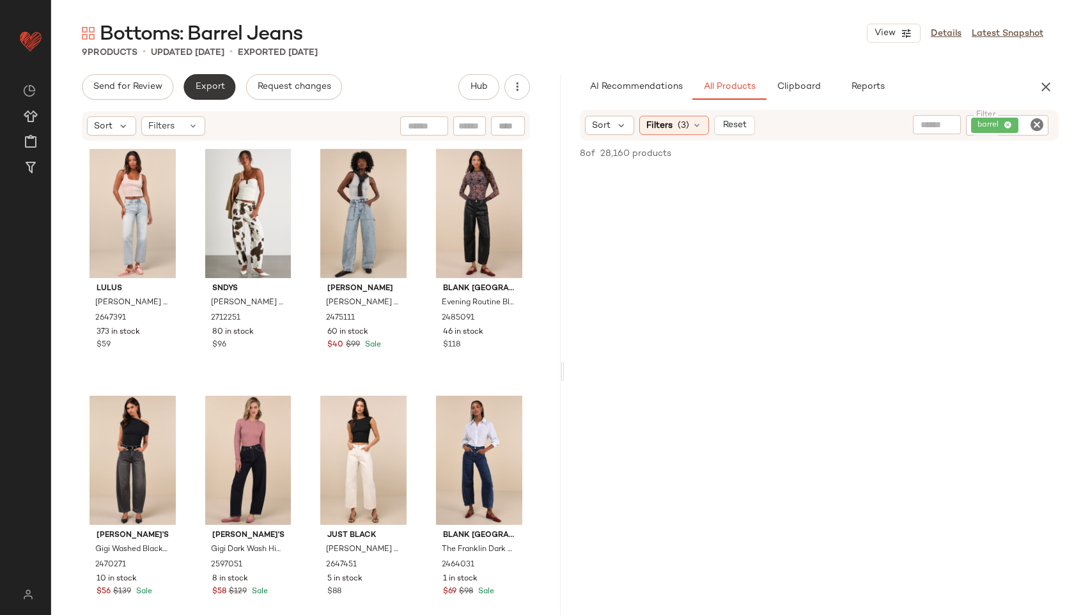
click at [202, 91] on span "Export" at bounding box center [209, 87] width 30 height 10
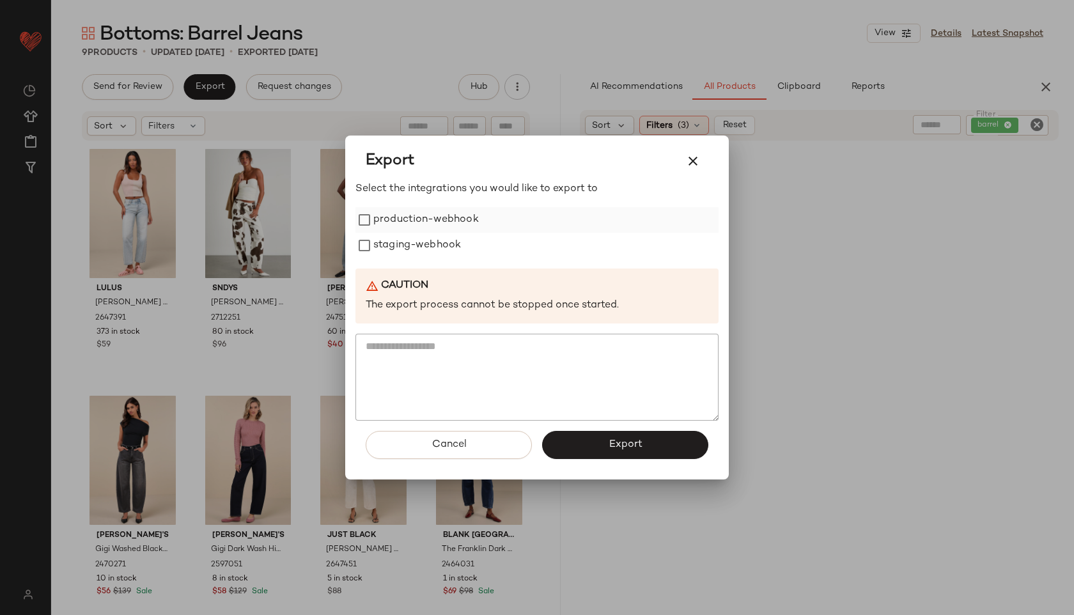
click at [384, 219] on label "production-webhook" at bounding box center [426, 220] width 106 height 26
click at [388, 254] on label "staging-webhook" at bounding box center [417, 246] width 88 height 26
click at [561, 409] on textarea at bounding box center [537, 377] width 363 height 87
click at [581, 446] on button "Export" at bounding box center [625, 445] width 166 height 28
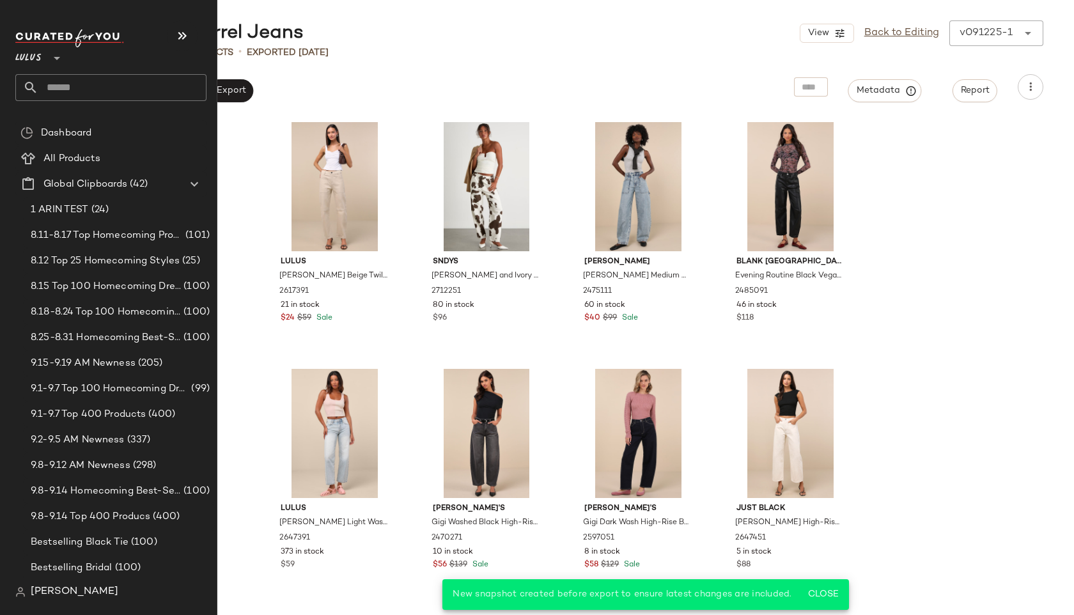
click at [75, 81] on input "text" at bounding box center [122, 87] width 168 height 27
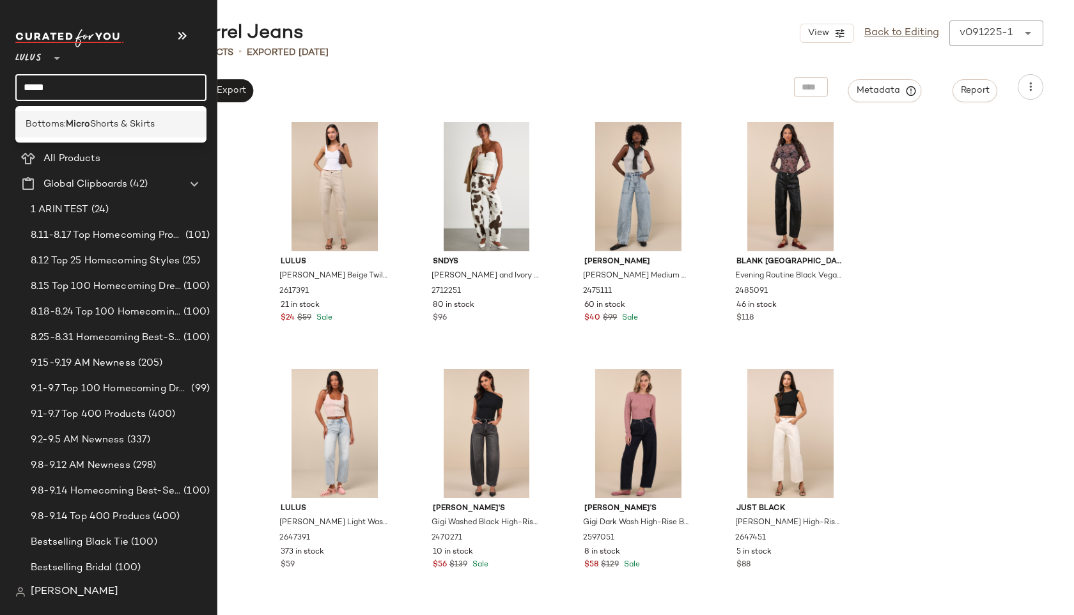
type input "*****"
click at [113, 120] on span "Shorts & Skirts" at bounding box center [122, 124] width 65 height 13
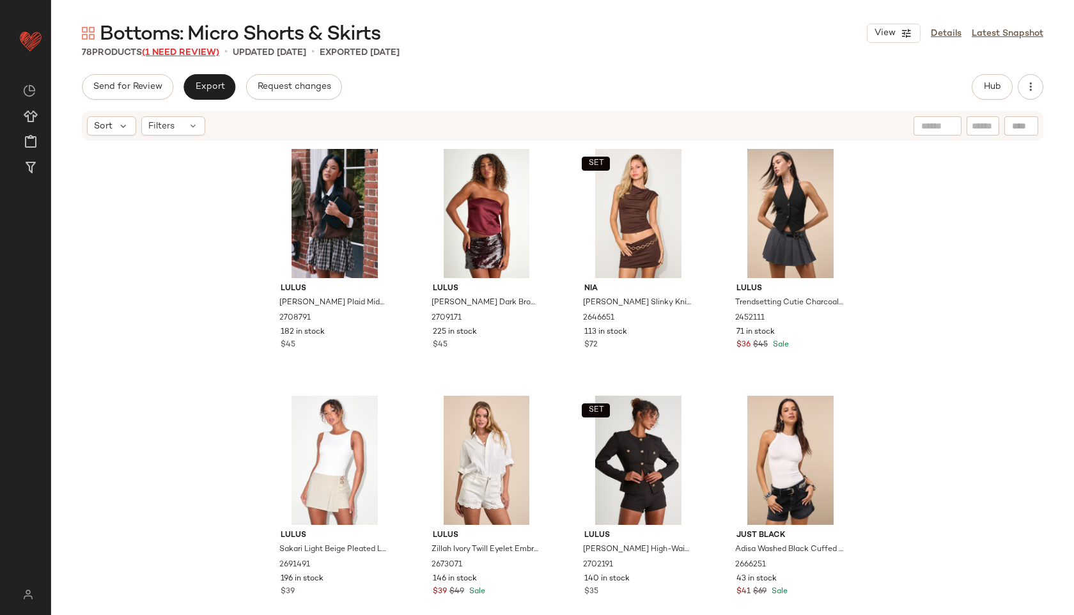
click at [193, 49] on span "(1 Need Review)" at bounding box center [180, 53] width 77 height 10
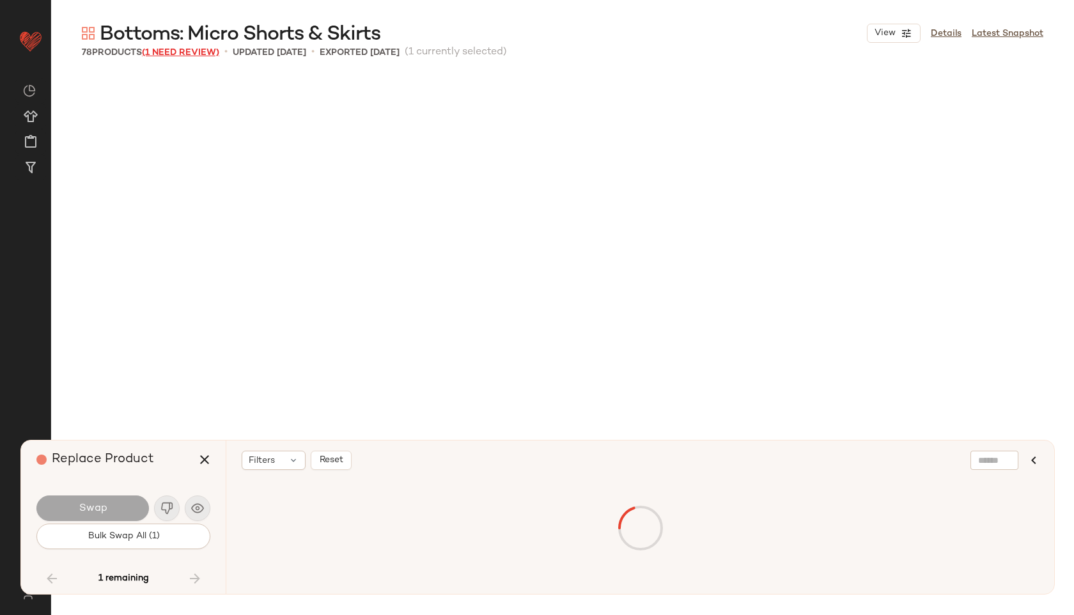
scroll to position [4434, 0]
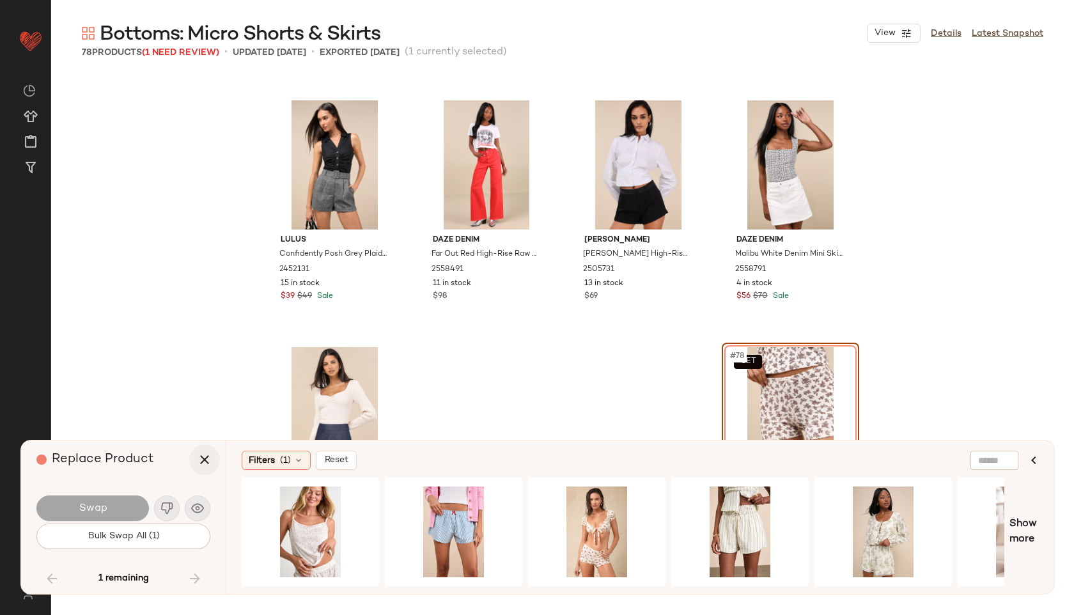
click at [203, 462] on icon "button" at bounding box center [204, 459] width 15 height 15
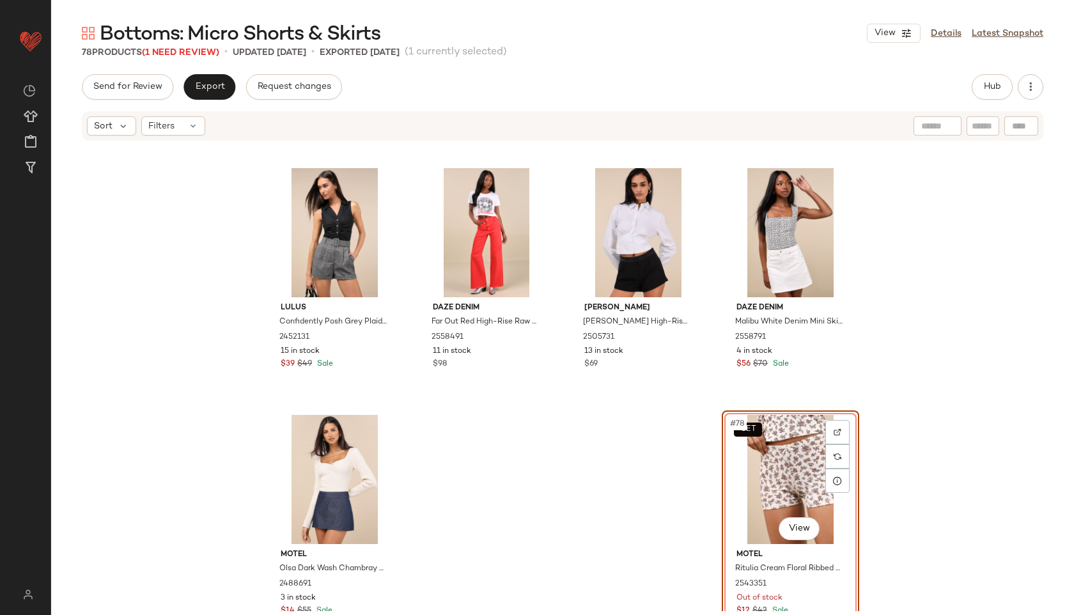
click at [776, 478] on div "SET #78 View" at bounding box center [790, 479] width 129 height 129
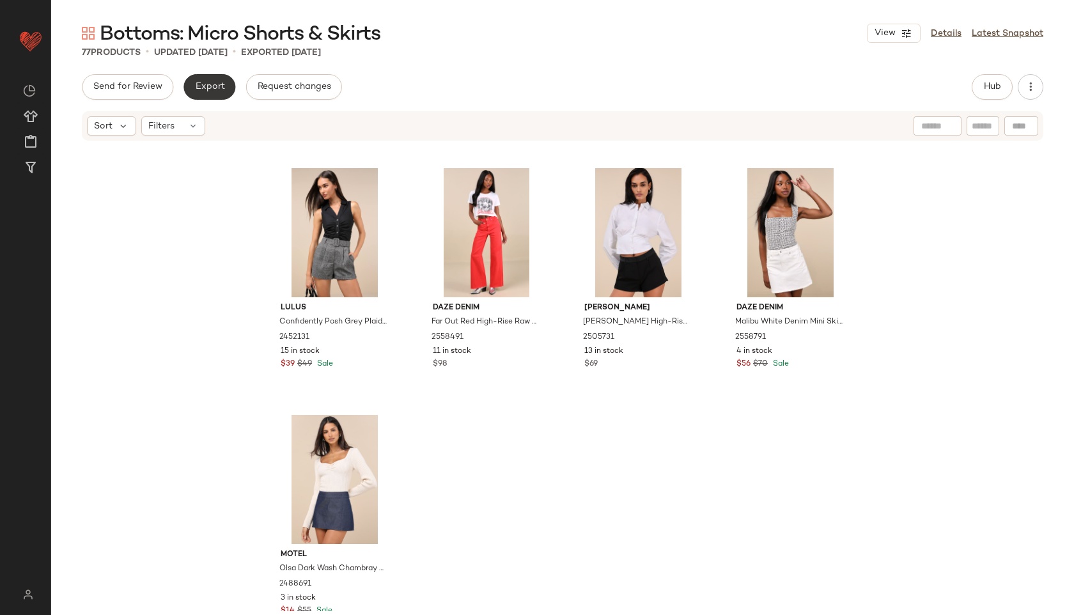
click at [205, 82] on span "Export" at bounding box center [209, 87] width 30 height 10
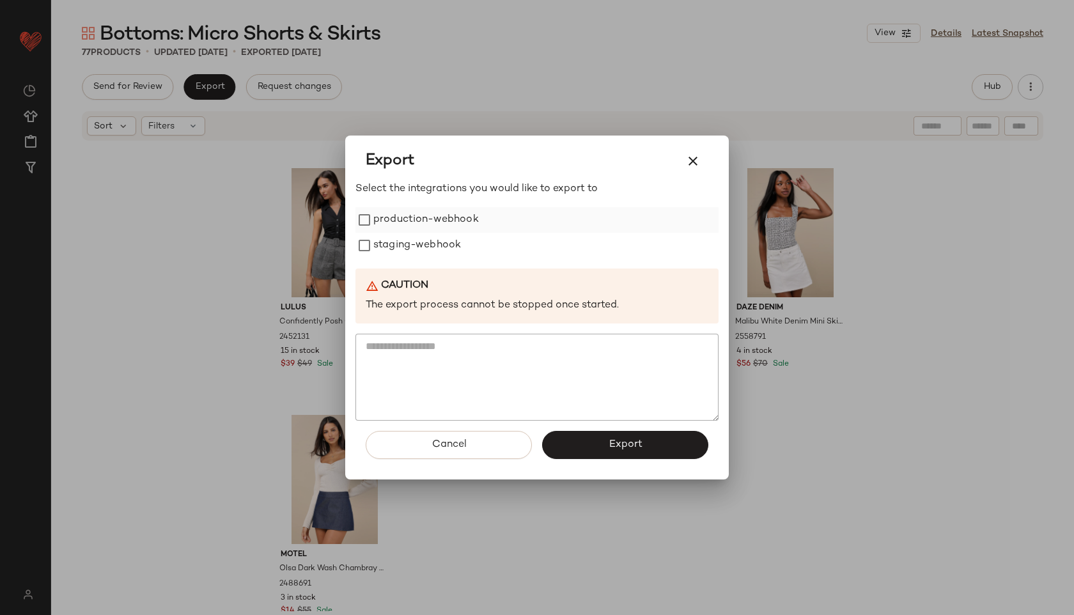
click at [426, 216] on label "production-webhook" at bounding box center [426, 220] width 106 height 26
click at [417, 259] on div "Select the integrations you would like to export to production-webhook staging-…" at bounding box center [537, 301] width 363 height 239
click at [423, 249] on label "staging-webhook" at bounding box center [417, 246] width 88 height 26
click at [613, 443] on span "Export" at bounding box center [625, 445] width 34 height 12
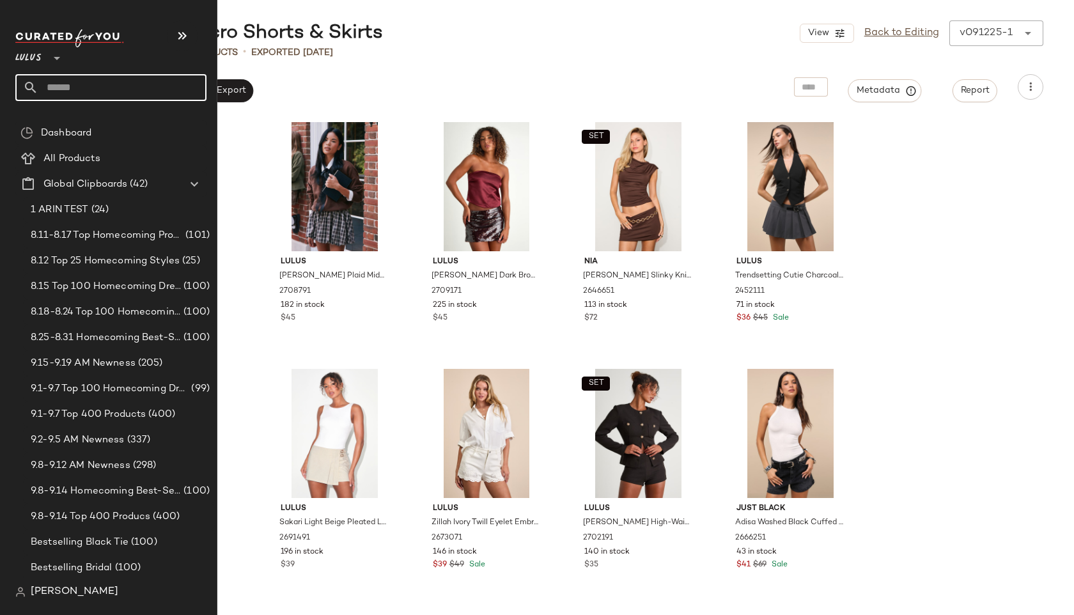
click at [49, 90] on input "text" at bounding box center [122, 87] width 168 height 27
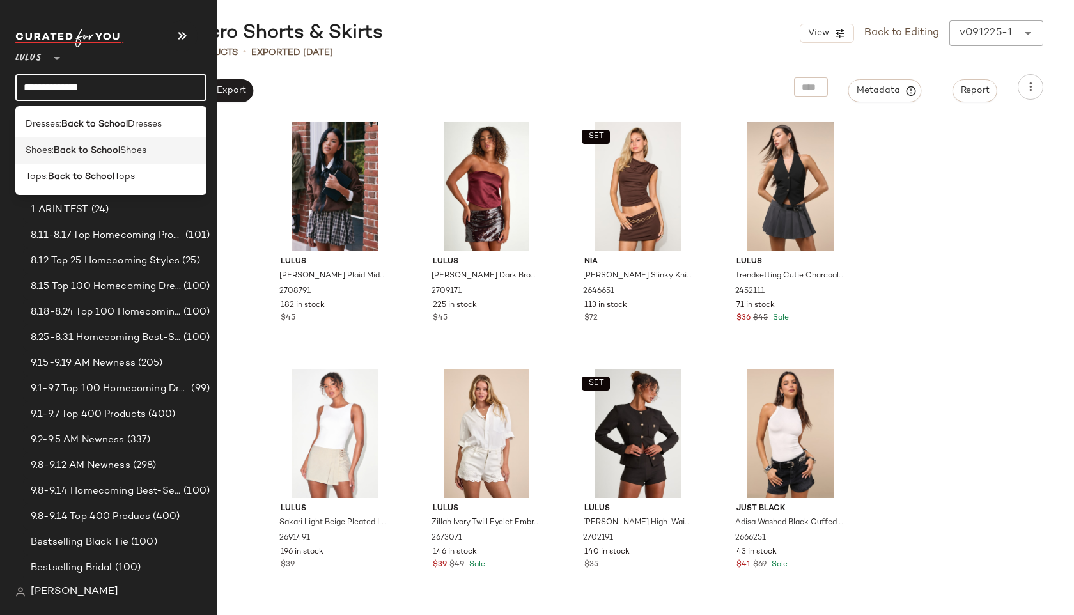
type input "**********"
click at [43, 156] on span "Shoes:" at bounding box center [40, 150] width 28 height 13
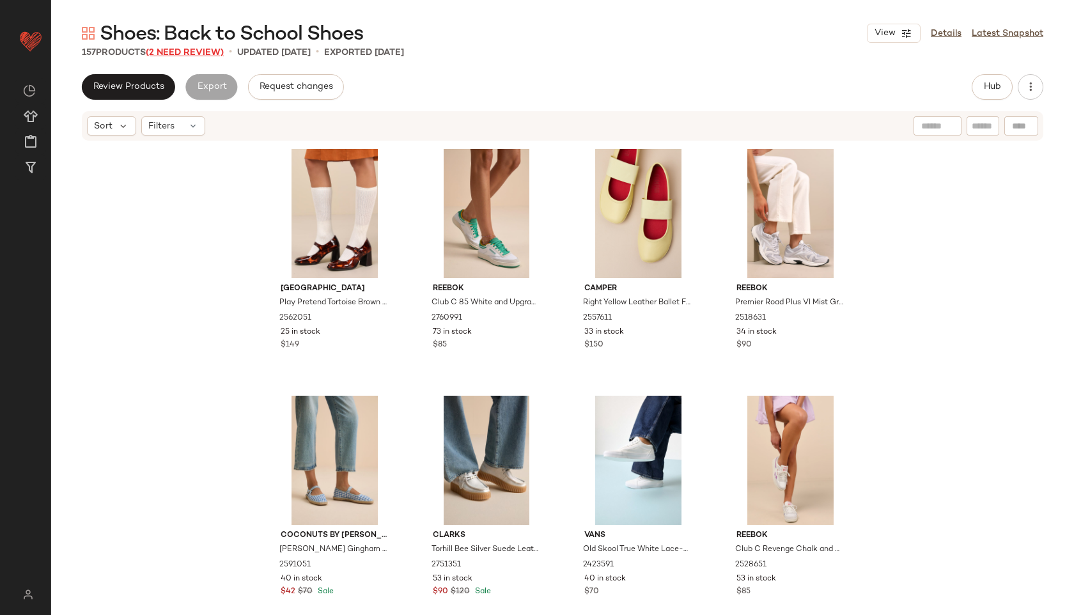
click at [216, 51] on span "(2 Need Review)" at bounding box center [185, 53] width 78 height 10
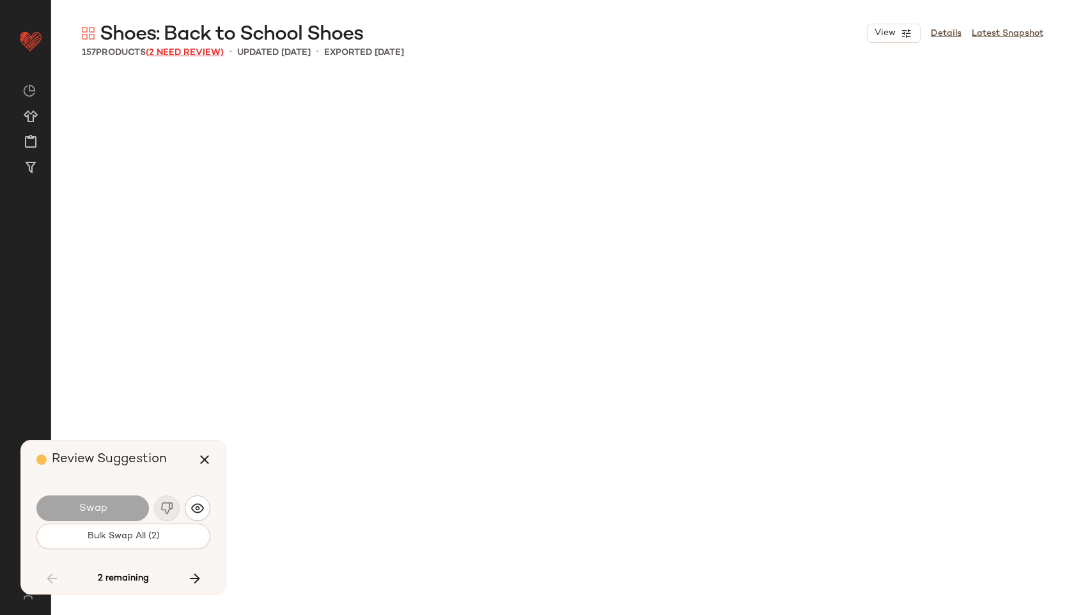
scroll to position [8146, 0]
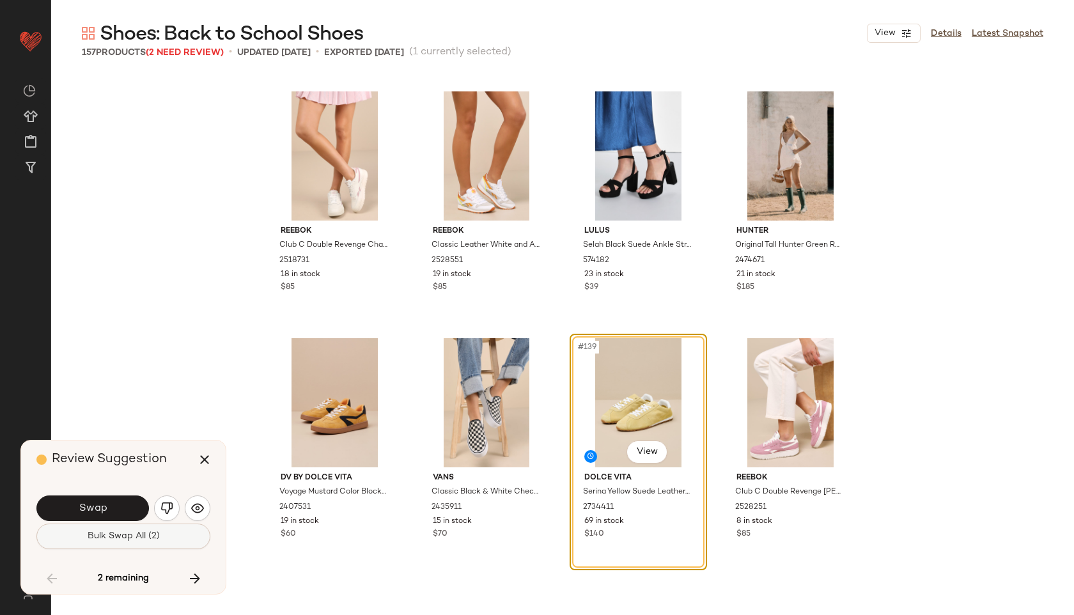
click at [141, 532] on span "Bulk Swap All (2)" at bounding box center [123, 536] width 73 height 10
